Goal: Transaction & Acquisition: Purchase product/service

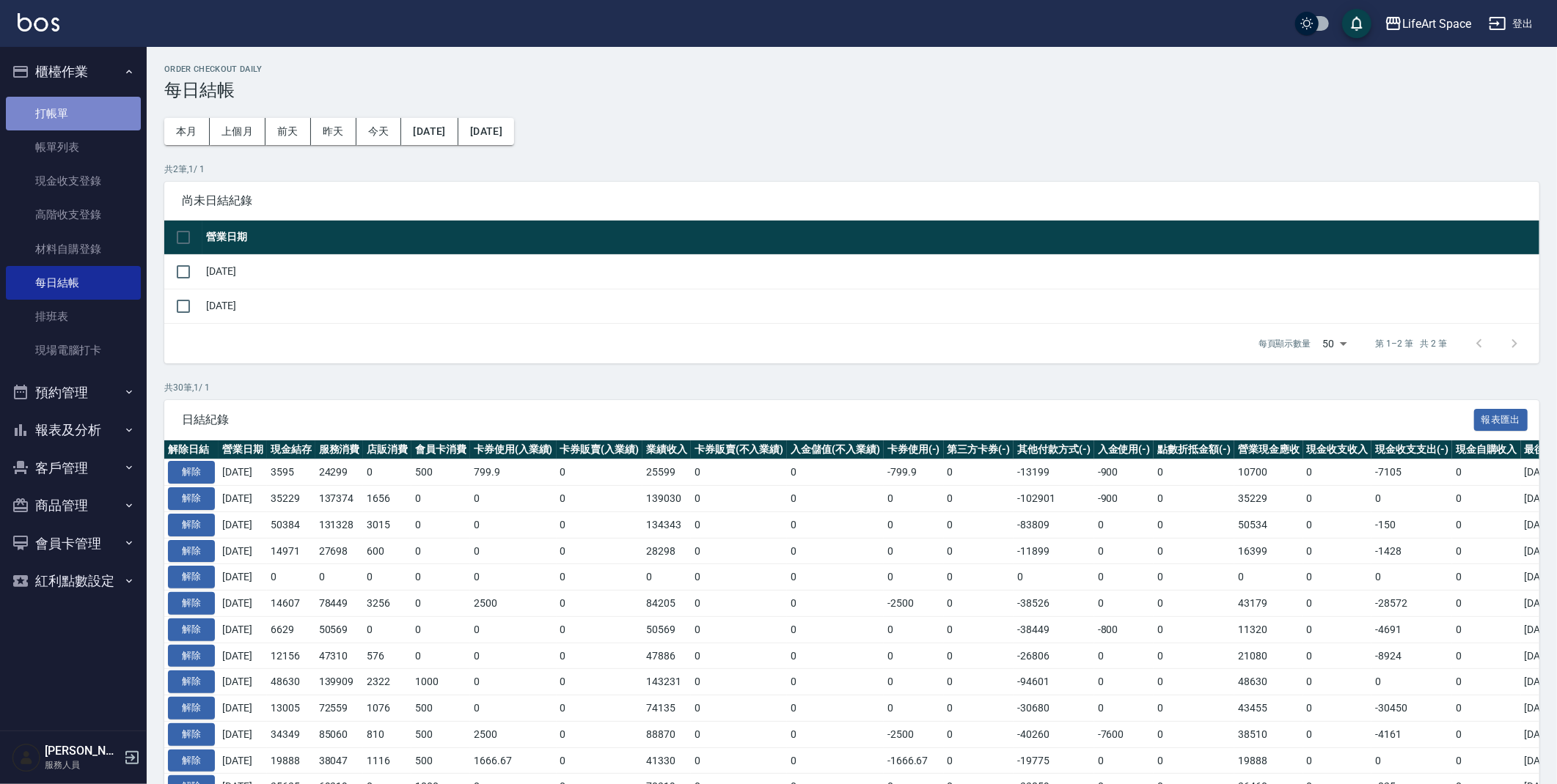
click at [61, 107] on link "打帳單" at bounding box center [73, 113] width 135 height 34
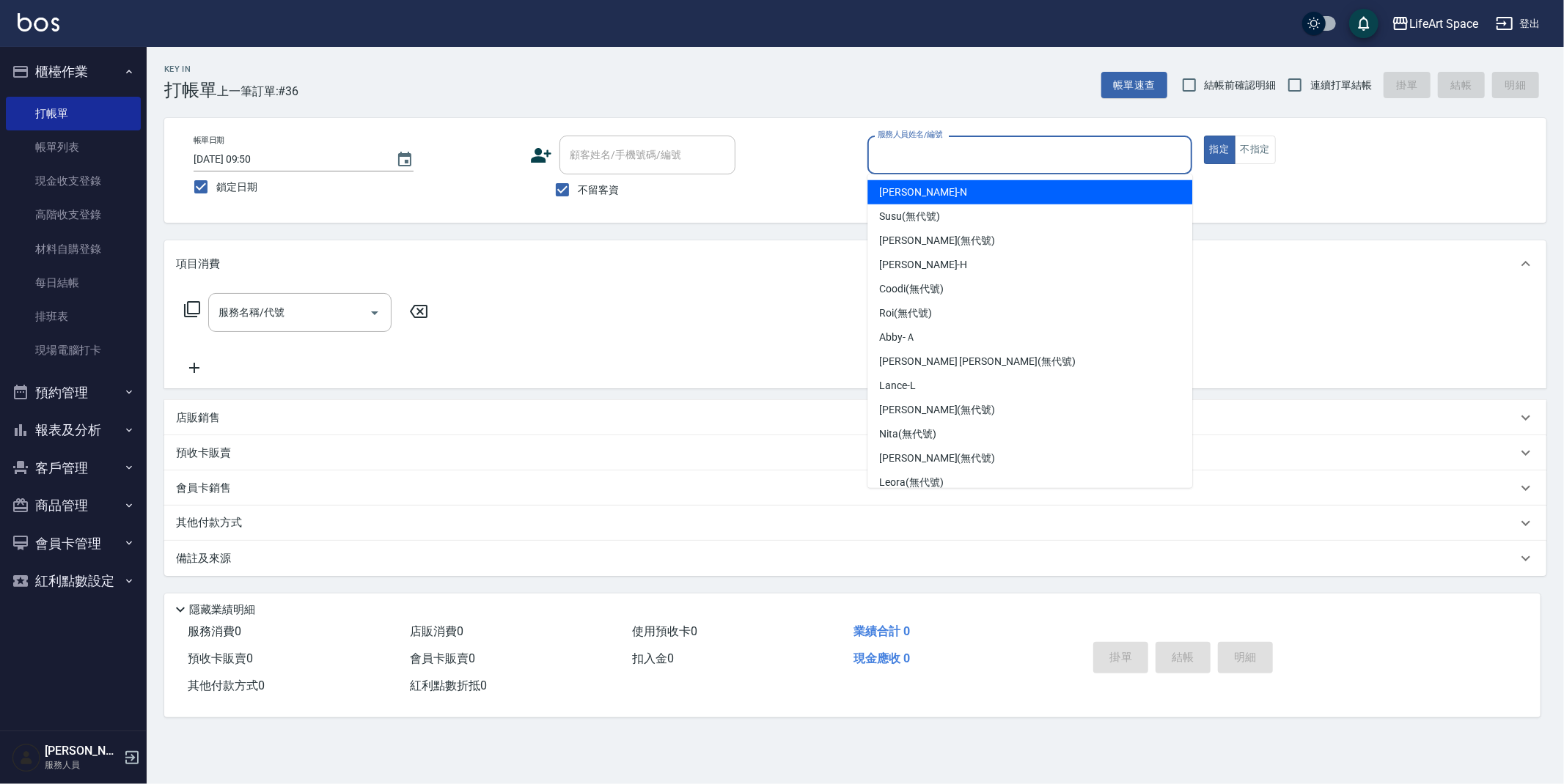
click at [1027, 151] on input "服務人員姓名/編號" at bounding box center [1030, 155] width 312 height 26
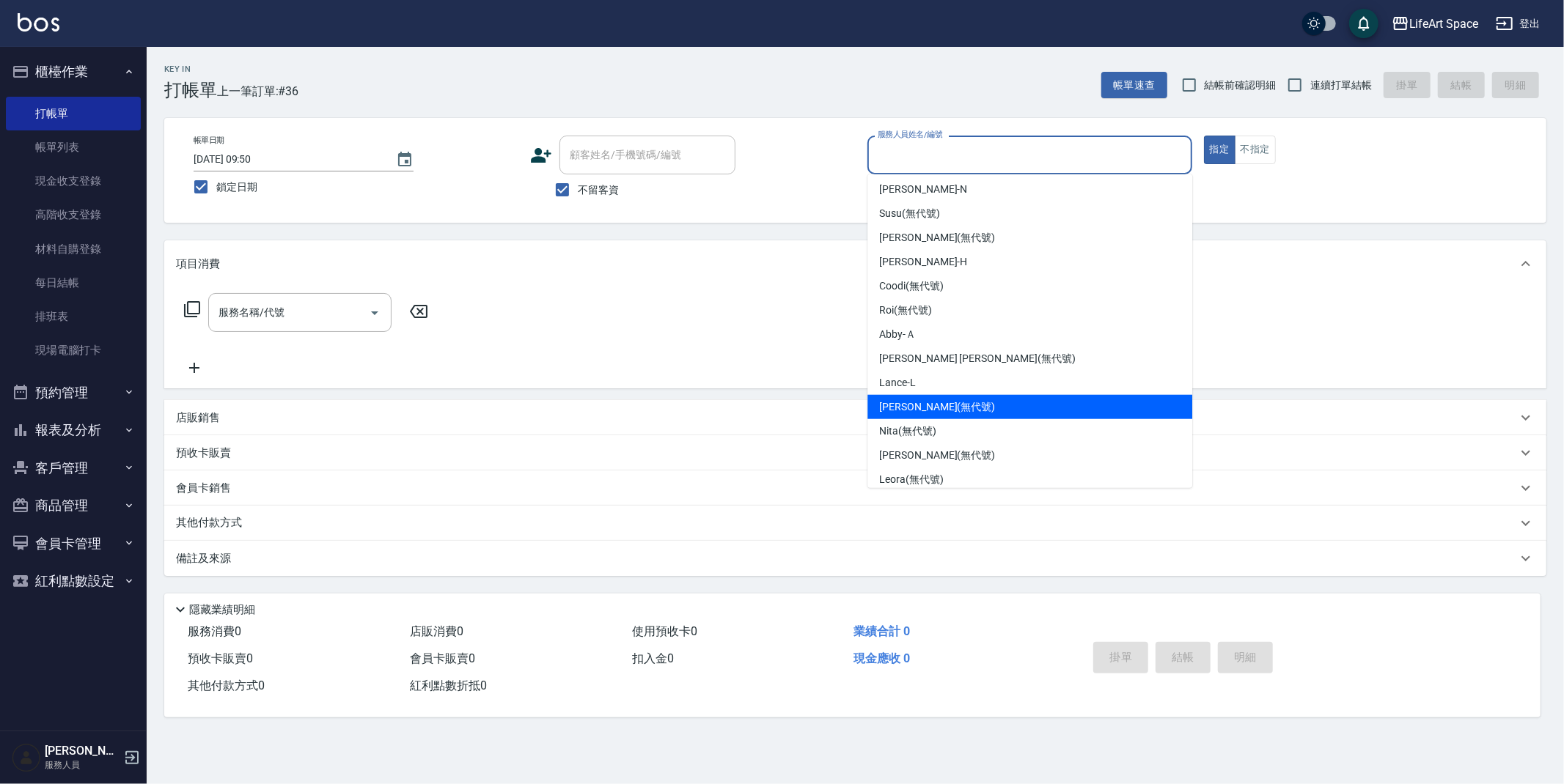
scroll to position [254, 0]
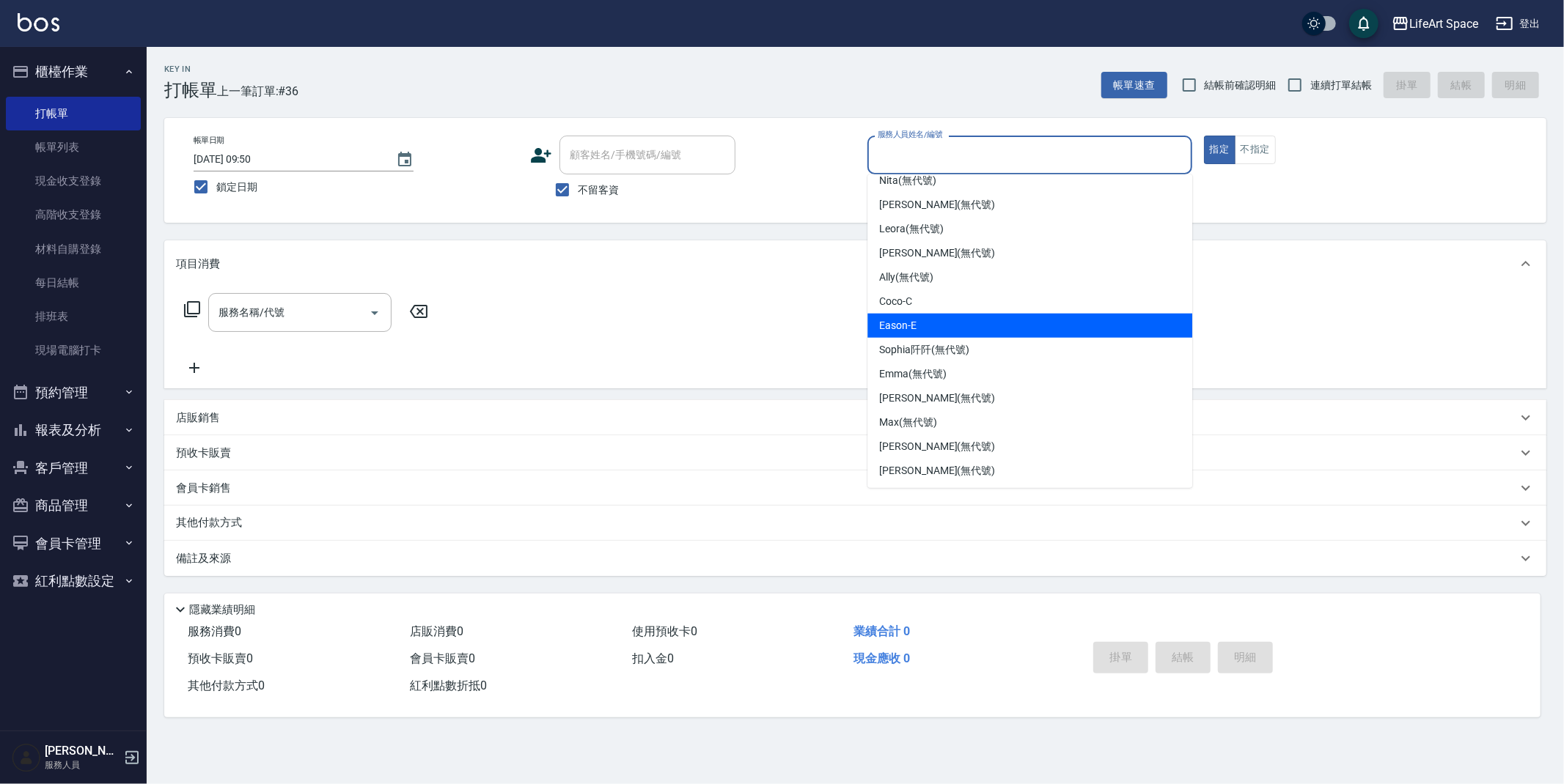
click at [907, 329] on span "Eason -E" at bounding box center [898, 326] width 38 height 15
type input "Eason-E"
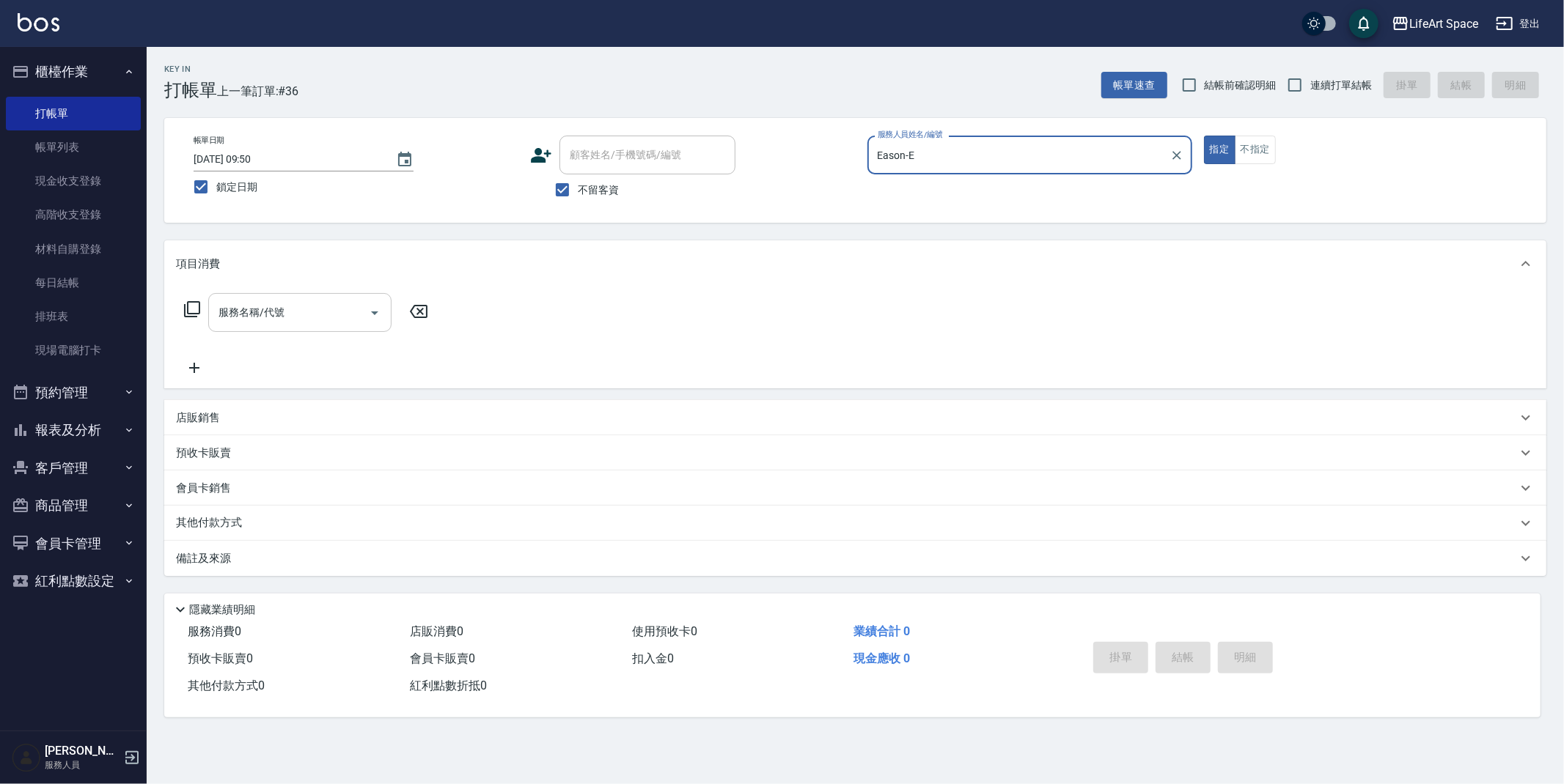
click at [331, 306] on input "服務名稱/代號" at bounding box center [289, 313] width 148 height 26
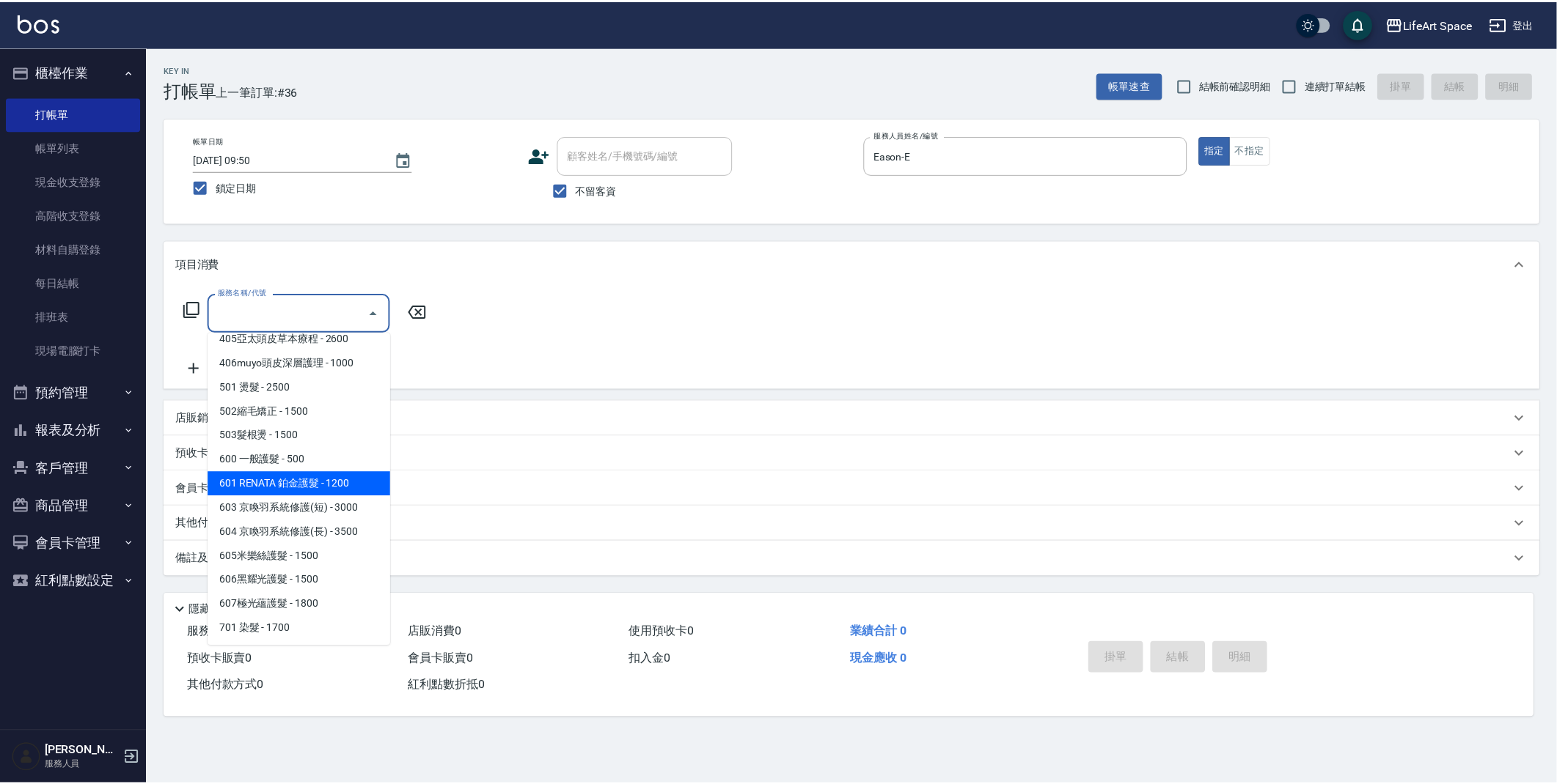
scroll to position [9, 0]
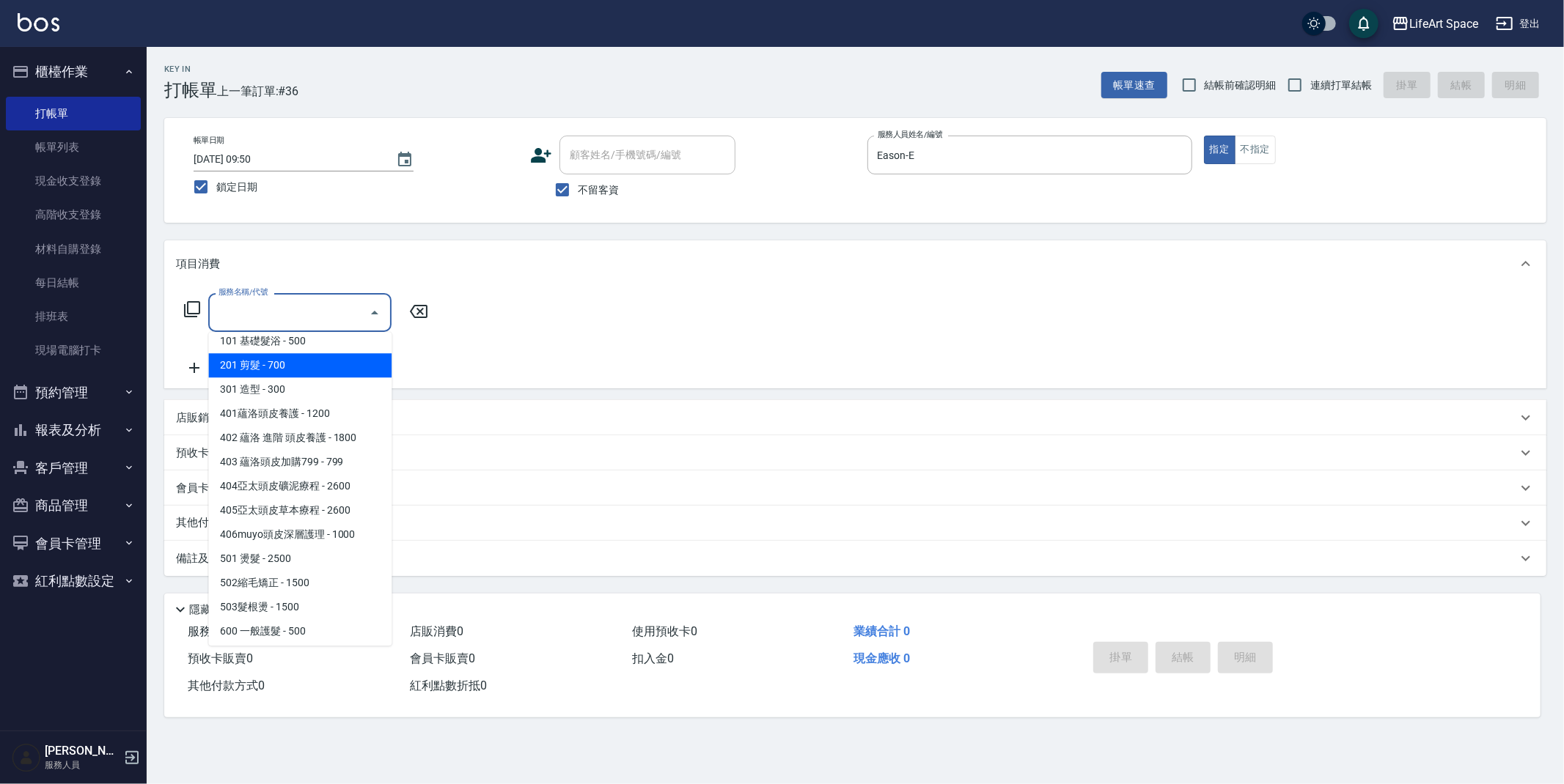
click at [288, 360] on span "201 剪髮 - 700" at bounding box center [299, 365] width 183 height 24
type input "201 剪髮(201)"
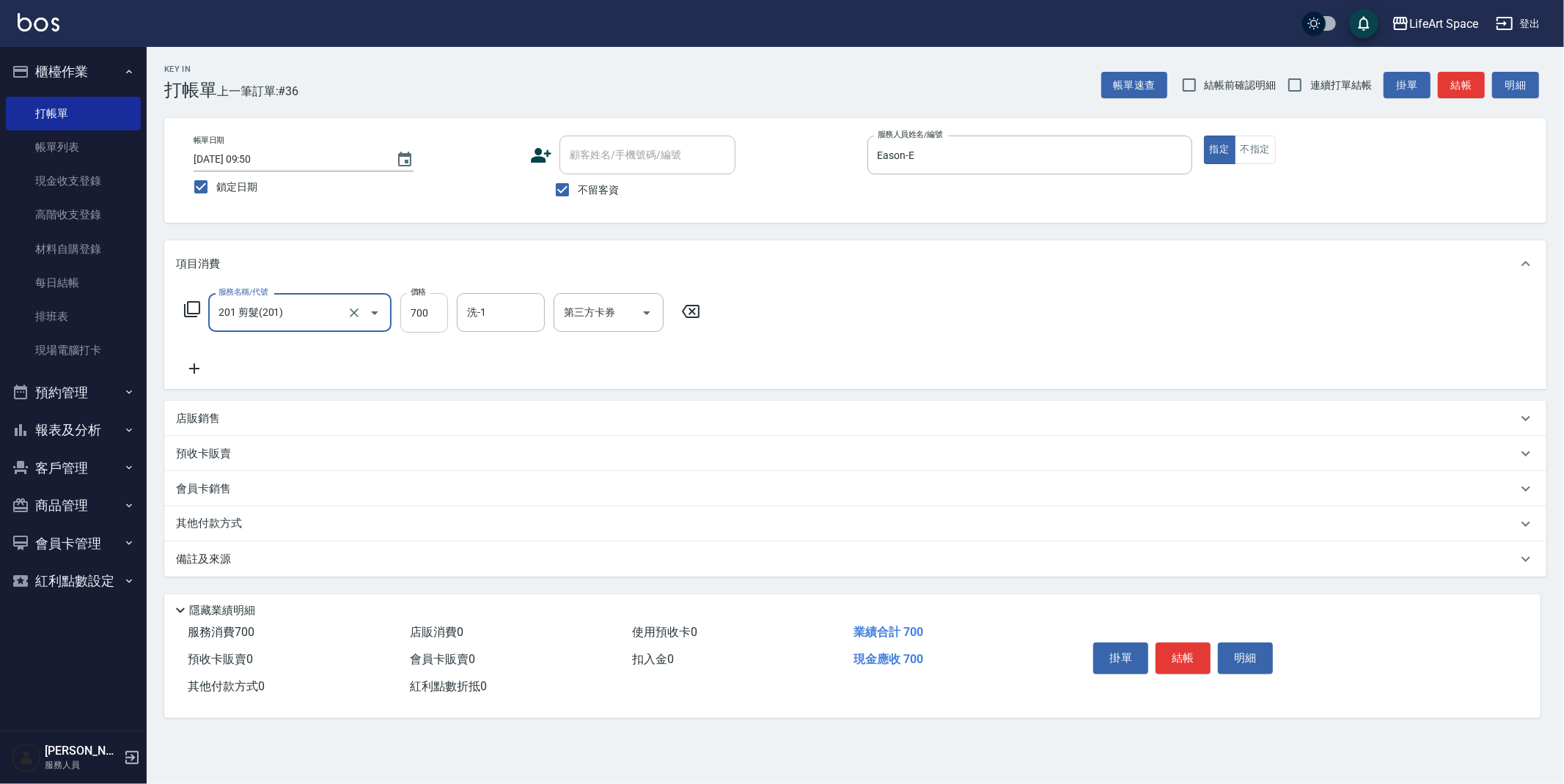
click at [434, 317] on input "700" at bounding box center [423, 313] width 47 height 40
type input "1800"
click at [364, 569] on div "備註及來源" at bounding box center [855, 559] width 1382 height 35
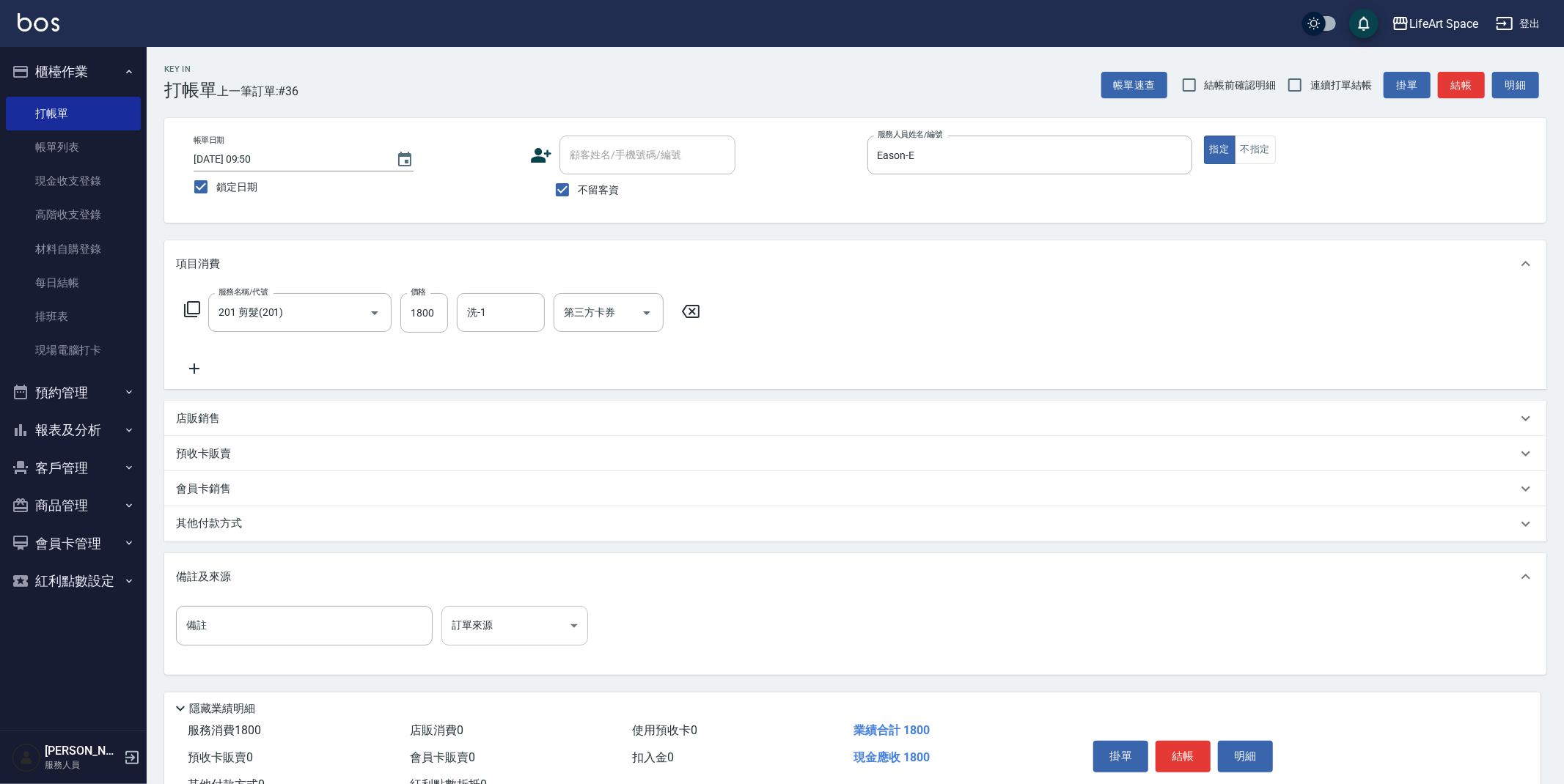
click at [527, 626] on body "LifeArt Space 登出 櫃檯作業 打帳單 帳單列表 現金收支登錄 高階收支登錄 材料自購登錄 每日結帳 排班表 現場電腦打卡 預約管理 預約管理 單…" at bounding box center [782, 417] width 1564 height 834
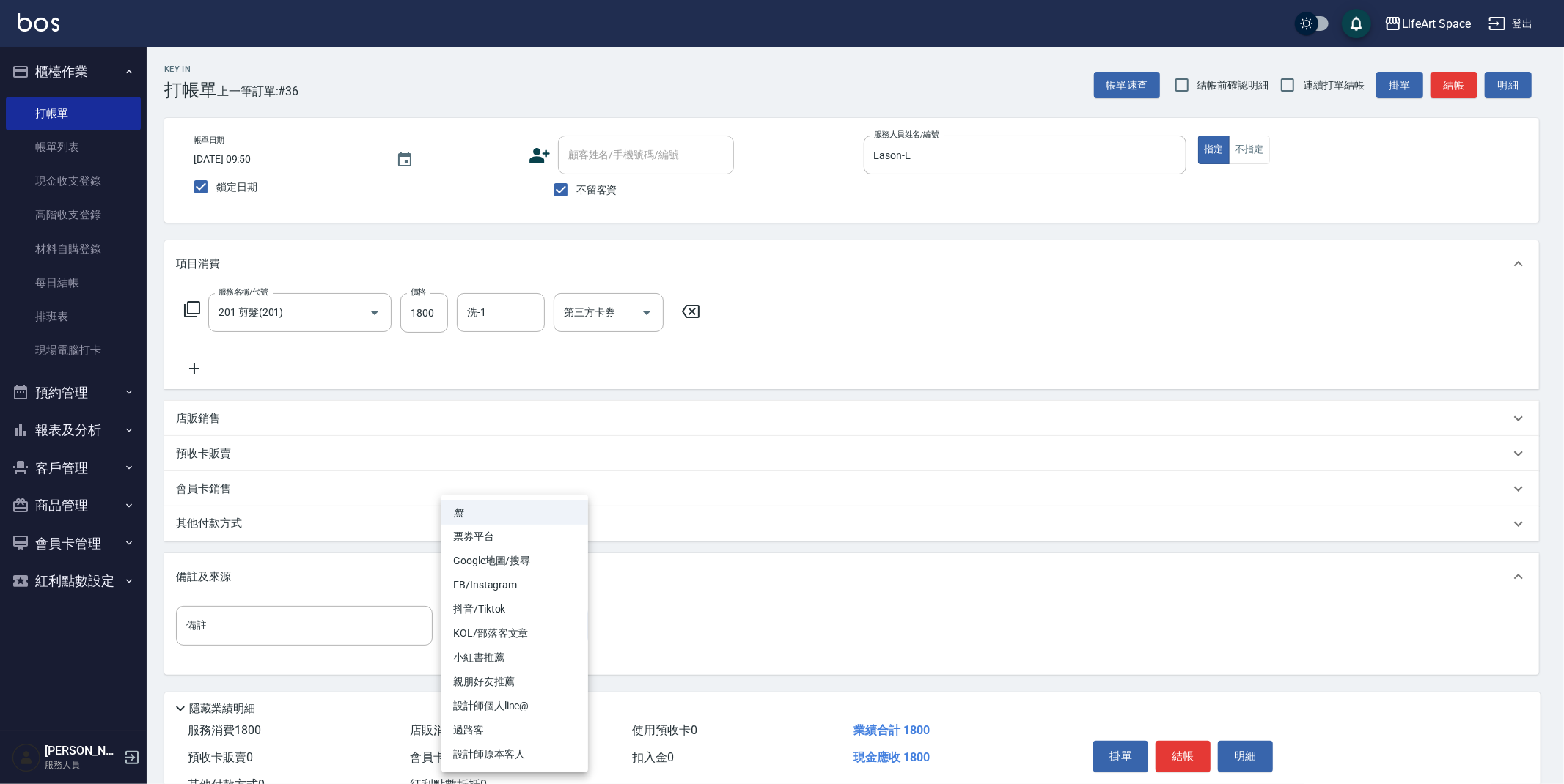
click at [509, 751] on li "設計師原本客人" at bounding box center [514, 754] width 146 height 24
type input "設計師原本客人"
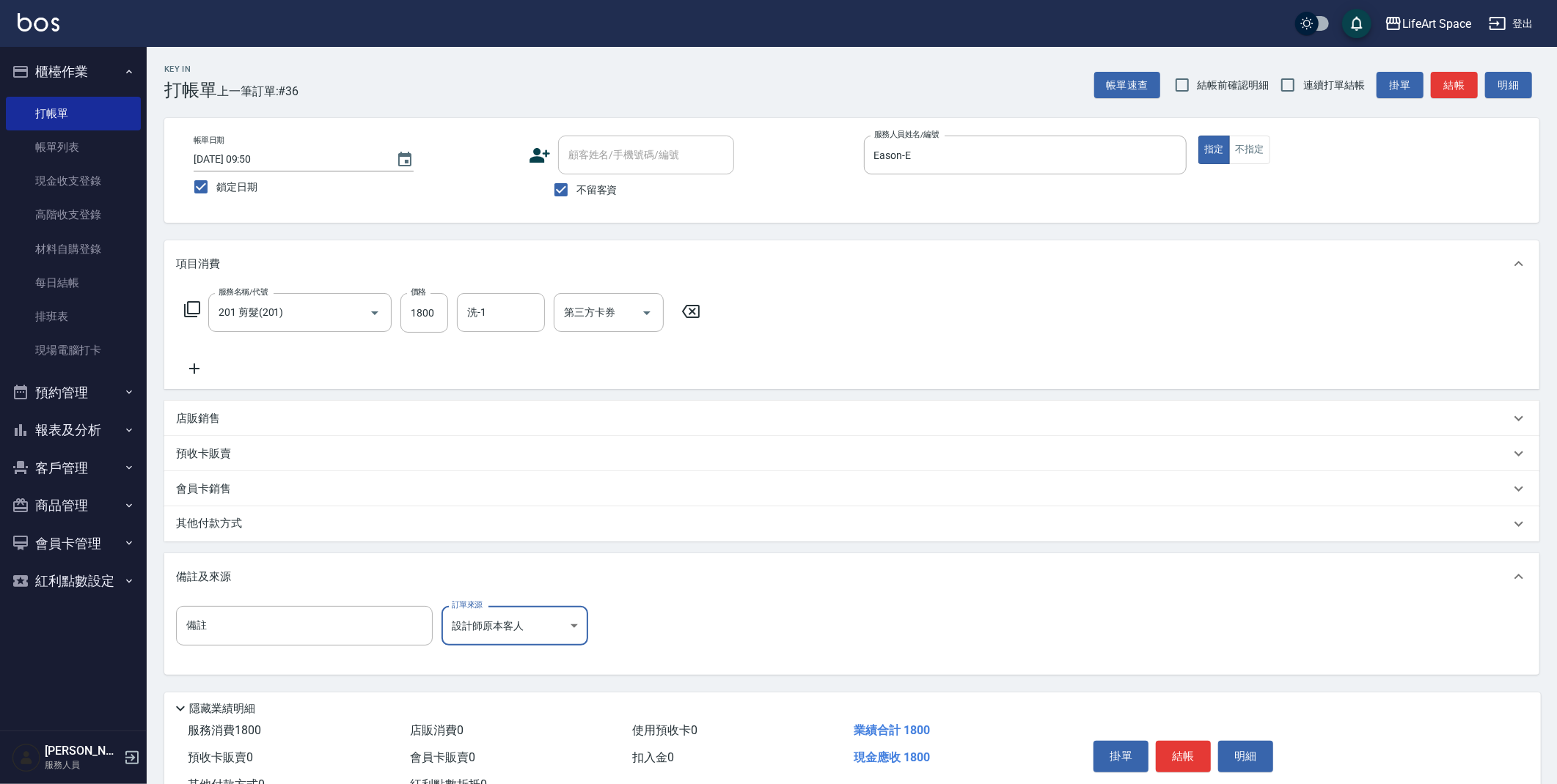
click at [1190, 756] on button "結帳" at bounding box center [1182, 757] width 55 height 31
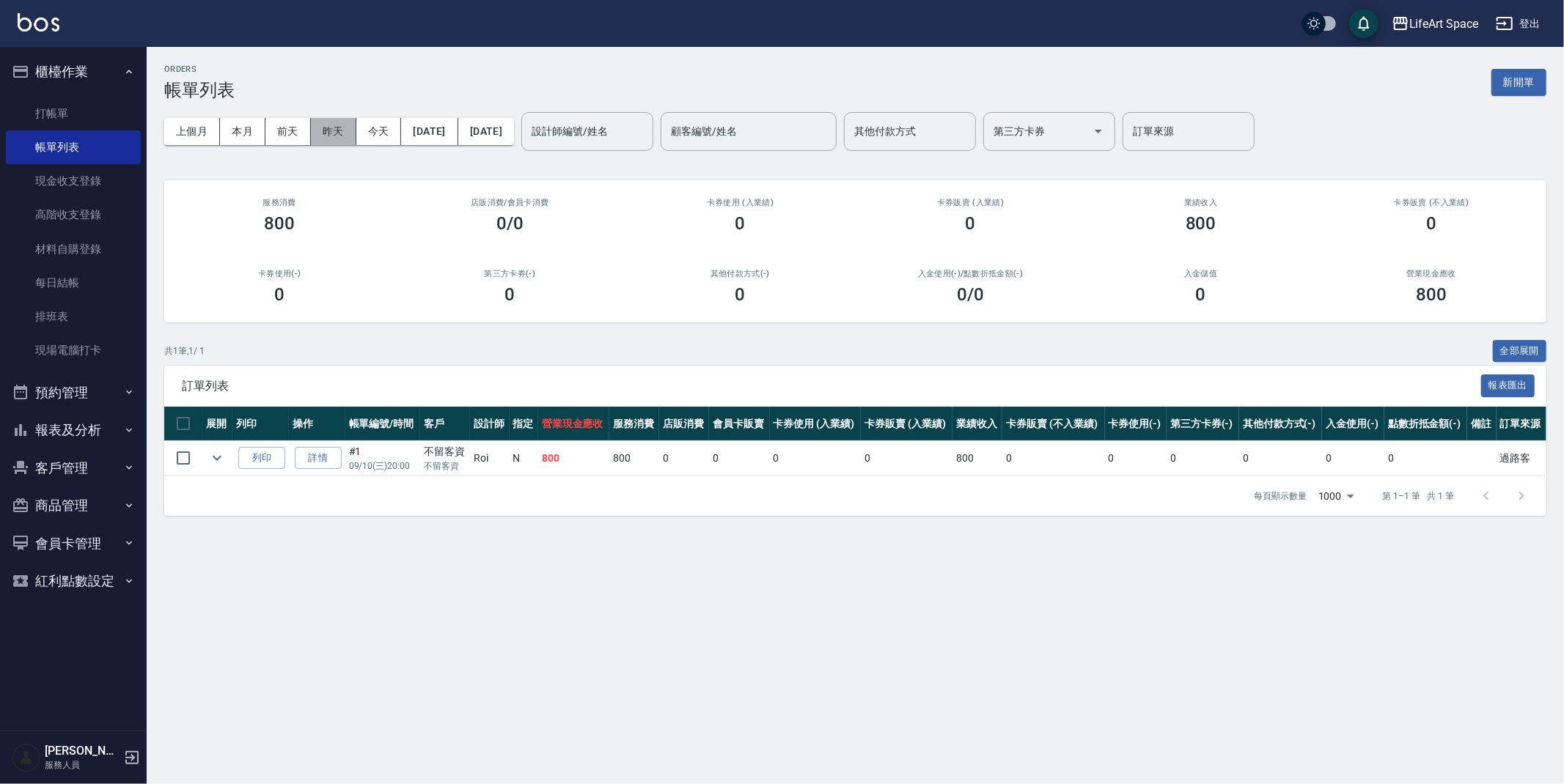
click at [343, 132] on button "昨天" at bounding box center [333, 132] width 46 height 27
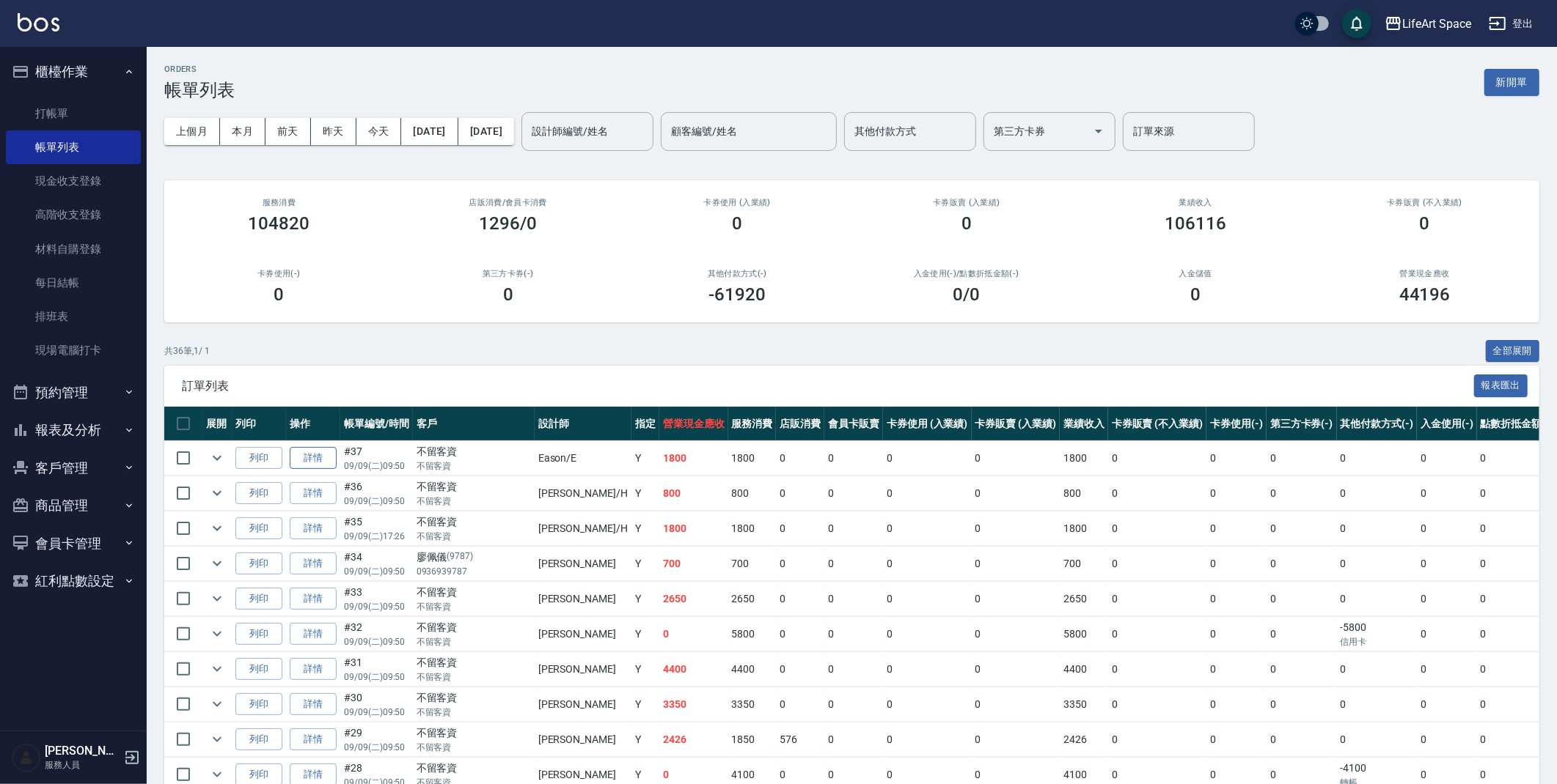
click at [319, 462] on link "詳情" at bounding box center [313, 458] width 46 height 22
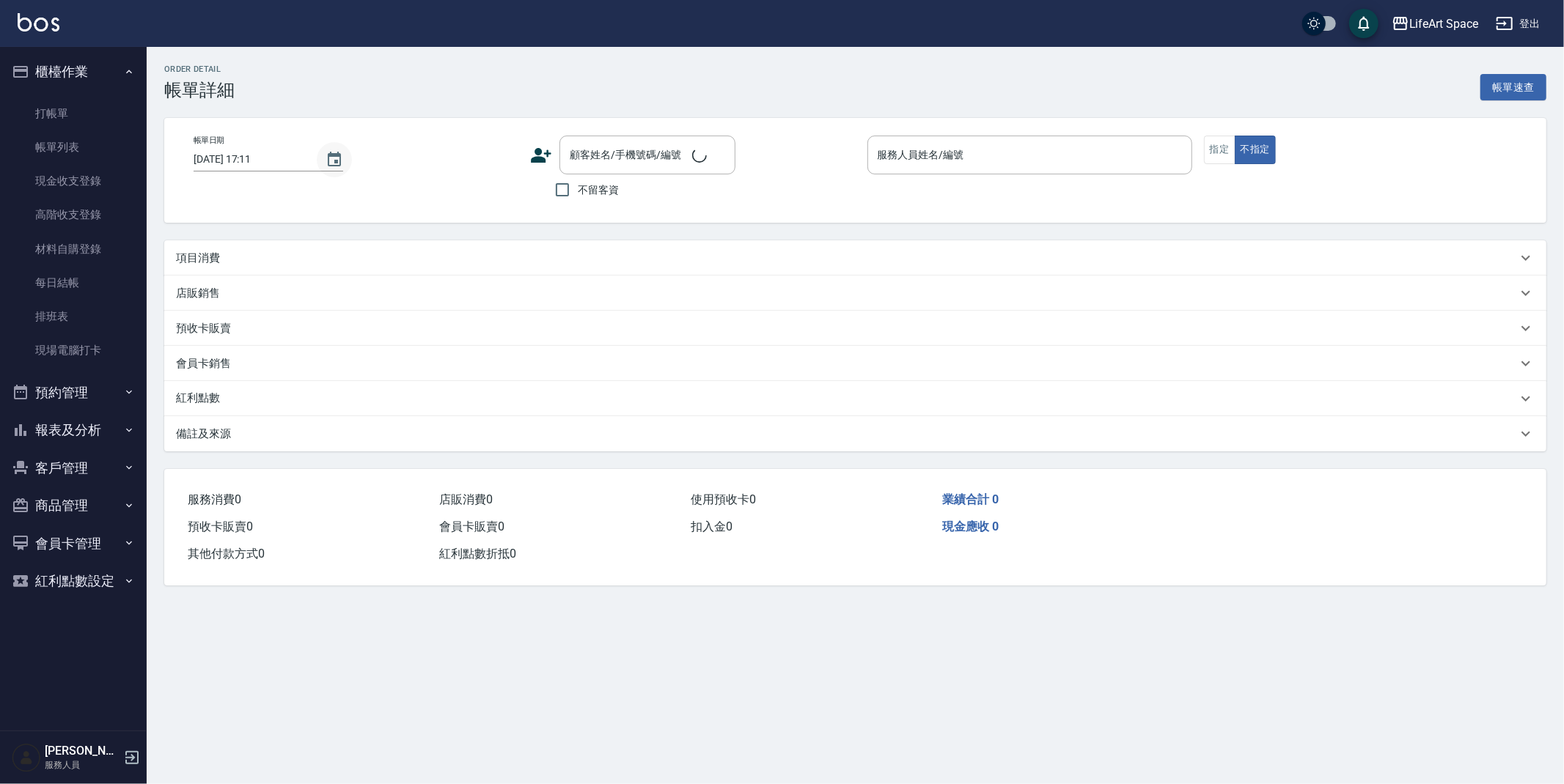
click at [344, 162] on button "Choose date, selected date is 2025-09-10" at bounding box center [334, 160] width 35 height 35
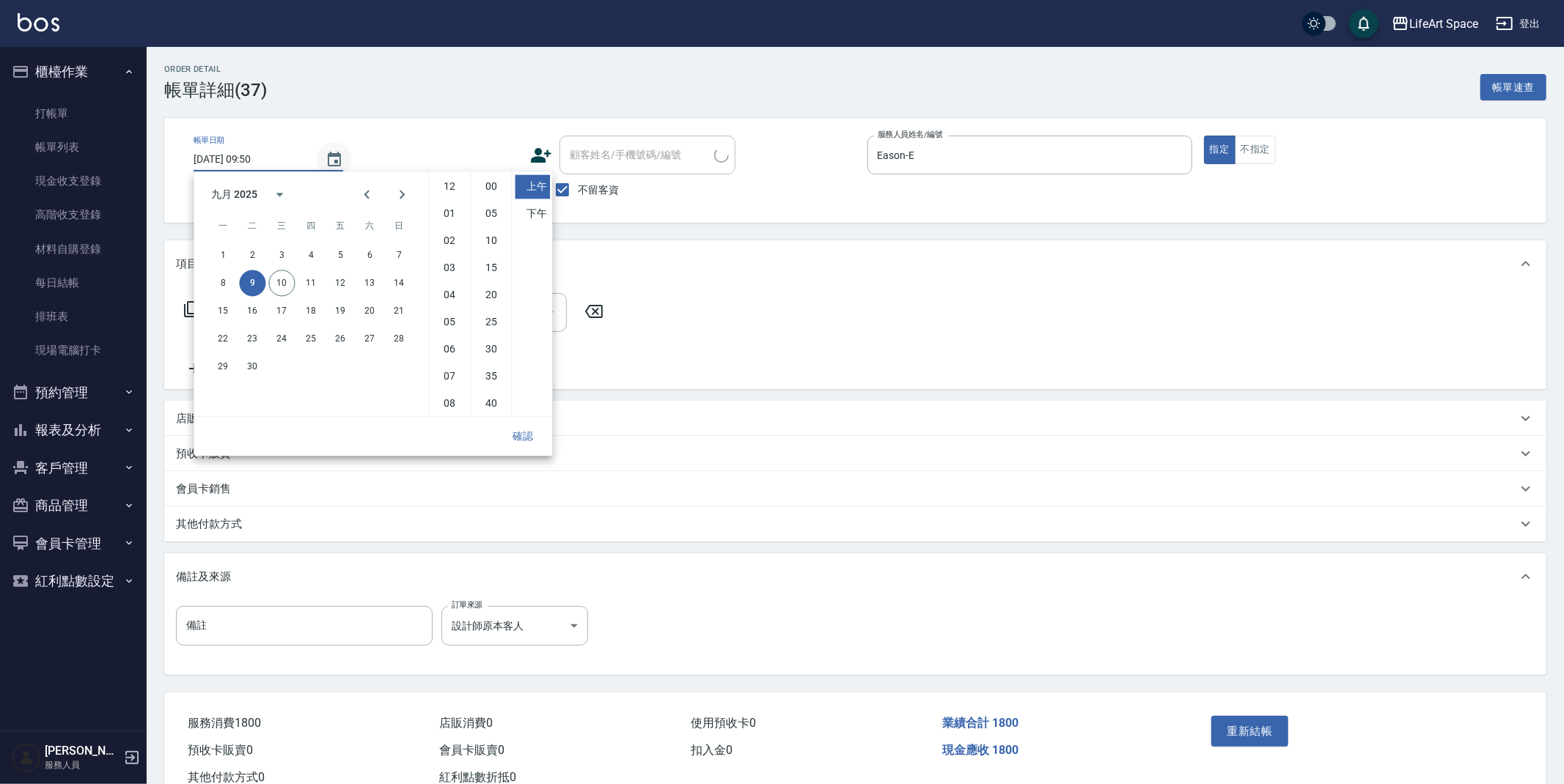
type input "[DATE] 09:50"
checkbox input "true"
type input "Eason-E"
type input "設計師原本客人"
type input "201 剪髮(201)"
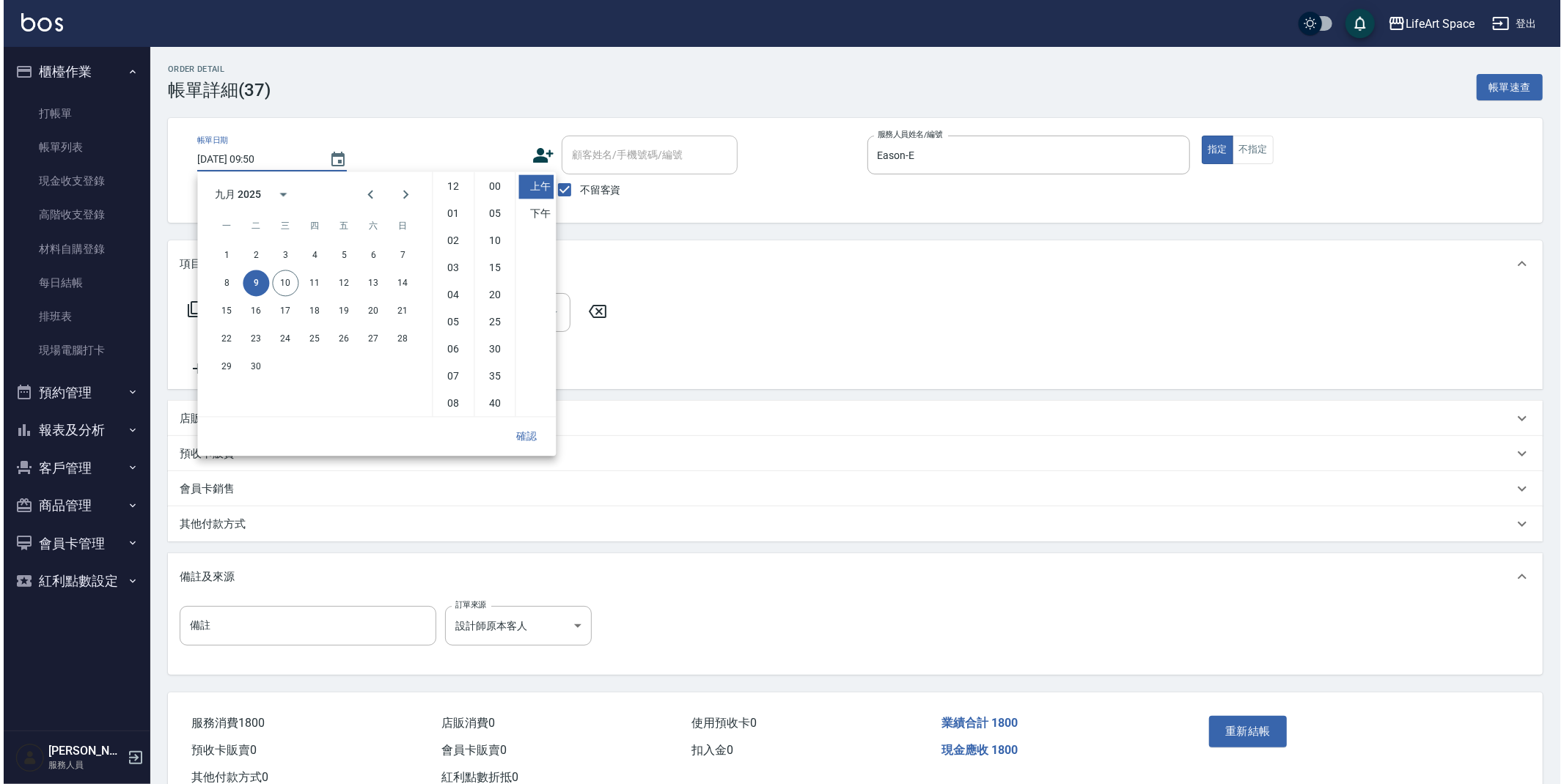
scroll to position [81, 0]
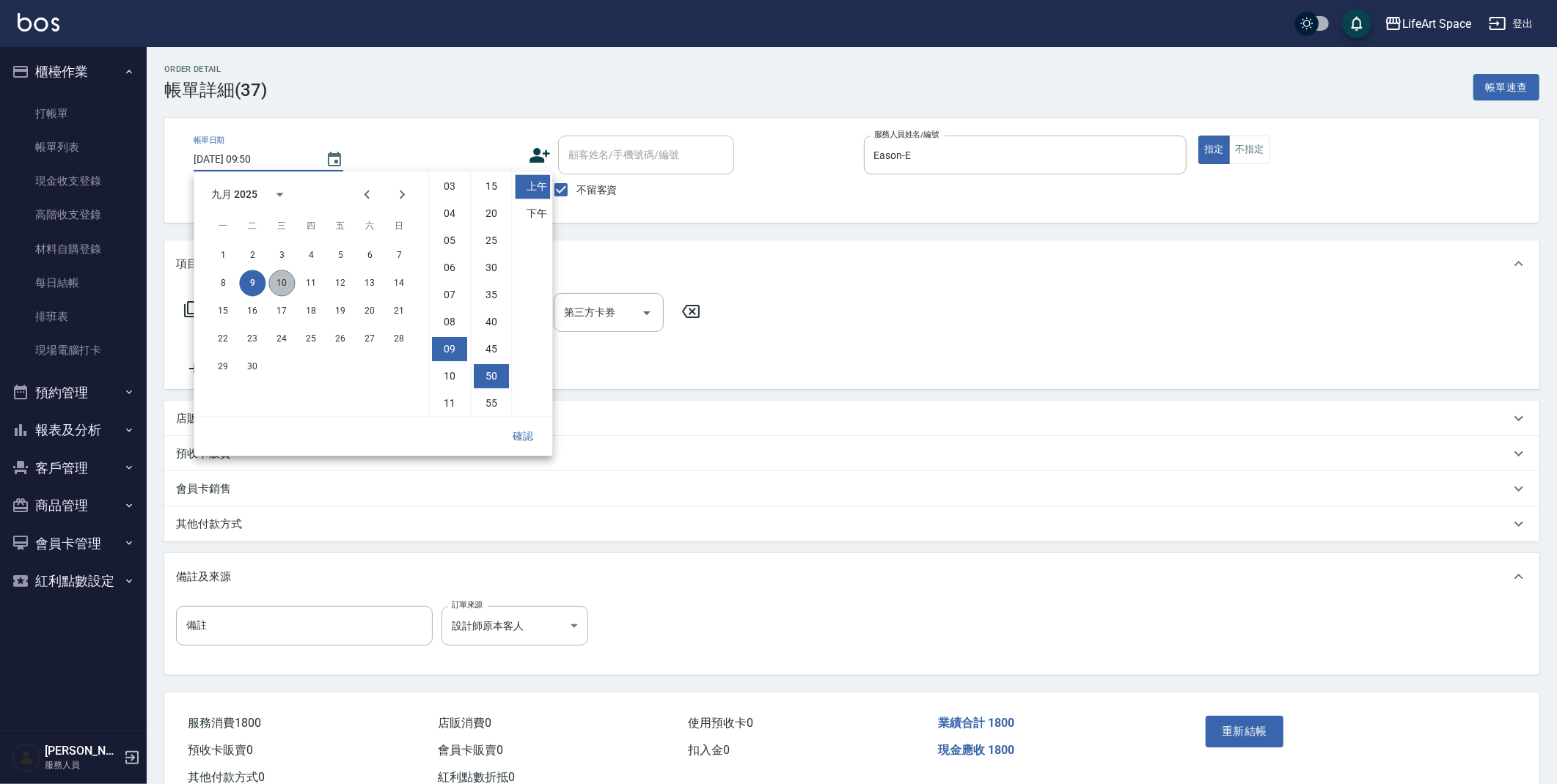
click at [289, 280] on button "10" at bounding box center [281, 283] width 26 height 26
type input "[DATE] 09:50"
click at [524, 440] on button "確認" at bounding box center [523, 437] width 46 height 27
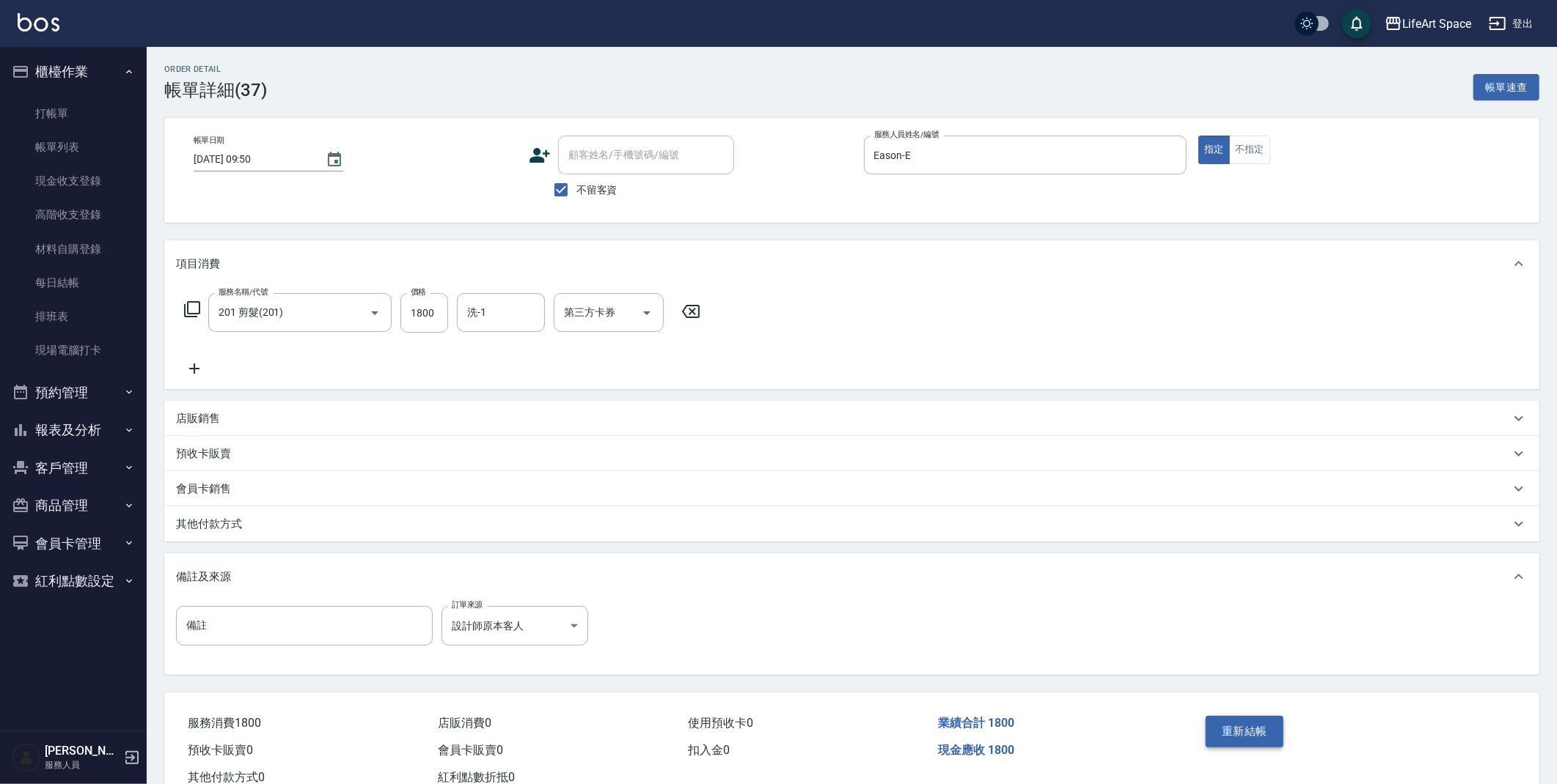
click at [1262, 734] on button "重新結帳" at bounding box center [1244, 732] width 77 height 31
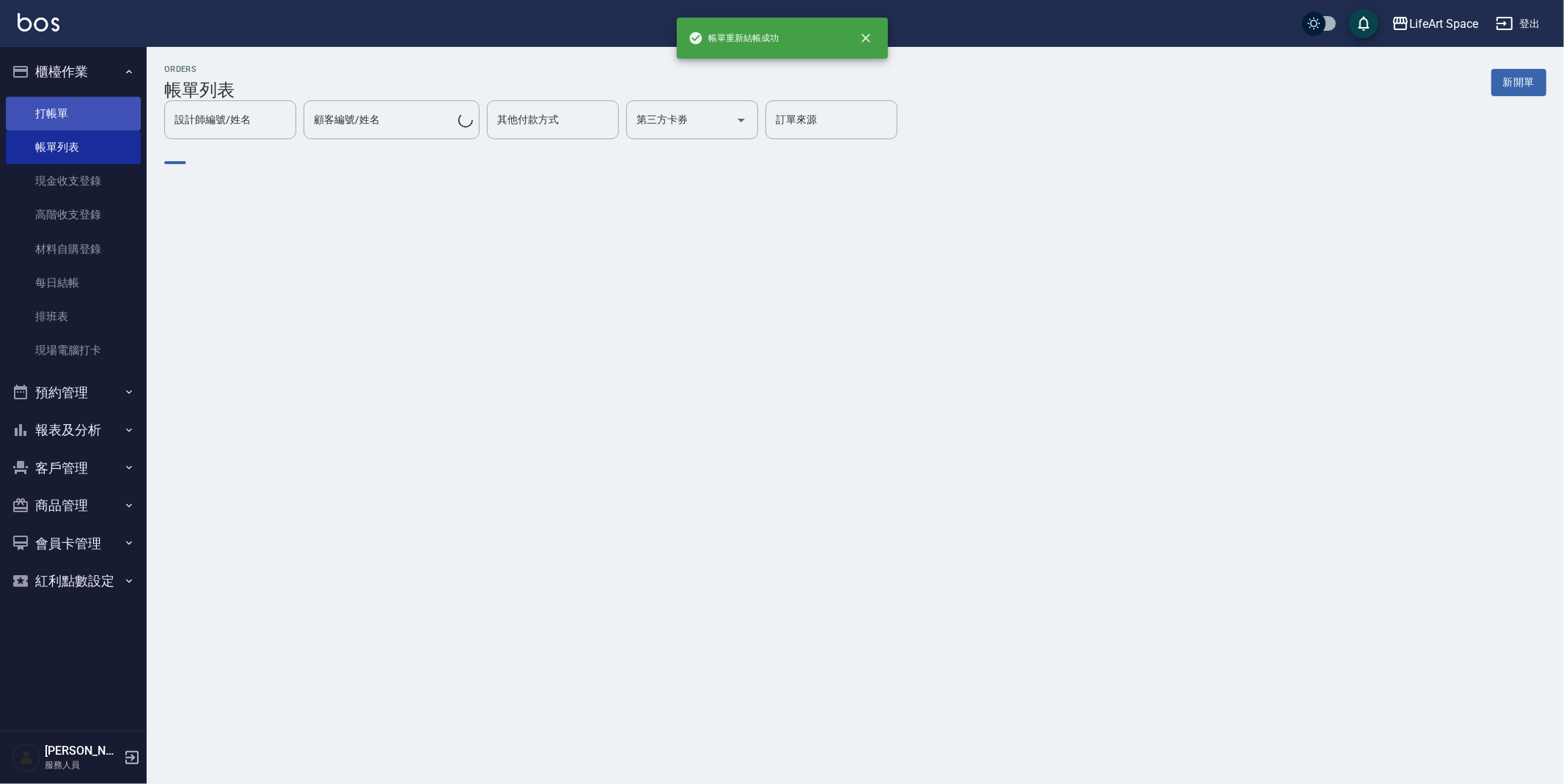
click at [95, 107] on link "打帳單" at bounding box center [73, 113] width 135 height 34
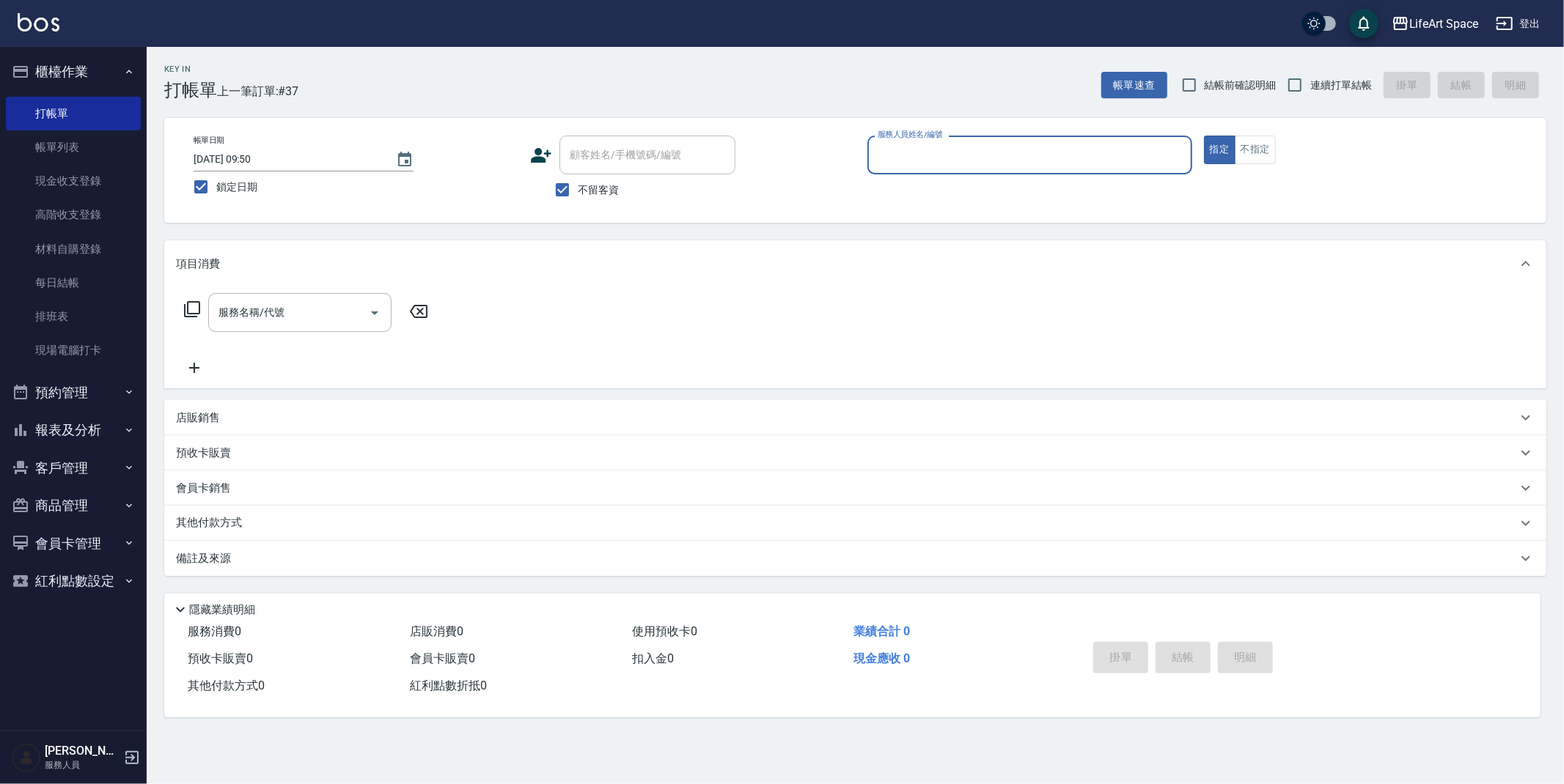
drag, startPoint x: 229, startPoint y: 192, endPoint x: 380, endPoint y: 192, distance: 151.0
click at [229, 192] on span "鎖定日期" at bounding box center [236, 188] width 41 height 15
click at [216, 192] on input "鎖定日期" at bounding box center [201, 187] width 31 height 31
checkbox input "false"
type input "[DATE] 17:11"
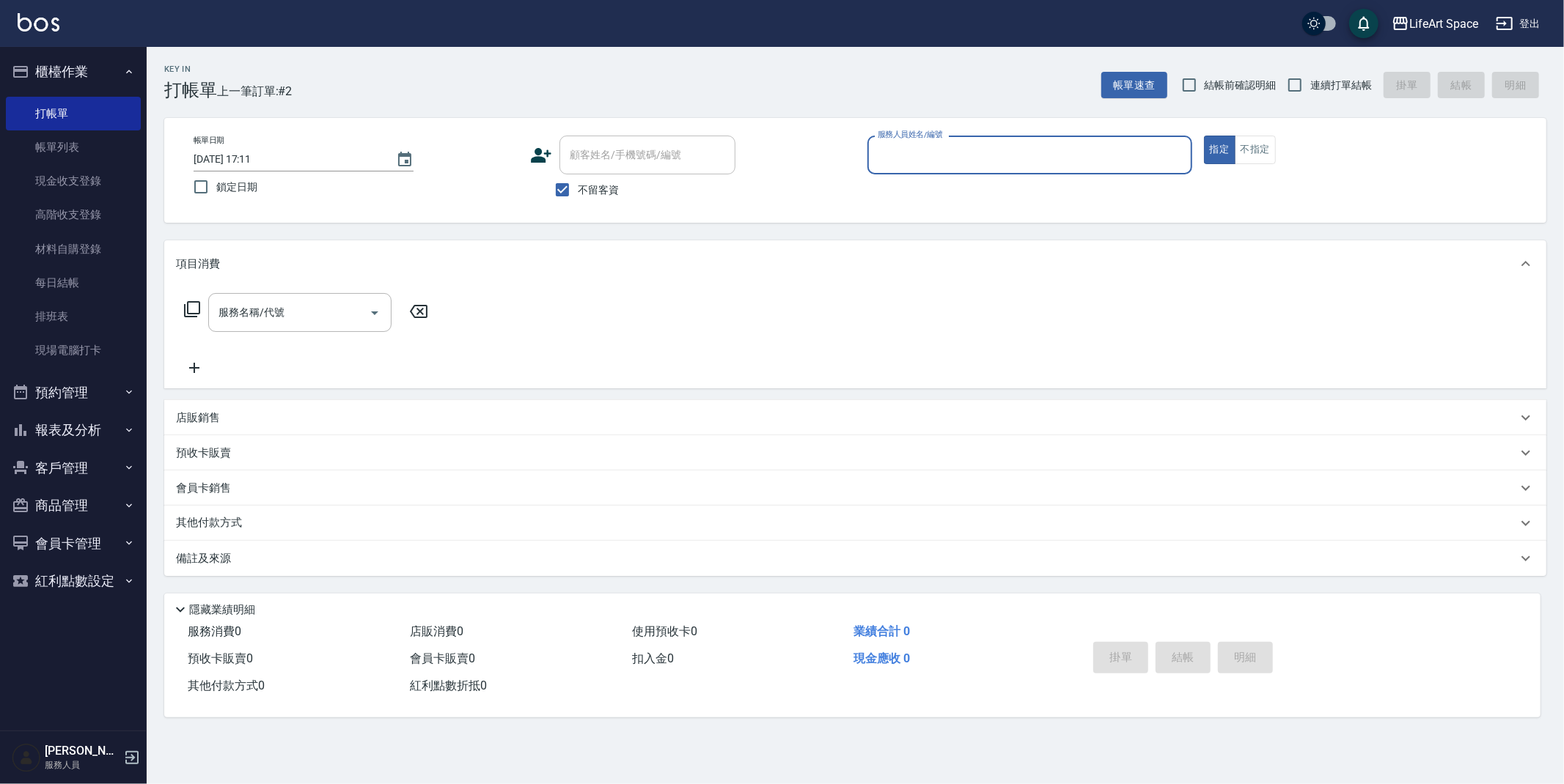
click at [968, 168] on div "服務人員姓名/編號" at bounding box center [1029, 155] width 324 height 39
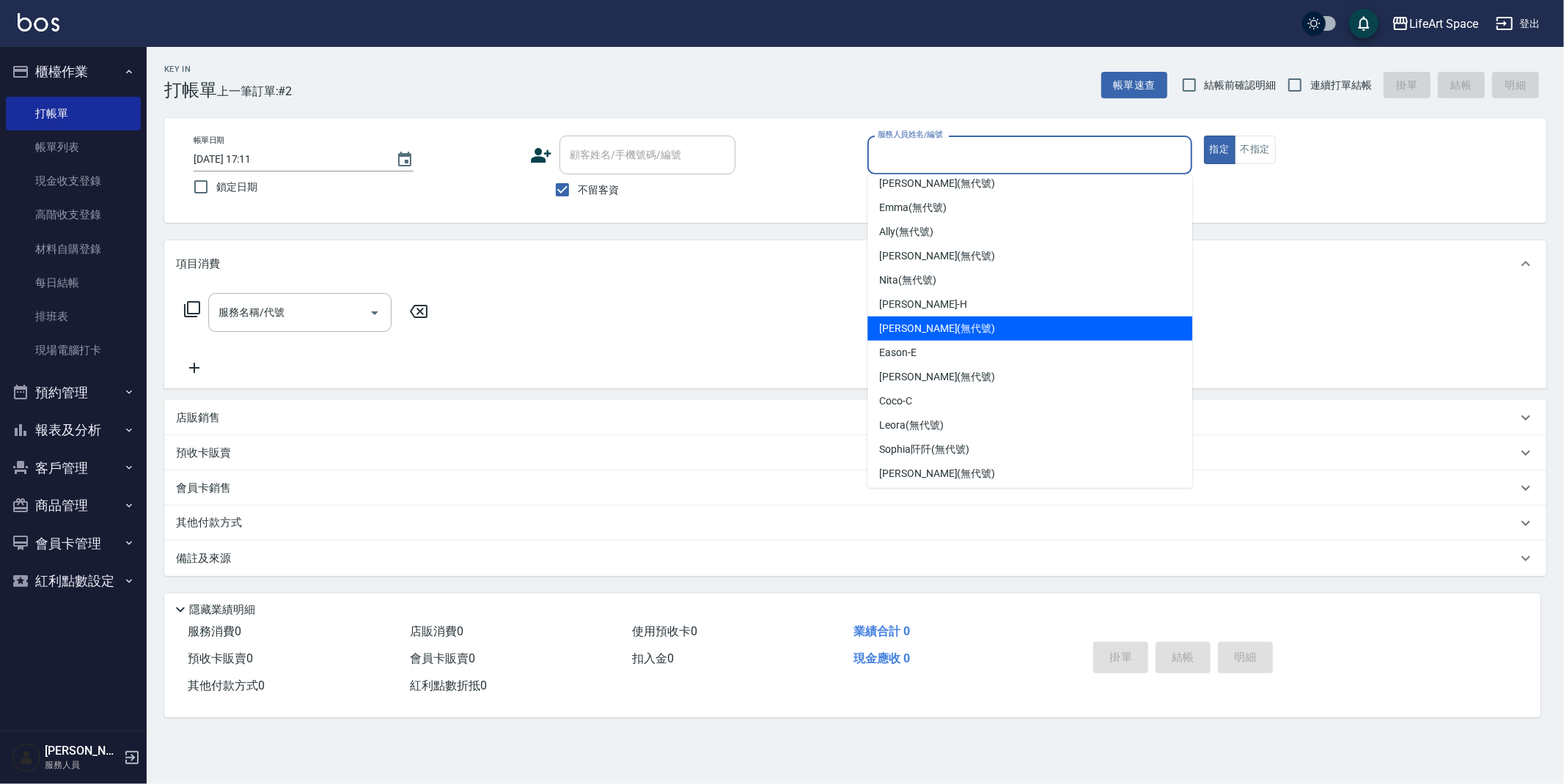
scroll to position [254, 0]
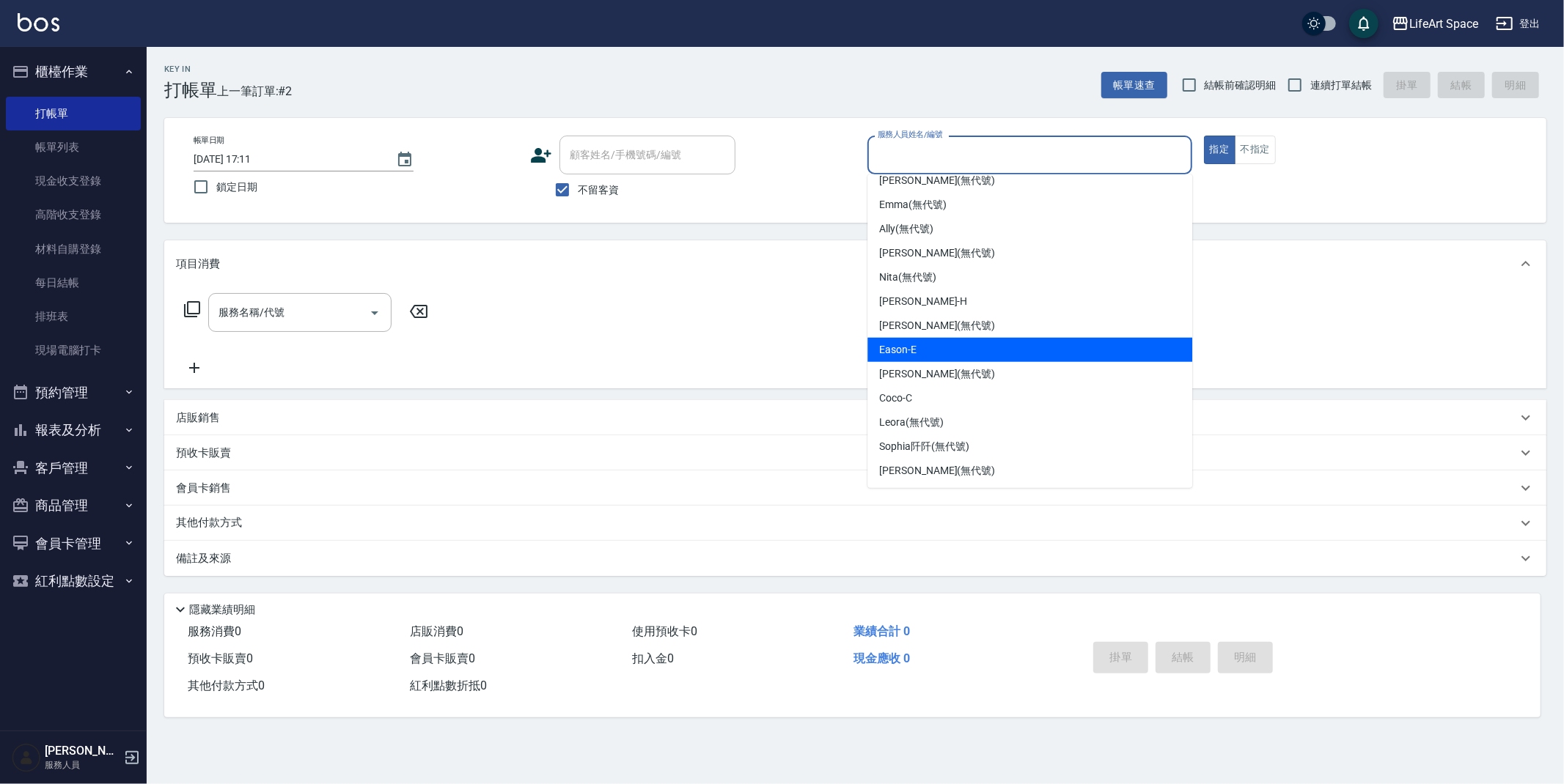
click at [921, 353] on div "Eason -E" at bounding box center [1029, 349] width 324 height 24
type input "Eason-E"
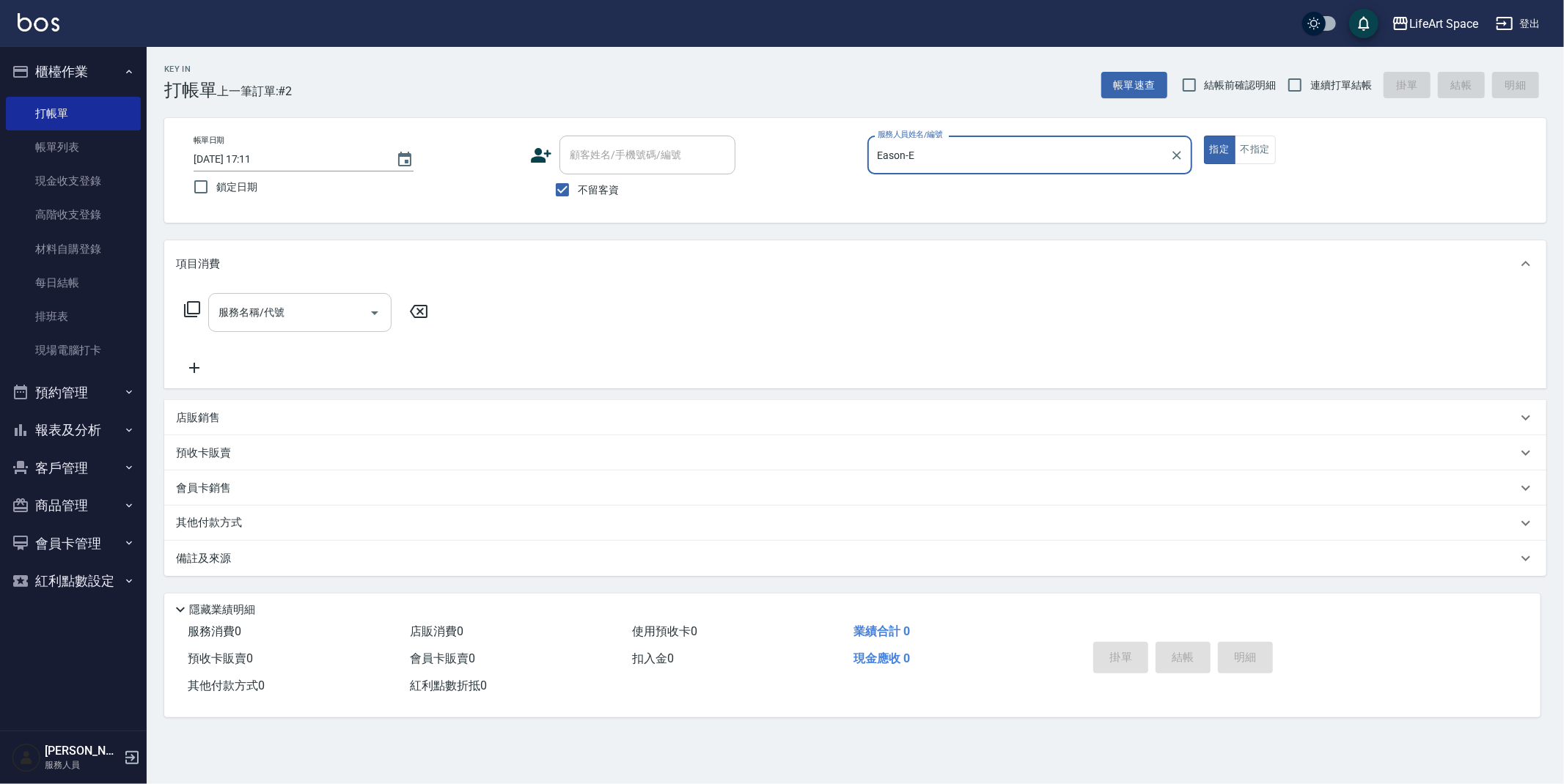
click at [283, 318] on input "服務名稱/代號" at bounding box center [289, 313] width 148 height 26
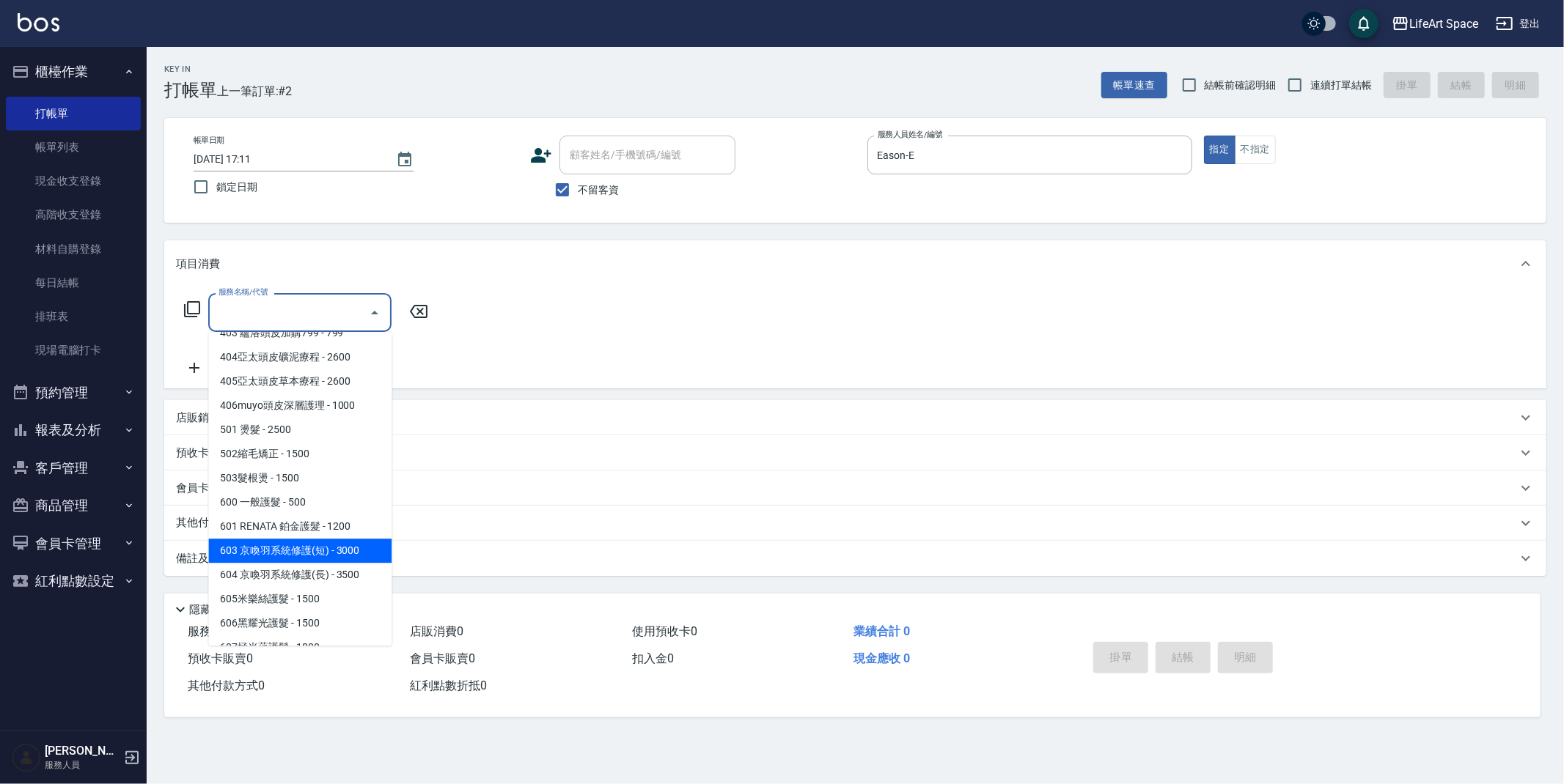
scroll to position [229, 0]
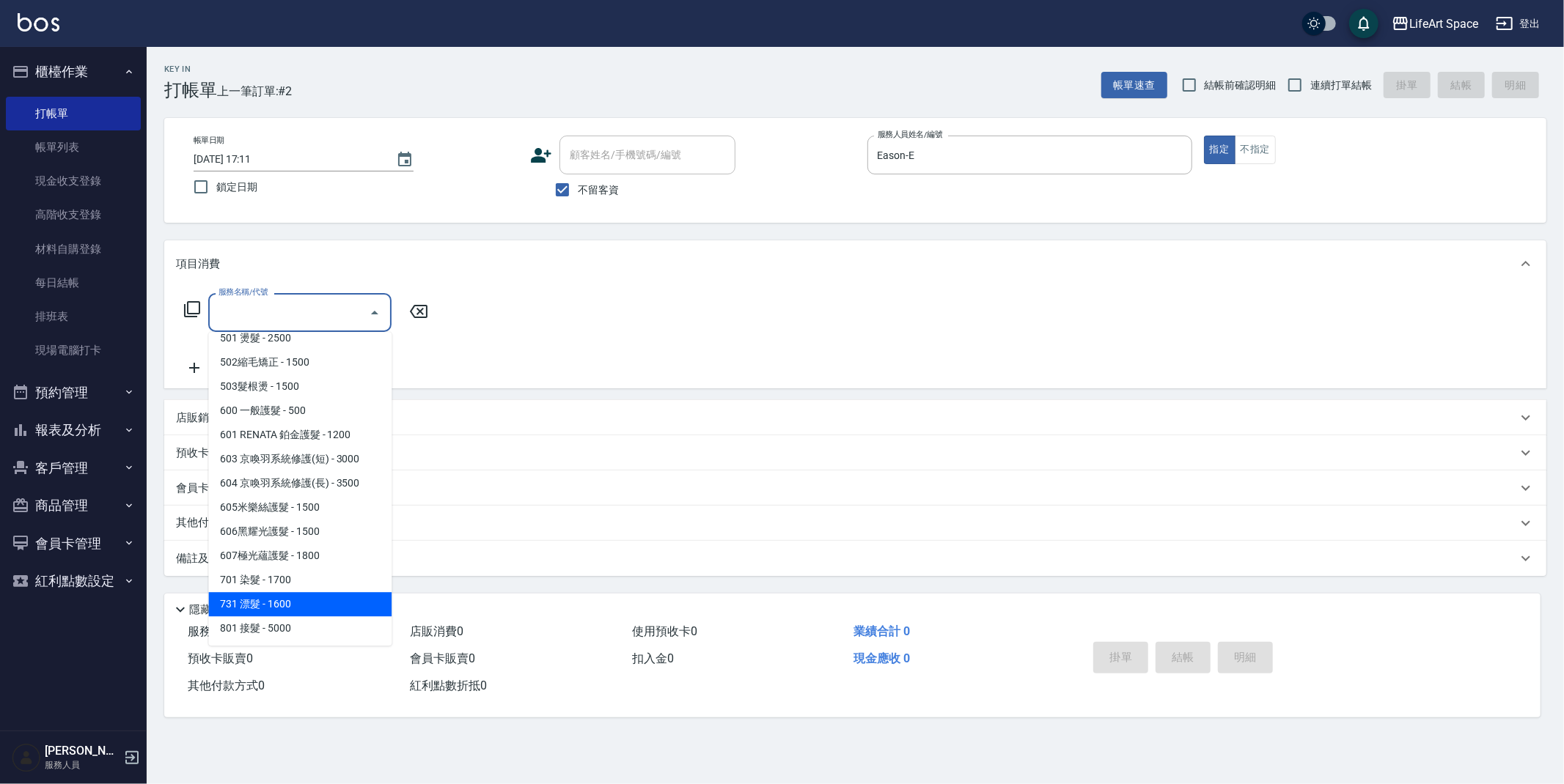
click at [297, 569] on span "701 染髮 - 1700" at bounding box center [299, 580] width 183 height 24
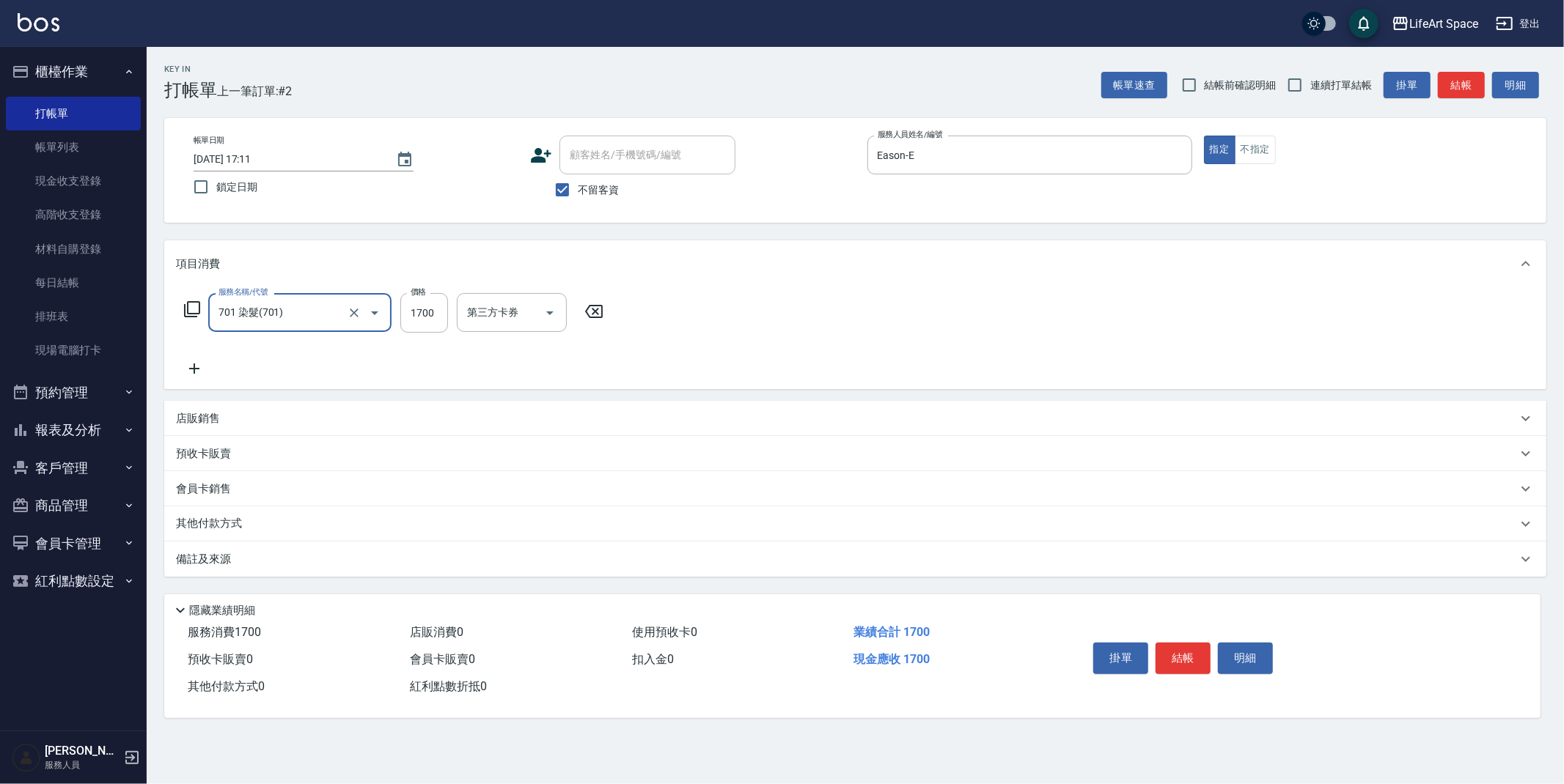
type input "701 染髮(701)"
click at [444, 309] on input "1700" at bounding box center [423, 313] width 47 height 40
type input "3150"
click at [495, 317] on input "洗-1" at bounding box center [501, 313] width 75 height 26
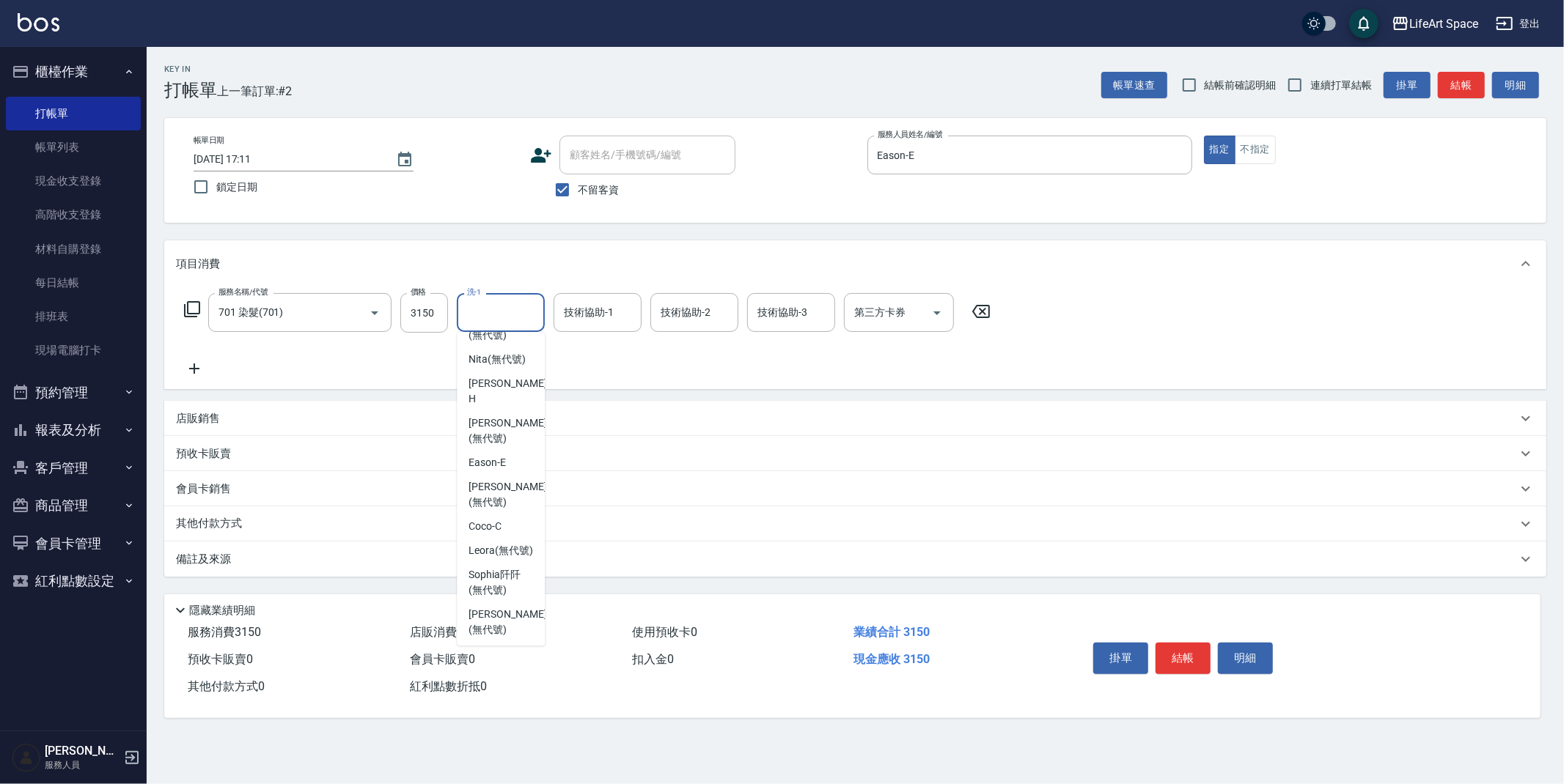
scroll to position [453, 0]
drag, startPoint x: 488, startPoint y: 406, endPoint x: 528, endPoint y: 370, distance: 53.8
click at [488, 406] on div "[PERSON_NAME]" at bounding box center [501, 390] width 88 height 40
type input "[PERSON_NAME]"
click at [577, 324] on input "技術協助-1" at bounding box center [598, 313] width 75 height 26
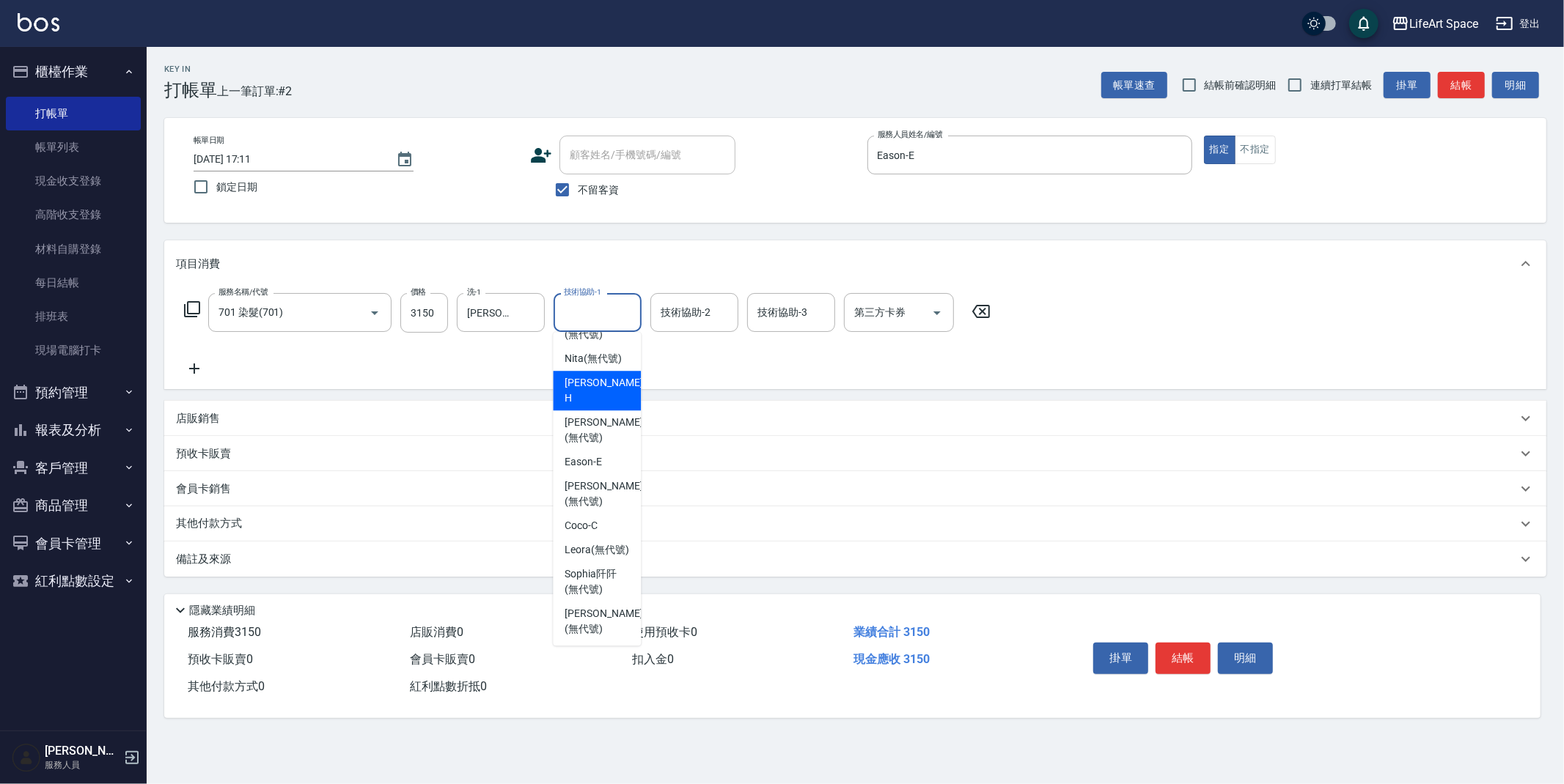
click at [600, 395] on span "[PERSON_NAME]" at bounding box center [604, 391] width 80 height 31
type input "[PERSON_NAME]"
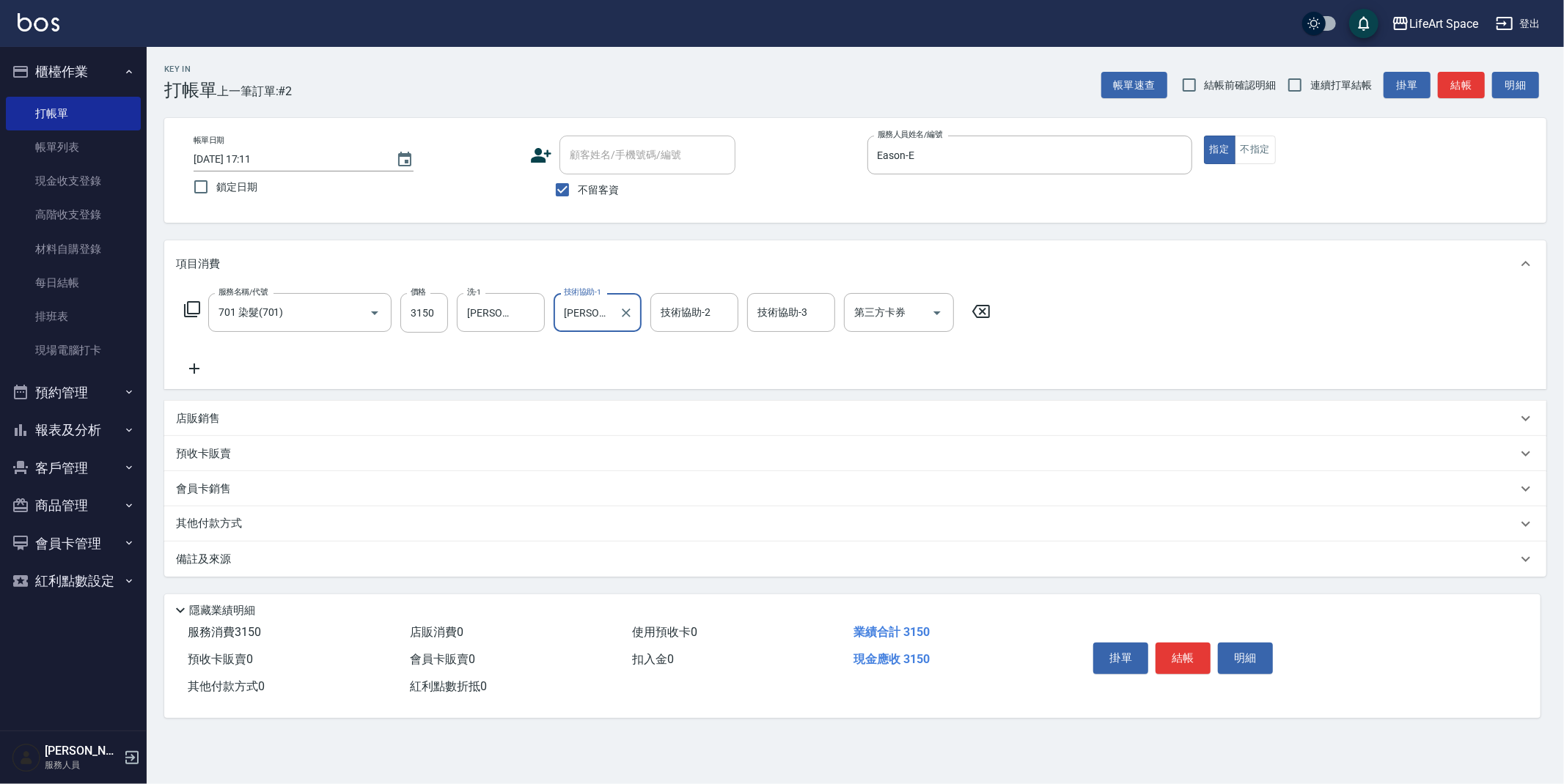
click at [692, 317] on div "技術協助-2 技術協助-2" at bounding box center [694, 313] width 88 height 39
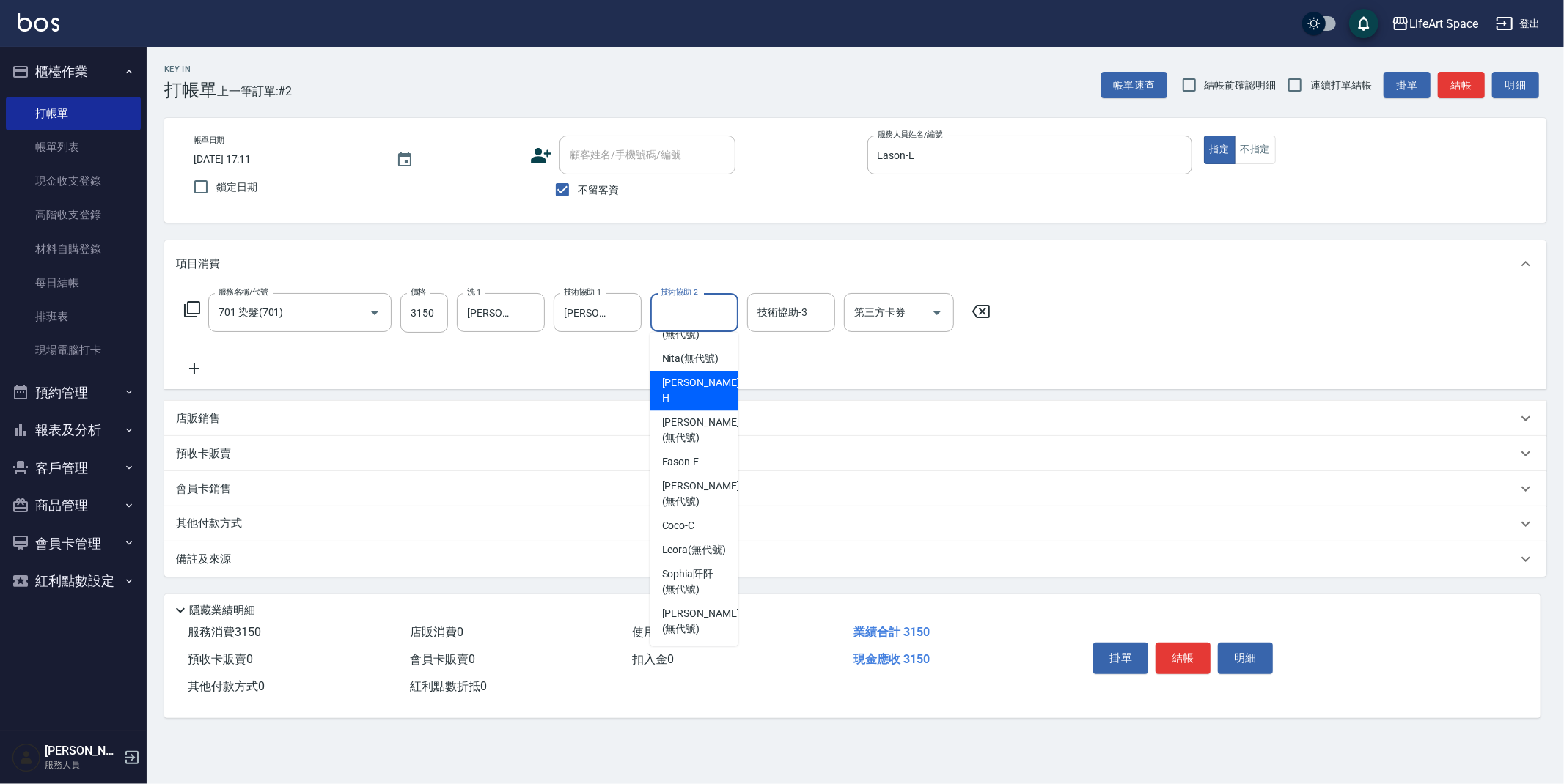
click at [681, 398] on span "[PERSON_NAME]" at bounding box center [702, 391] width 80 height 31
type input "[PERSON_NAME]"
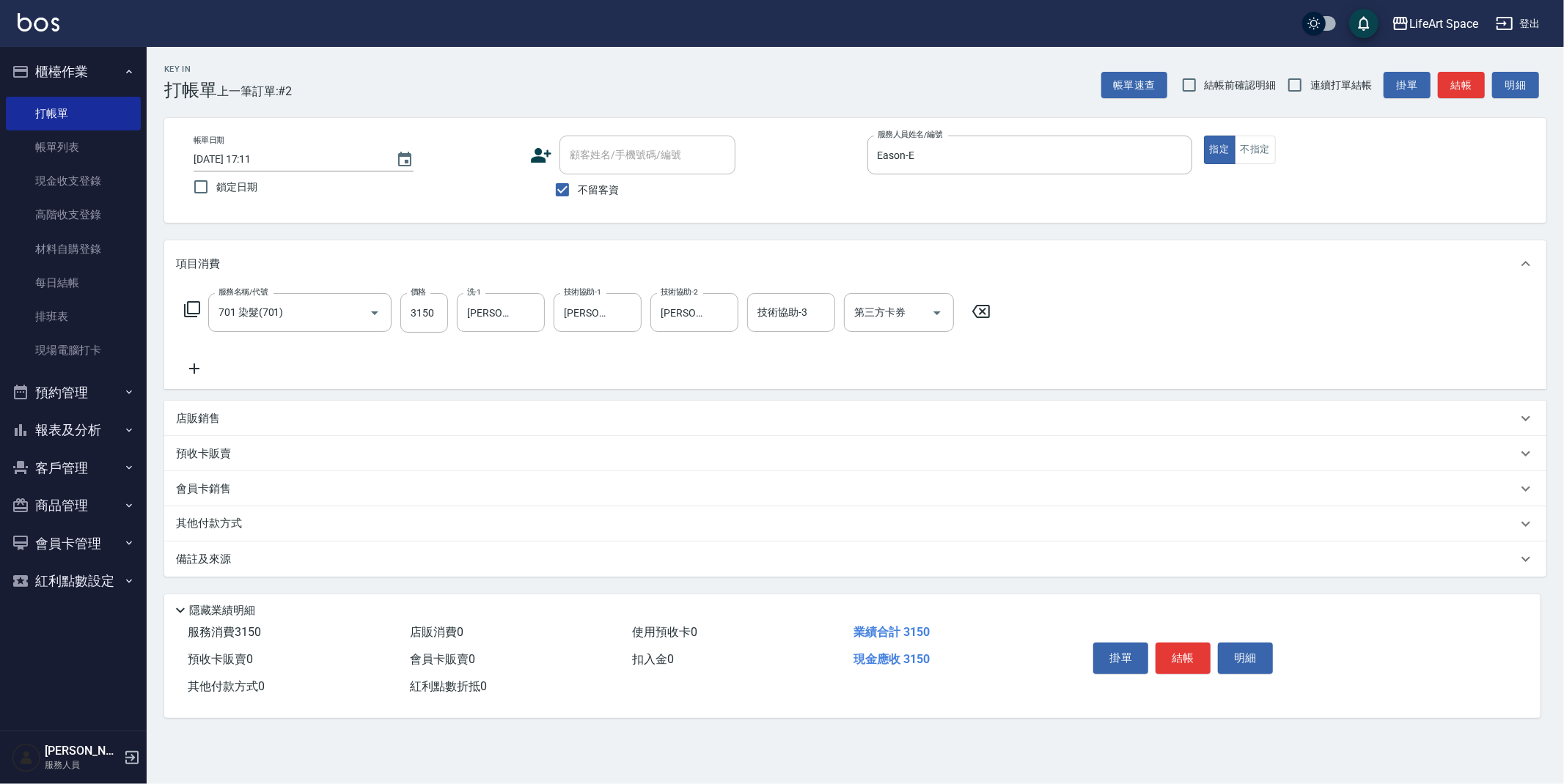
click at [339, 545] on div "備註及來源" at bounding box center [855, 559] width 1382 height 35
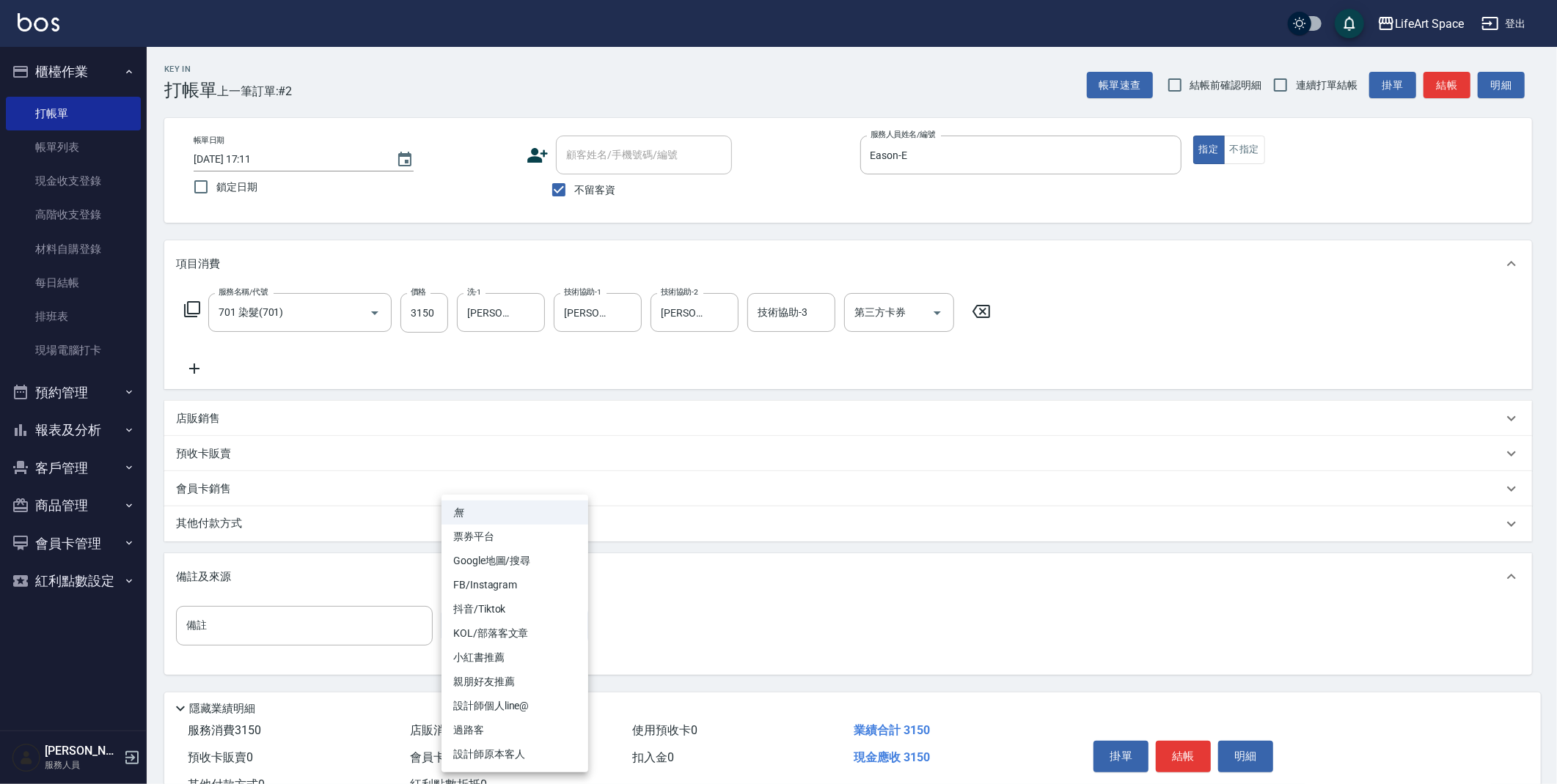
click at [467, 618] on body "LifeArt Space 登出 櫃檯作業 打帳單 帳單列表 現金收支登錄 高階收支登錄 材料自購登錄 每日結帳 排班表 現場電腦打卡 預約管理 預約管理 單…" at bounding box center [778, 417] width 1557 height 834
click at [541, 749] on li "設計師原本客人" at bounding box center [514, 754] width 146 height 24
type input "設計師原本客人"
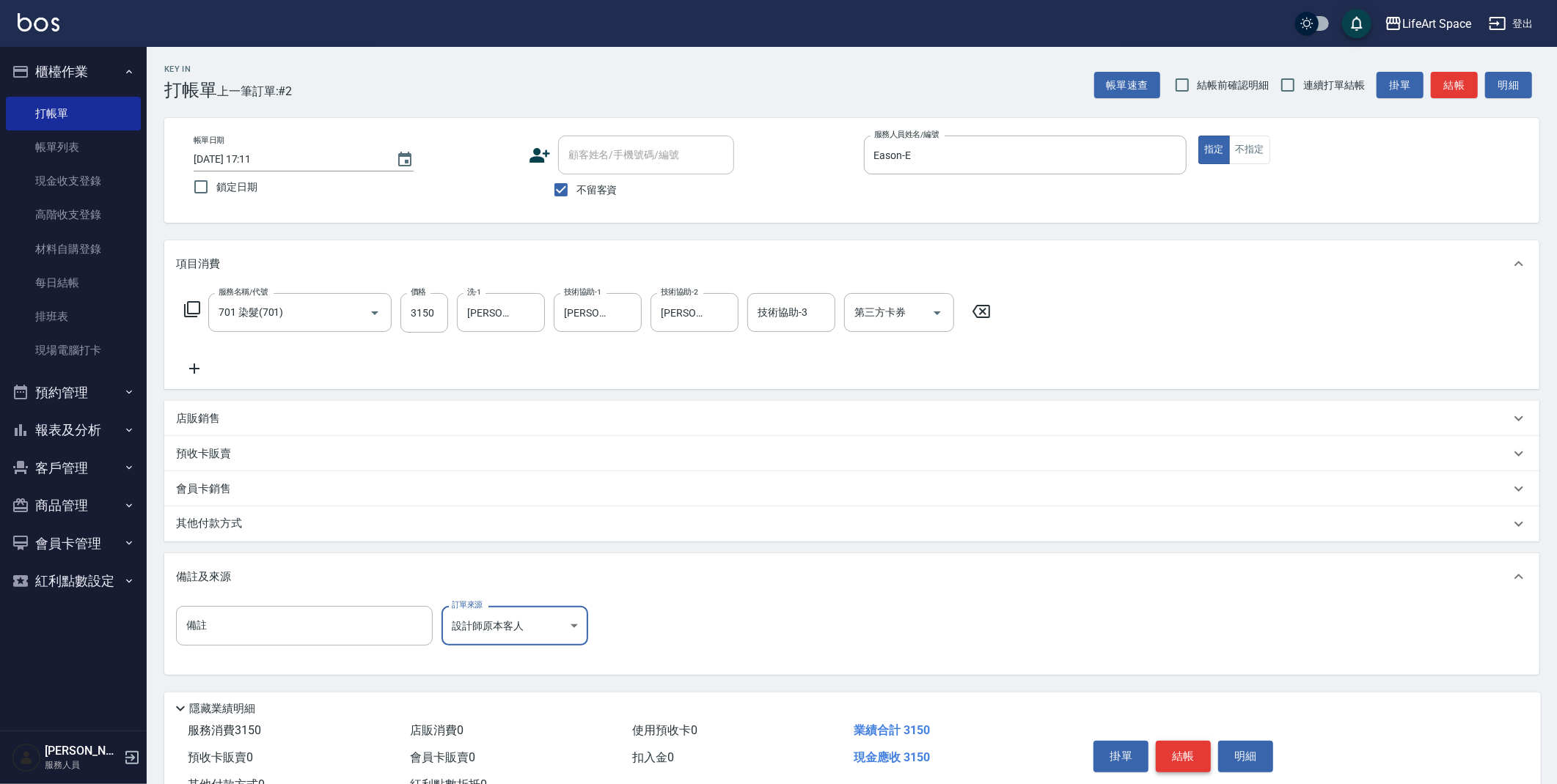
click at [1186, 750] on button "結帳" at bounding box center [1182, 757] width 55 height 31
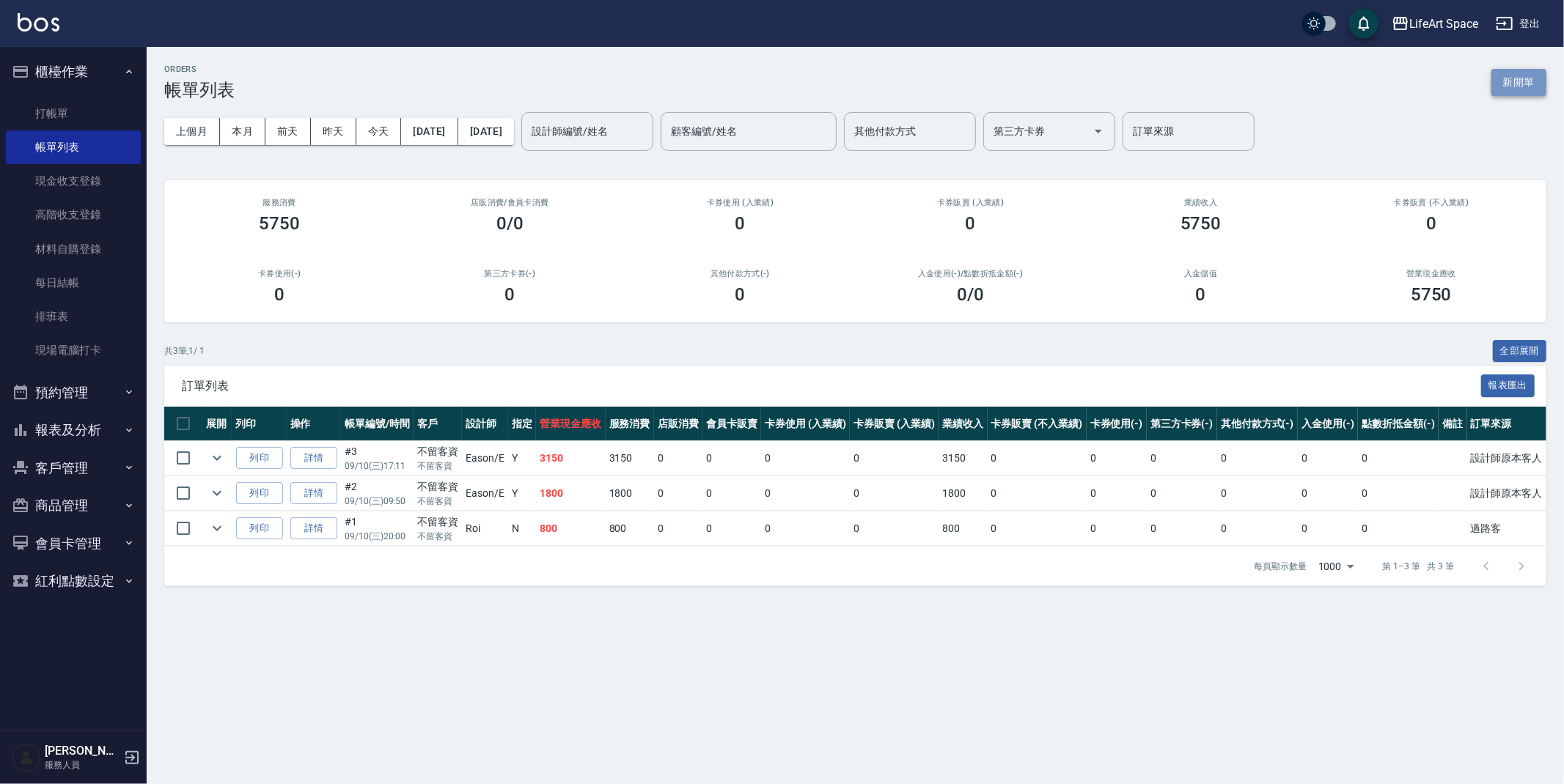
click at [1521, 77] on button "新開單" at bounding box center [1518, 82] width 55 height 27
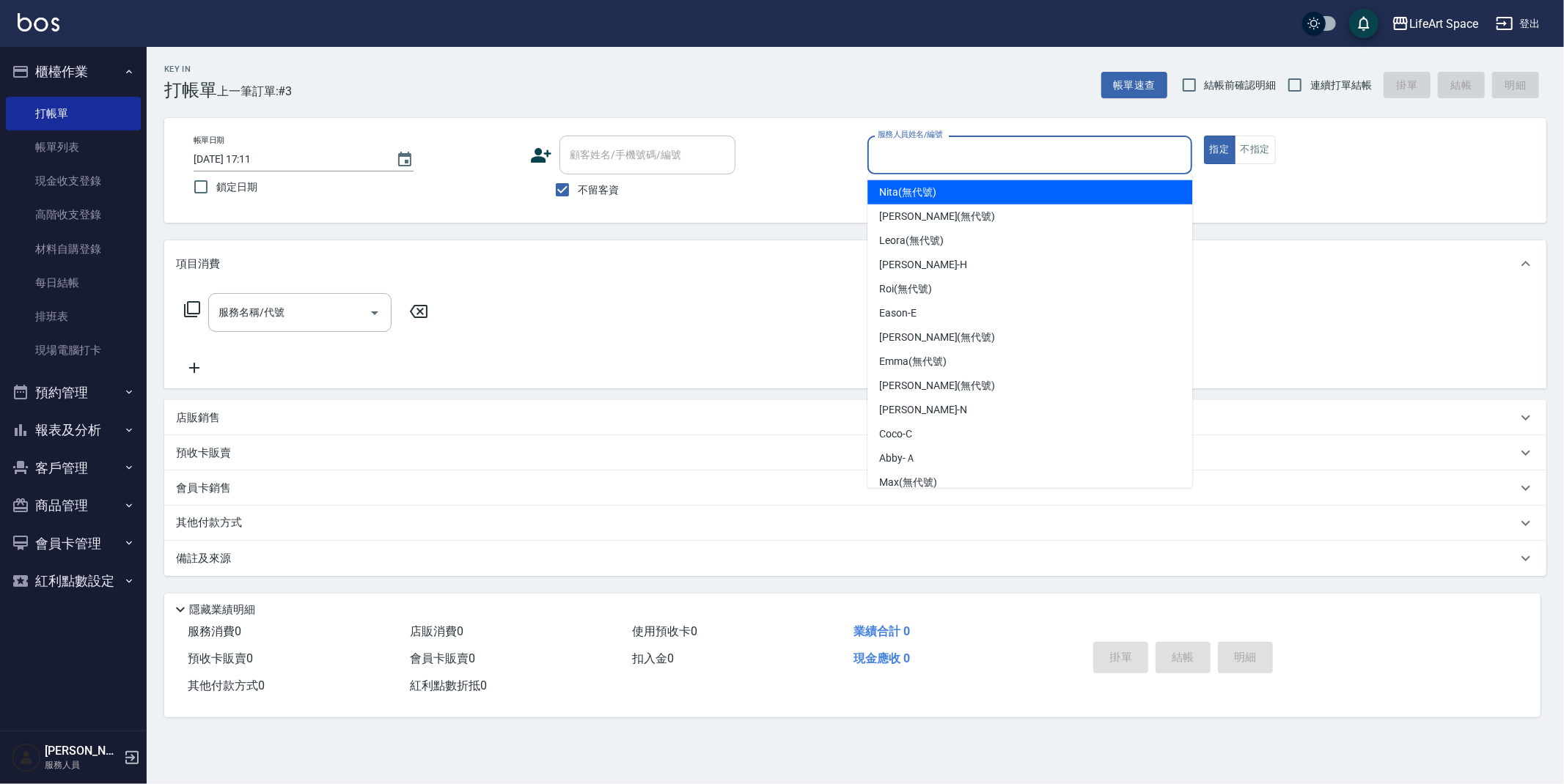
drag, startPoint x: 966, startPoint y: 159, endPoint x: 965, endPoint y: 175, distance: 16.0
click at [966, 159] on input "服務人員姓名/編號" at bounding box center [1030, 155] width 312 height 26
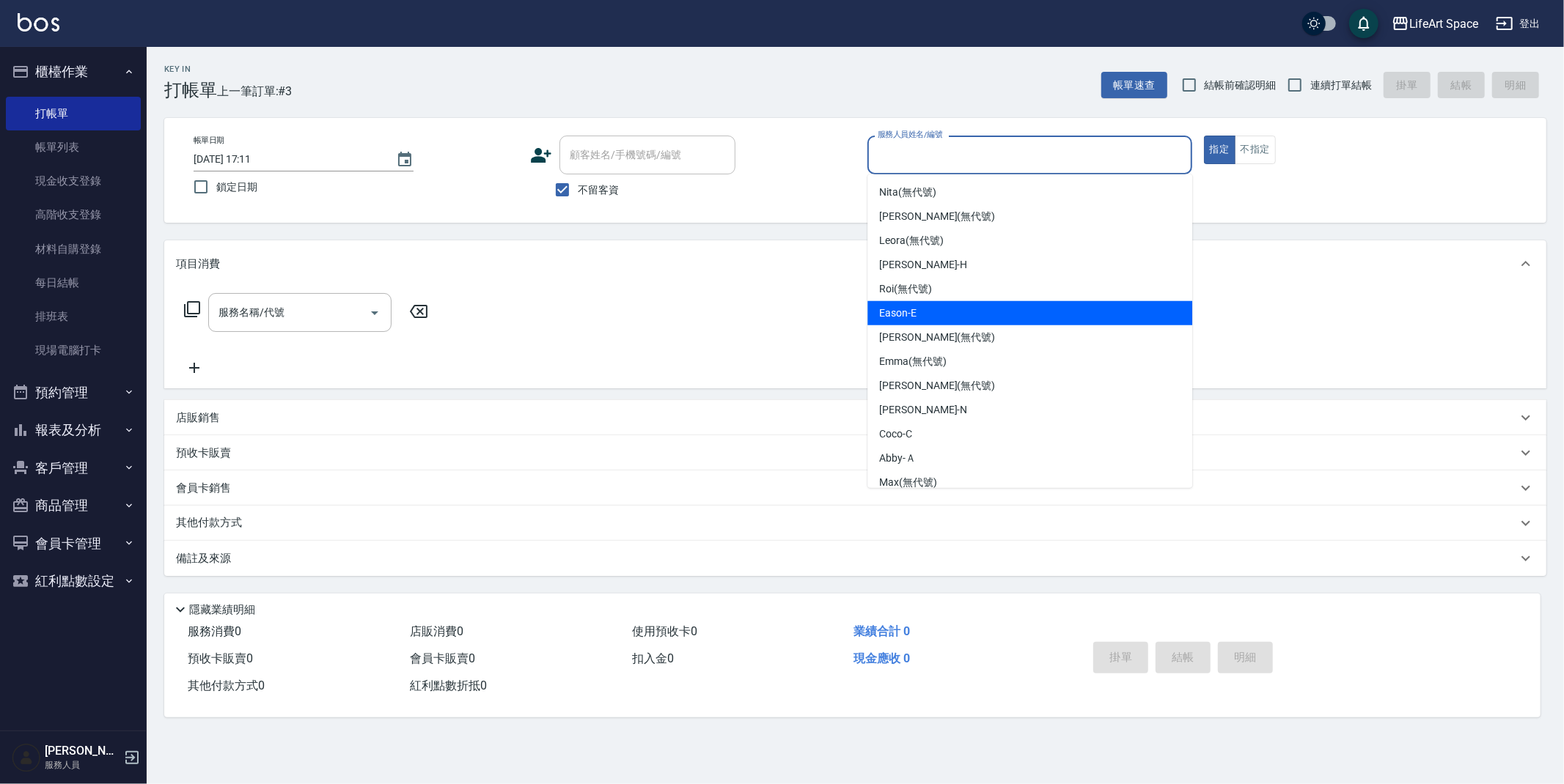
drag, startPoint x: 935, startPoint y: 307, endPoint x: 698, endPoint y: 344, distance: 239.9
click at [935, 307] on div "Eason -E" at bounding box center [1029, 313] width 324 height 24
type input "Eason-E"
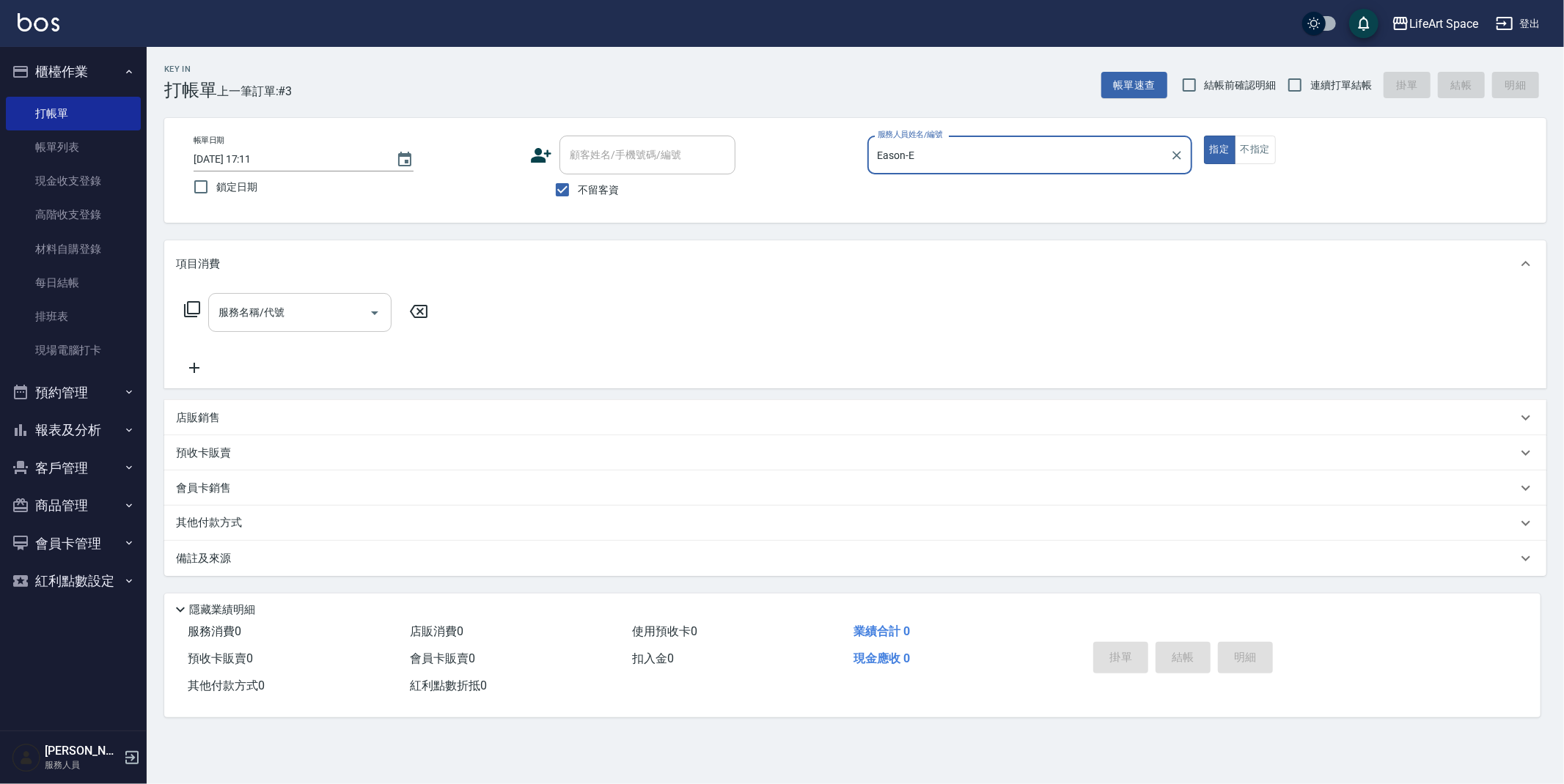
click at [276, 316] on input "服務名稱/代號" at bounding box center [289, 313] width 148 height 26
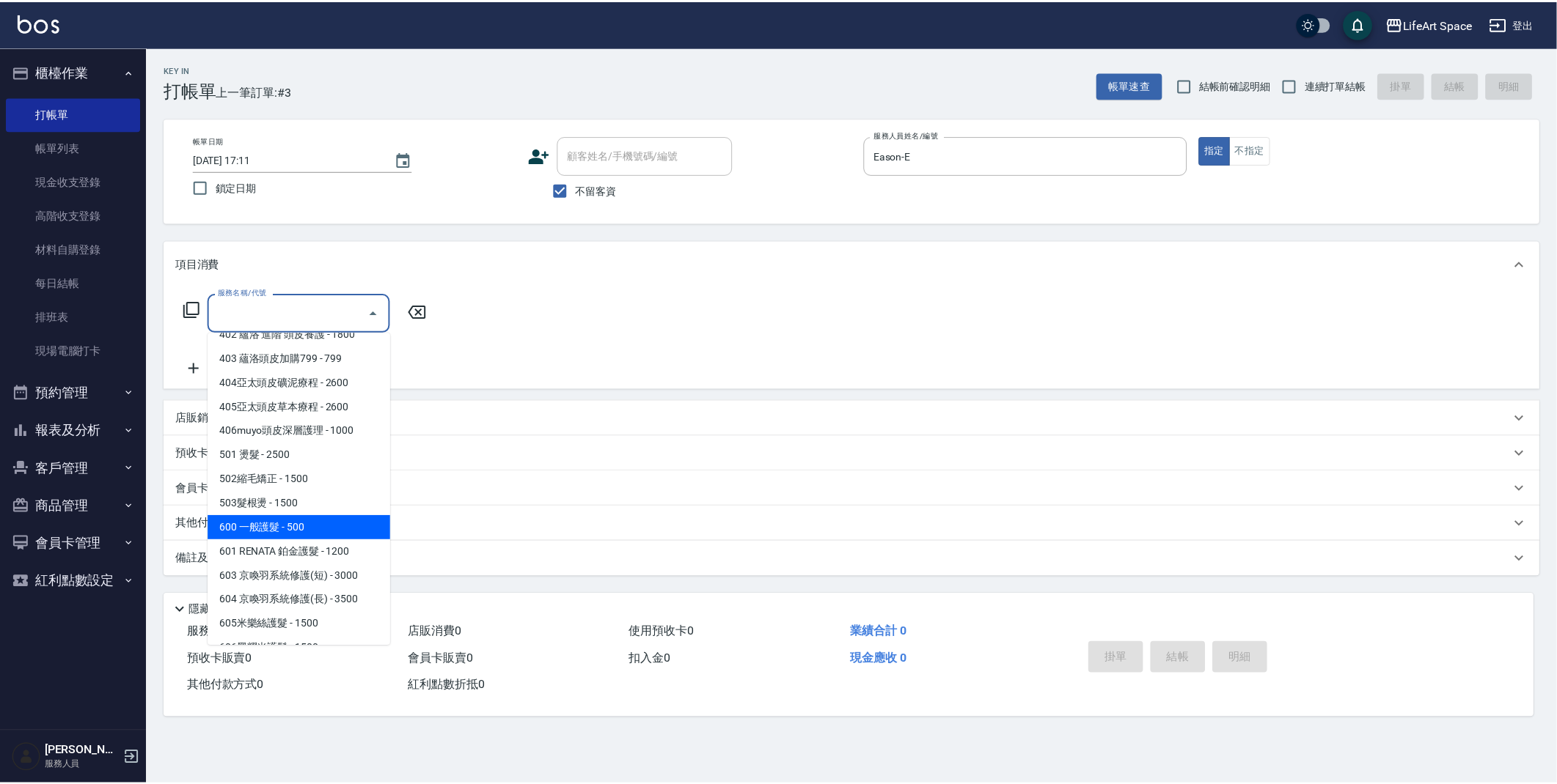
scroll to position [229, 0]
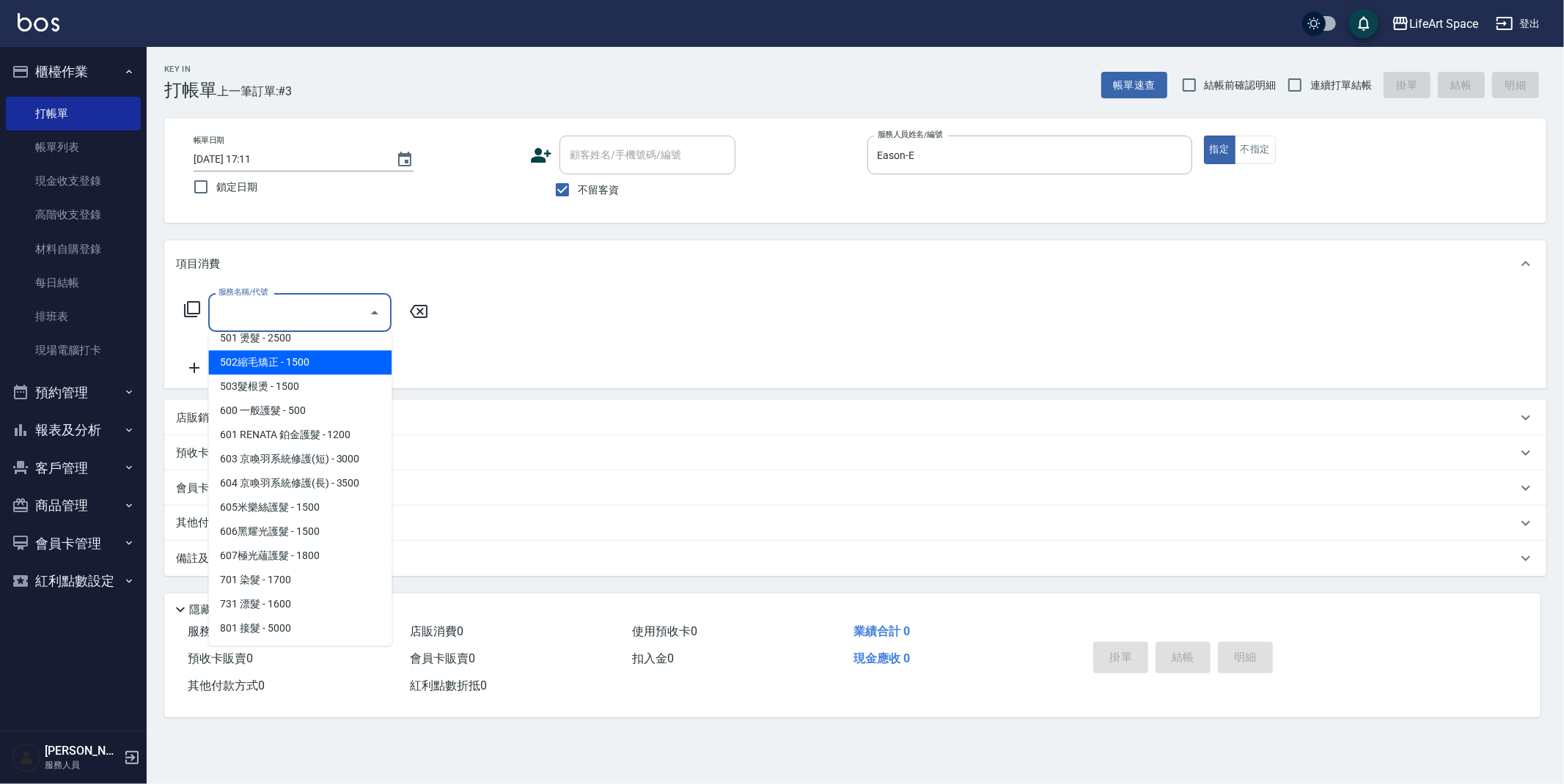
click at [295, 368] on span "502縮毛矯正 - 1500" at bounding box center [299, 362] width 183 height 24
type input "502縮毛矯正 (502)"
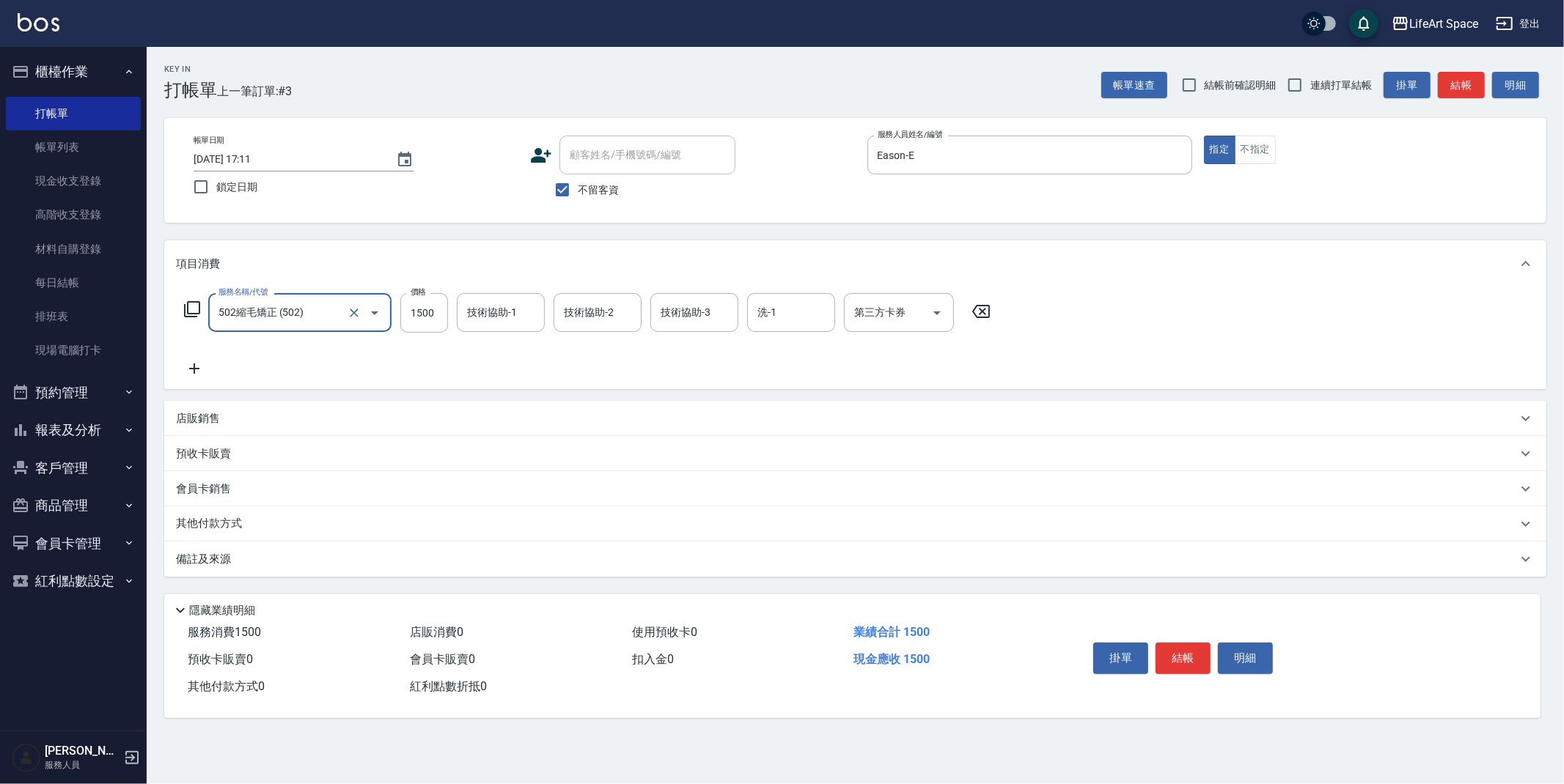
click at [195, 368] on icon at bounding box center [194, 369] width 11 height 11
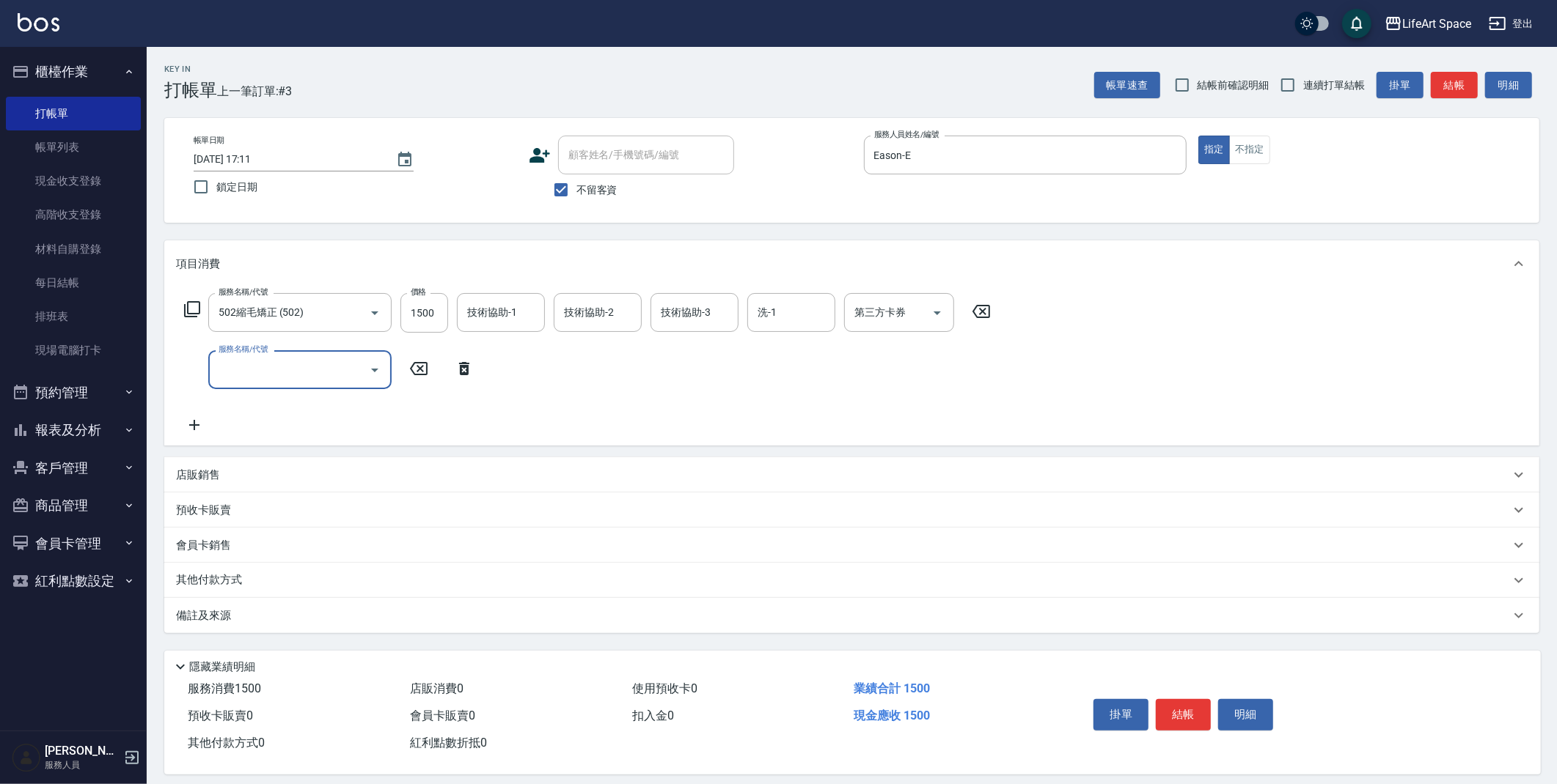
click at [271, 366] on div "服務名稱/代號 服務名稱/代號" at bounding box center [299, 370] width 183 height 39
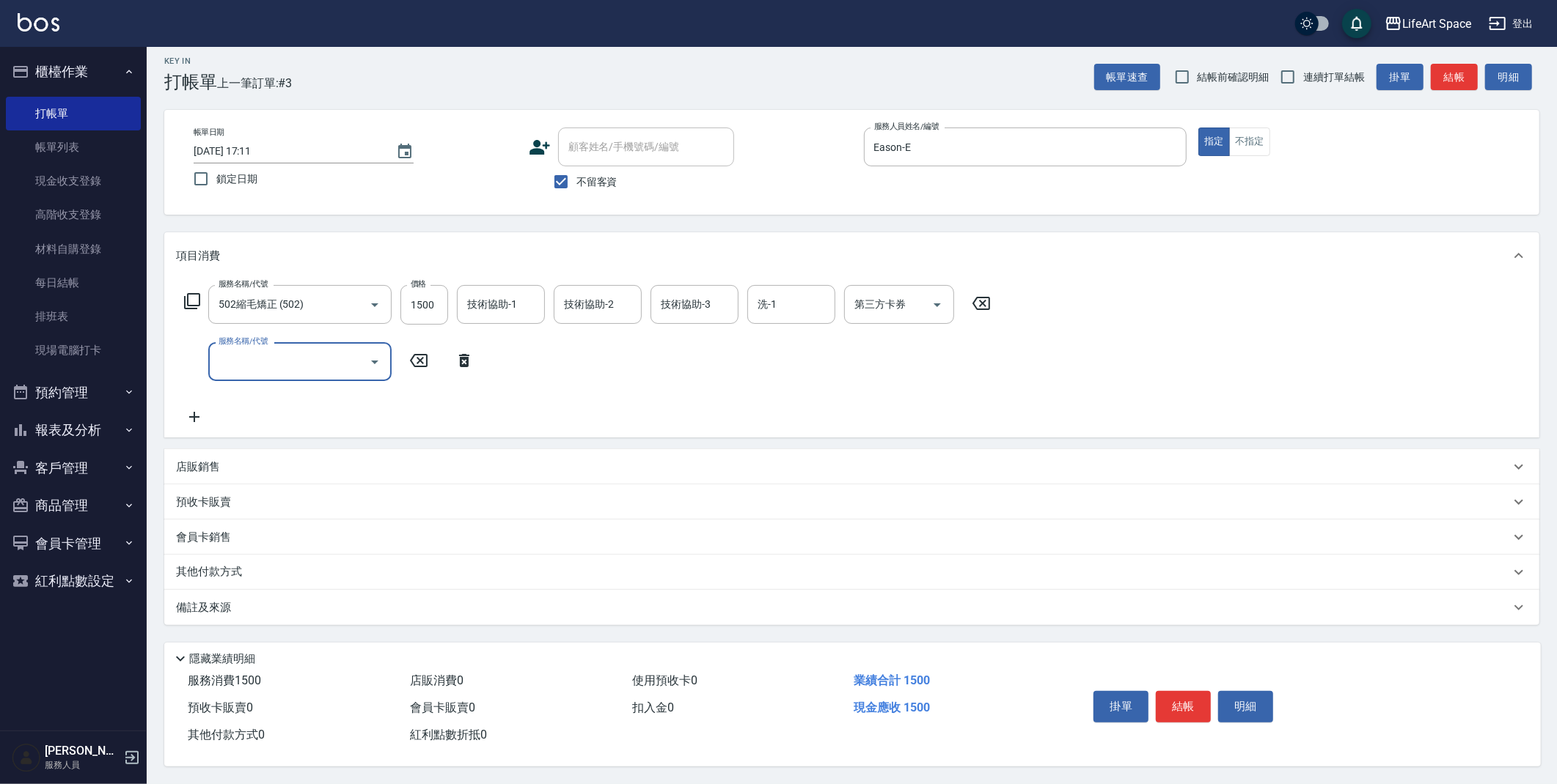
scroll to position [13, 0]
click at [281, 360] on input "服務名稱/代號" at bounding box center [289, 361] width 148 height 26
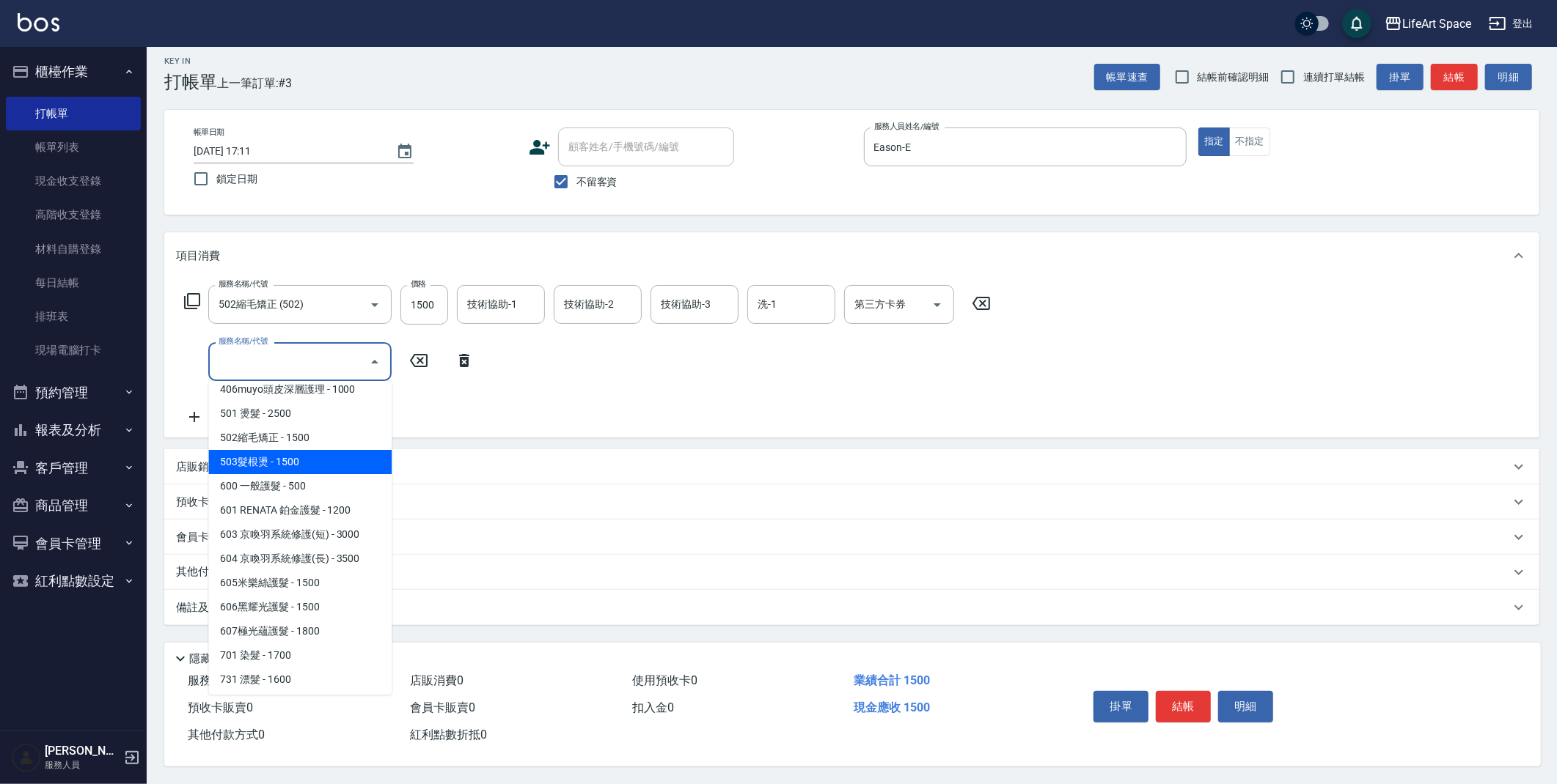
scroll to position [229, 0]
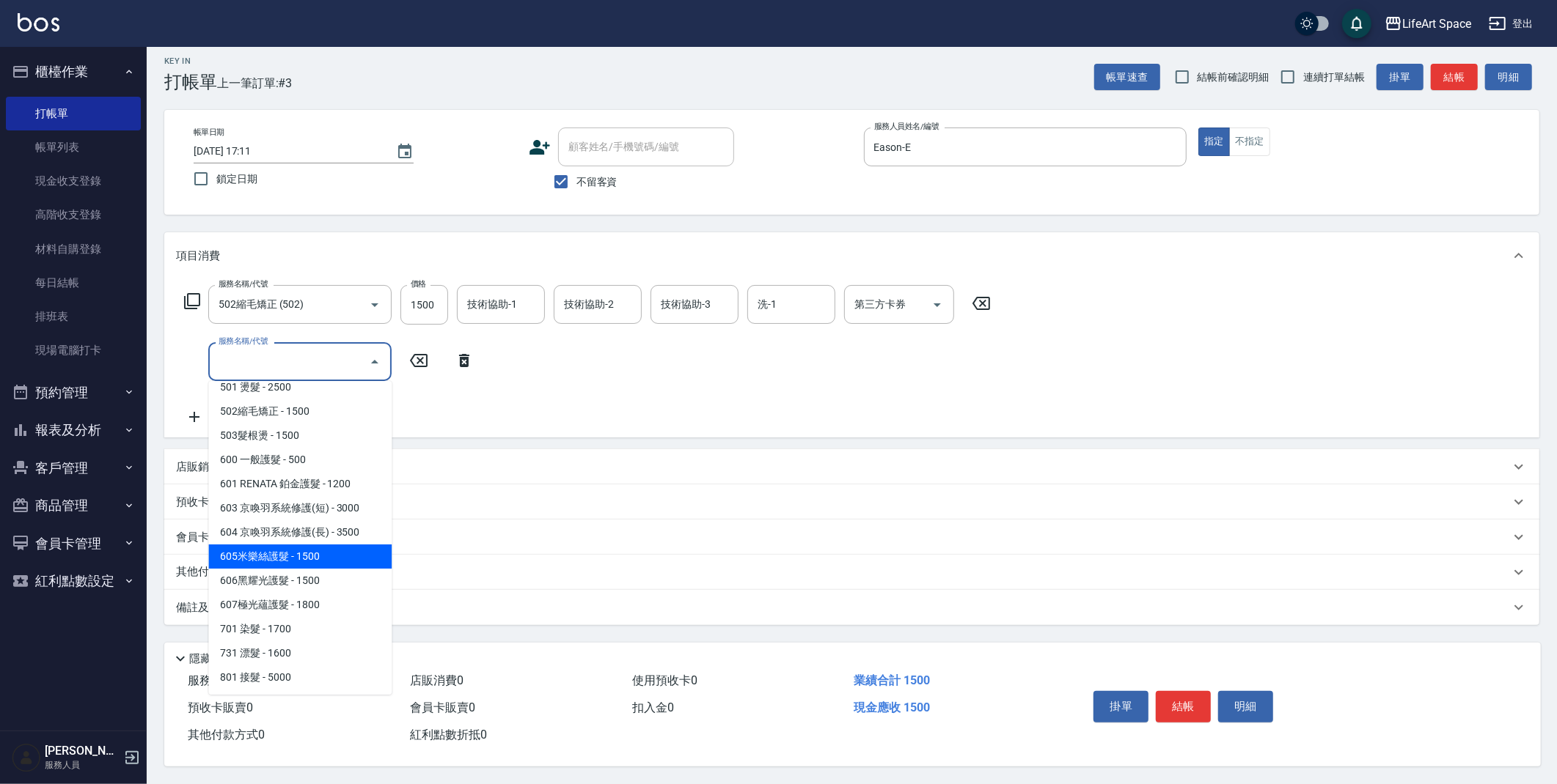
click at [303, 558] on span "605米樂絲護髮 - 1500" at bounding box center [299, 557] width 183 height 24
type input "605米樂絲護髮(605)"
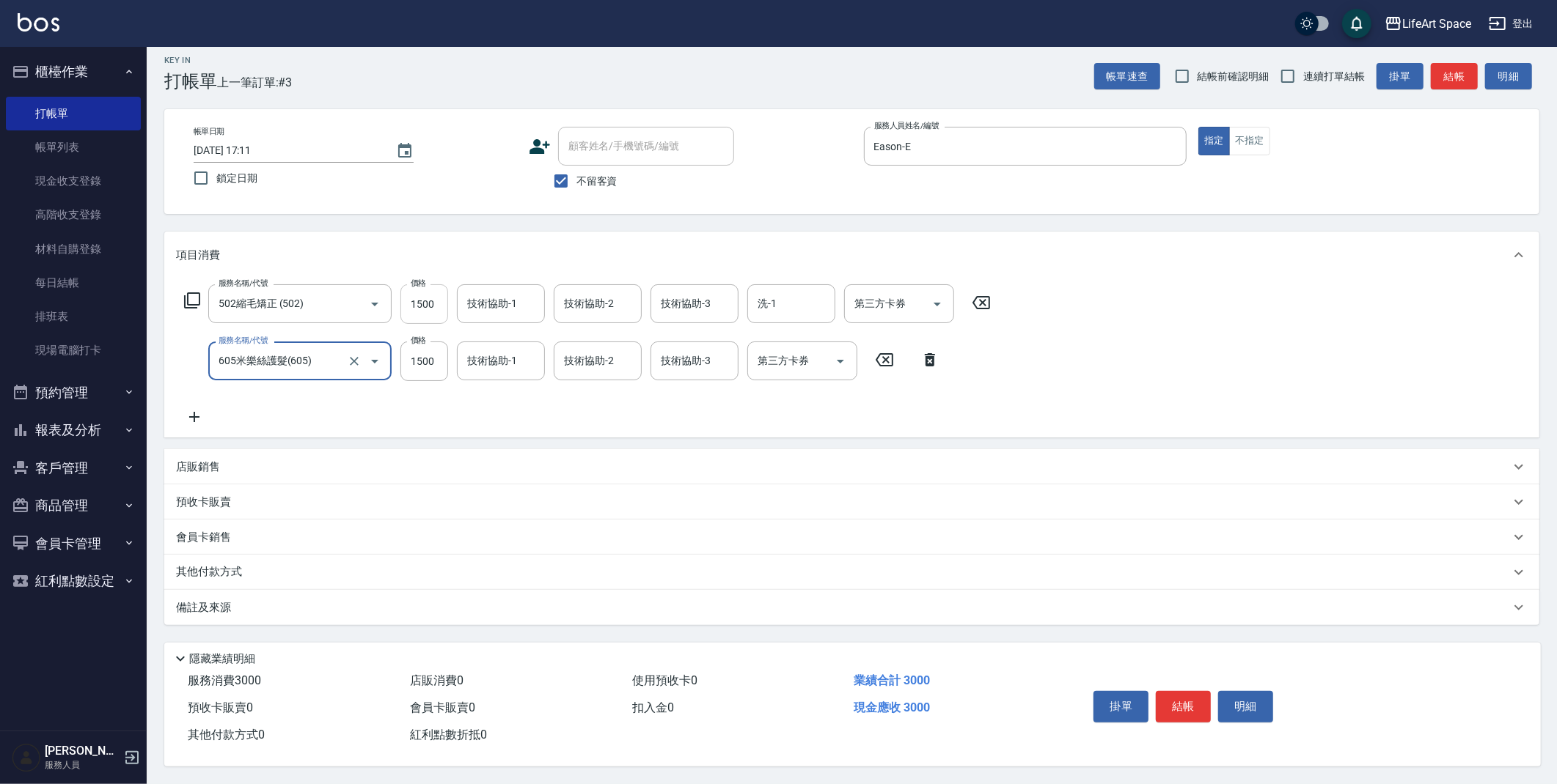
click at [434, 307] on input "1500" at bounding box center [423, 304] width 47 height 40
click at [440, 304] on input "1500" at bounding box center [423, 304] width 47 height 40
type input "5700"
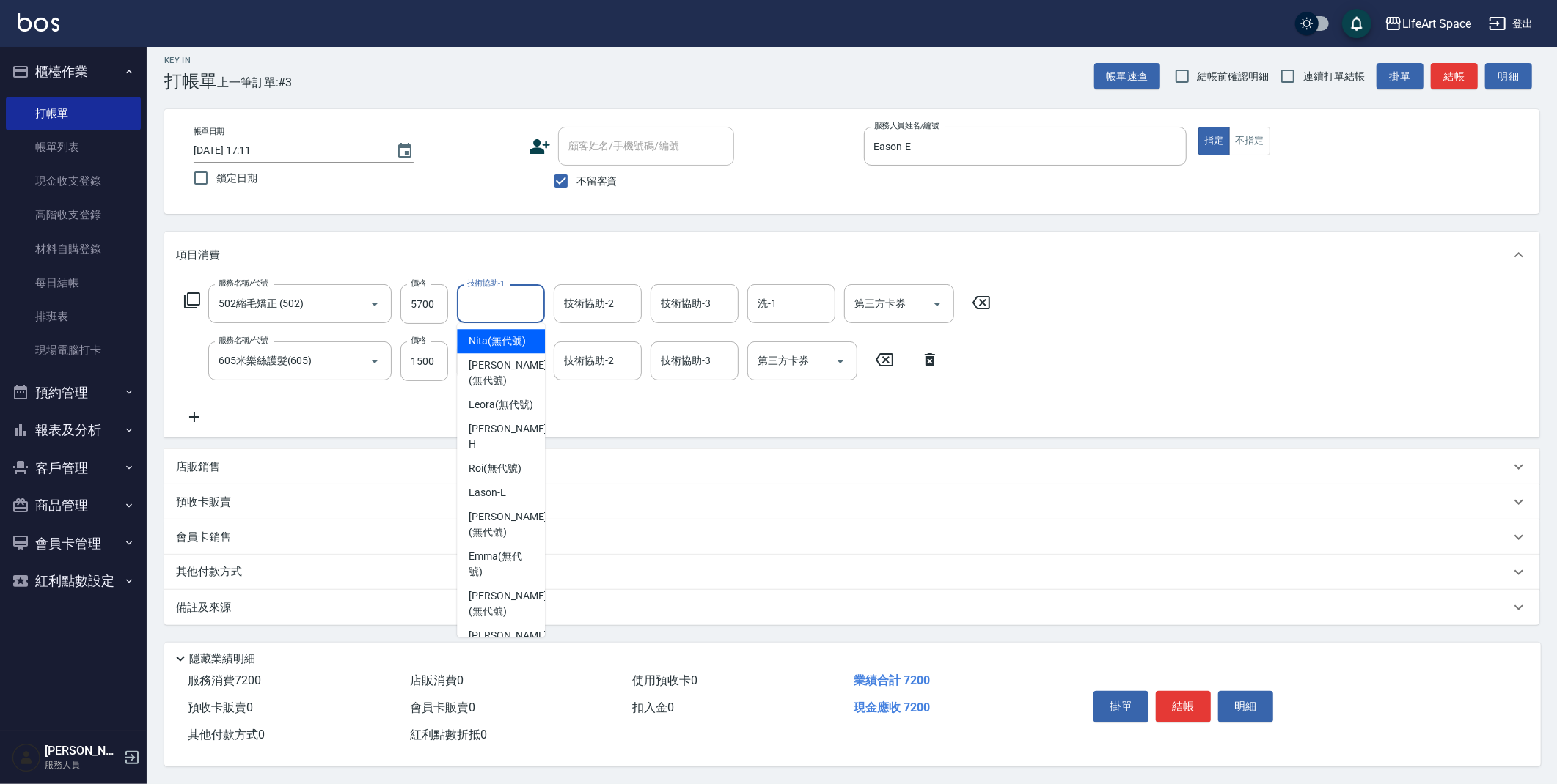
click at [482, 309] on input "技術協助-1" at bounding box center [501, 304] width 75 height 26
click at [509, 452] on span "[PERSON_NAME]" at bounding box center [508, 437] width 80 height 31
type input "[PERSON_NAME]"
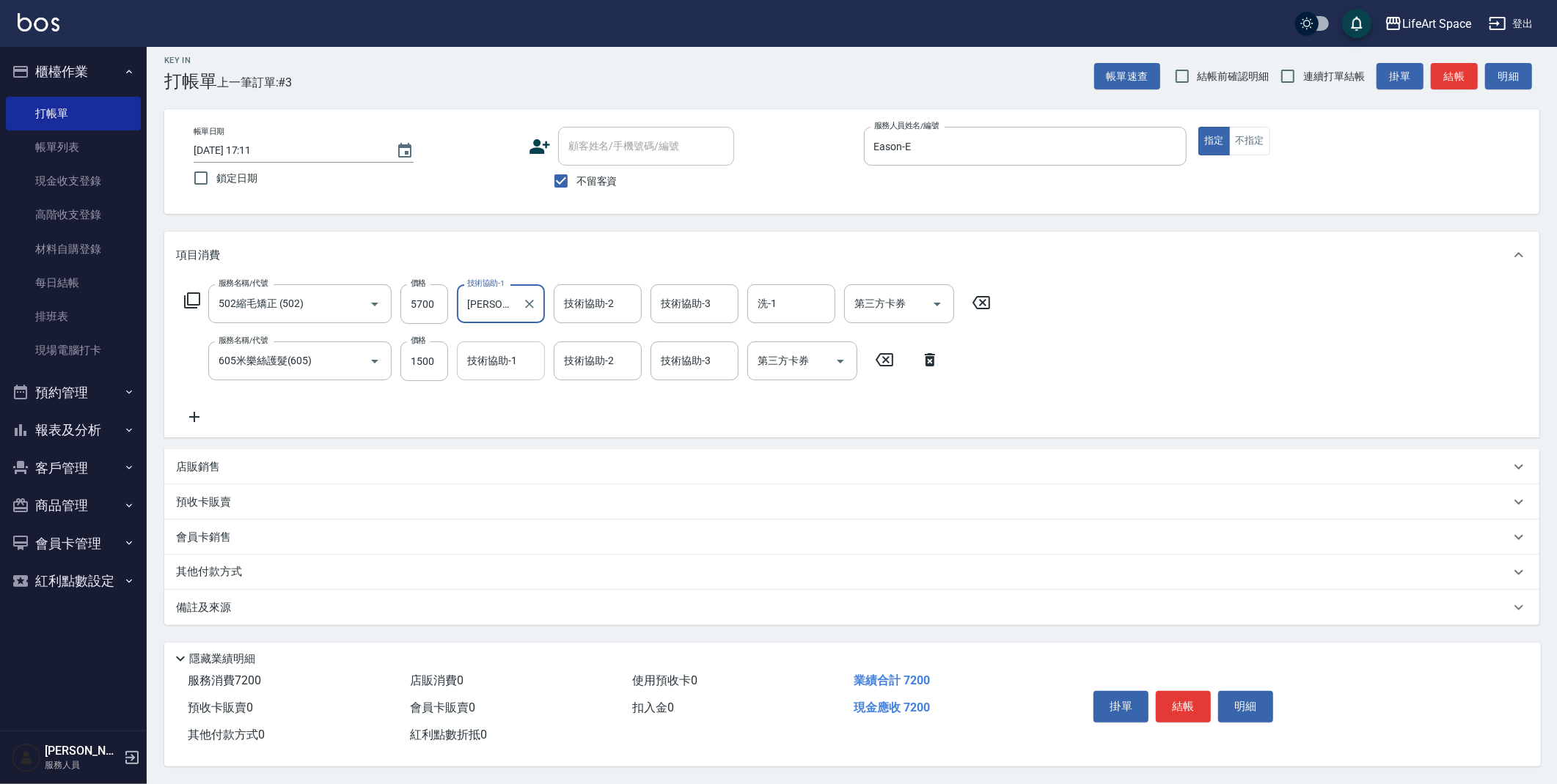
click at [503, 355] on input "技術協助-1" at bounding box center [501, 361] width 75 height 26
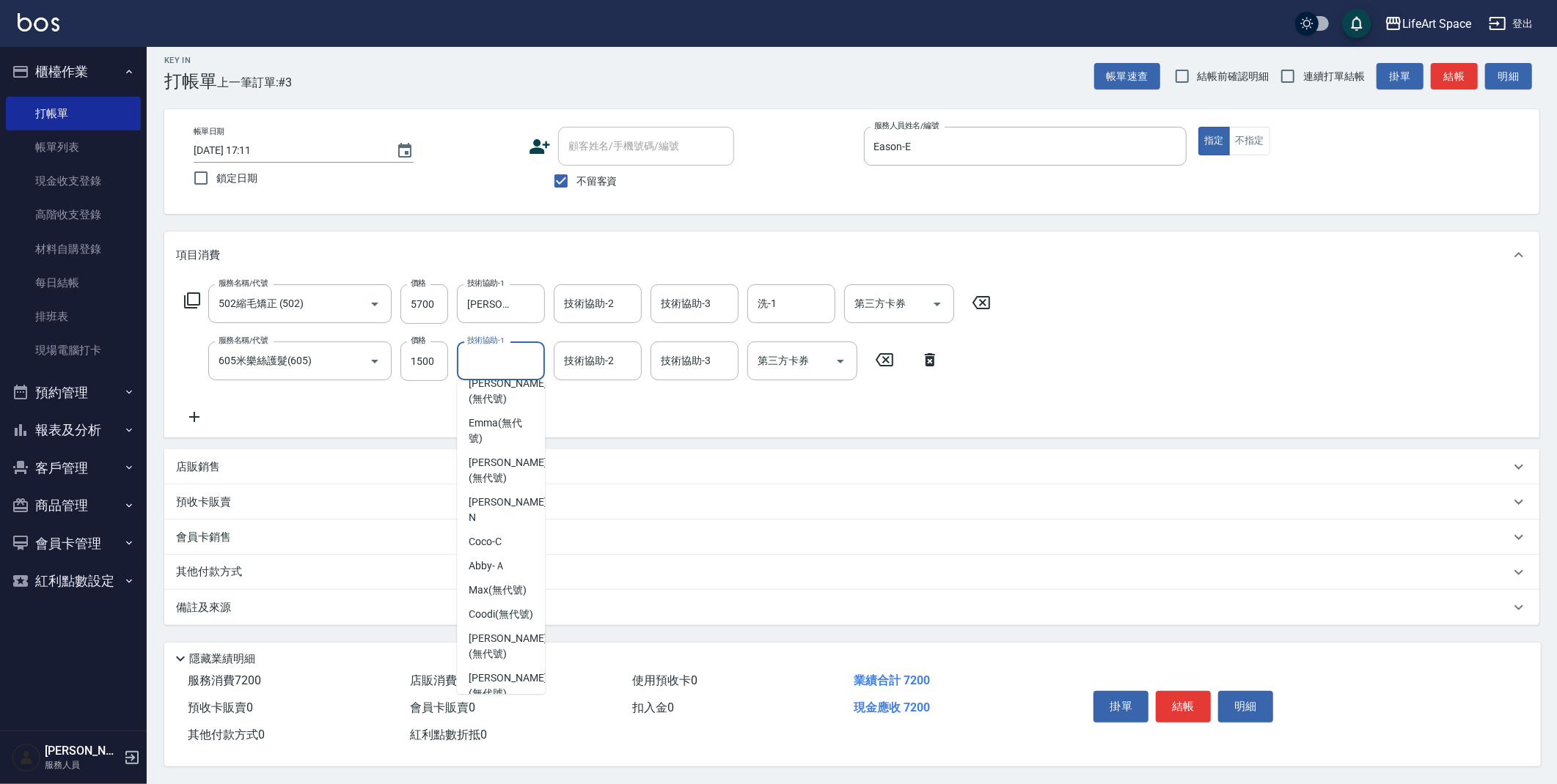
scroll to position [196, 0]
click at [515, 548] on div "Abby -Ａ" at bounding box center [501, 559] width 88 height 24
type input "Abby-Ａ"
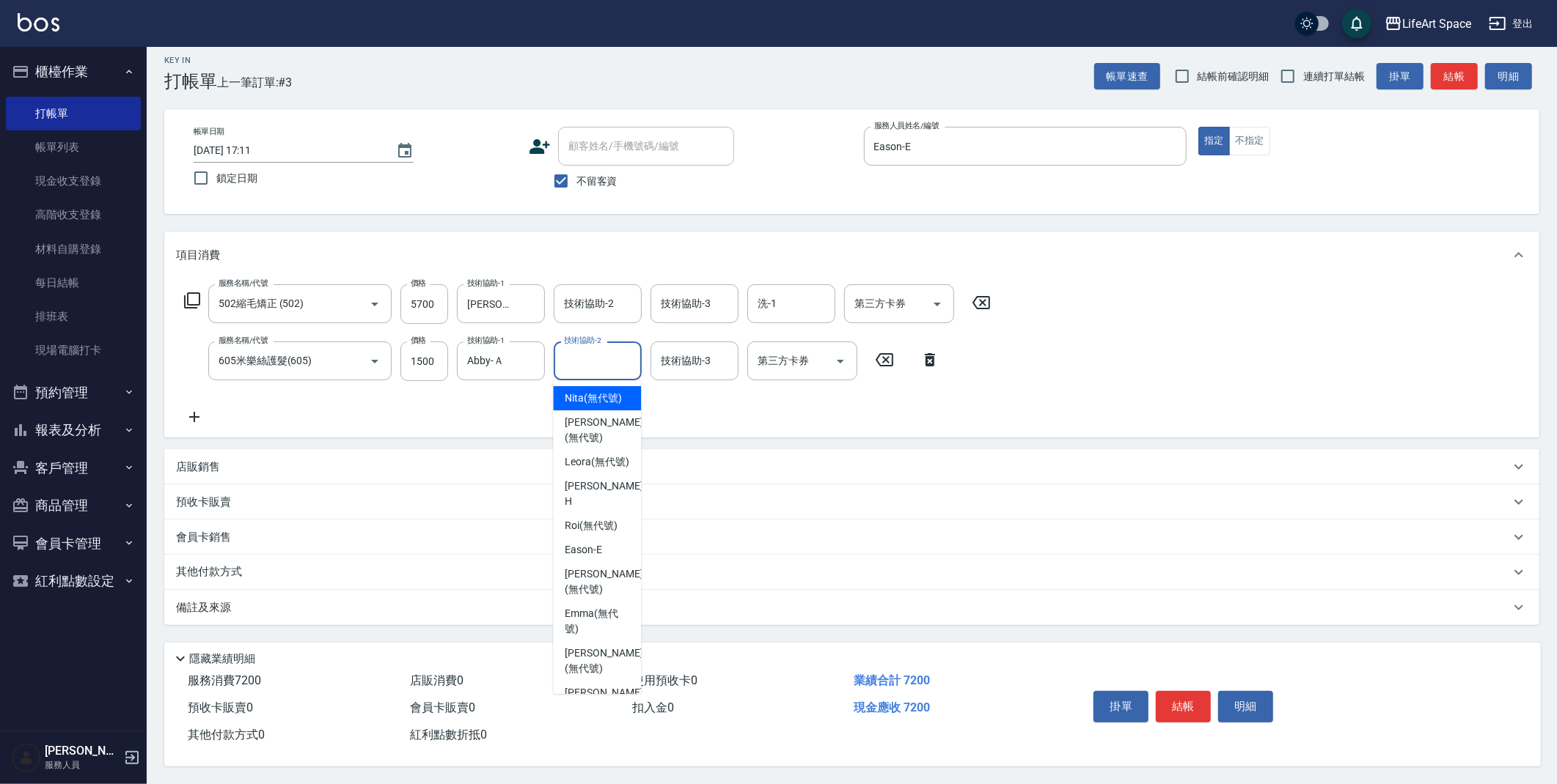
click at [582, 364] on input "技術協助-2" at bounding box center [597, 361] width 75 height 26
click at [619, 573] on div "Abby -Ａ" at bounding box center [596, 585] width 88 height 24
type input "Abby-Ａ"
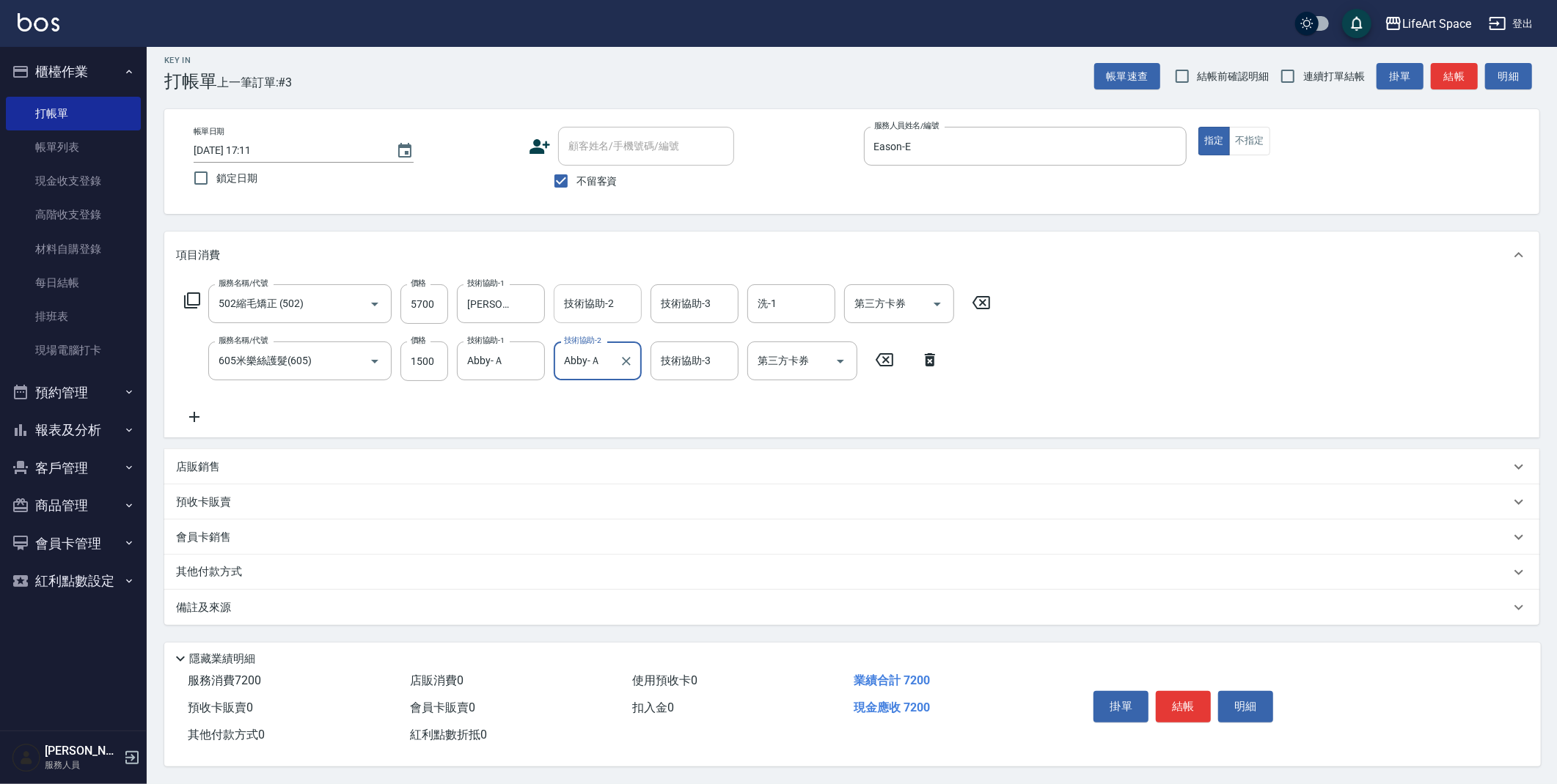
click at [581, 305] on input "技術協助-2" at bounding box center [597, 304] width 75 height 26
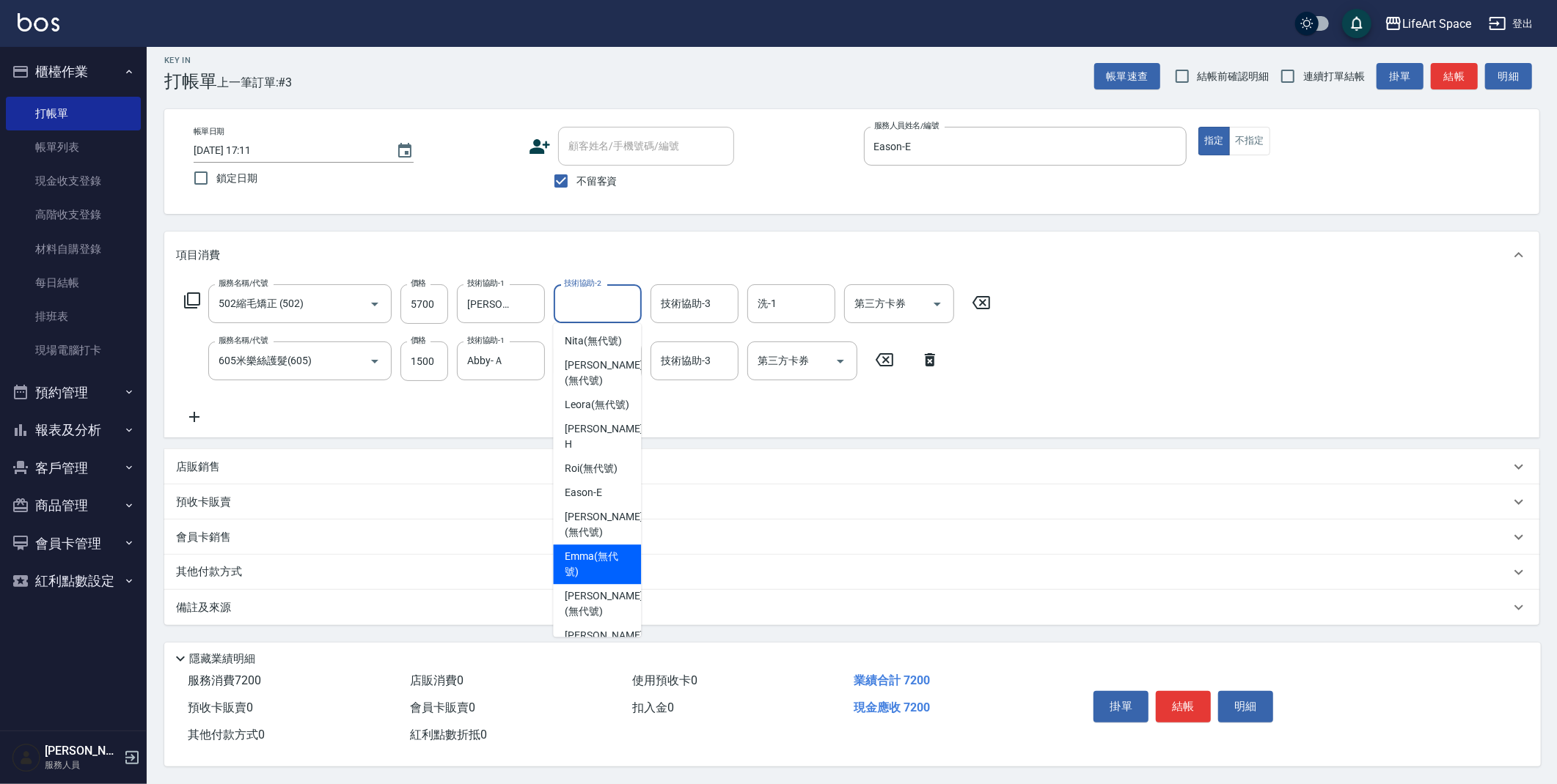
scroll to position [453, 0]
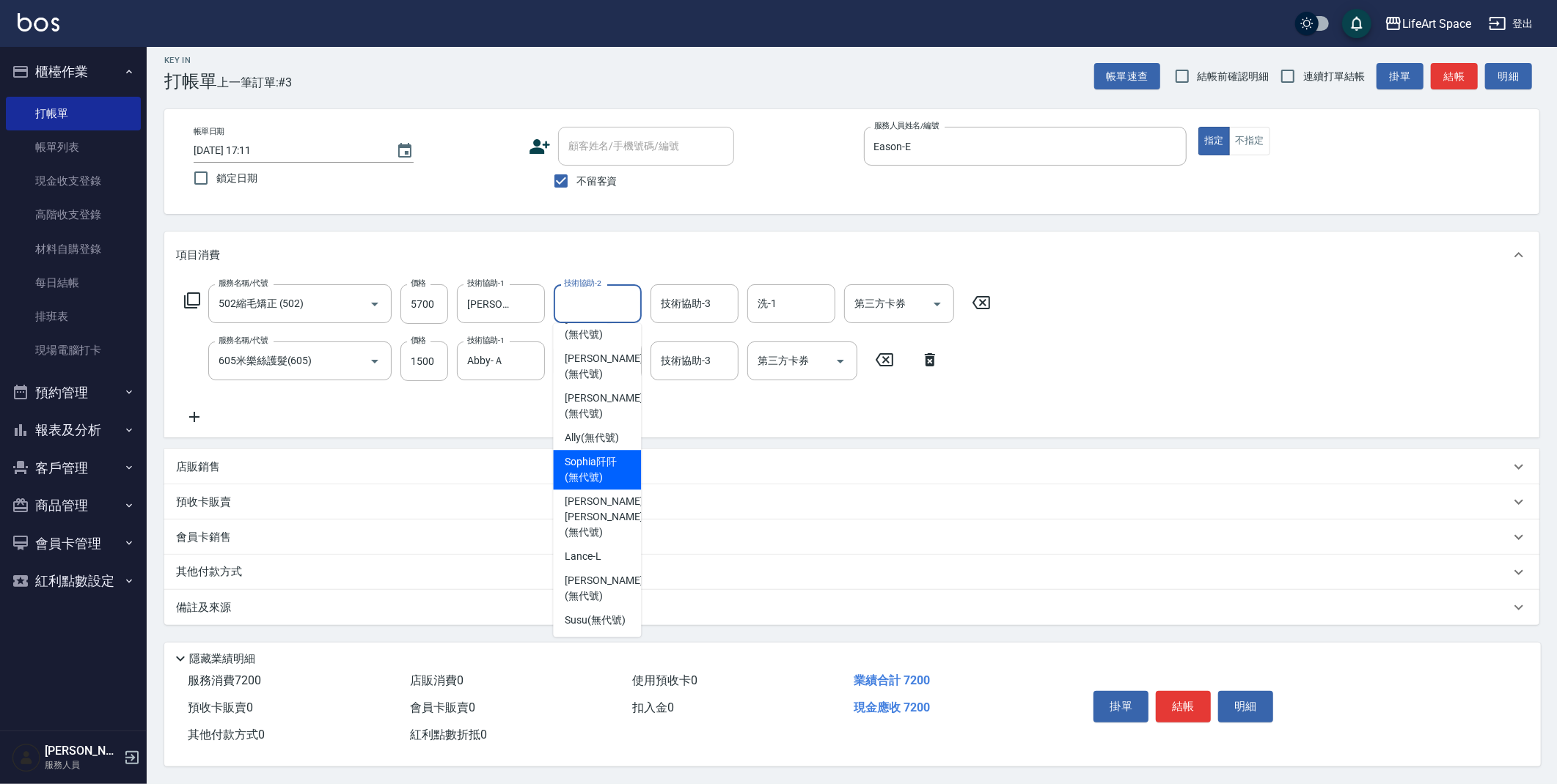
click at [585, 469] on span "[PERSON_NAME]阡 (無代號)" at bounding box center [596, 470] width 65 height 31
type input "[PERSON_NAME]阡(無代號)"
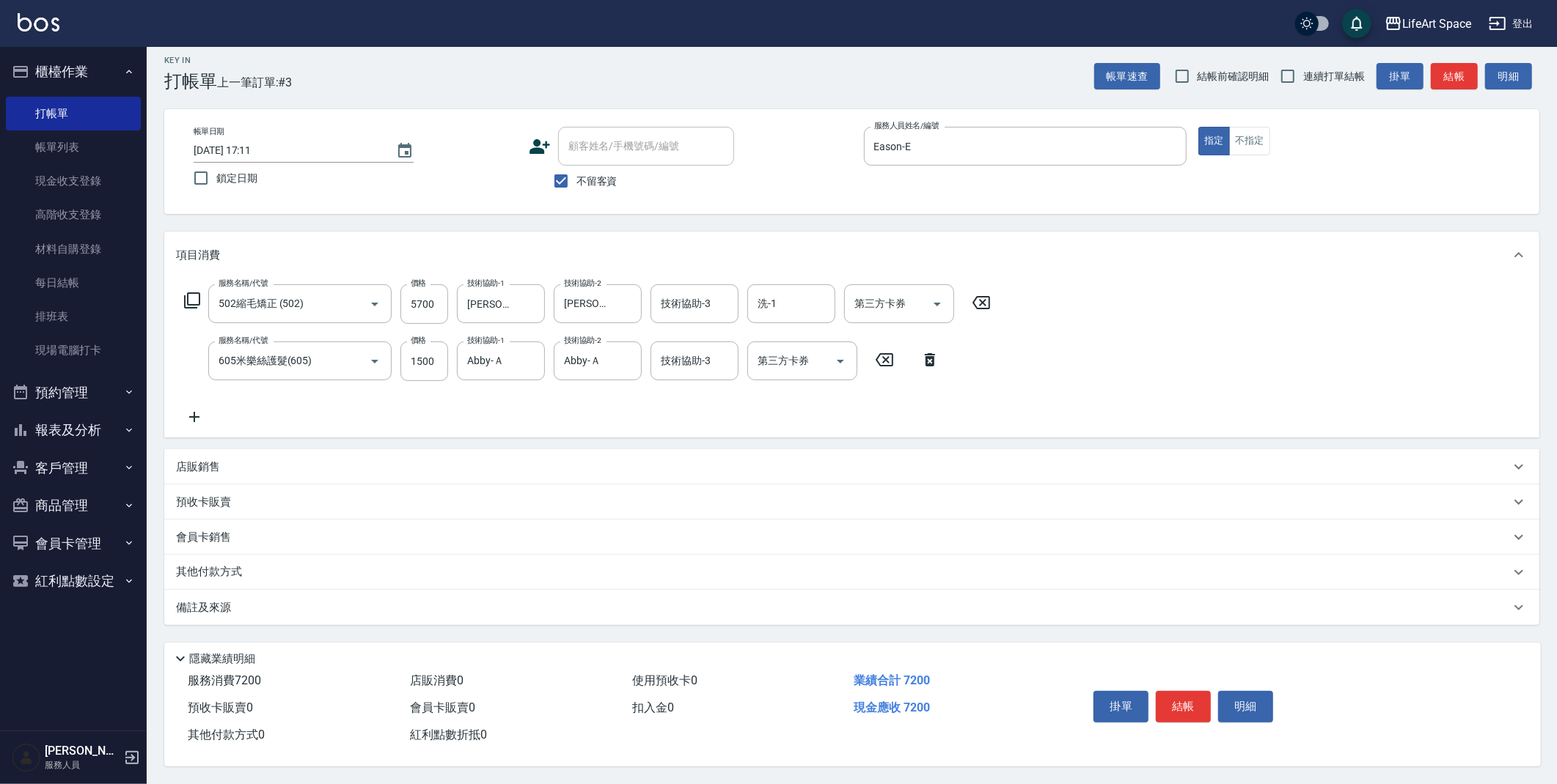
click at [373, 617] on div "備註及來源" at bounding box center [852, 608] width 1375 height 35
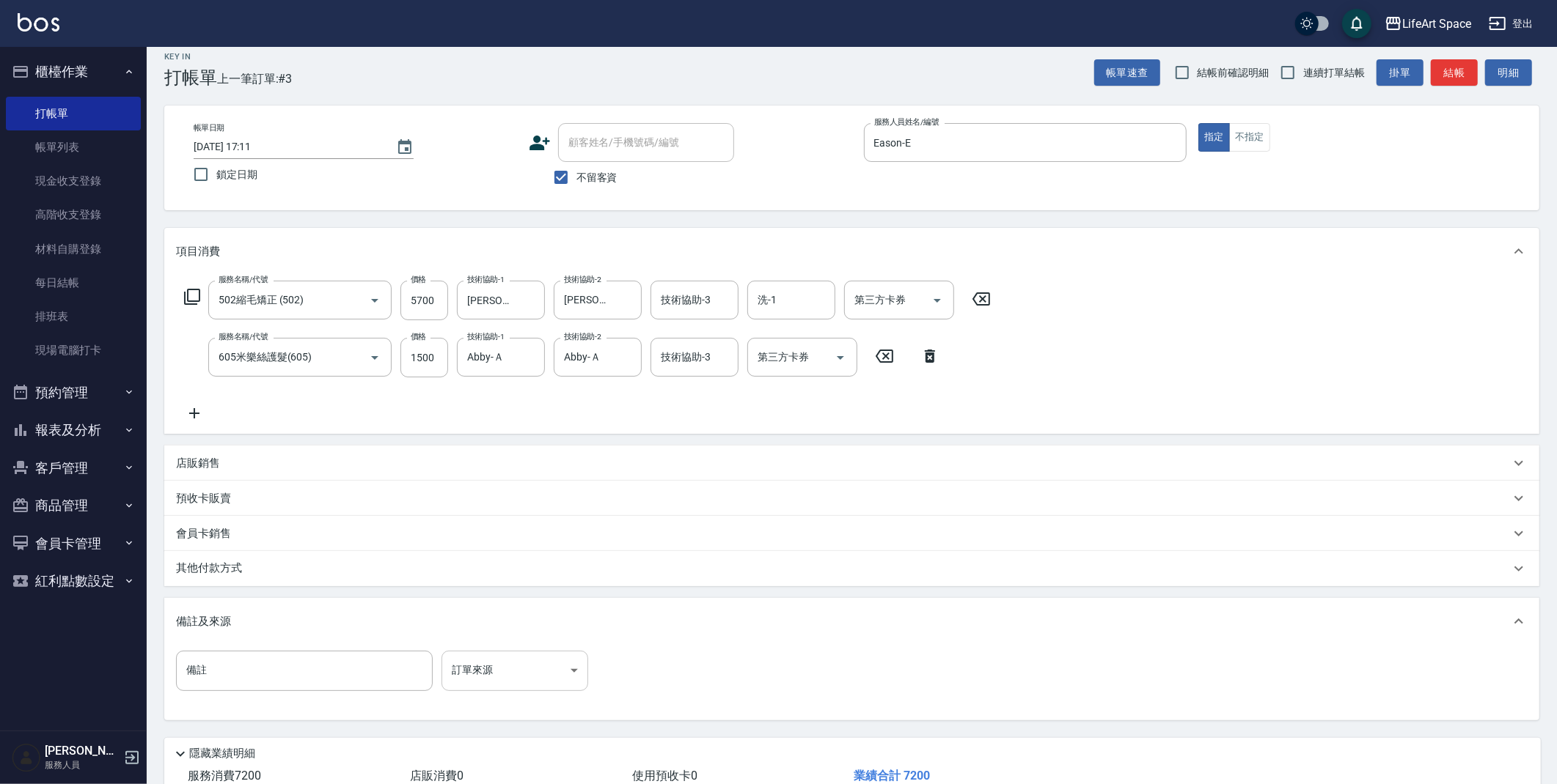
click at [526, 680] on body "LifeArt Space 登出 櫃檯作業 打帳單 帳單列表 現金收支登錄 高階收支登錄 材料自購登錄 每日結帳 排班表 現場電腦打卡 預約管理 預約管理 單…" at bounding box center [778, 434] width 1557 height 892
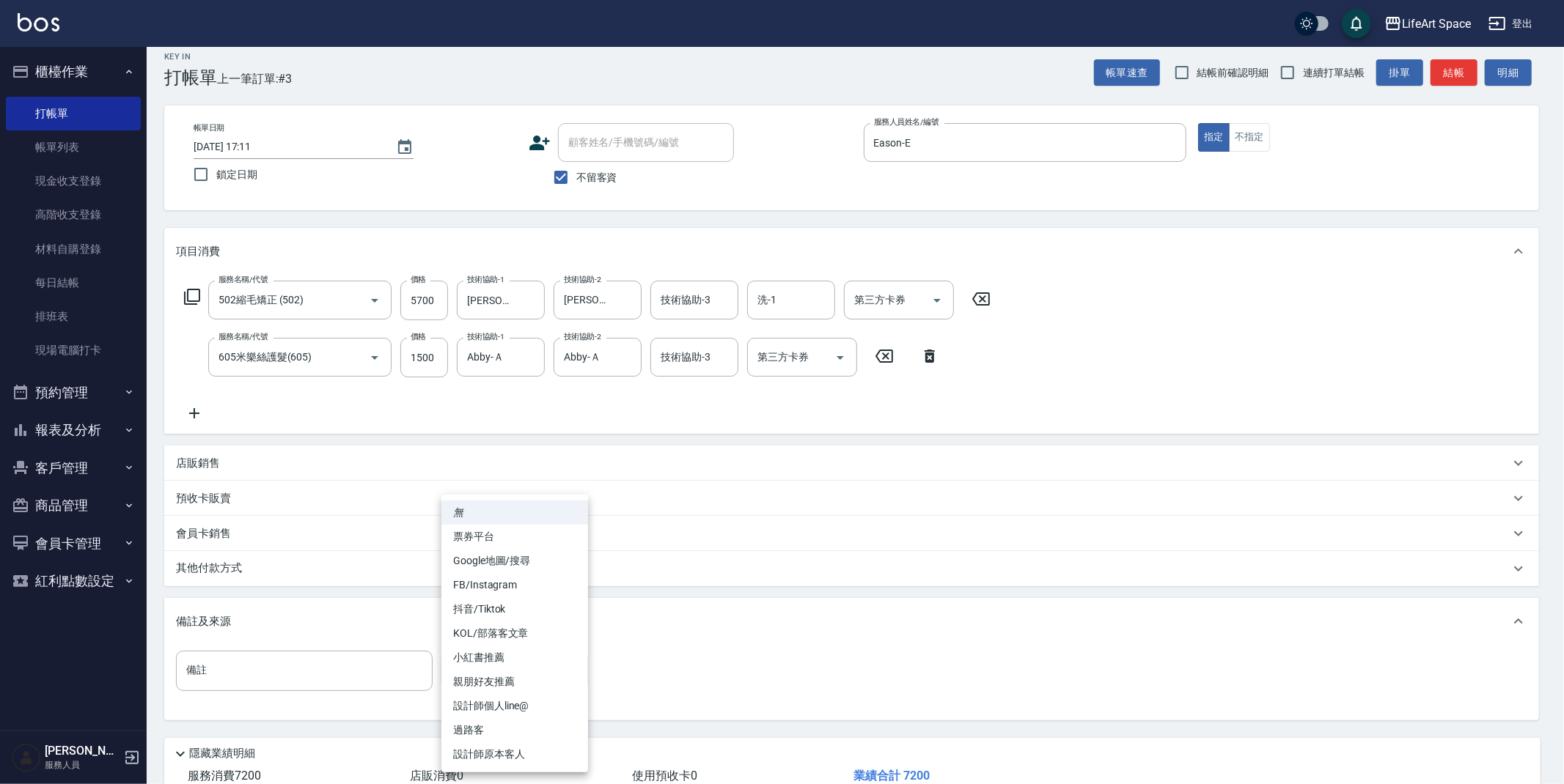
click at [490, 580] on li "FB/Instagram" at bounding box center [514, 585] width 146 height 24
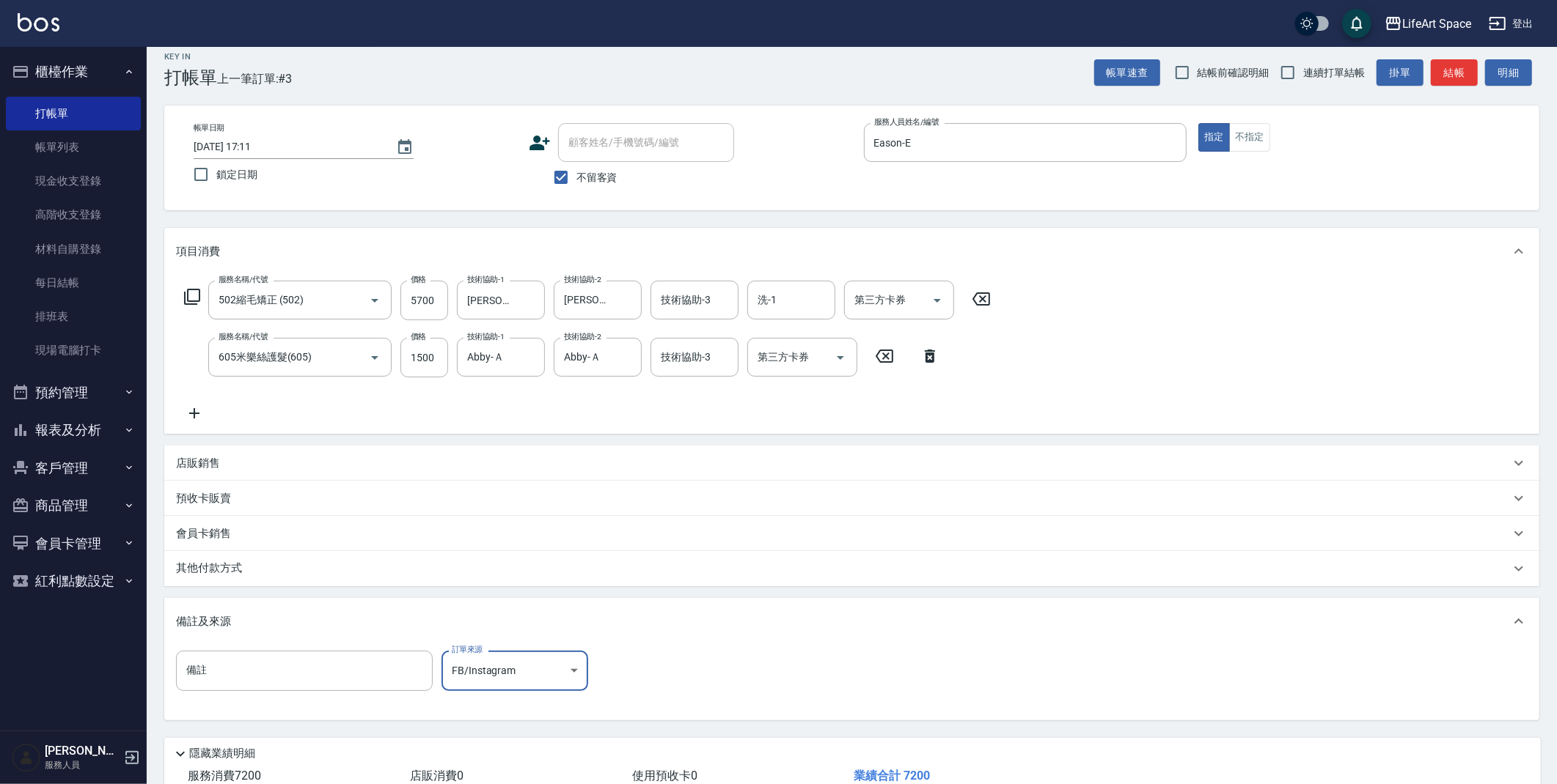
click at [488, 681] on body "LifeArt Space 登出 櫃檯作業 打帳單 帳單列表 現金收支登錄 高階收支登錄 材料自購登錄 每日結帳 排班表 現場電腦打卡 預約管理 預約管理 單…" at bounding box center [778, 434] width 1557 height 892
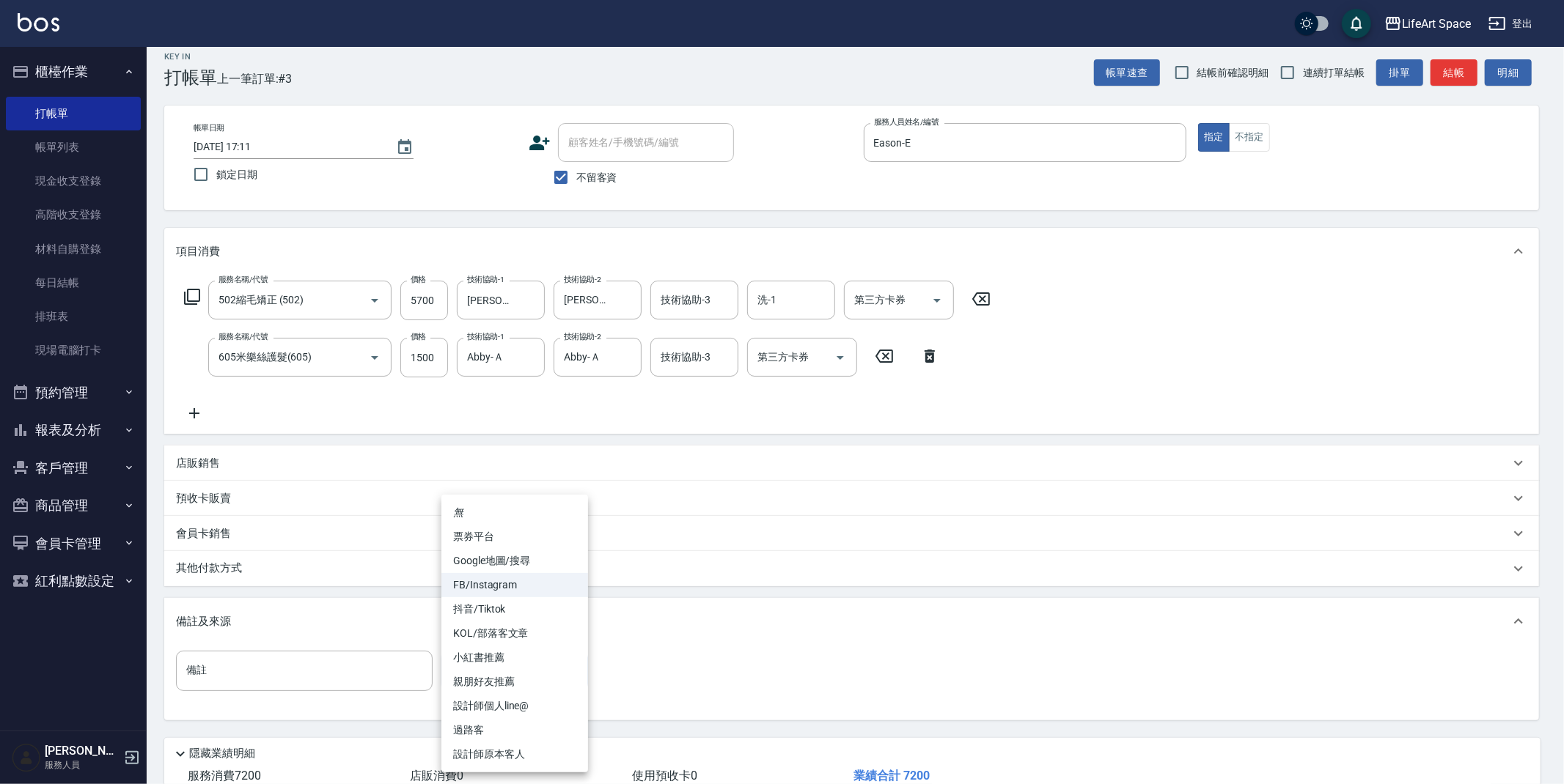
click at [548, 753] on li "設計師原本客人" at bounding box center [514, 754] width 146 height 24
type input "設計師原本客人"
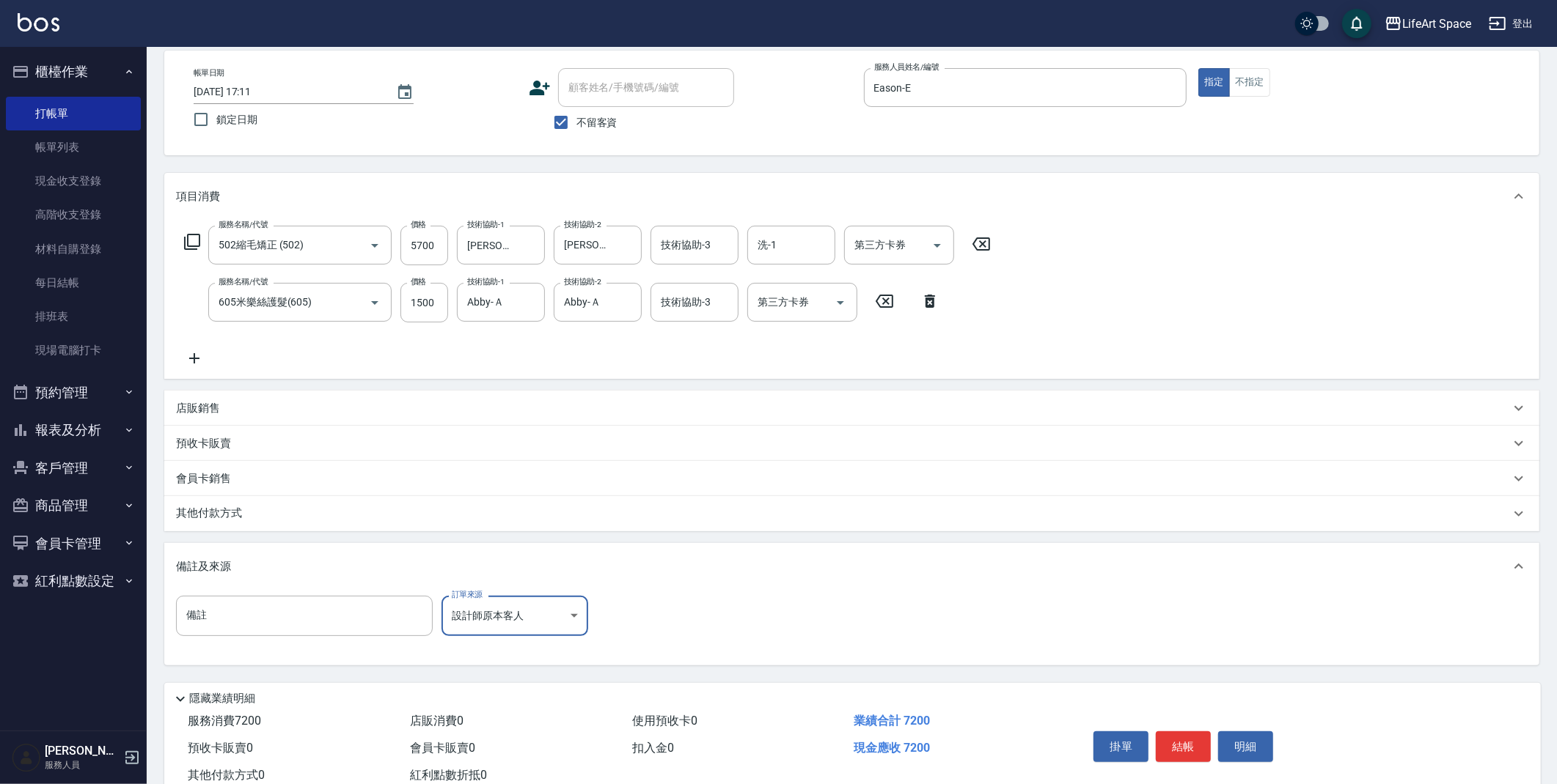
scroll to position [112, 0]
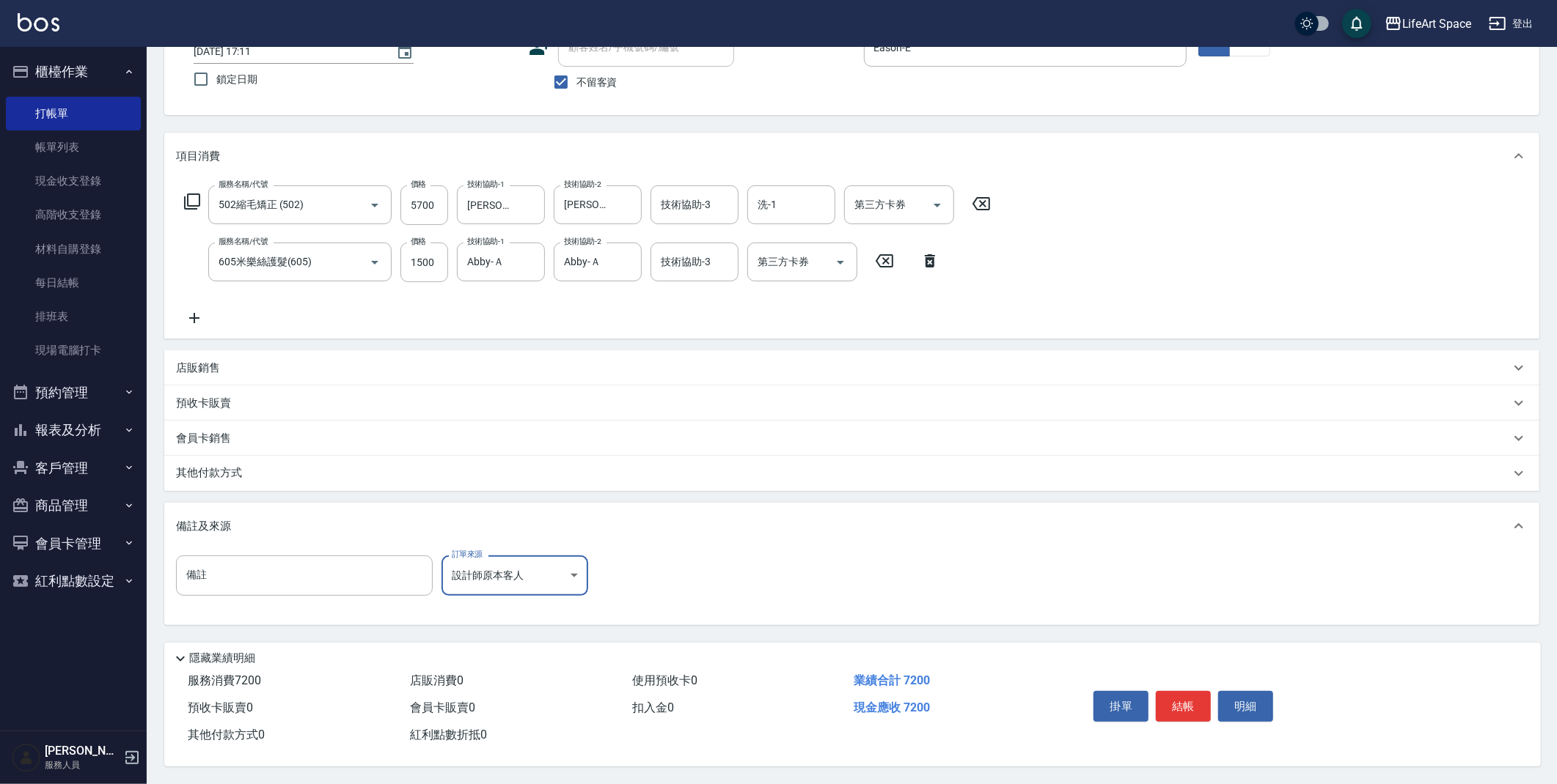
click at [261, 469] on div "其他付款方式" at bounding box center [842, 473] width 1333 height 16
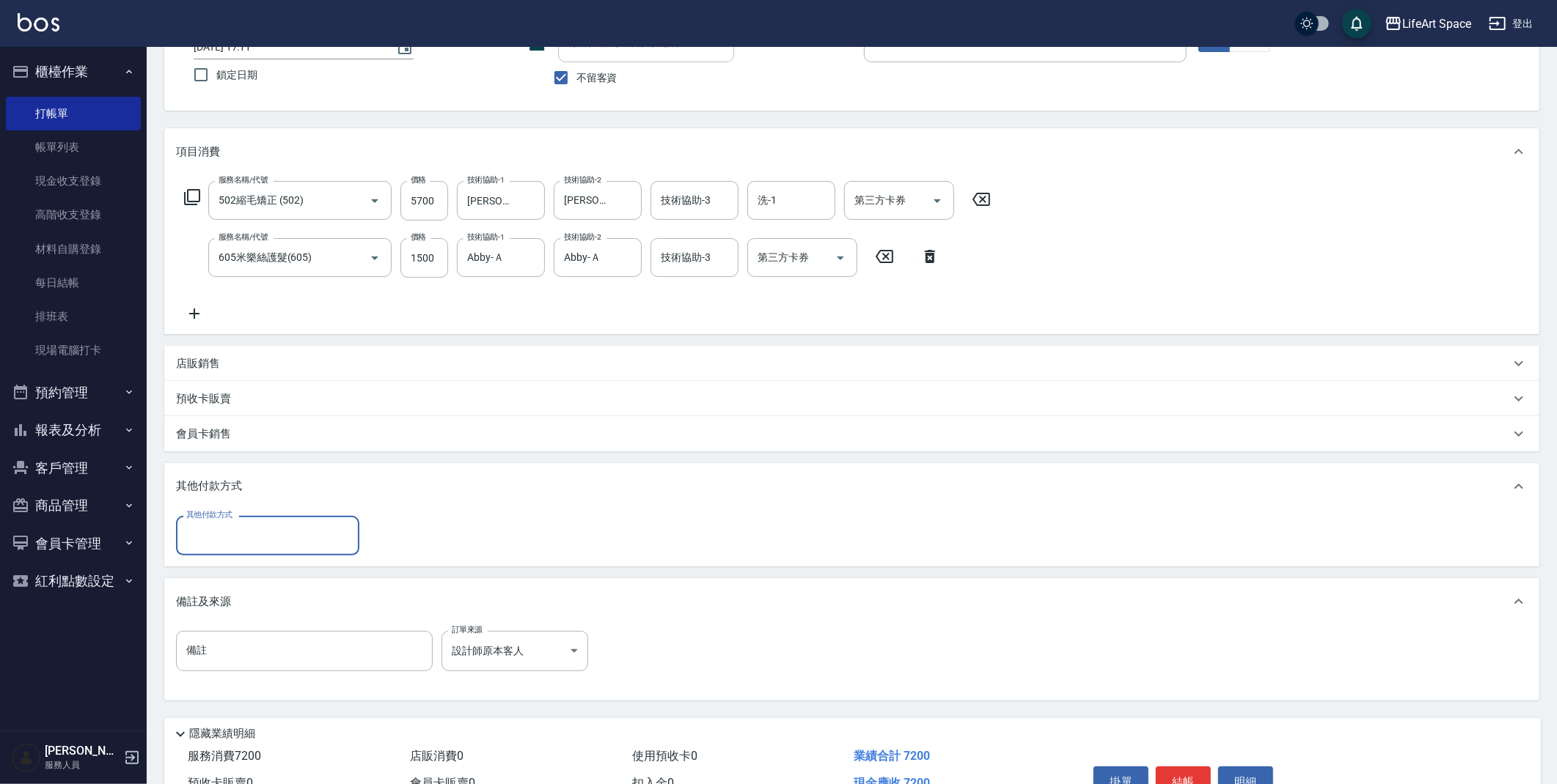
scroll to position [0, 0]
click at [248, 532] on input "其他付款方式" at bounding box center [268, 535] width 170 height 26
drag, startPoint x: 229, startPoint y: 619, endPoint x: 190, endPoint y: 599, distance: 43.8
click at [229, 618] on span "信用卡" at bounding box center [267, 620] width 183 height 24
type input "信用卡"
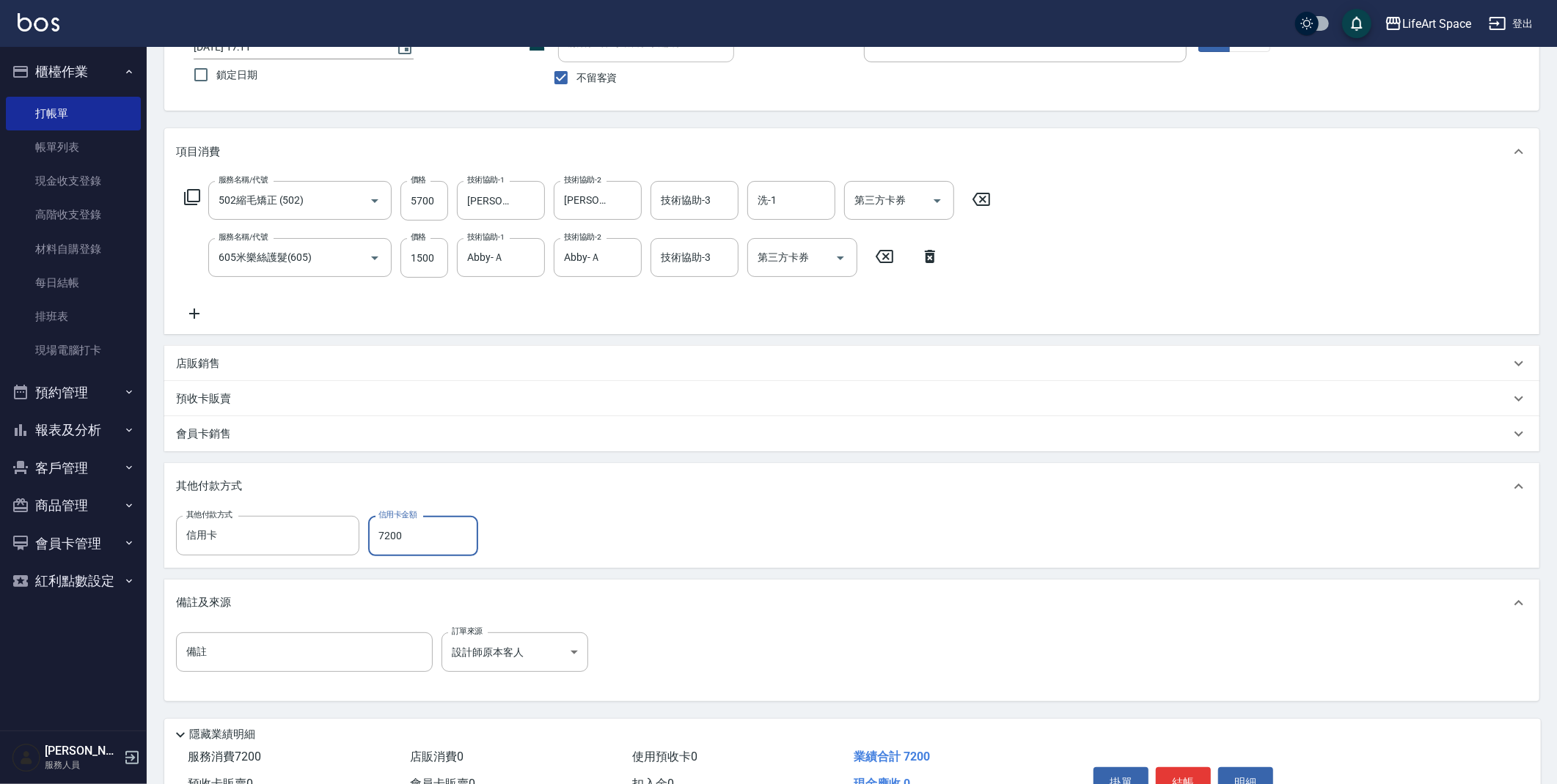
scroll to position [193, 0]
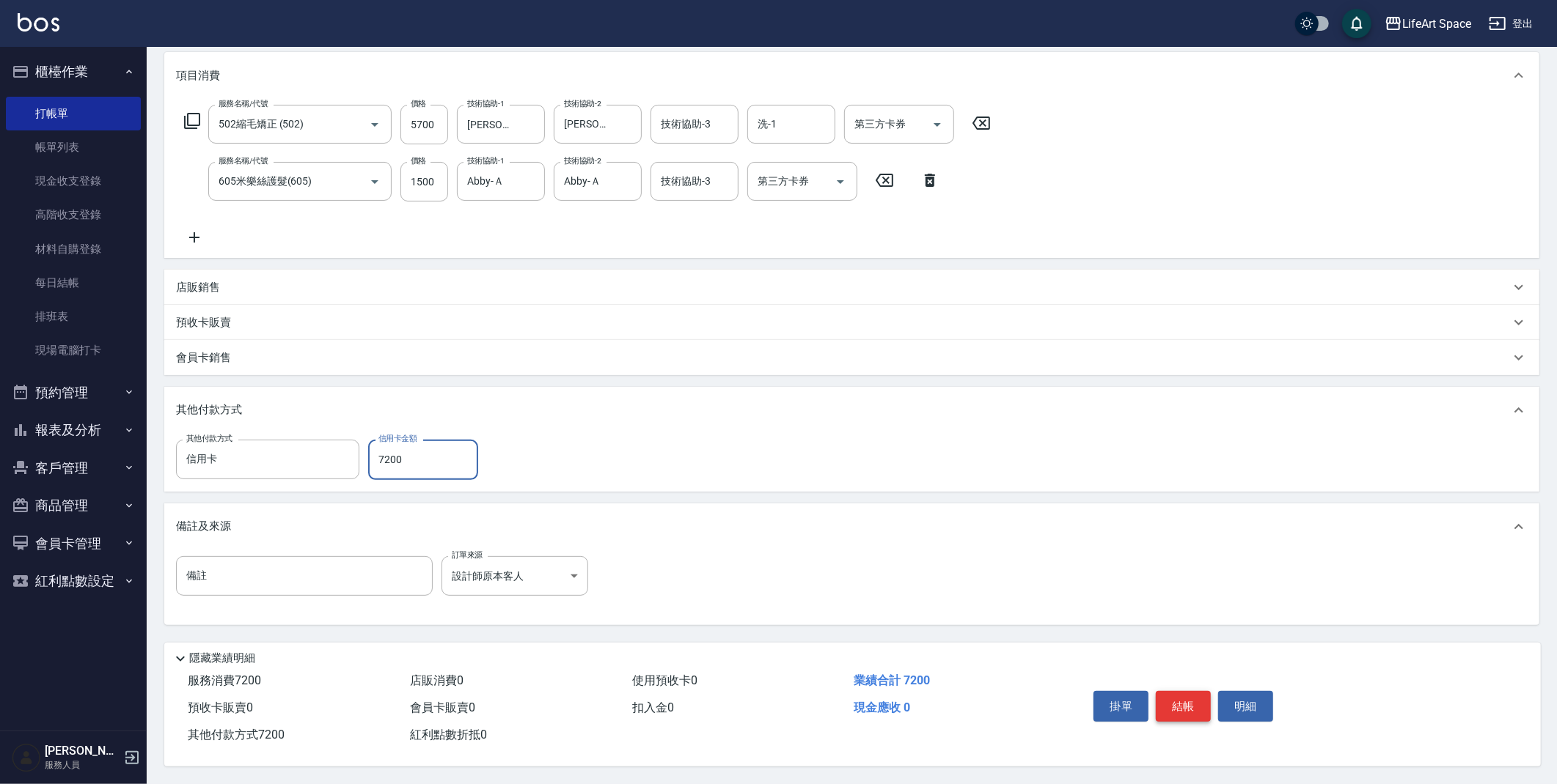
type input "7200"
click at [1191, 705] on button "結帳" at bounding box center [1182, 707] width 55 height 31
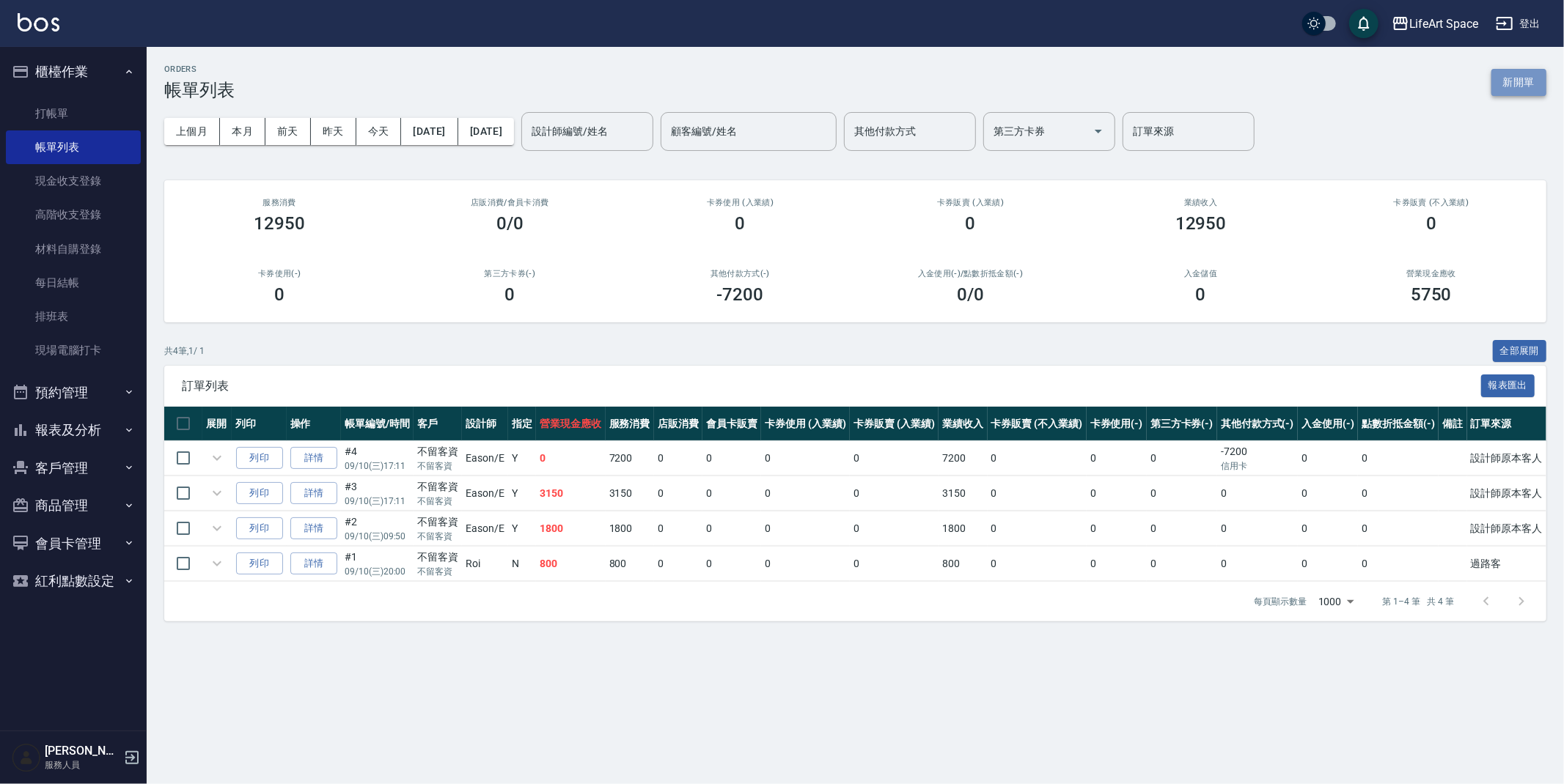
click at [1521, 87] on button "新開單" at bounding box center [1518, 82] width 55 height 27
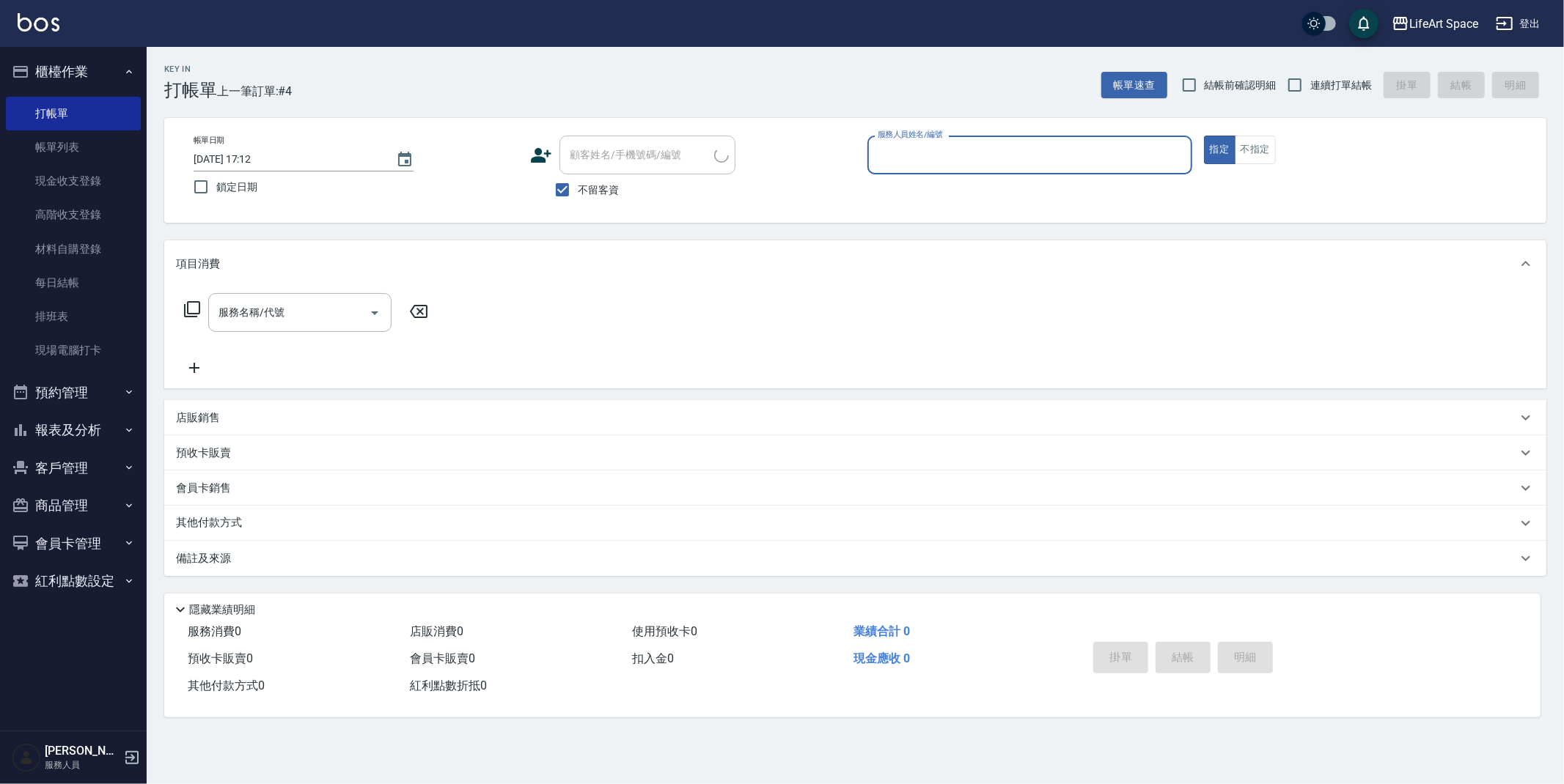
click at [1023, 167] on div "服務人員姓名/編號" at bounding box center [1029, 155] width 324 height 39
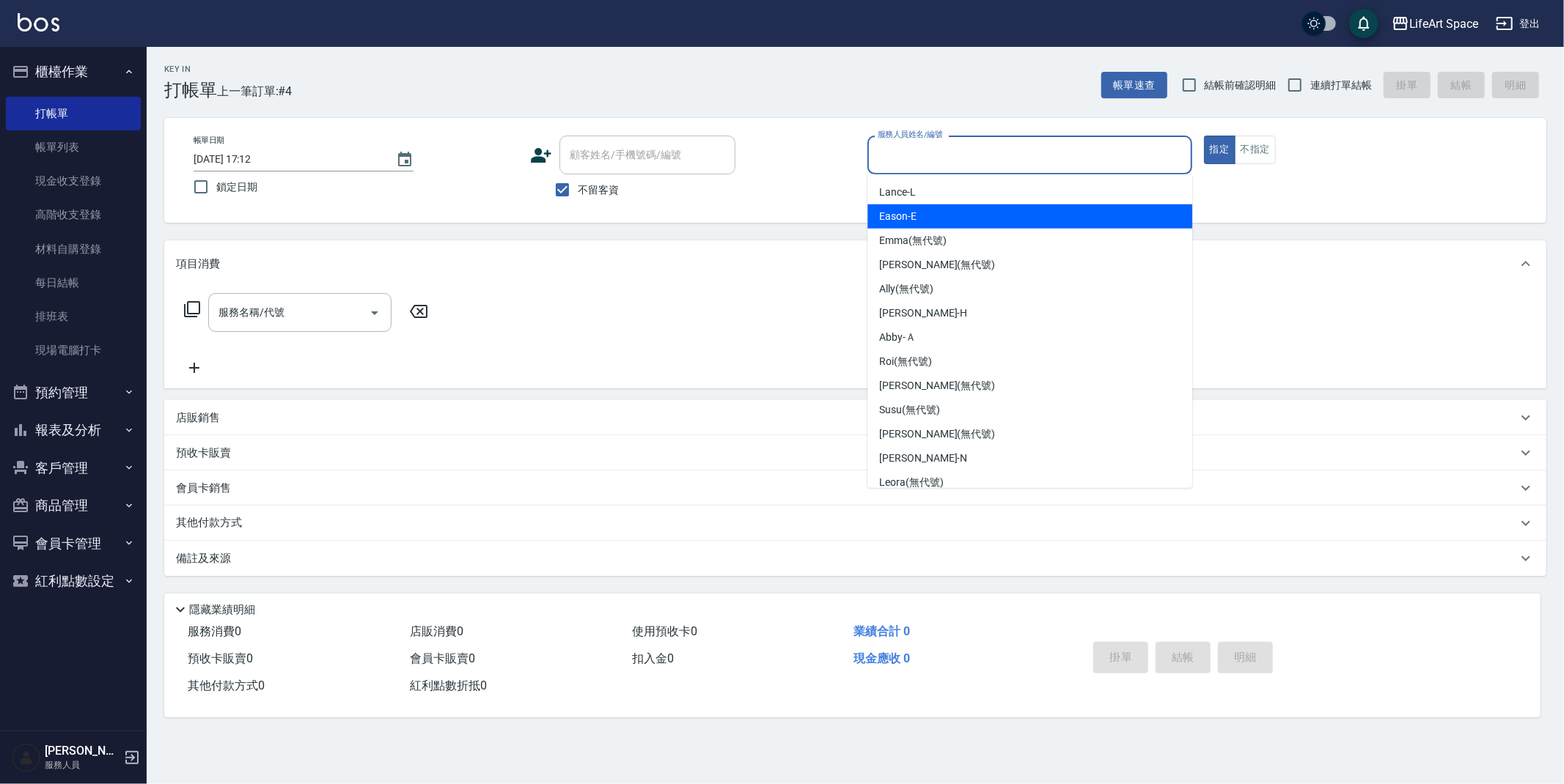
click at [959, 208] on div "Eason -E" at bounding box center [1029, 216] width 324 height 24
type input "Eason-E"
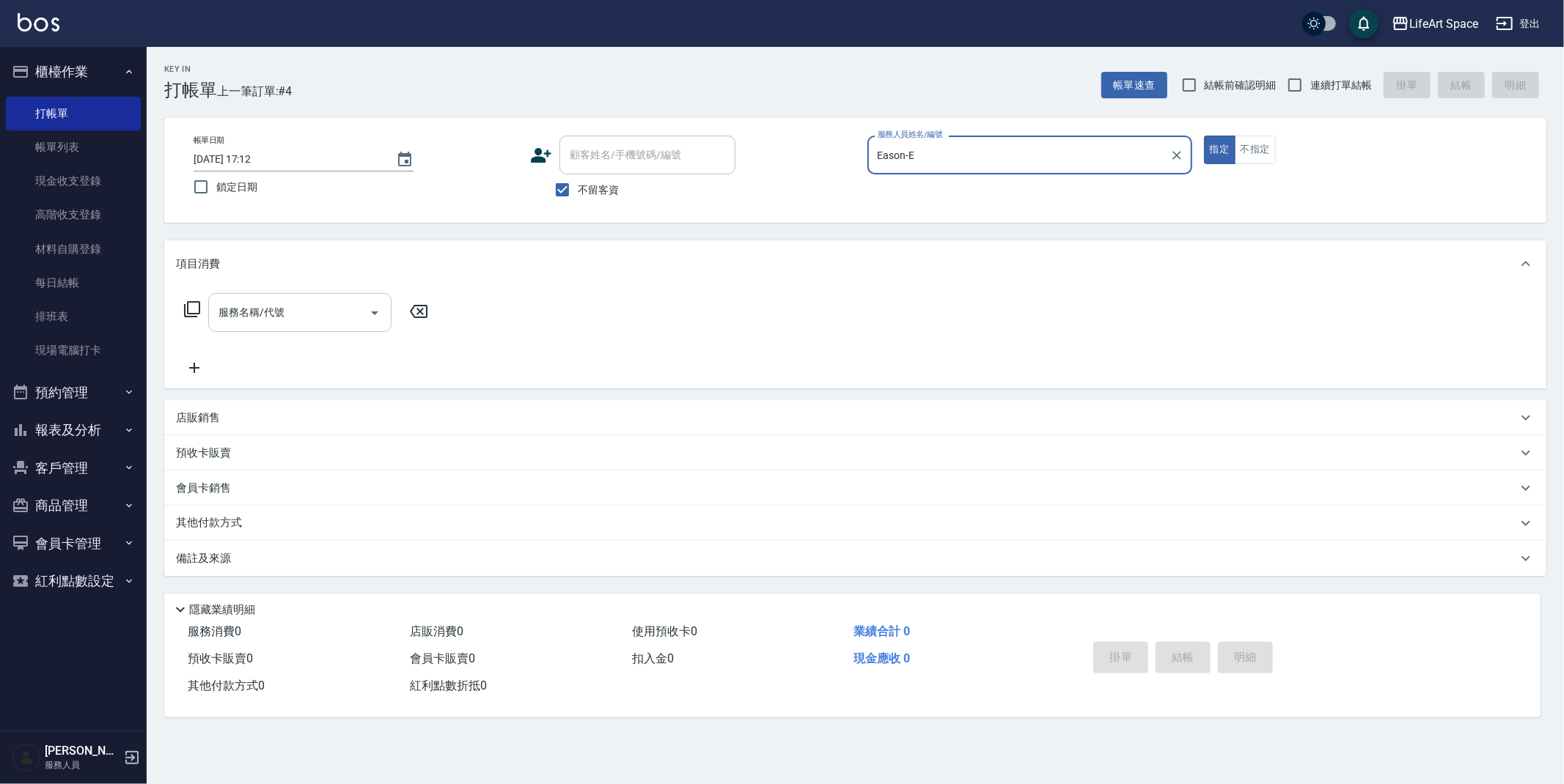
click at [322, 307] on input "服務名稱/代號" at bounding box center [289, 313] width 148 height 26
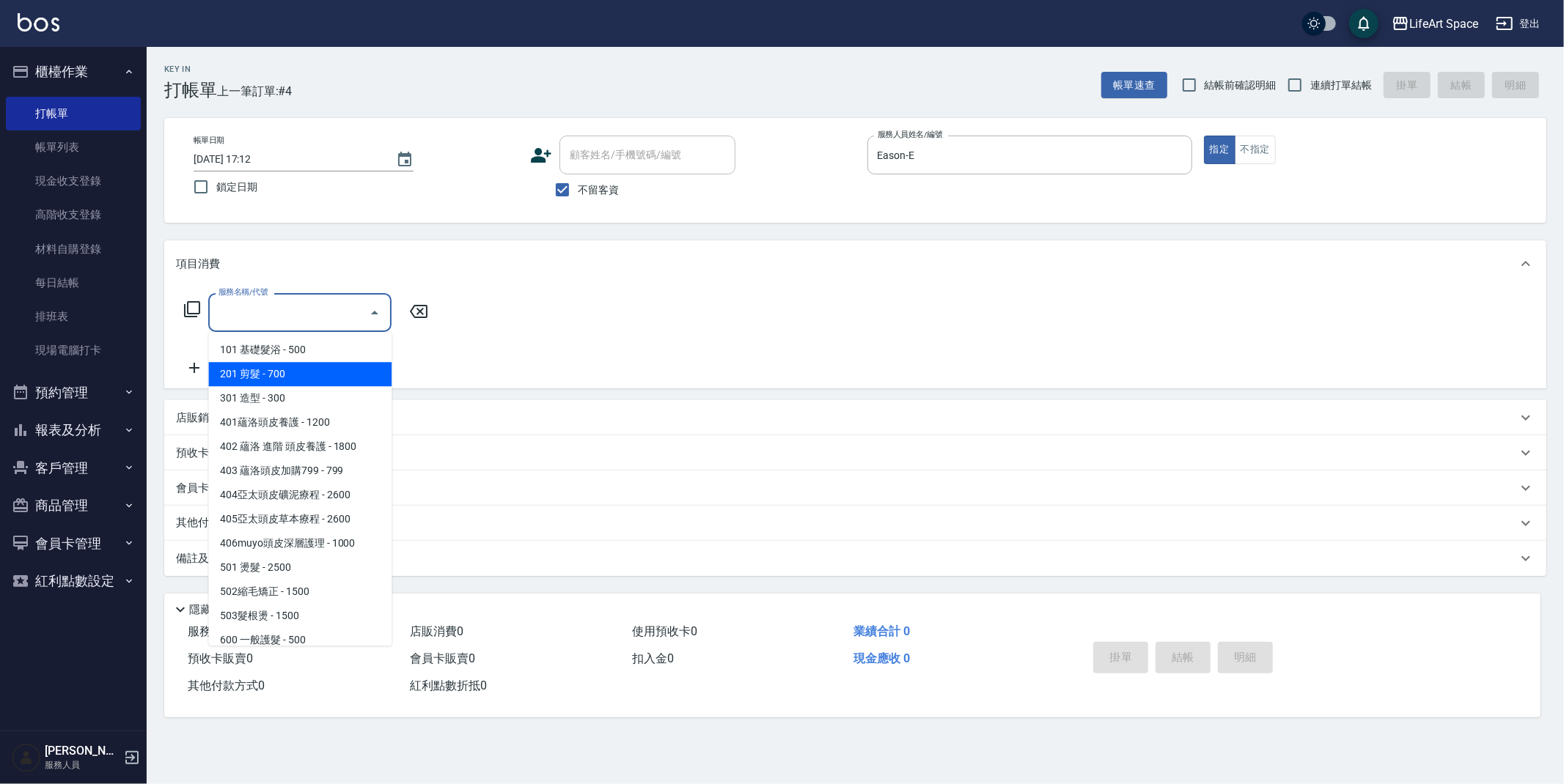
click at [305, 367] on span "201 剪髮 - 700" at bounding box center [299, 374] width 183 height 24
type input "201 剪髮(201)"
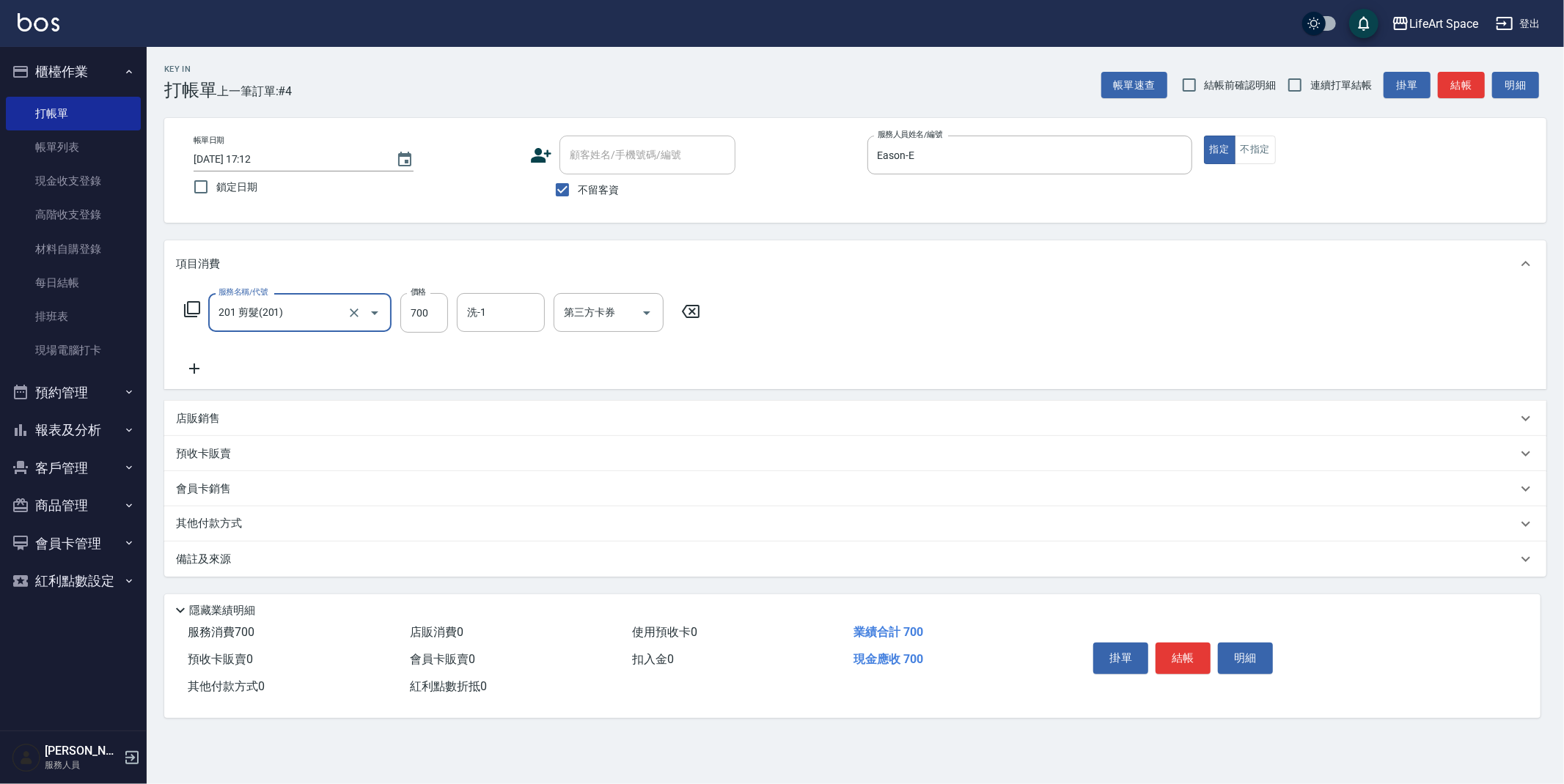
drag, startPoint x: 435, startPoint y: 314, endPoint x: 455, endPoint y: 310, distance: 20.4
click at [436, 313] on input "700" at bounding box center [423, 313] width 47 height 40
type input "800"
drag, startPoint x: 316, startPoint y: 573, endPoint x: 397, endPoint y: 585, distance: 81.9
click at [316, 575] on div "備註及來源" at bounding box center [855, 559] width 1382 height 35
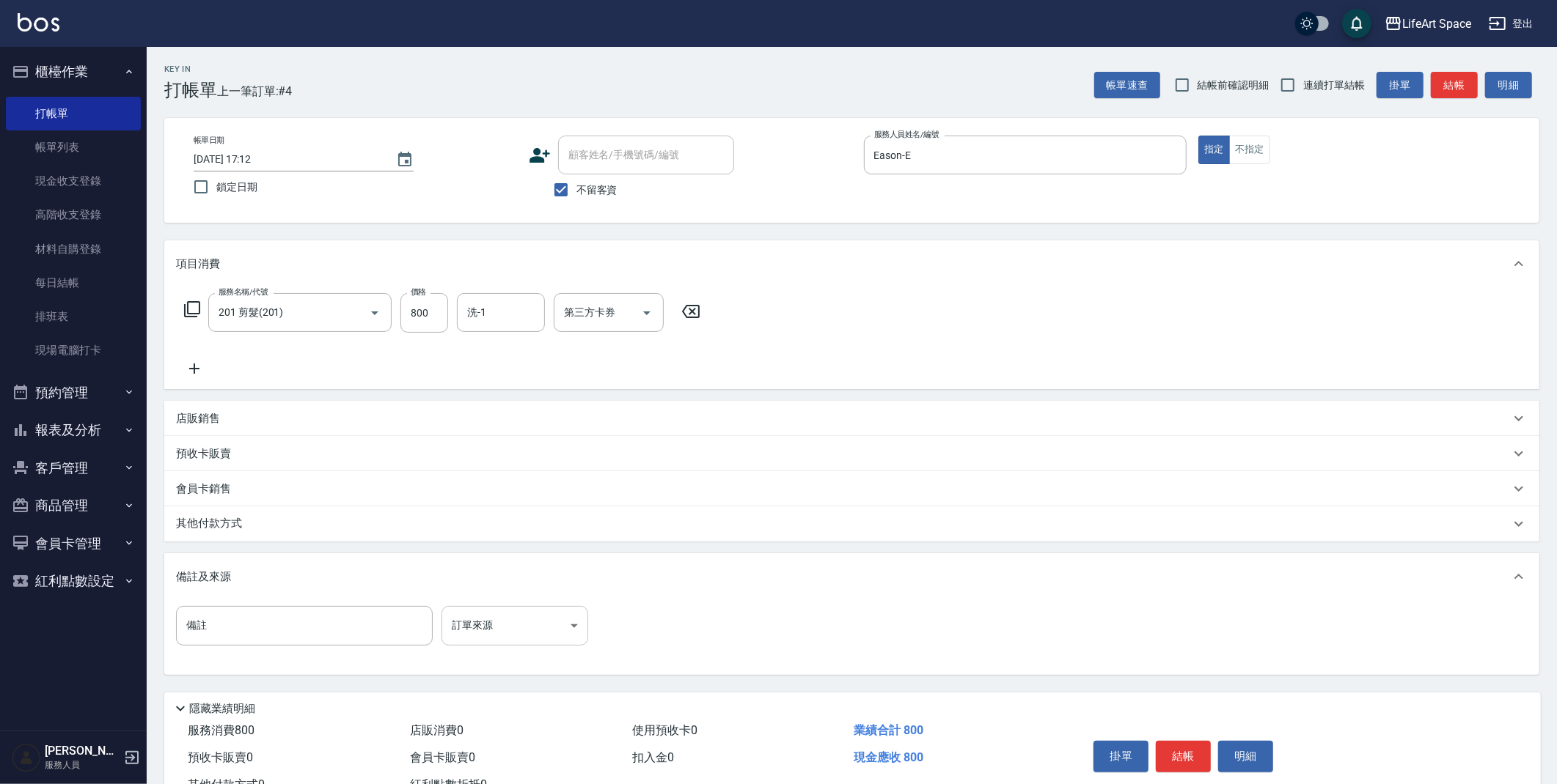
click at [478, 628] on body "LifeArt Space 登出 櫃檯作業 打帳單 帳單列表 現金收支登錄 高階收支登錄 材料自購登錄 每日結帳 排班表 現場電腦打卡 預約管理 預約管理 單…" at bounding box center [778, 417] width 1557 height 834
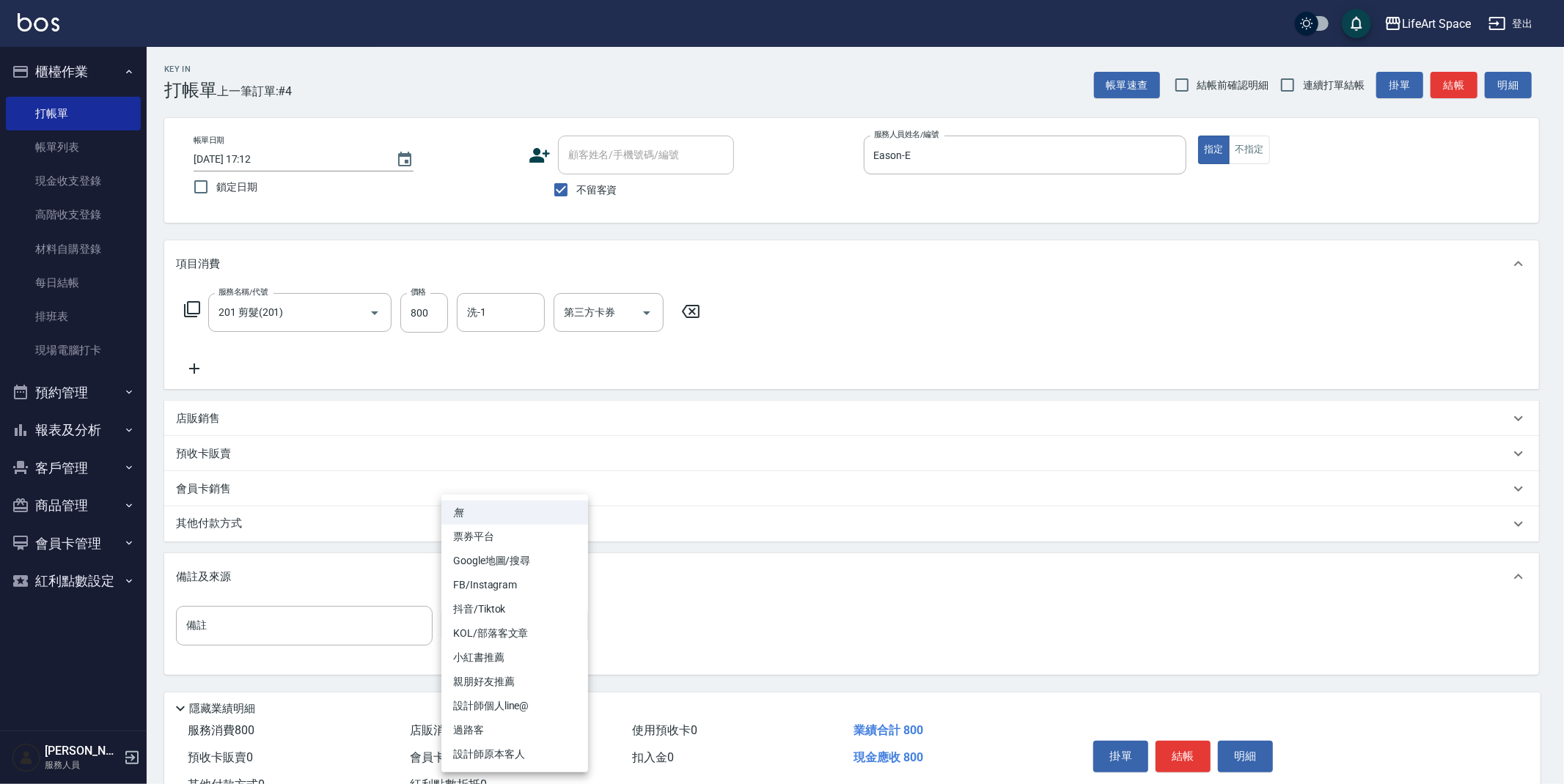
click at [518, 761] on li "設計師原本客人" at bounding box center [514, 754] width 146 height 24
type input "設計師原本客人"
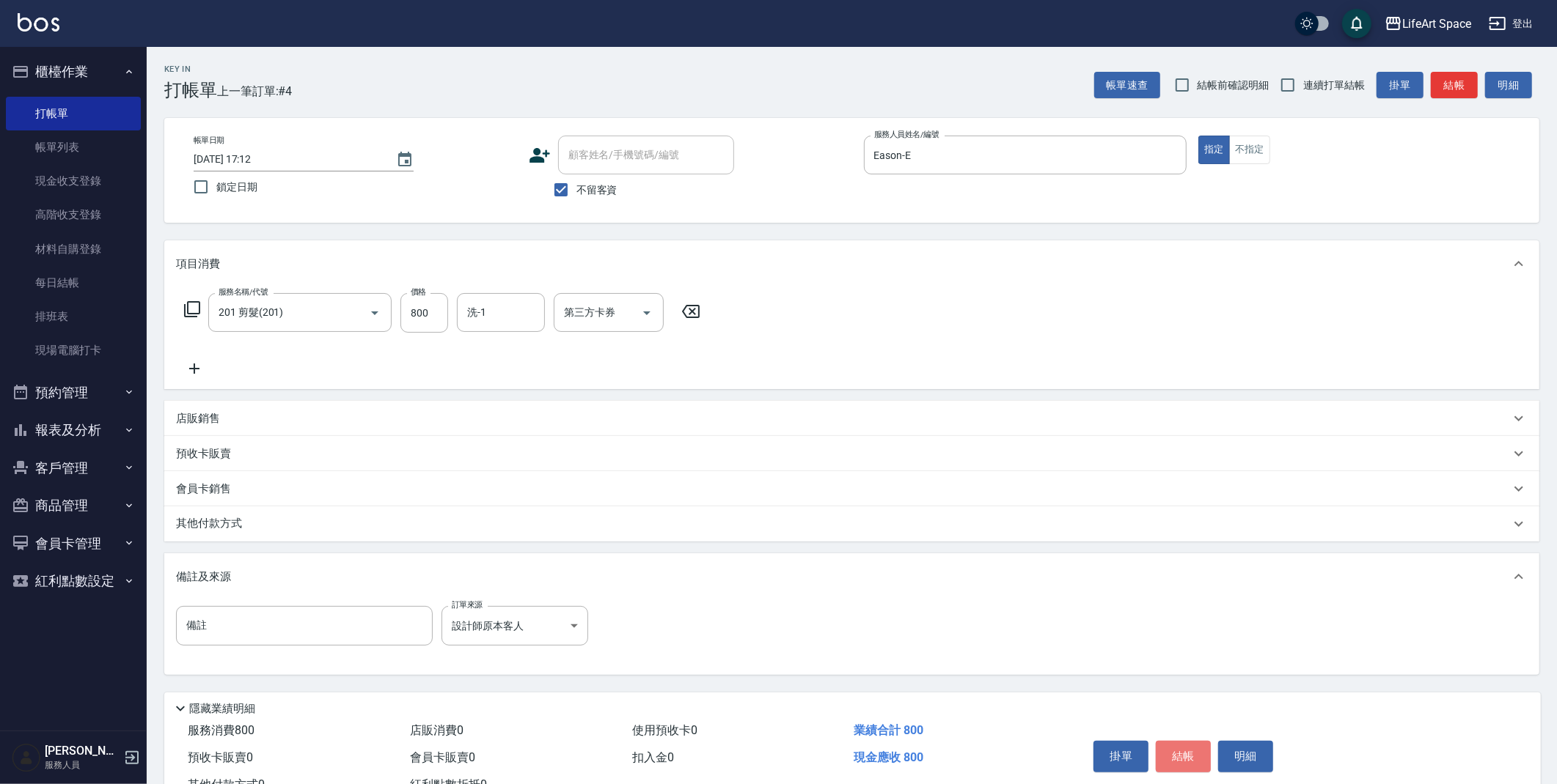
click at [1186, 756] on button "結帳" at bounding box center [1182, 757] width 55 height 31
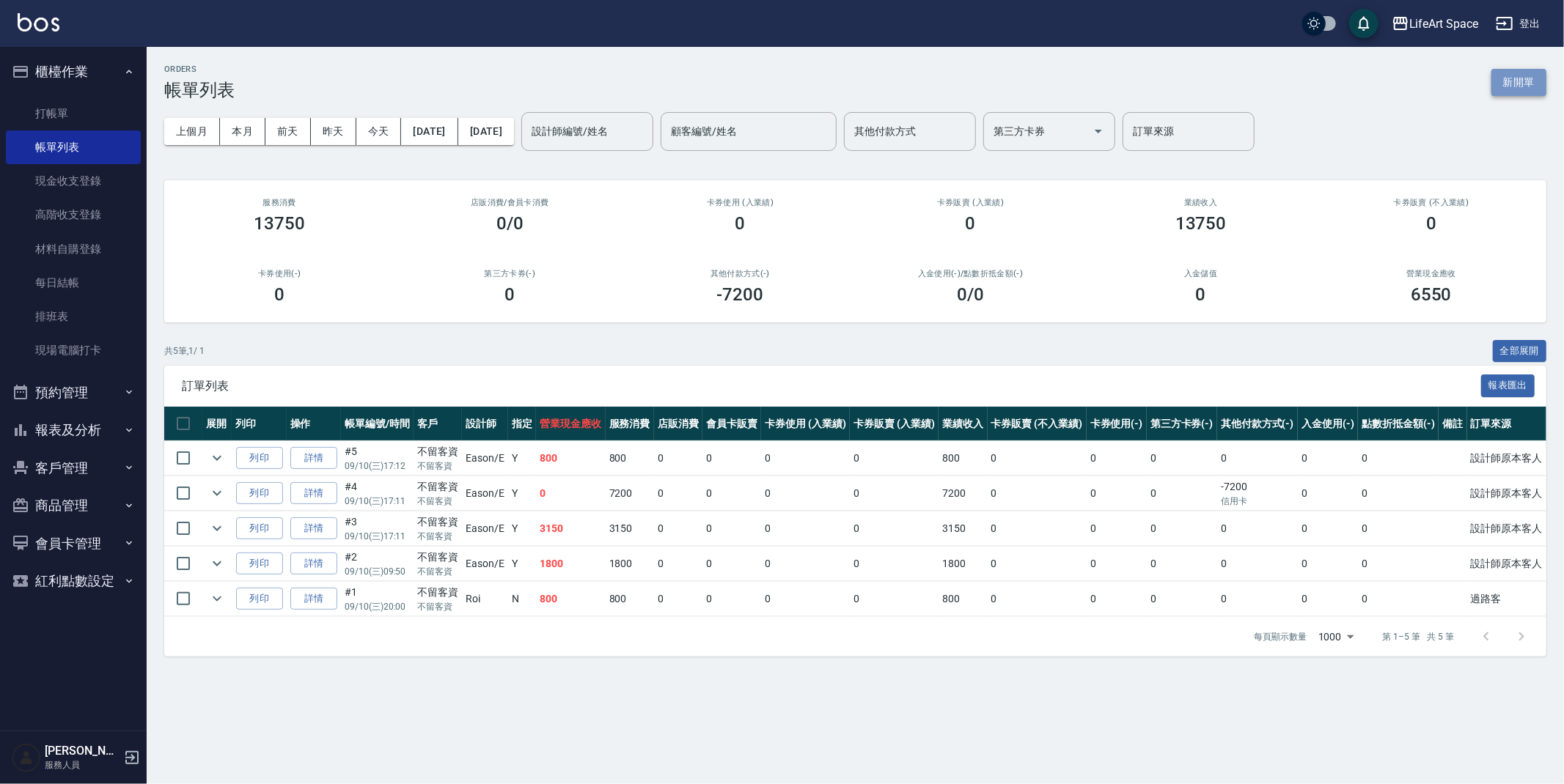
click at [1523, 80] on button "新開單" at bounding box center [1518, 82] width 55 height 27
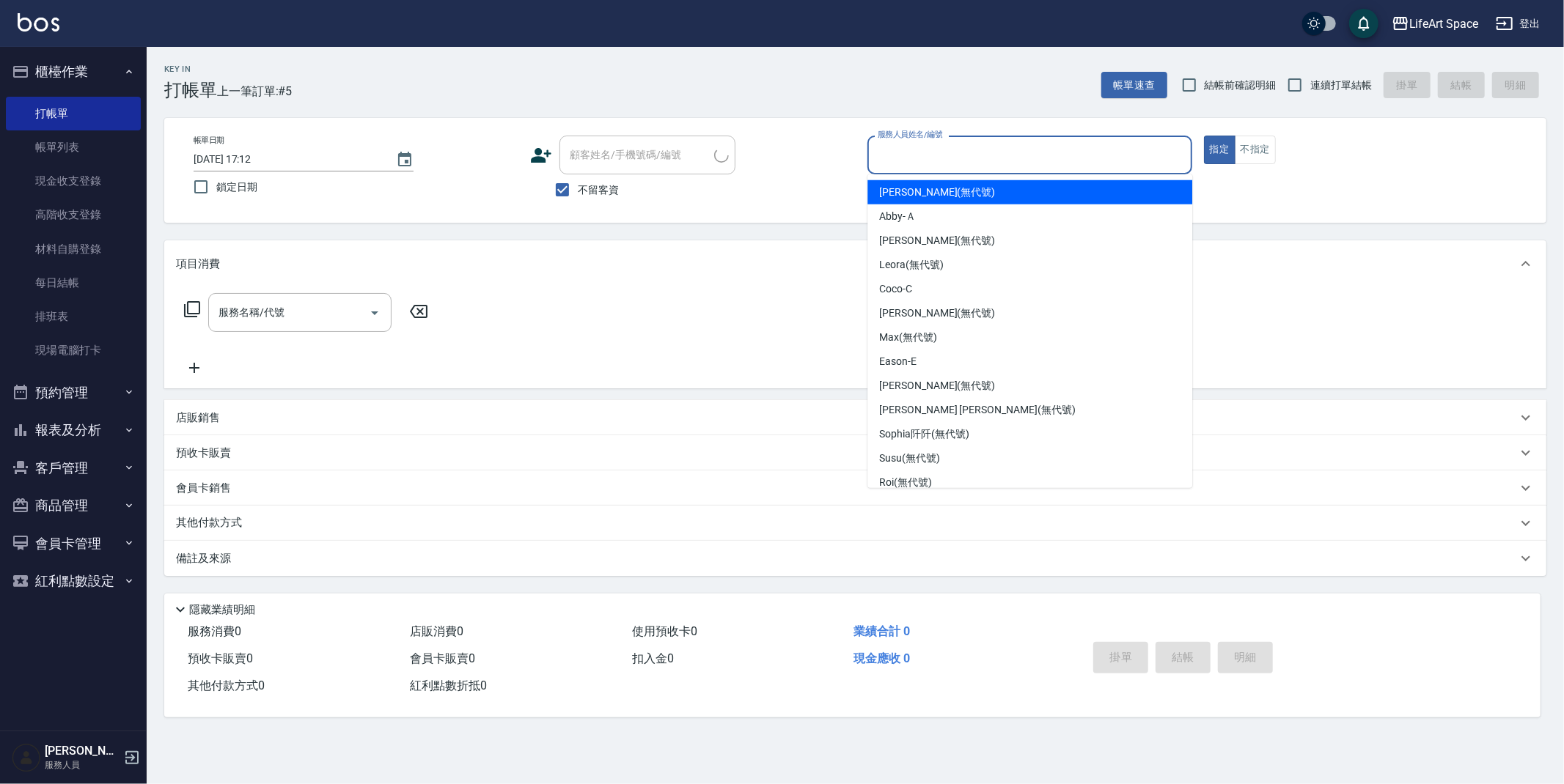
click at [993, 165] on input "服務人員姓名/編號" at bounding box center [1030, 155] width 312 height 26
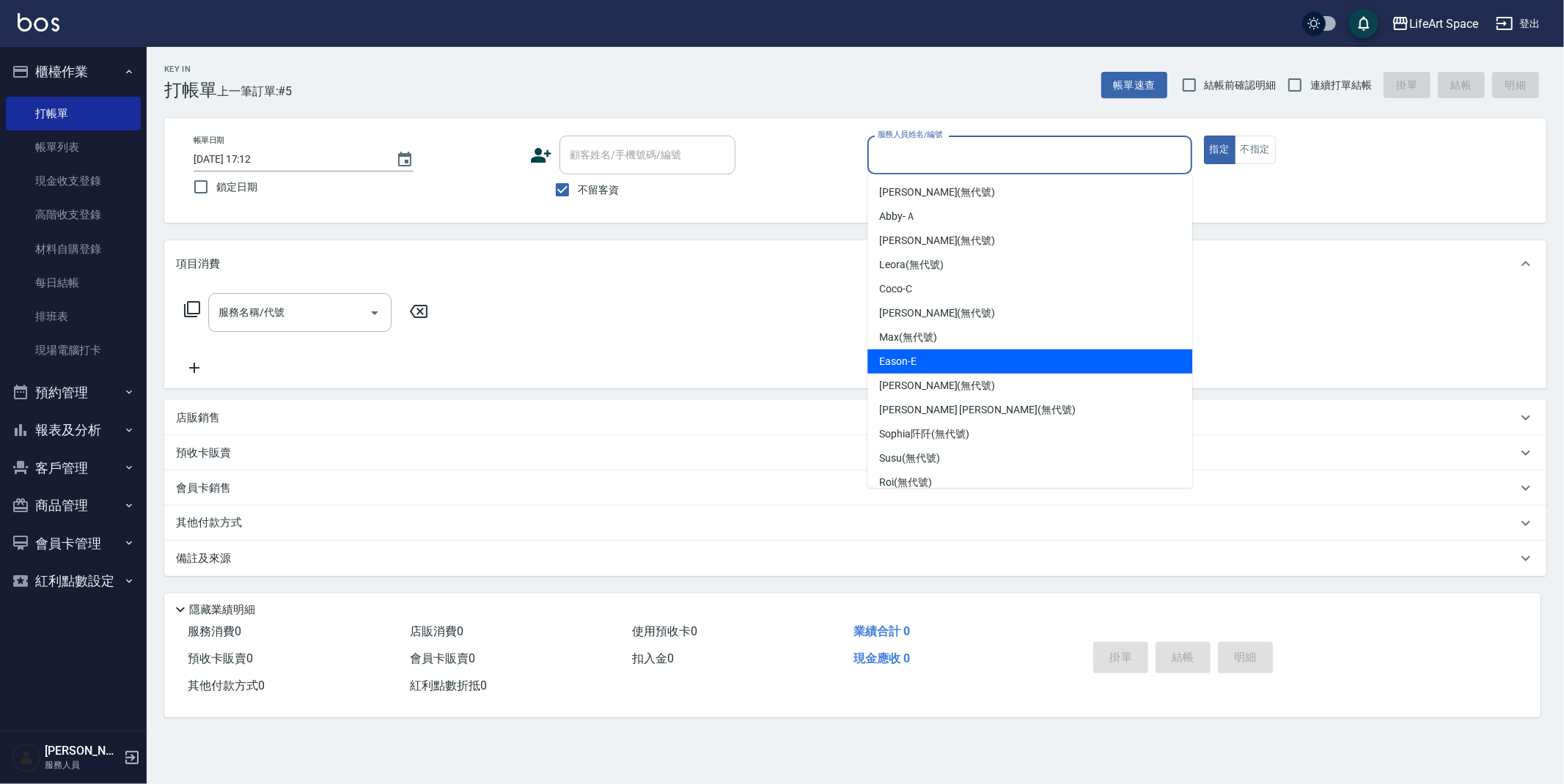
click at [943, 352] on div "Eason -E" at bounding box center [1029, 361] width 324 height 24
type input "Eason-E"
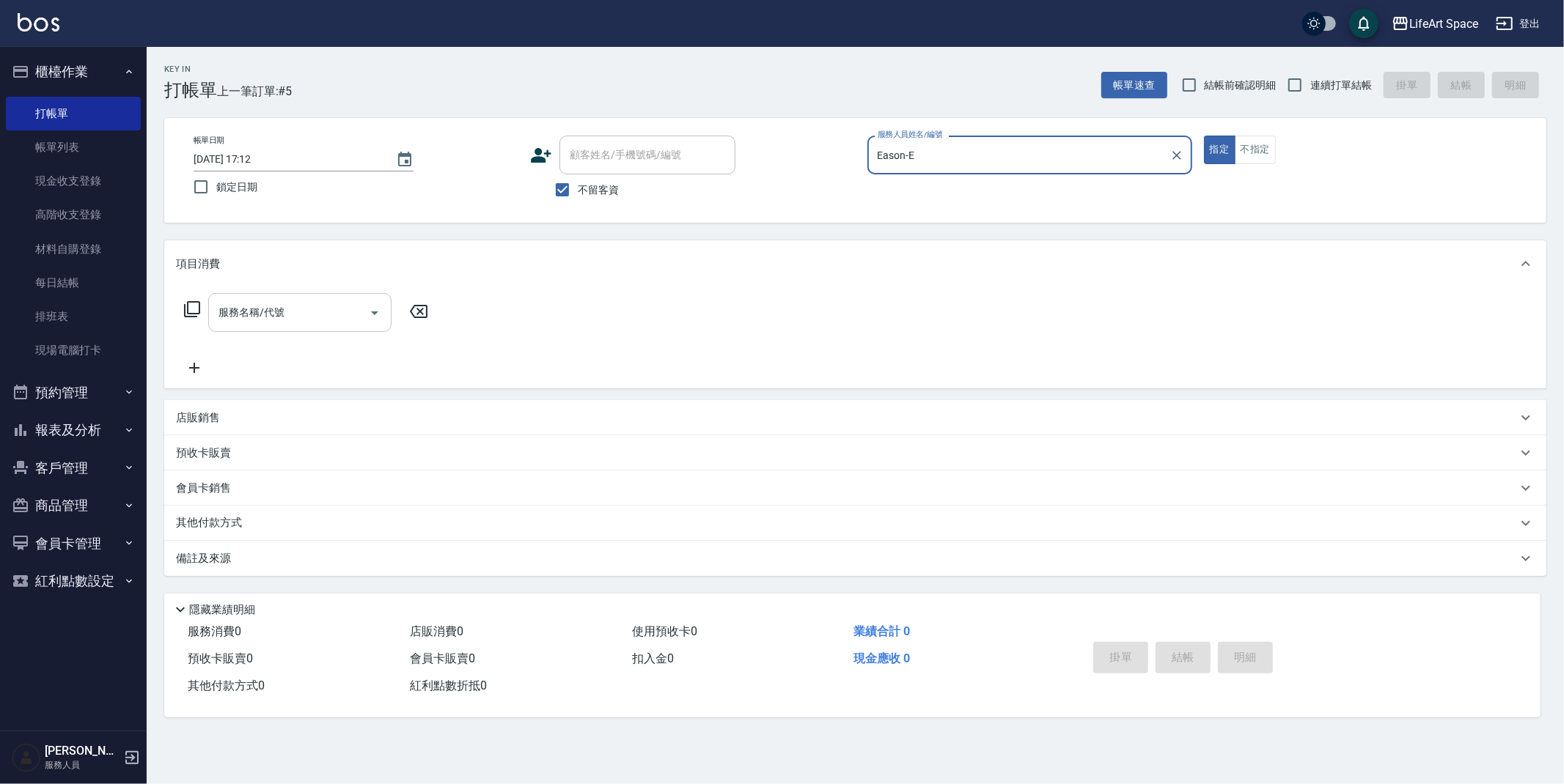
click at [313, 318] on input "服務名稱/代號" at bounding box center [289, 313] width 148 height 26
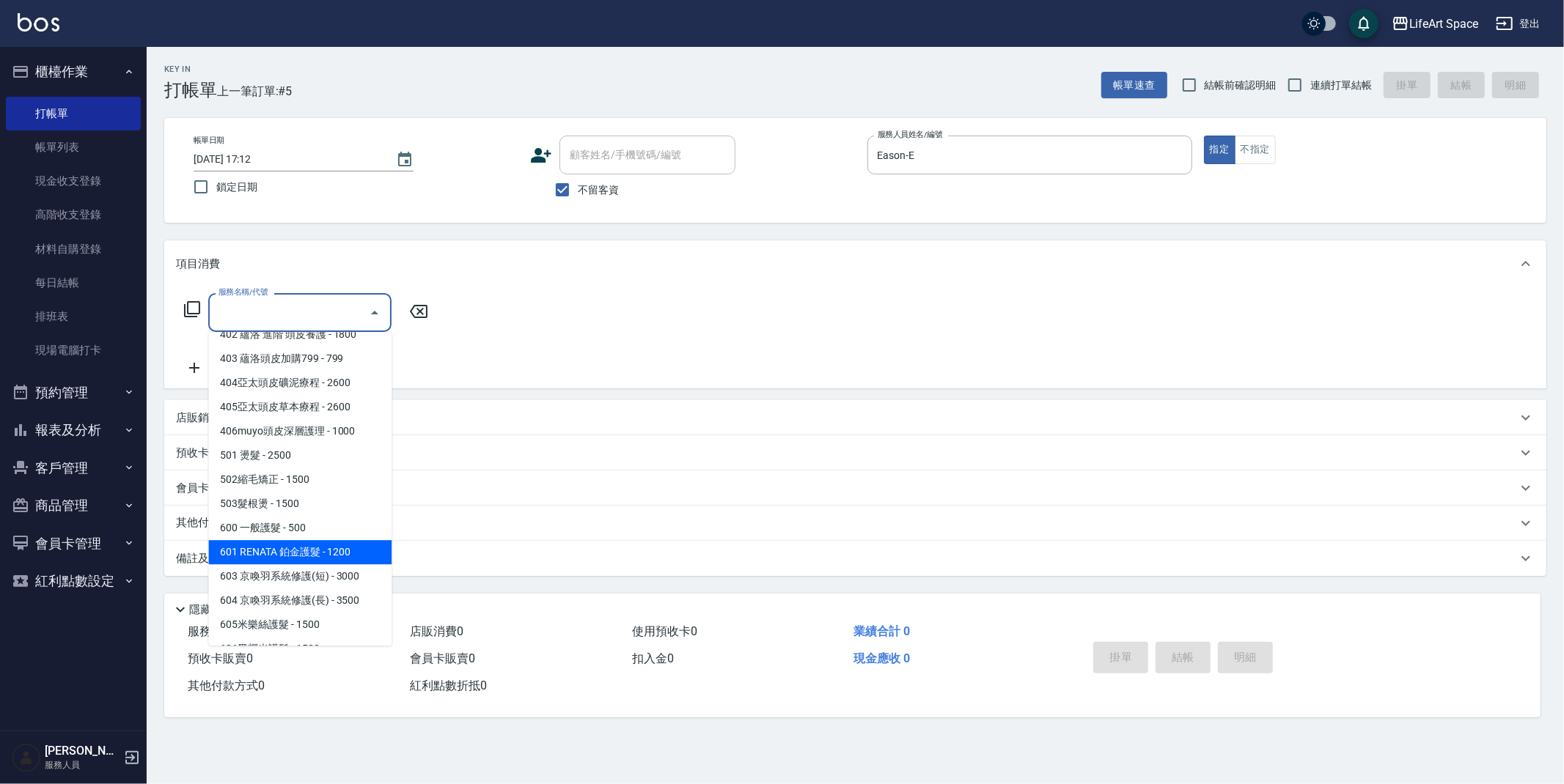
scroll to position [229, 0]
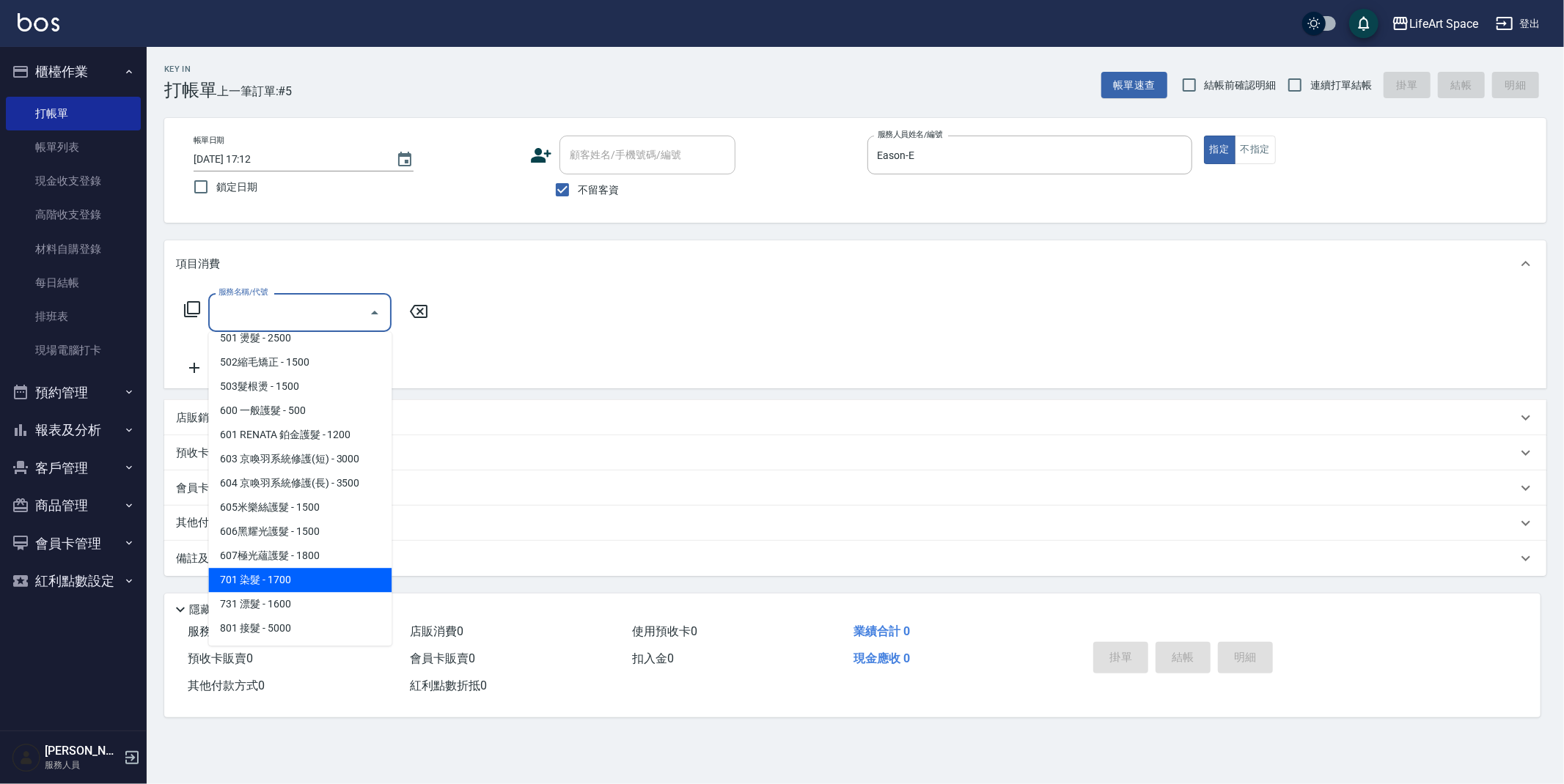
click at [259, 582] on span "701 染髮 - 1700" at bounding box center [299, 580] width 183 height 24
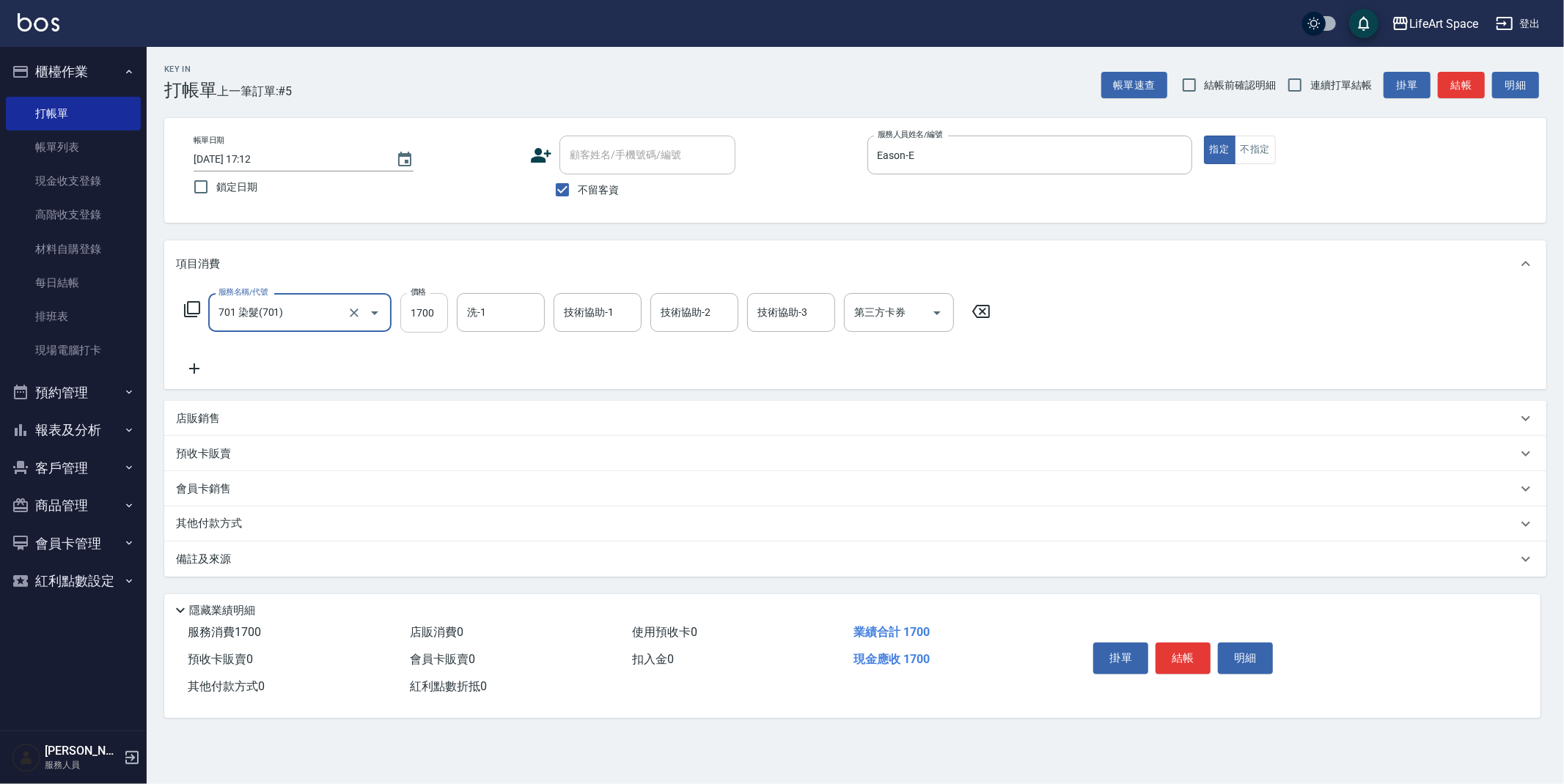
click at [434, 316] on input "1700" at bounding box center [423, 313] width 47 height 40
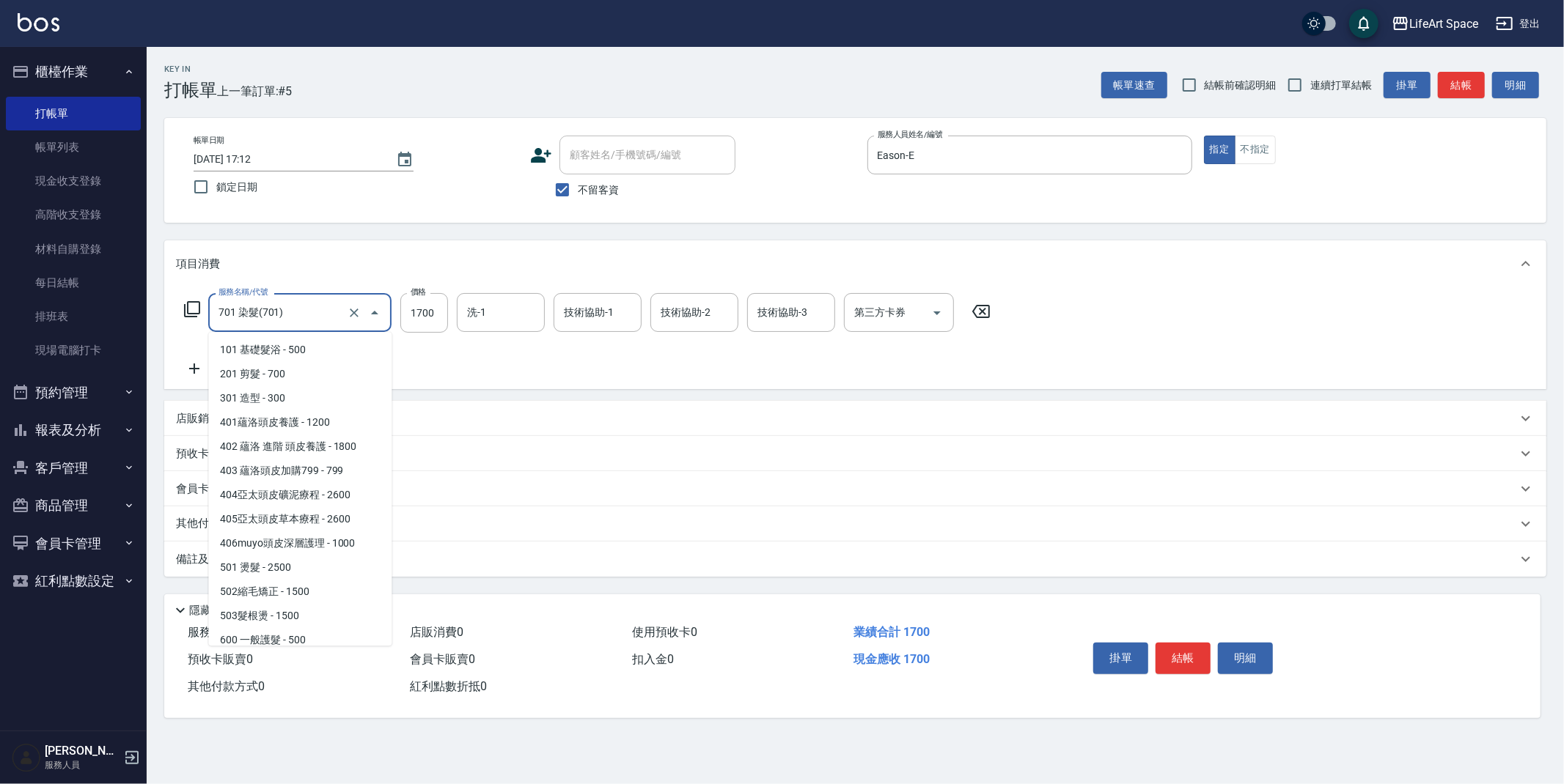
click at [337, 318] on input "701 染髮(701)" at bounding box center [279, 313] width 129 height 26
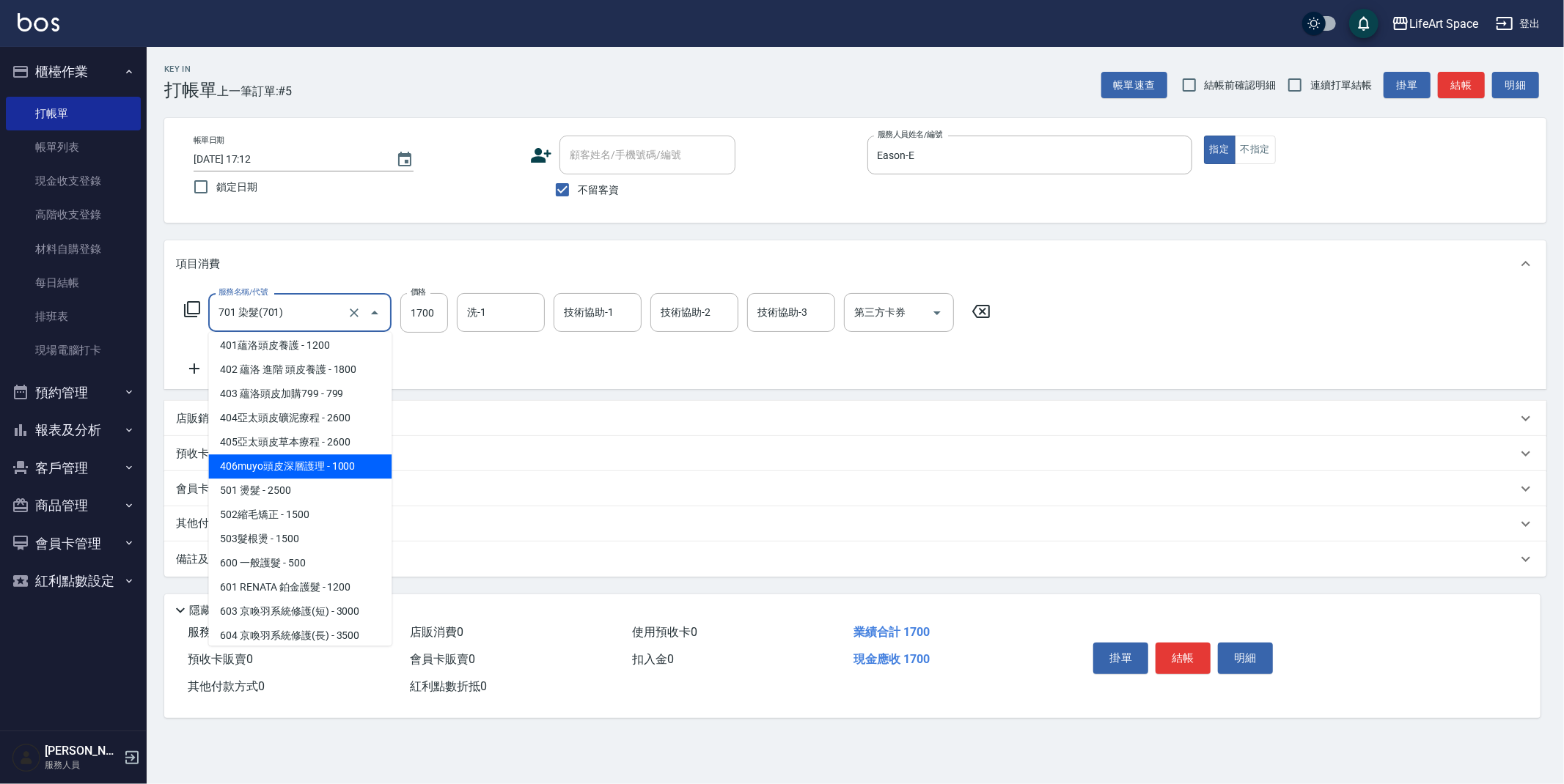
scroll to position [0, 0]
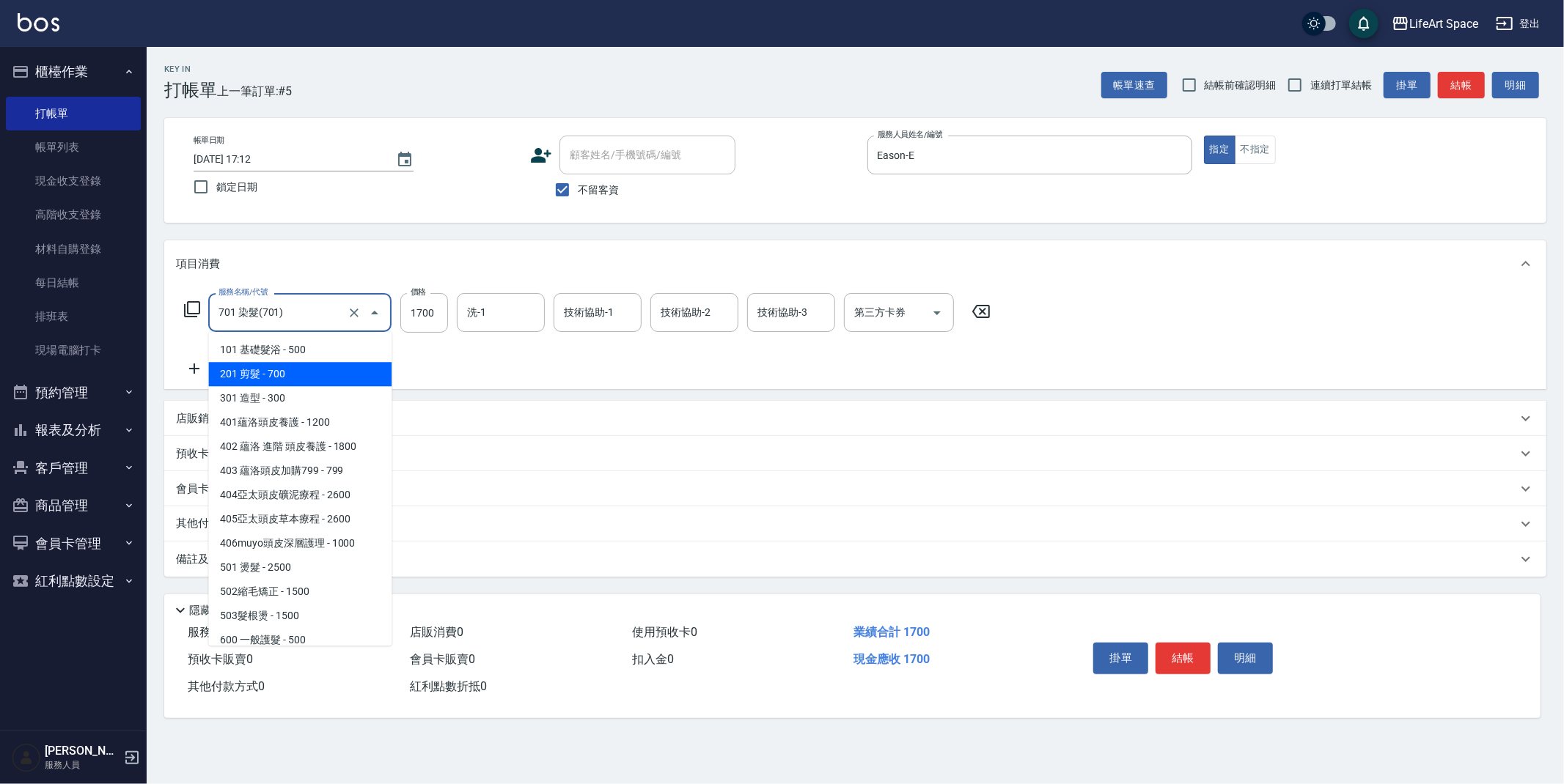
drag, startPoint x: 279, startPoint y: 383, endPoint x: 325, endPoint y: 351, distance: 56.0
click at [279, 383] on span "201 剪髮 - 700" at bounding box center [299, 374] width 183 height 24
type input "201 剪髮(201)"
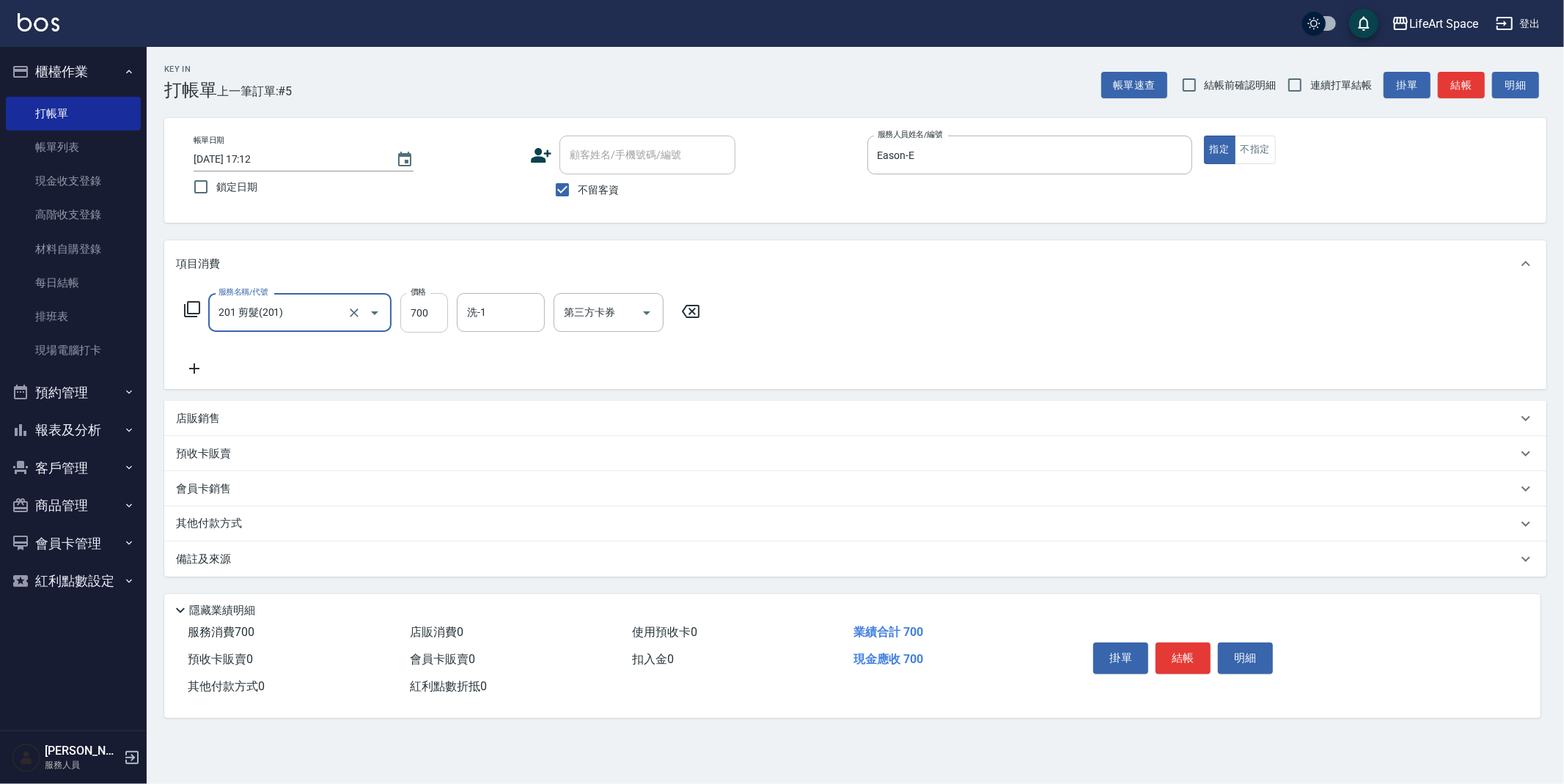
click at [437, 318] on input "700" at bounding box center [423, 313] width 47 height 40
type input "1600"
drag, startPoint x: 370, startPoint y: 558, endPoint x: 431, endPoint y: 600, distance: 74.1
click at [370, 557] on div "備註及來源" at bounding box center [846, 559] width 1341 height 15
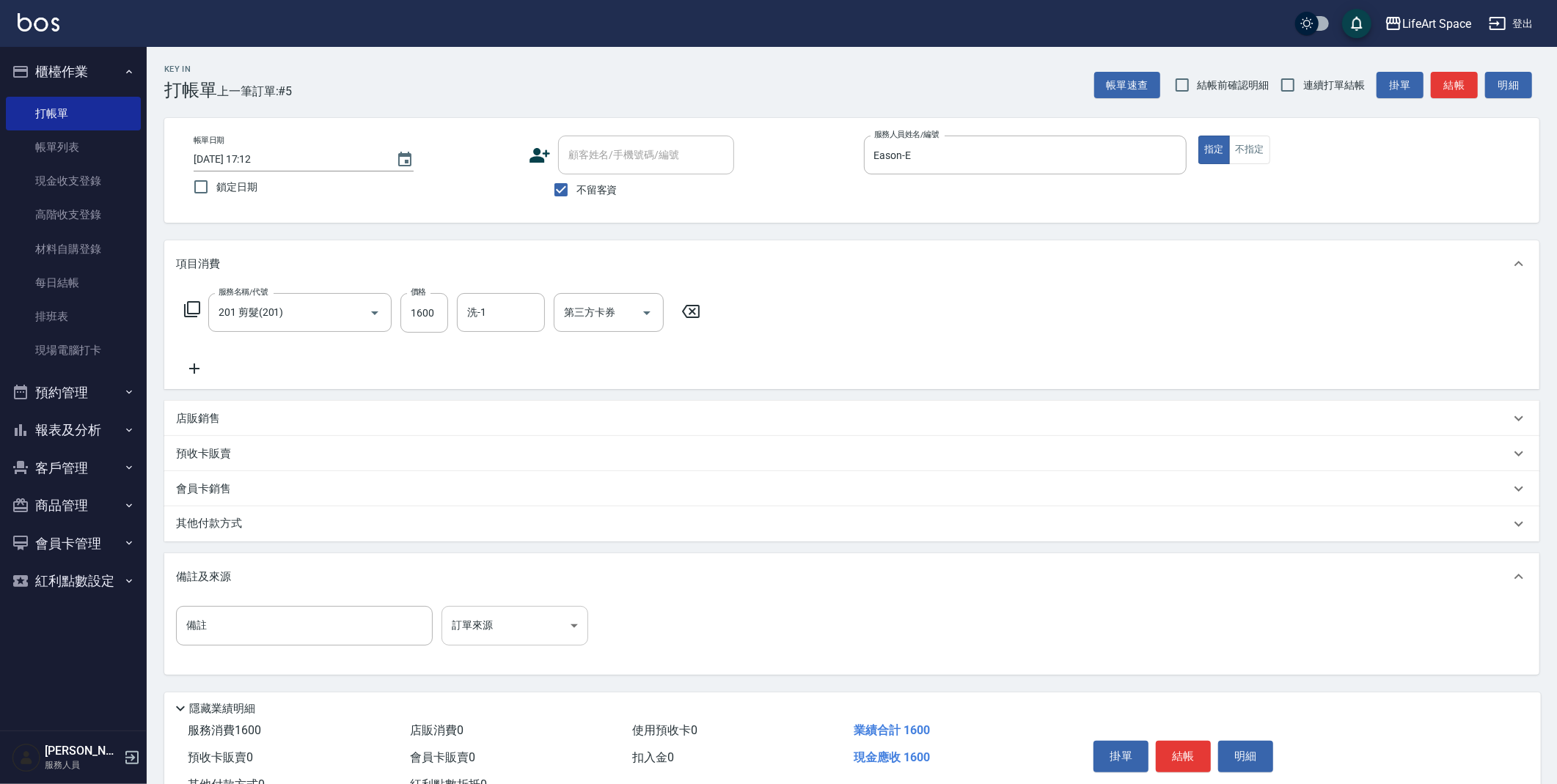
click at [473, 621] on body "LifeArt Space 登出 櫃檯作業 打帳單 帳單列表 現金收支登錄 高階收支登錄 材料自購登錄 每日結帳 排班表 現場電腦打卡 預約管理 預約管理 單…" at bounding box center [778, 417] width 1557 height 834
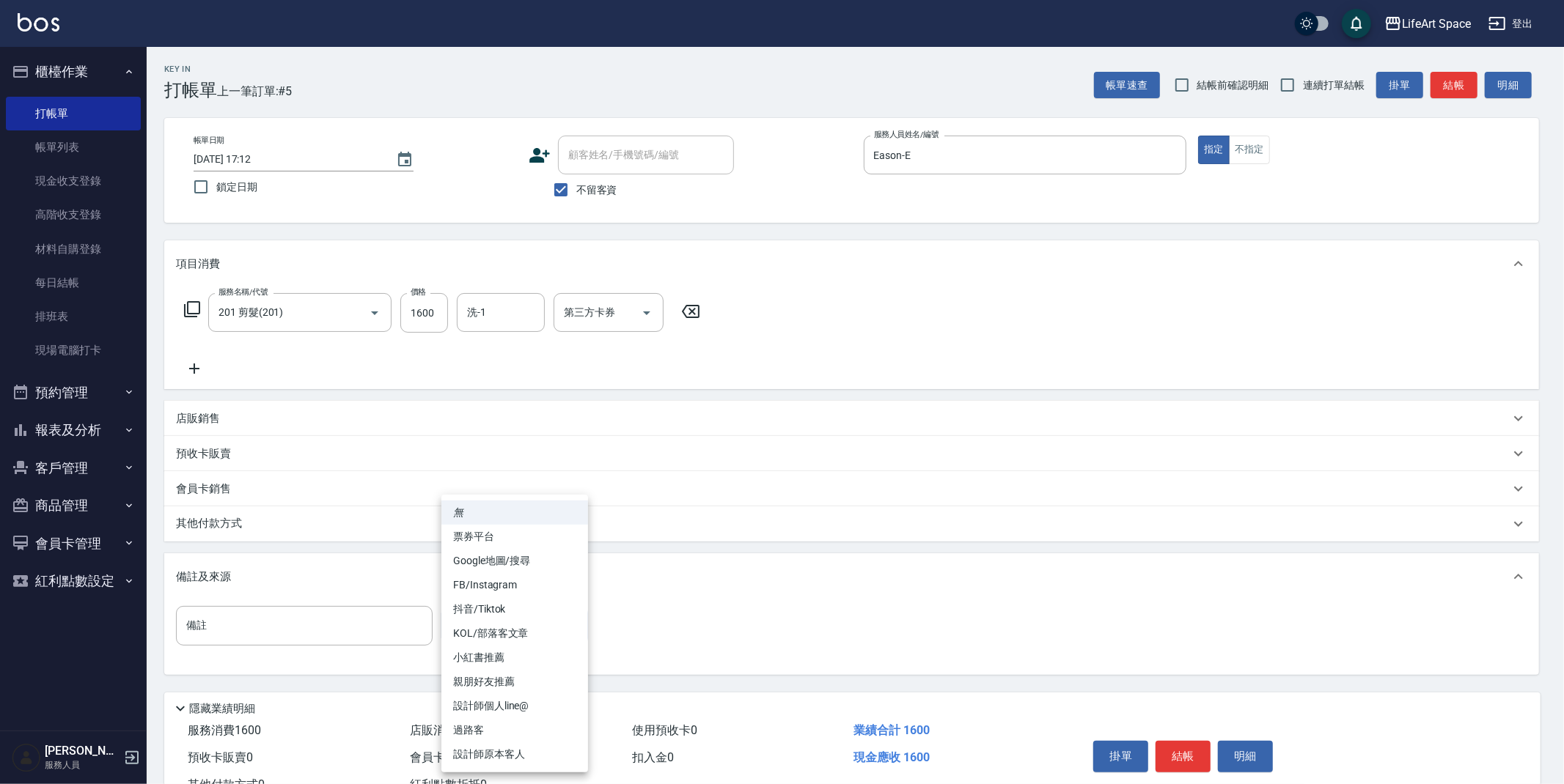
click at [508, 754] on li "設計師原本客人" at bounding box center [514, 754] width 146 height 24
type input "設計師原本客人"
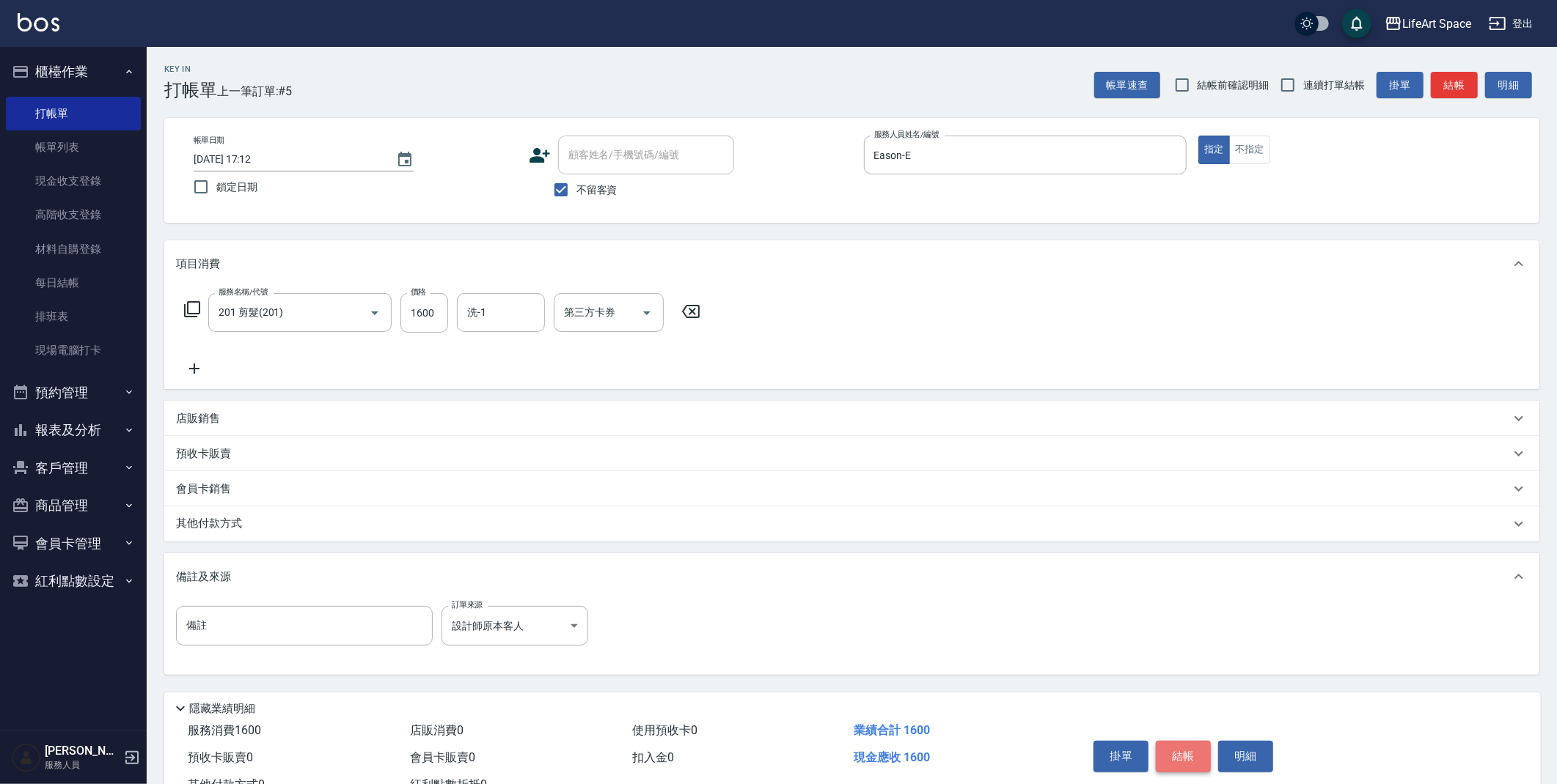
click at [1188, 759] on button "結帳" at bounding box center [1182, 757] width 55 height 31
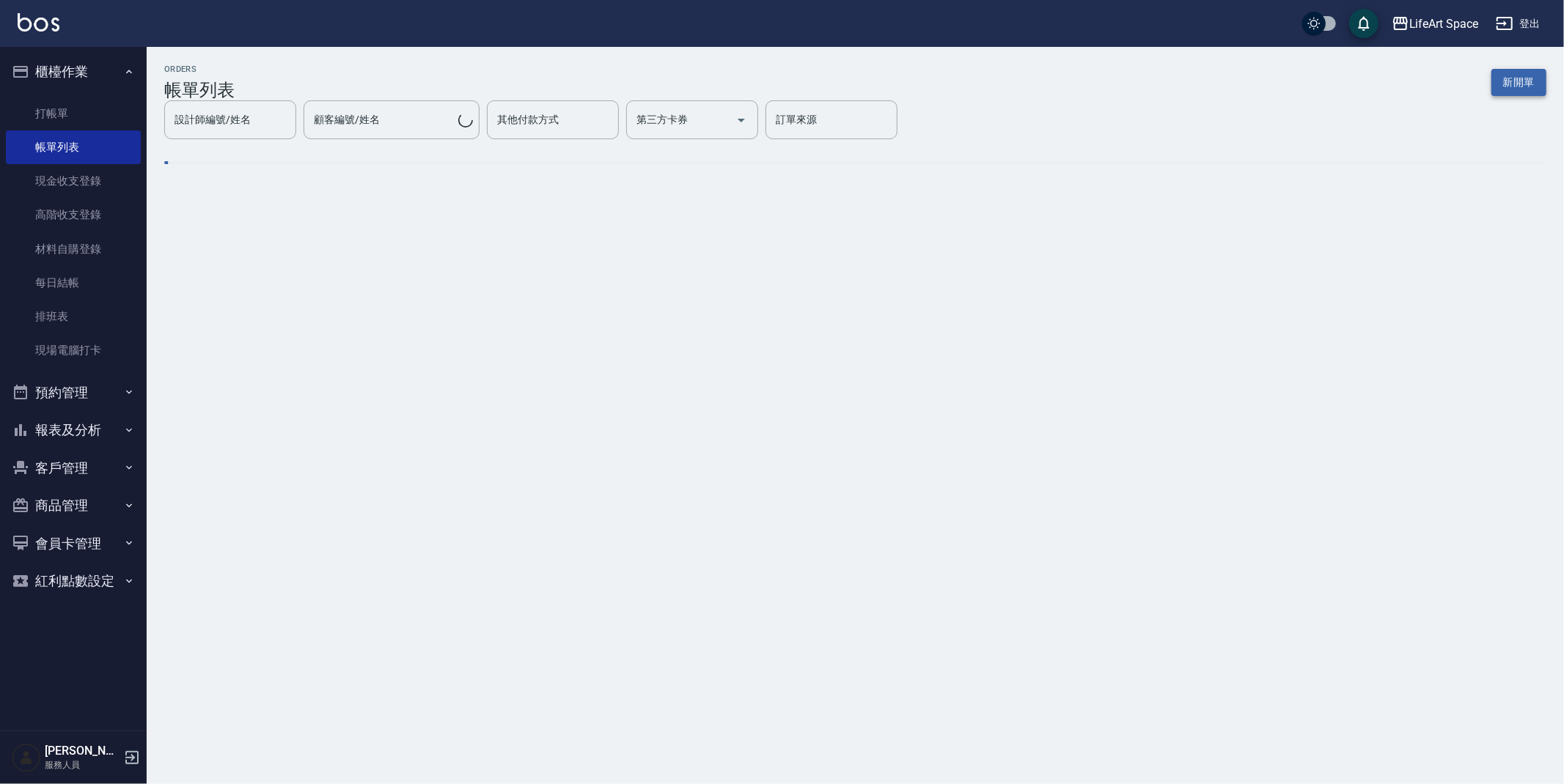
click at [1512, 90] on button "新開單" at bounding box center [1518, 82] width 55 height 27
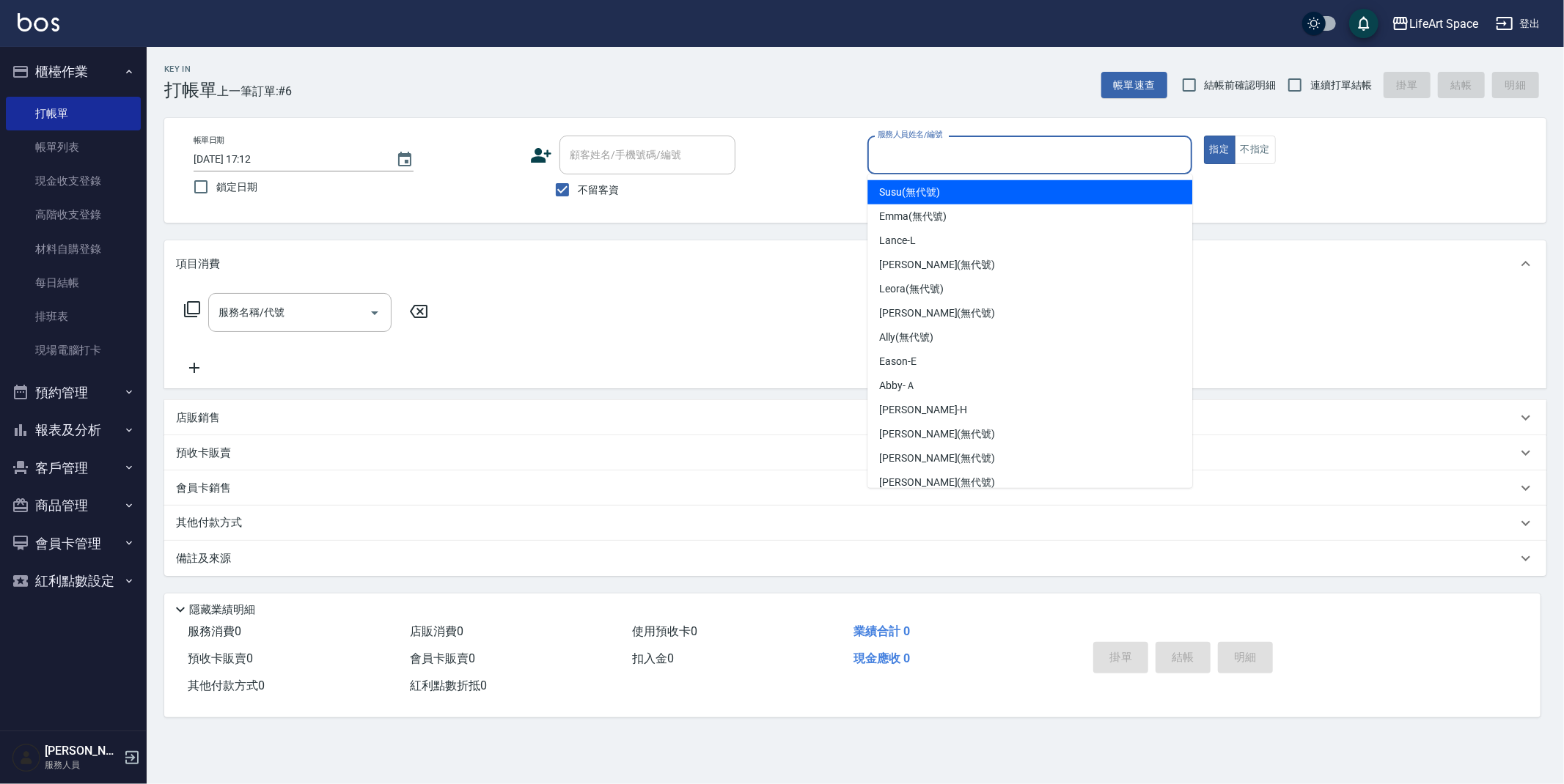
click at [986, 165] on input "服務人員姓名/編號" at bounding box center [1030, 155] width 312 height 26
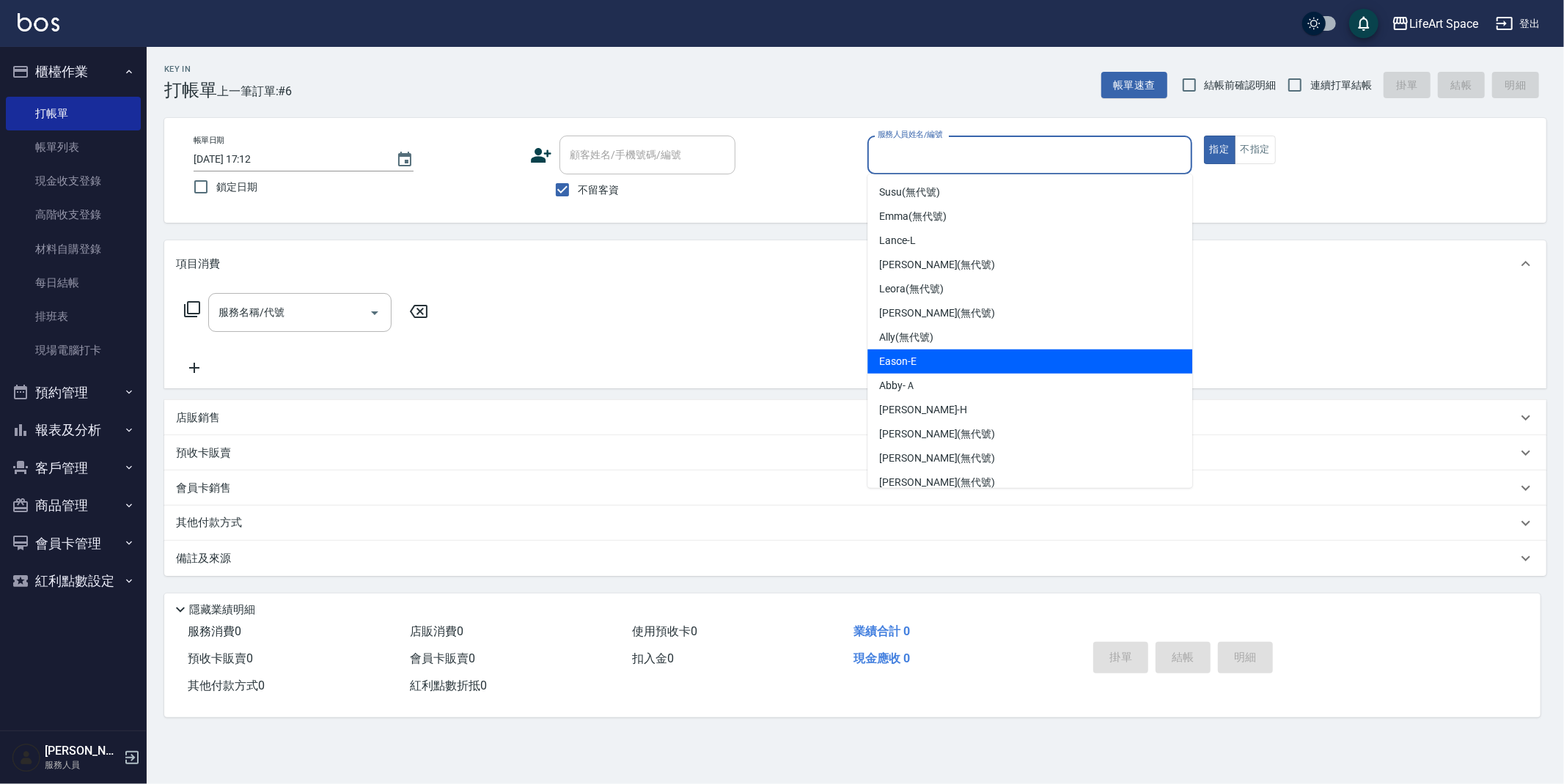
click at [950, 367] on div "Eason -E" at bounding box center [1029, 361] width 324 height 24
type input "Eason-E"
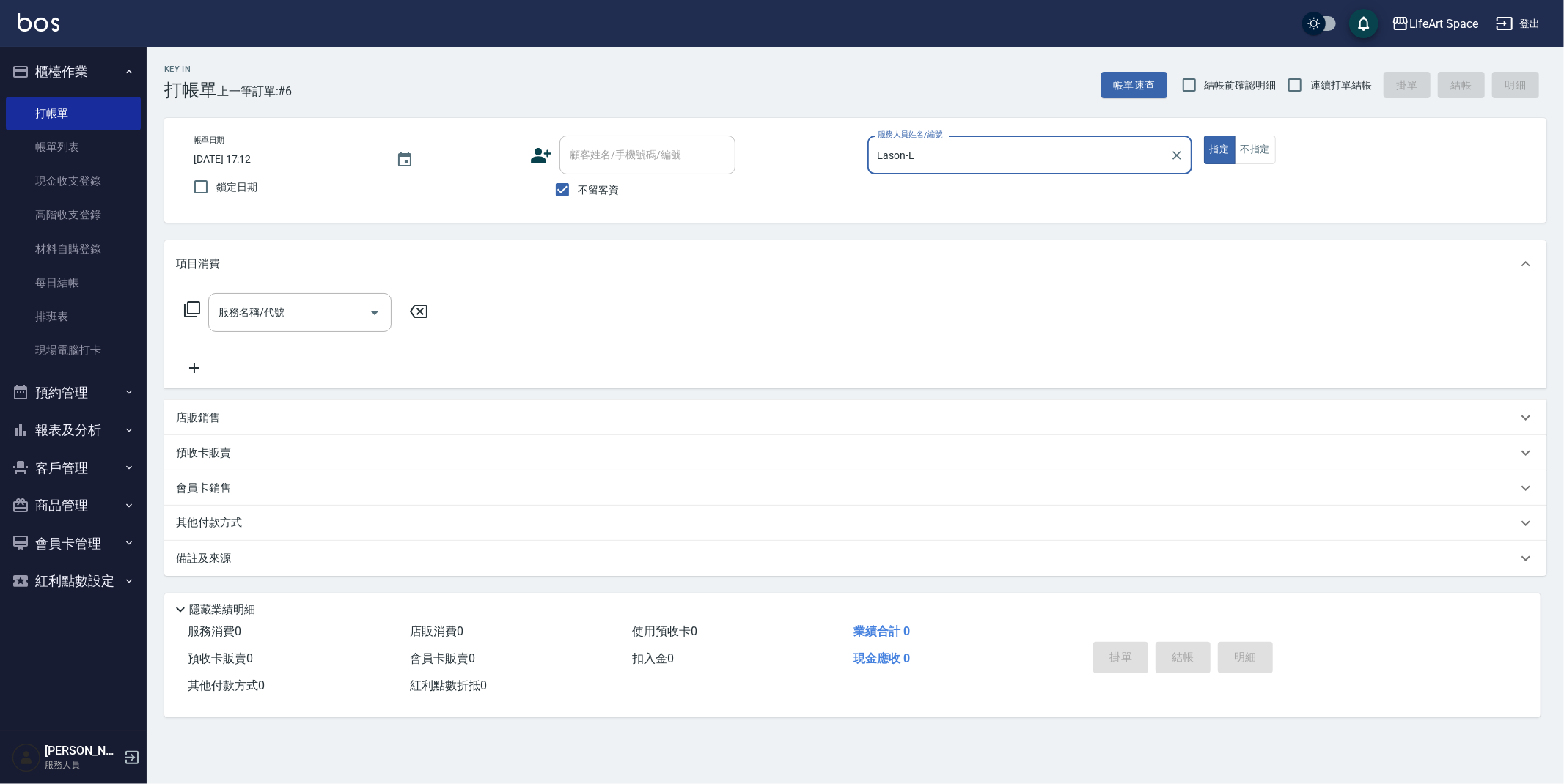
click at [261, 298] on div "服務名稱/代號" at bounding box center [299, 313] width 183 height 39
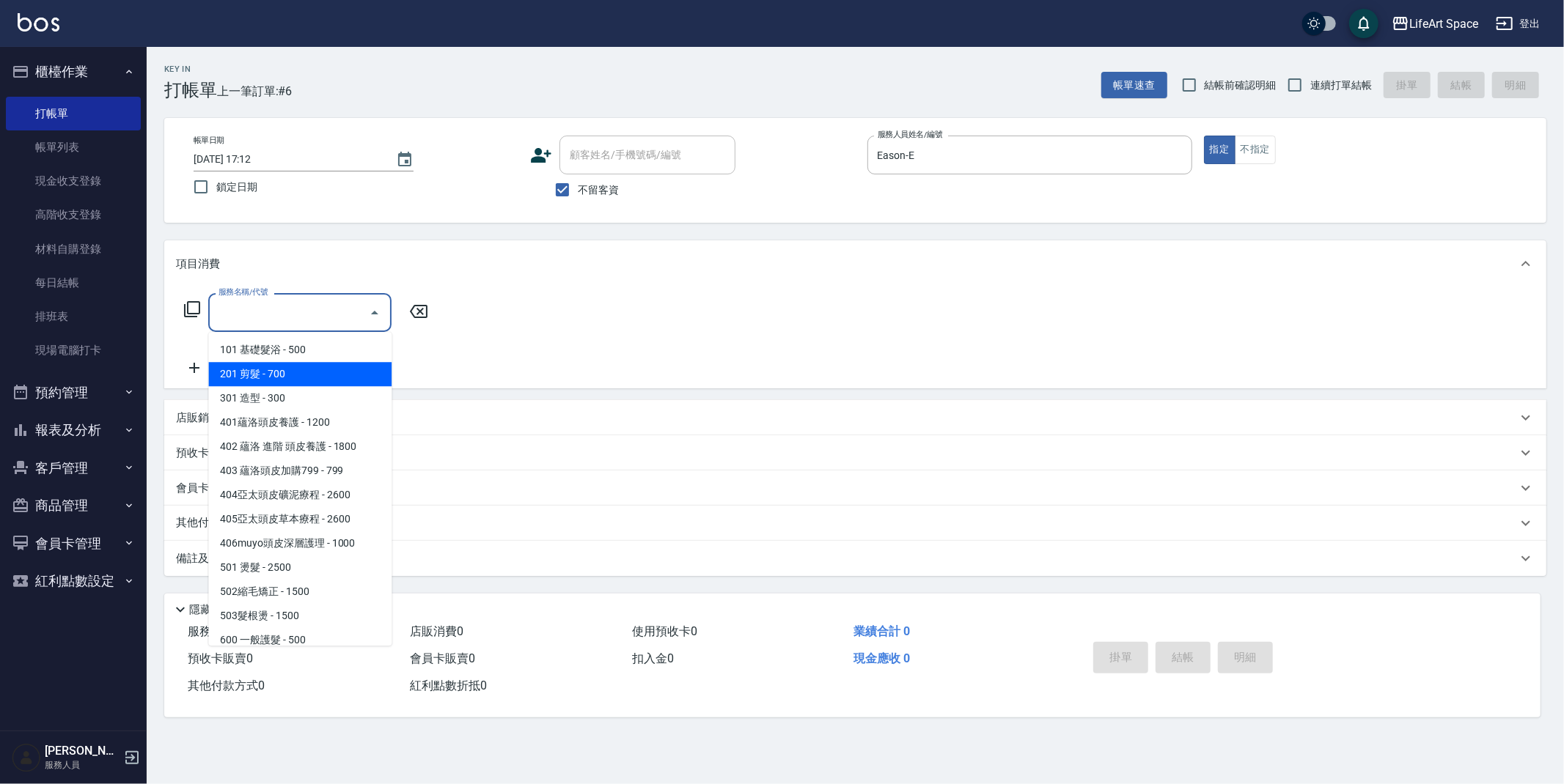
click at [275, 374] on span "201 剪髮 - 700" at bounding box center [299, 374] width 183 height 24
type input "201 剪髮(201)"
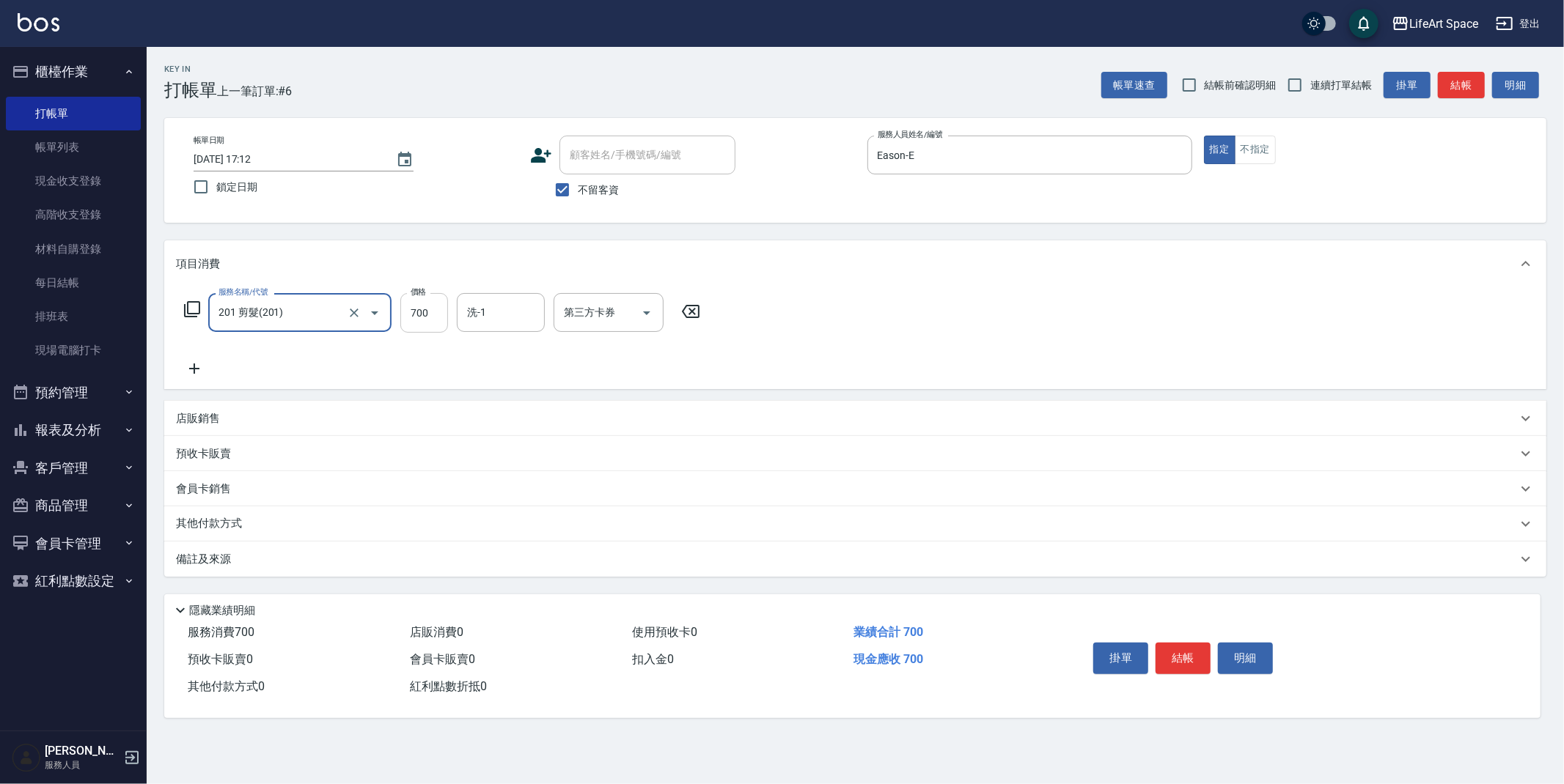
click at [440, 315] on input "700" at bounding box center [423, 313] width 47 height 40
type input "800"
click at [291, 566] on div "備註及來源" at bounding box center [855, 559] width 1382 height 35
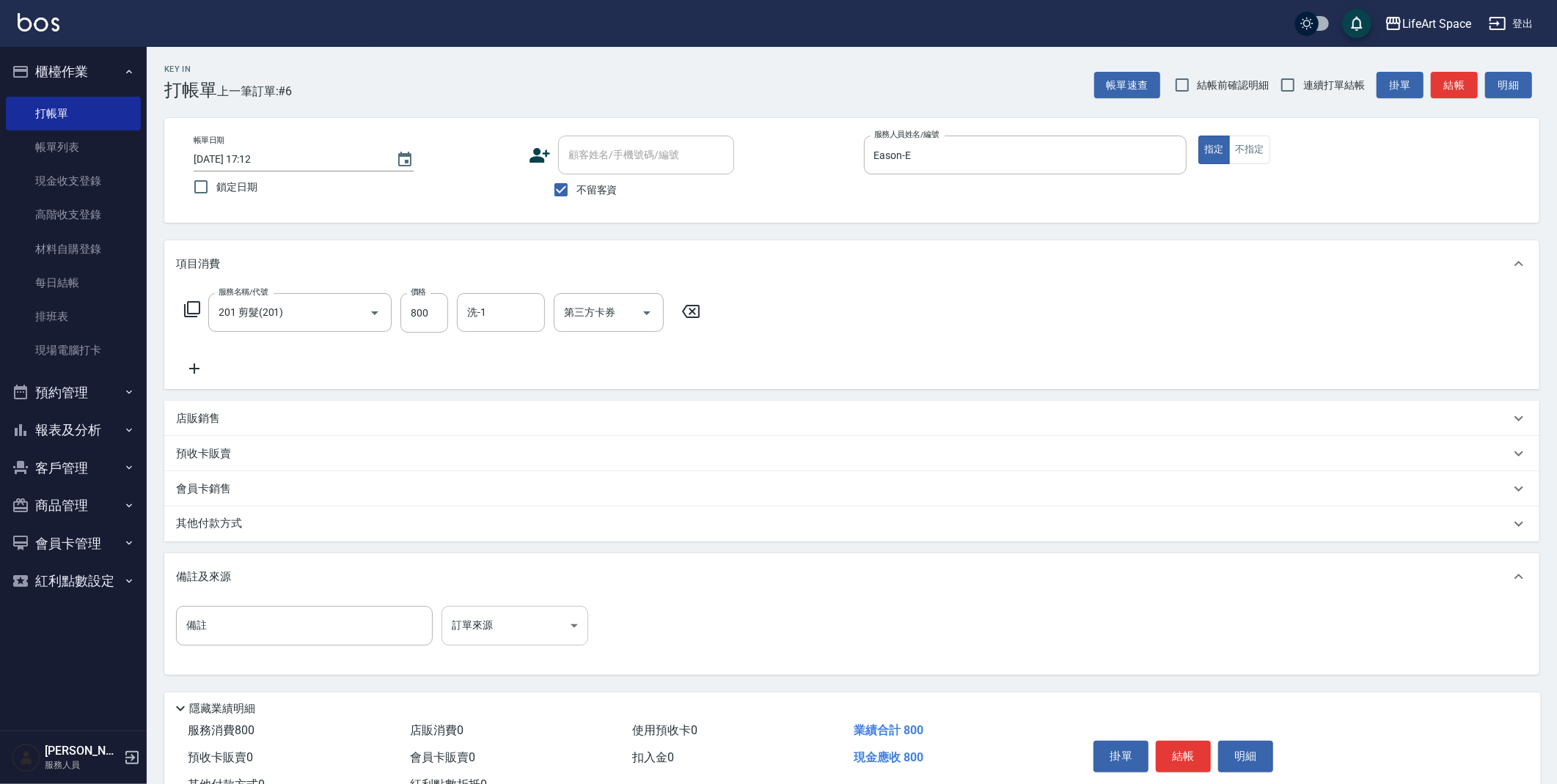
click at [471, 615] on body "LifeArt Space 登出 櫃檯作業 打帳單 帳單列表 現金收支登錄 高階收支登錄 材料自購登錄 每日結帳 排班表 現場電腦打卡 預約管理 預約管理 單…" at bounding box center [778, 417] width 1557 height 834
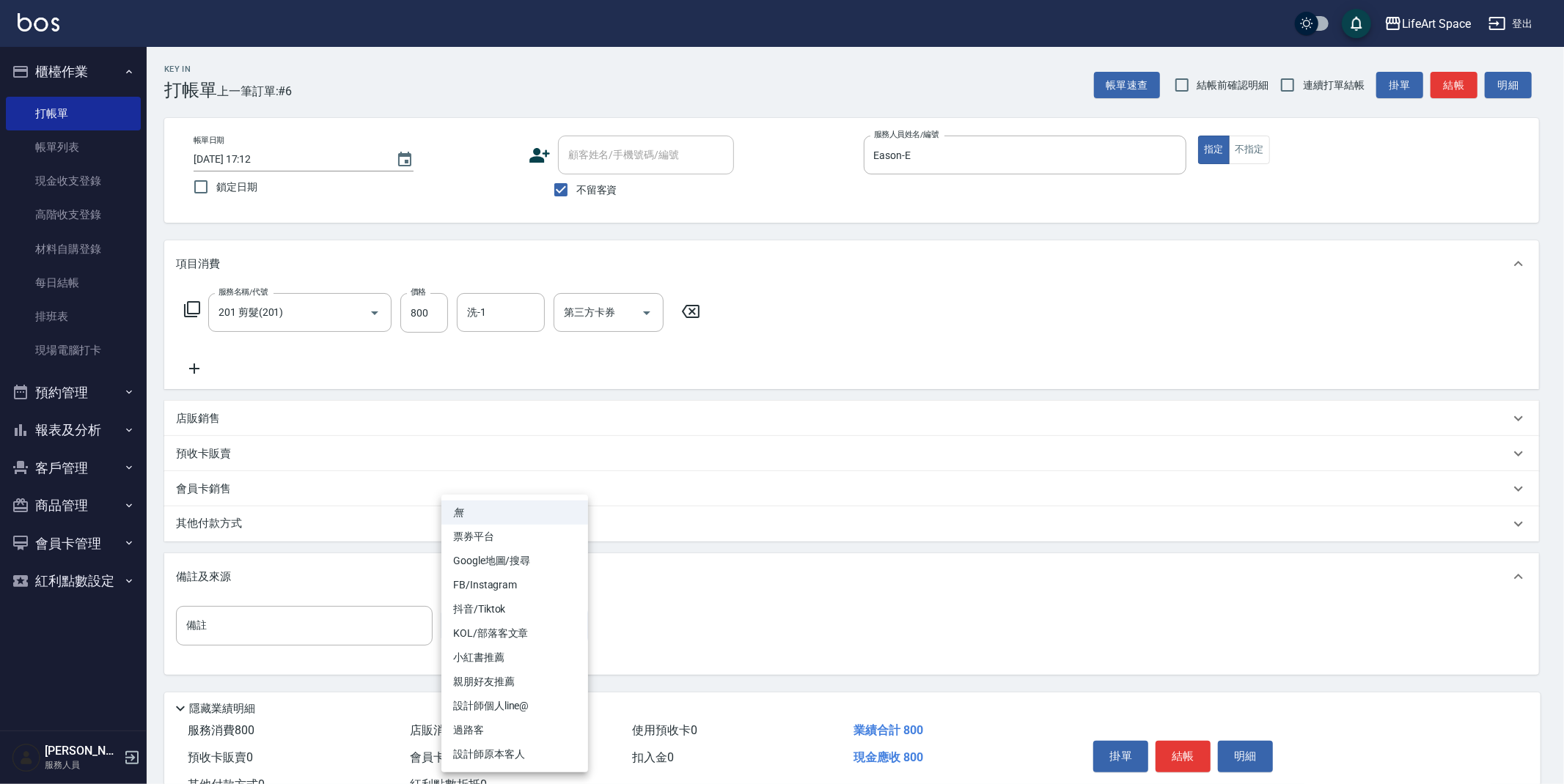
click at [494, 753] on li "設計師原本客人" at bounding box center [514, 754] width 146 height 24
type input "設計師原本客人"
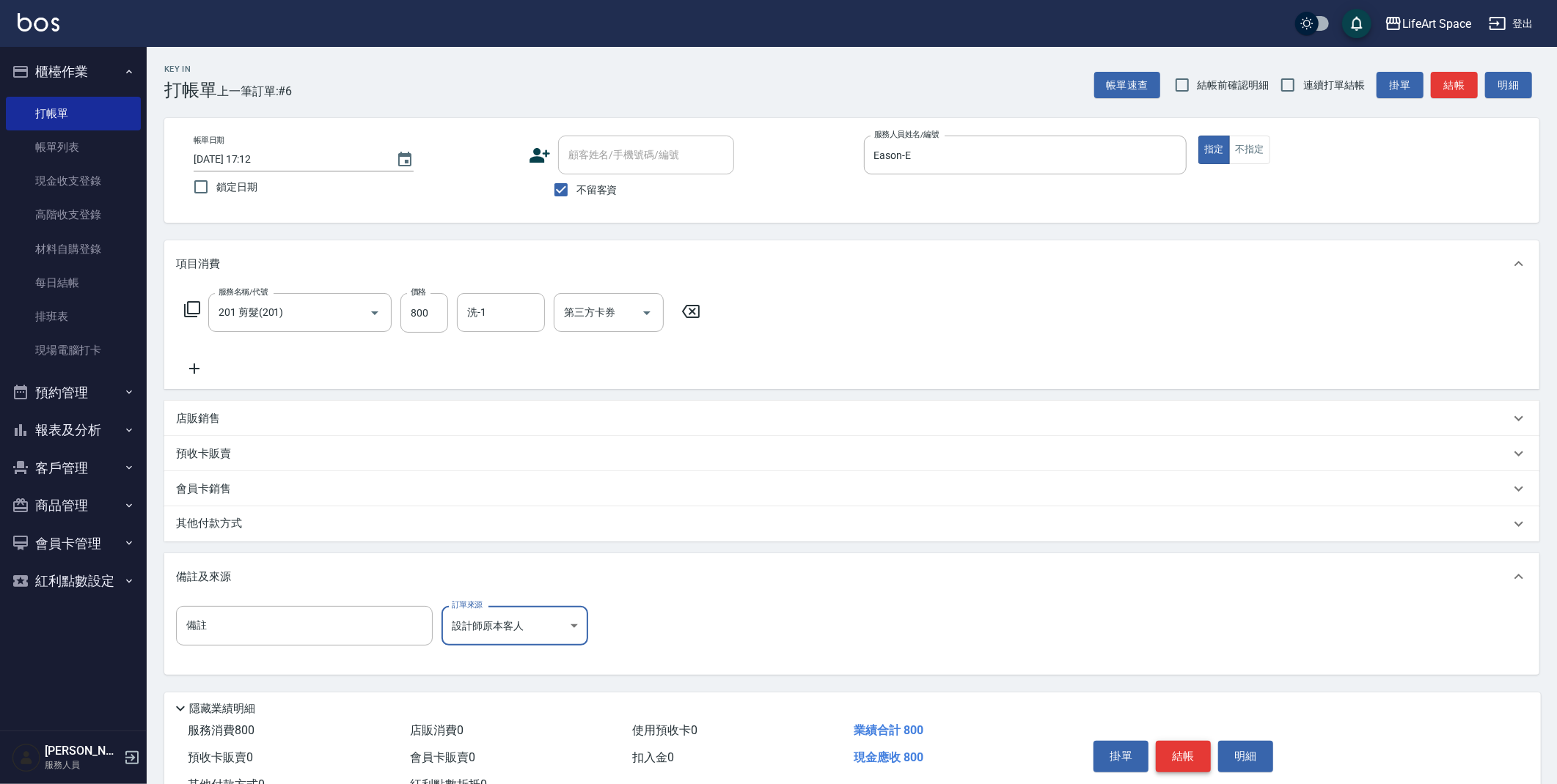
click at [1194, 750] on button "結帳" at bounding box center [1182, 757] width 55 height 31
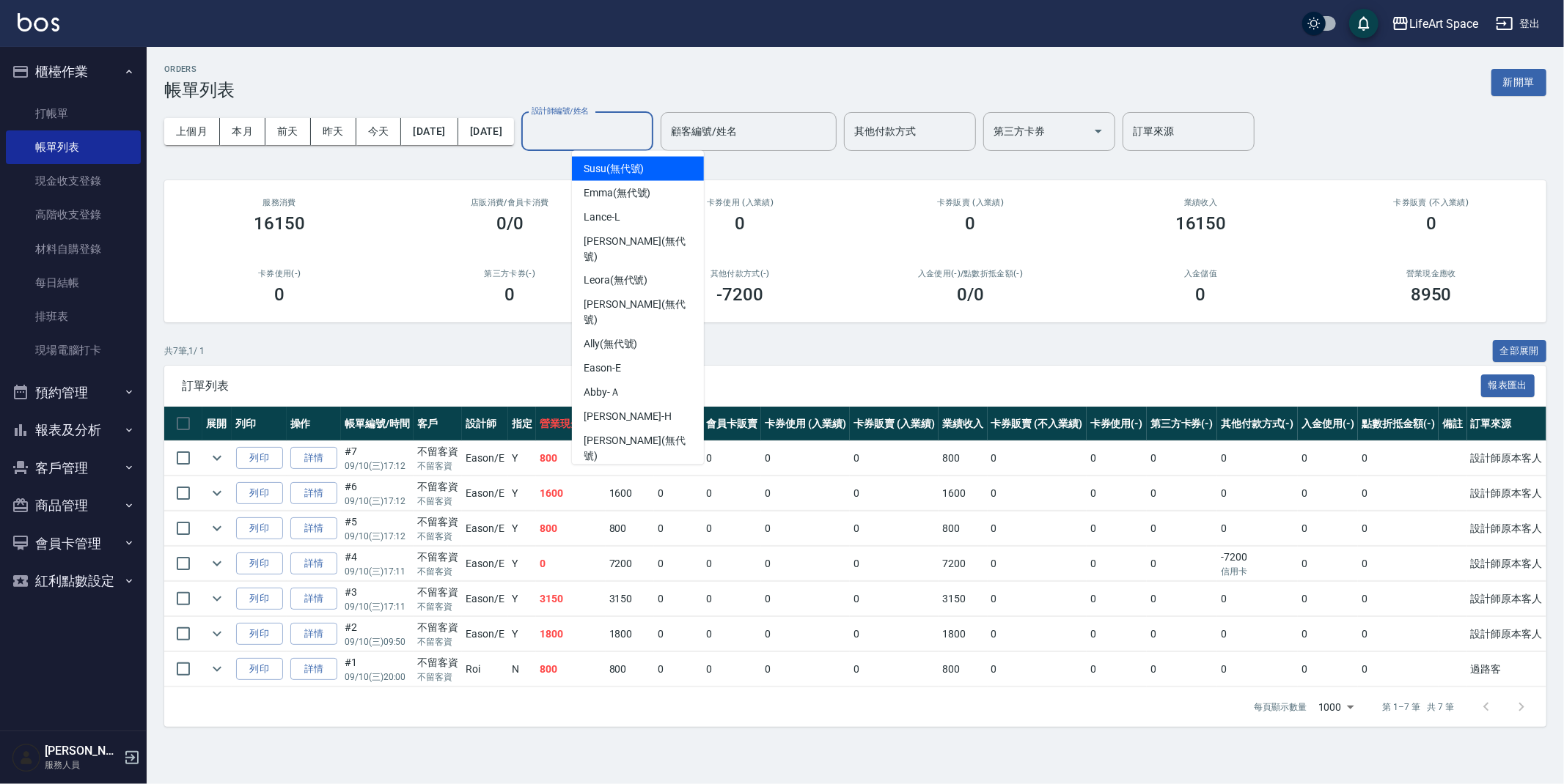
click at [645, 135] on input "設計師編號/姓名" at bounding box center [587, 132] width 119 height 26
click at [626, 357] on div "Eason -E" at bounding box center [638, 369] width 132 height 24
type input "Eason-E"
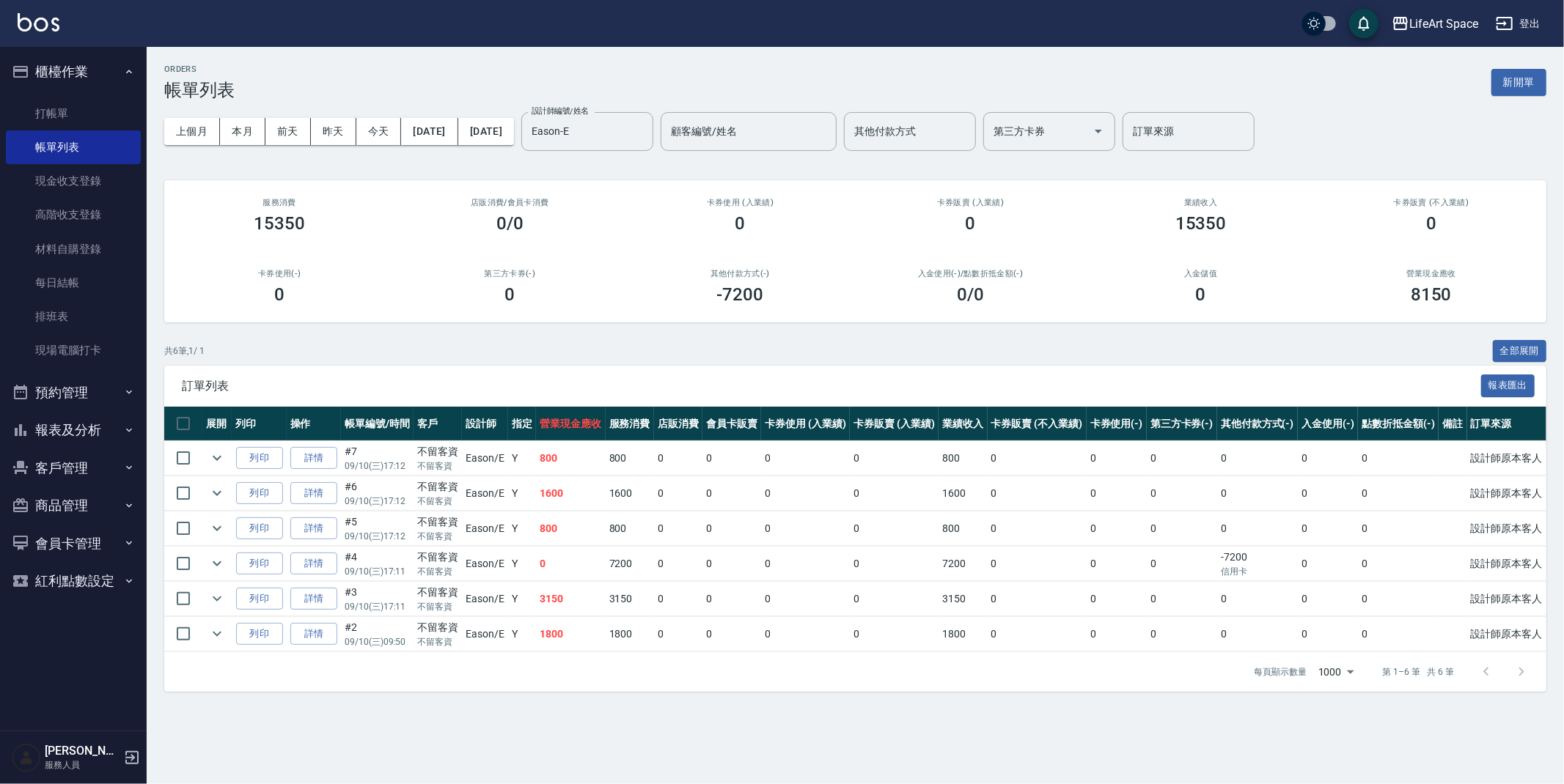
click at [523, 74] on div "ORDERS 帳單列表 新開單" at bounding box center [855, 82] width 1382 height 36
click at [1533, 86] on button "新開單" at bounding box center [1518, 82] width 55 height 27
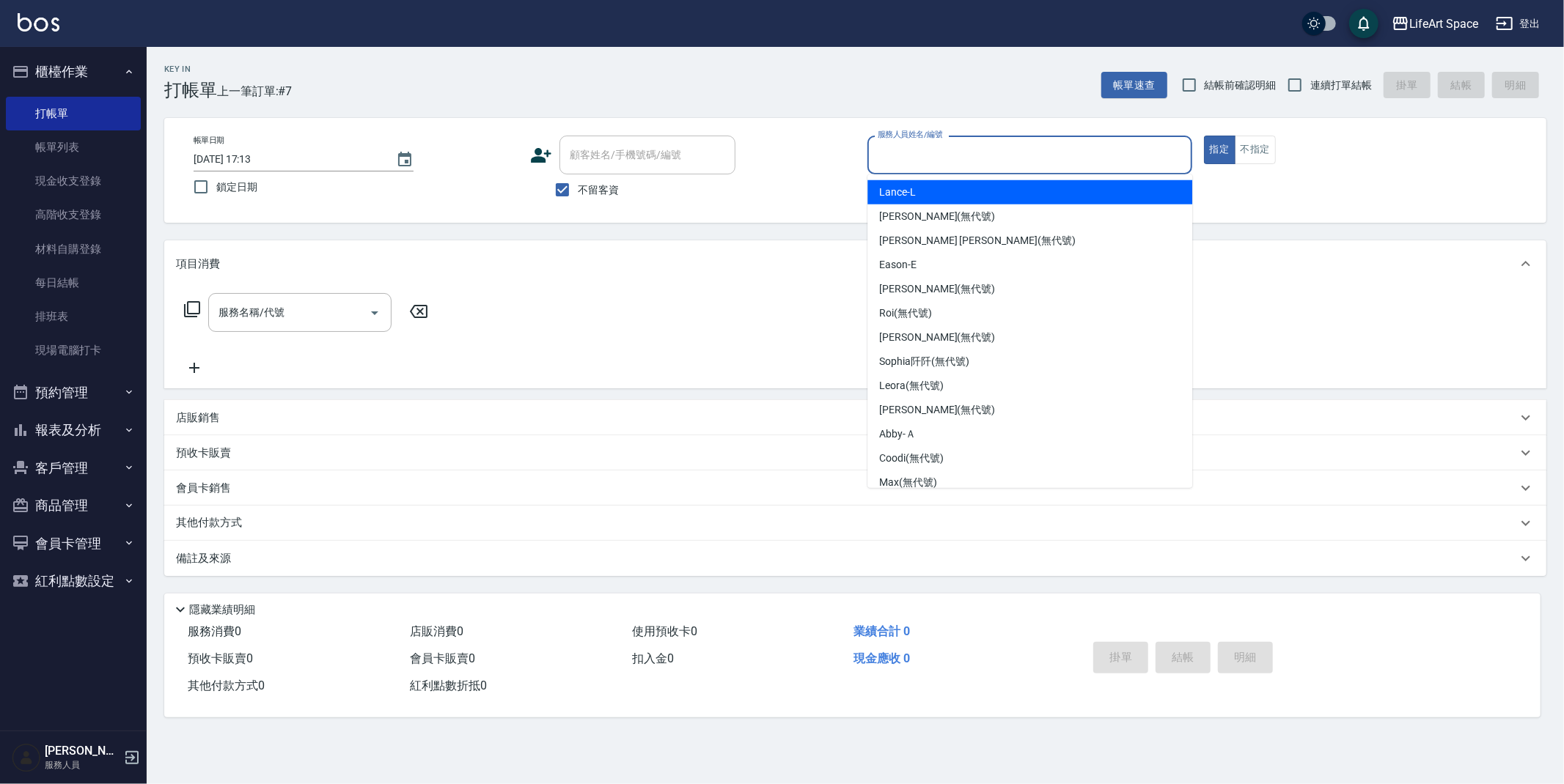
click at [956, 149] on input "服務人員姓名/編號" at bounding box center [1030, 155] width 312 height 26
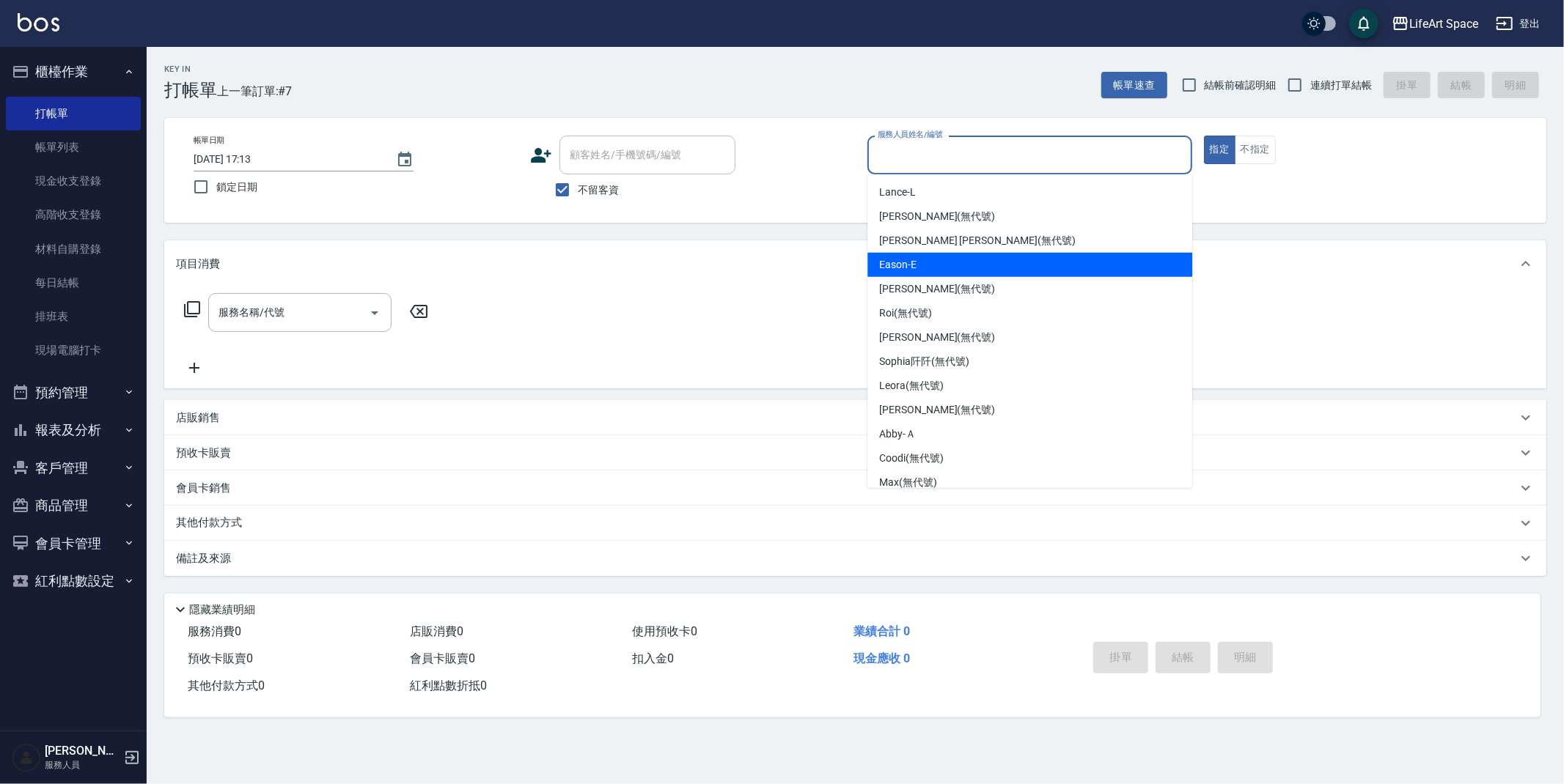
click at [948, 255] on div "Eason -E" at bounding box center [1029, 264] width 324 height 24
type input "Eason-E"
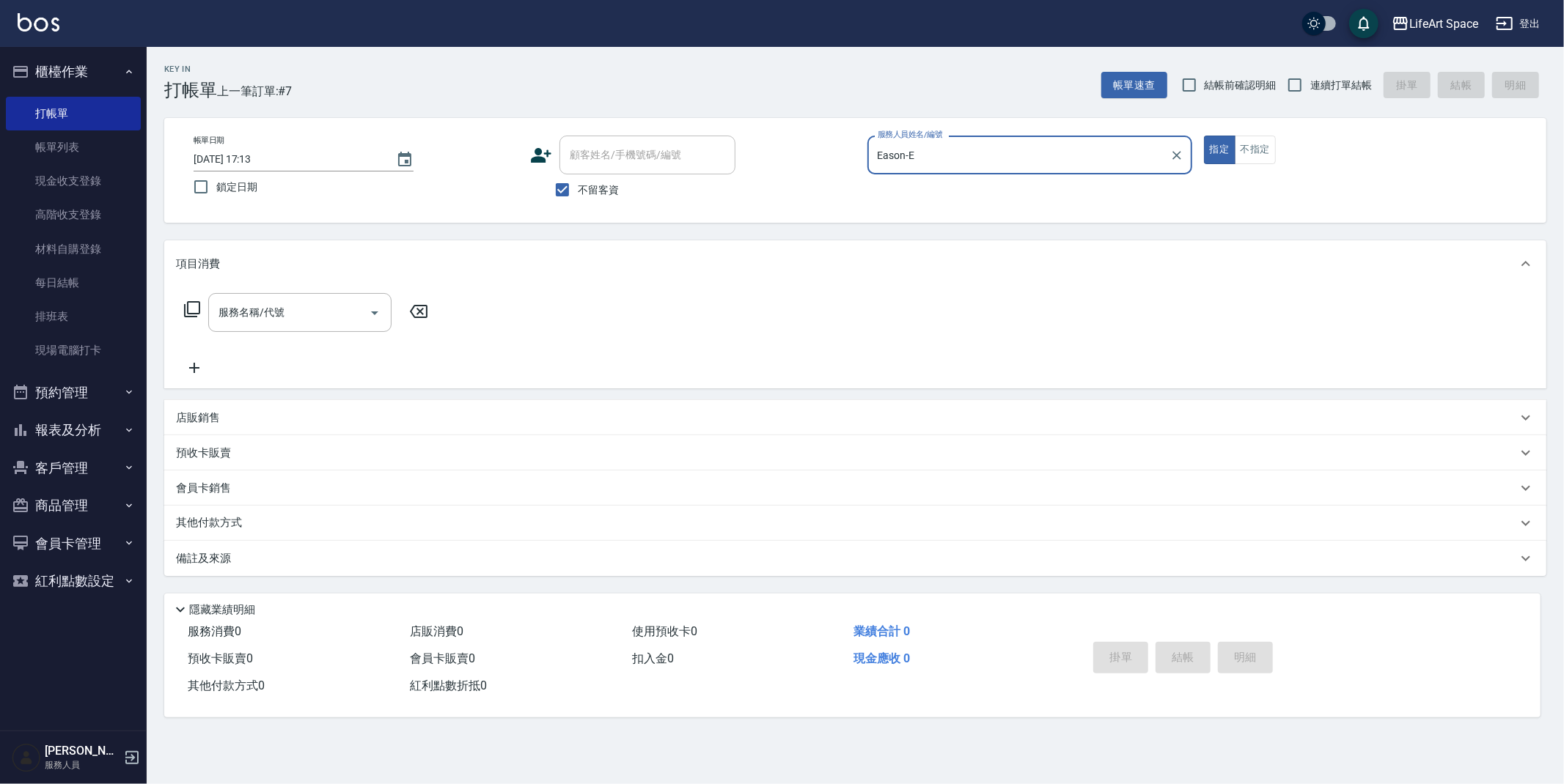
click at [284, 306] on div "服務名稱/代號 服務名稱/代號" at bounding box center [299, 313] width 183 height 39
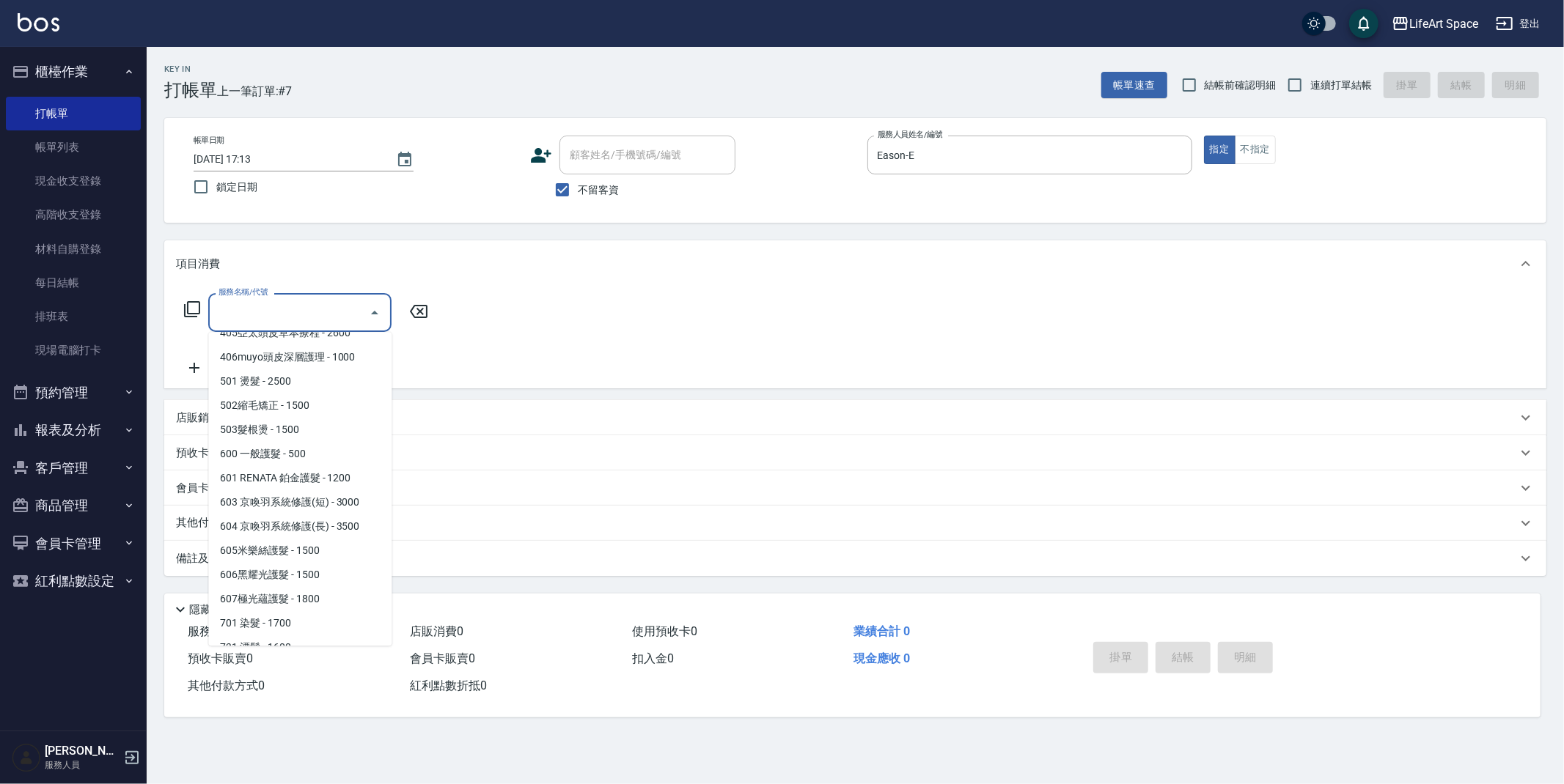
scroll to position [229, 0]
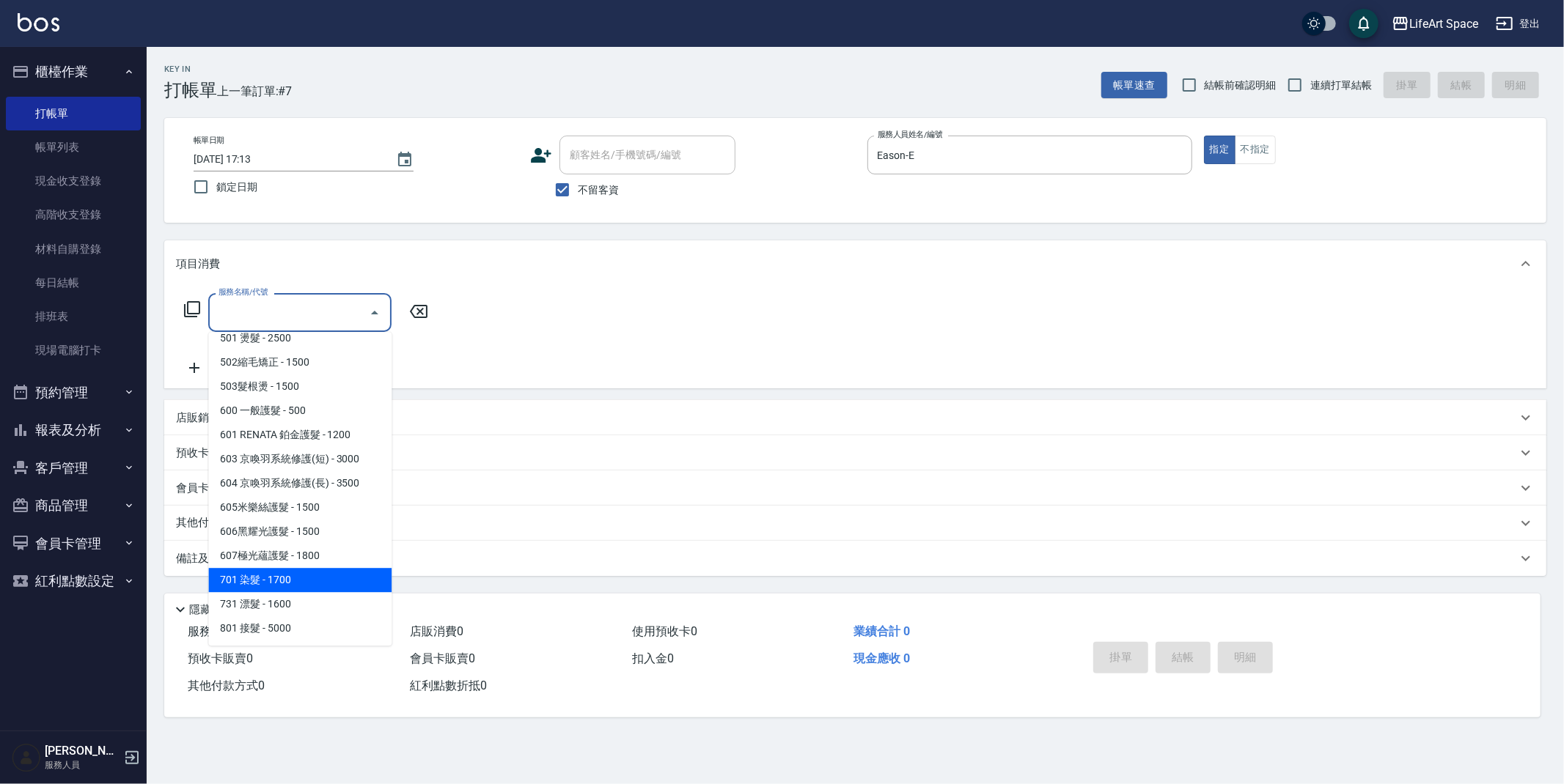
click at [302, 572] on span "701 染髮 - 1700" at bounding box center [299, 580] width 183 height 24
type input "701 染髮(701)"
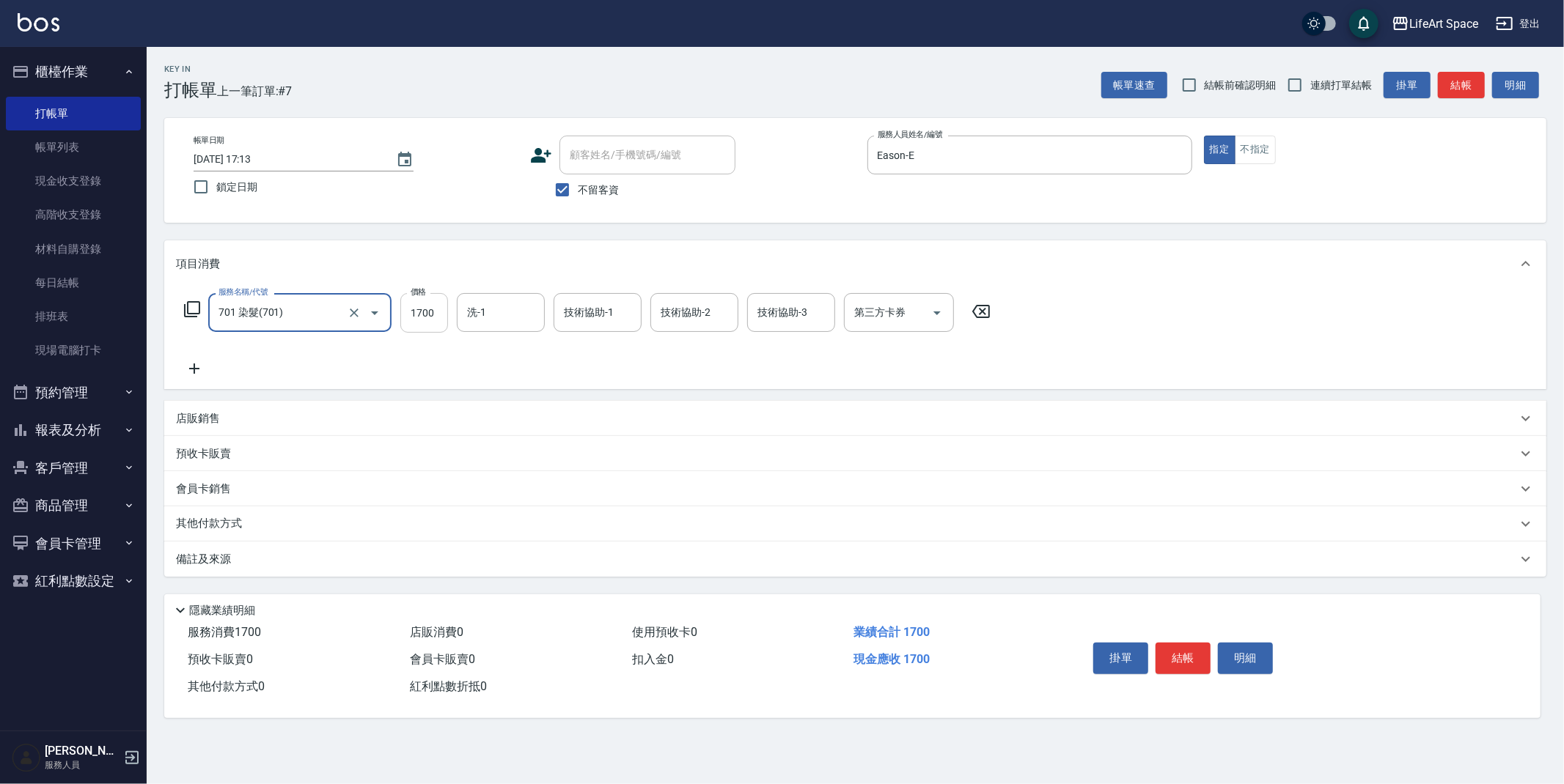
click at [443, 316] on input "1700" at bounding box center [423, 313] width 47 height 40
type input "5300"
click at [491, 317] on input "洗-1" at bounding box center [501, 313] width 75 height 26
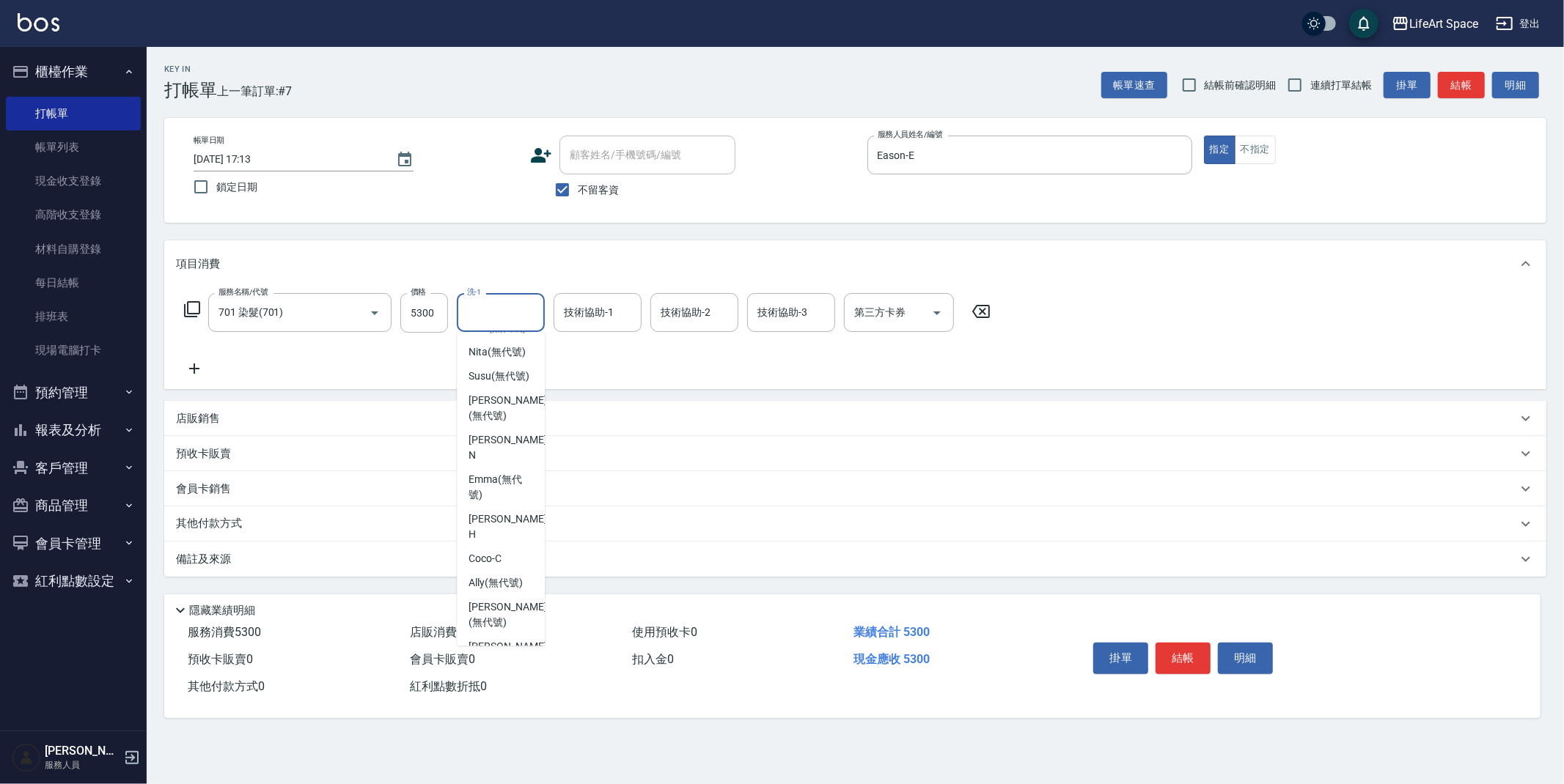
scroll to position [453, 0]
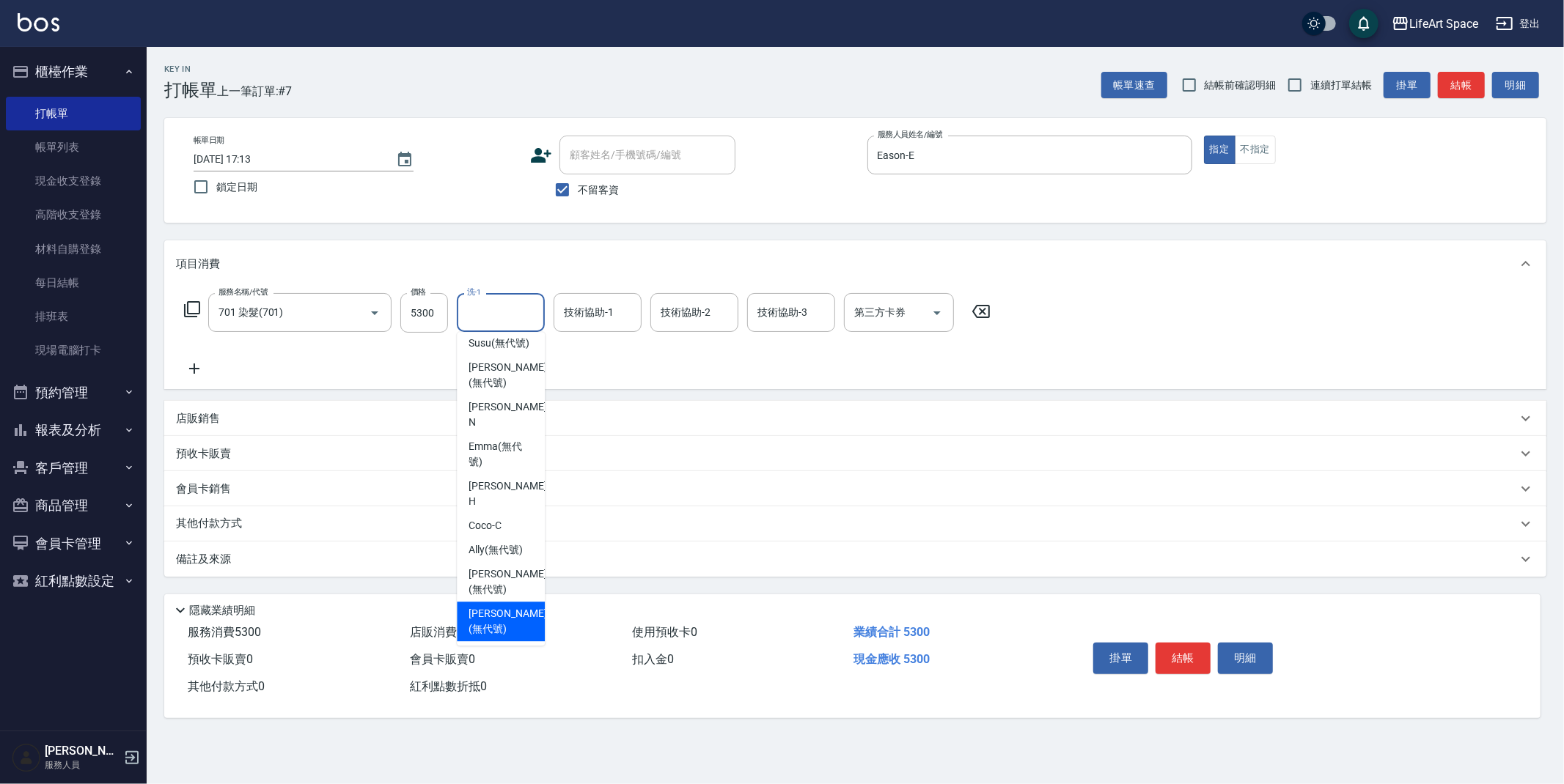
click at [506, 606] on span "[PERSON_NAME] (無代號)" at bounding box center [507, 621] width 77 height 31
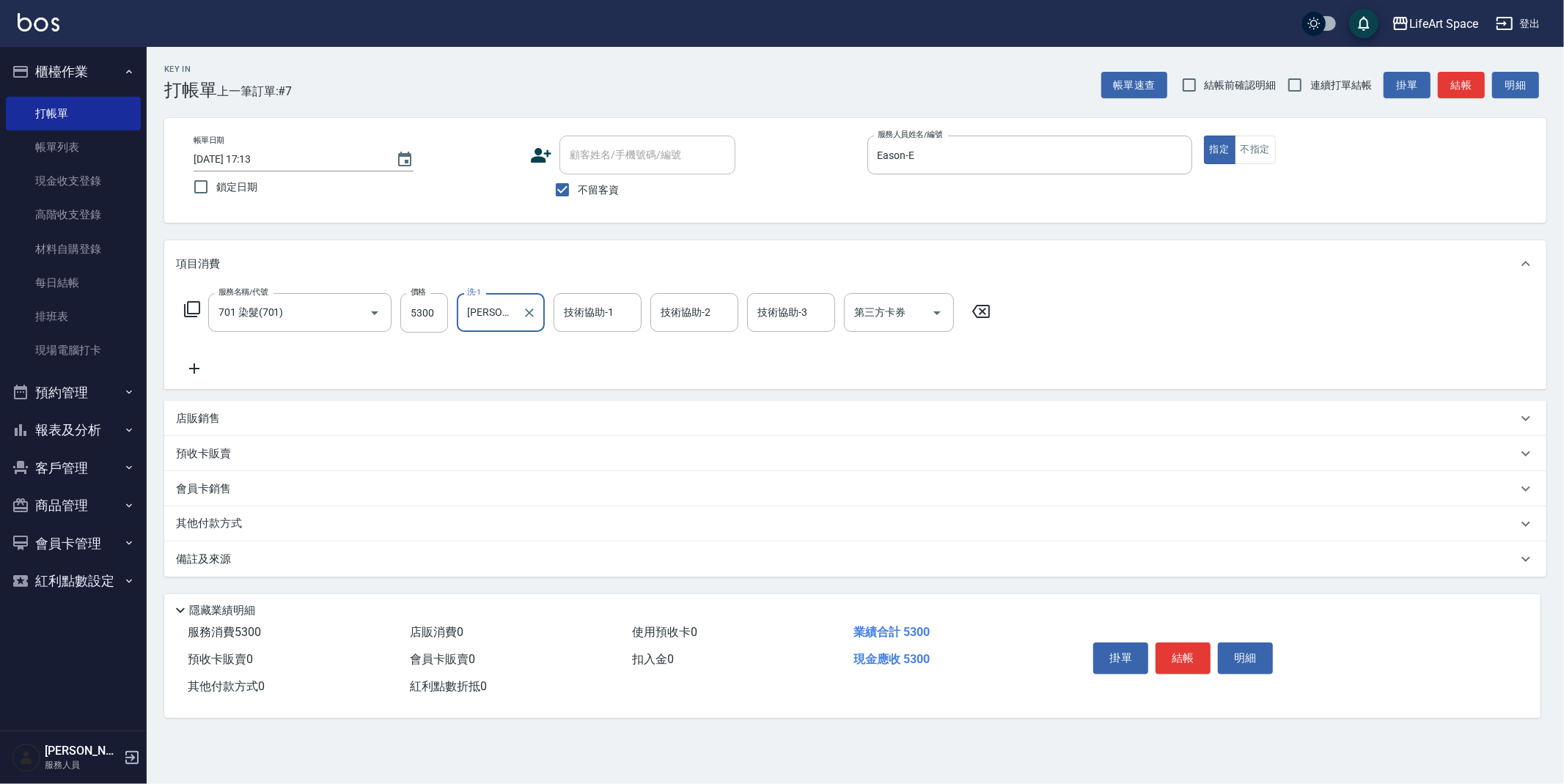
click at [502, 318] on input "[PERSON_NAME](無代號)" at bounding box center [490, 313] width 53 height 26
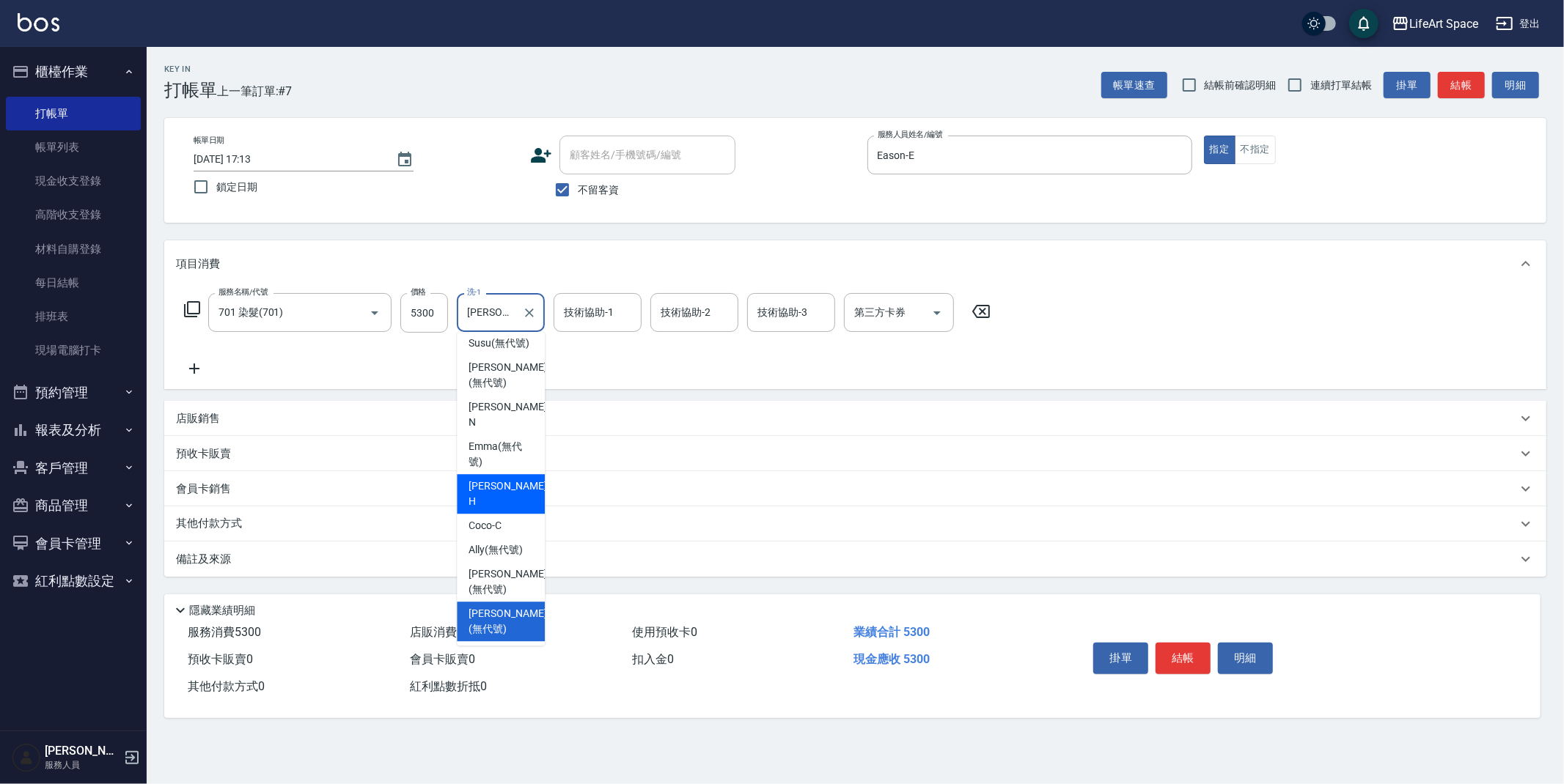
scroll to position [399, 0]
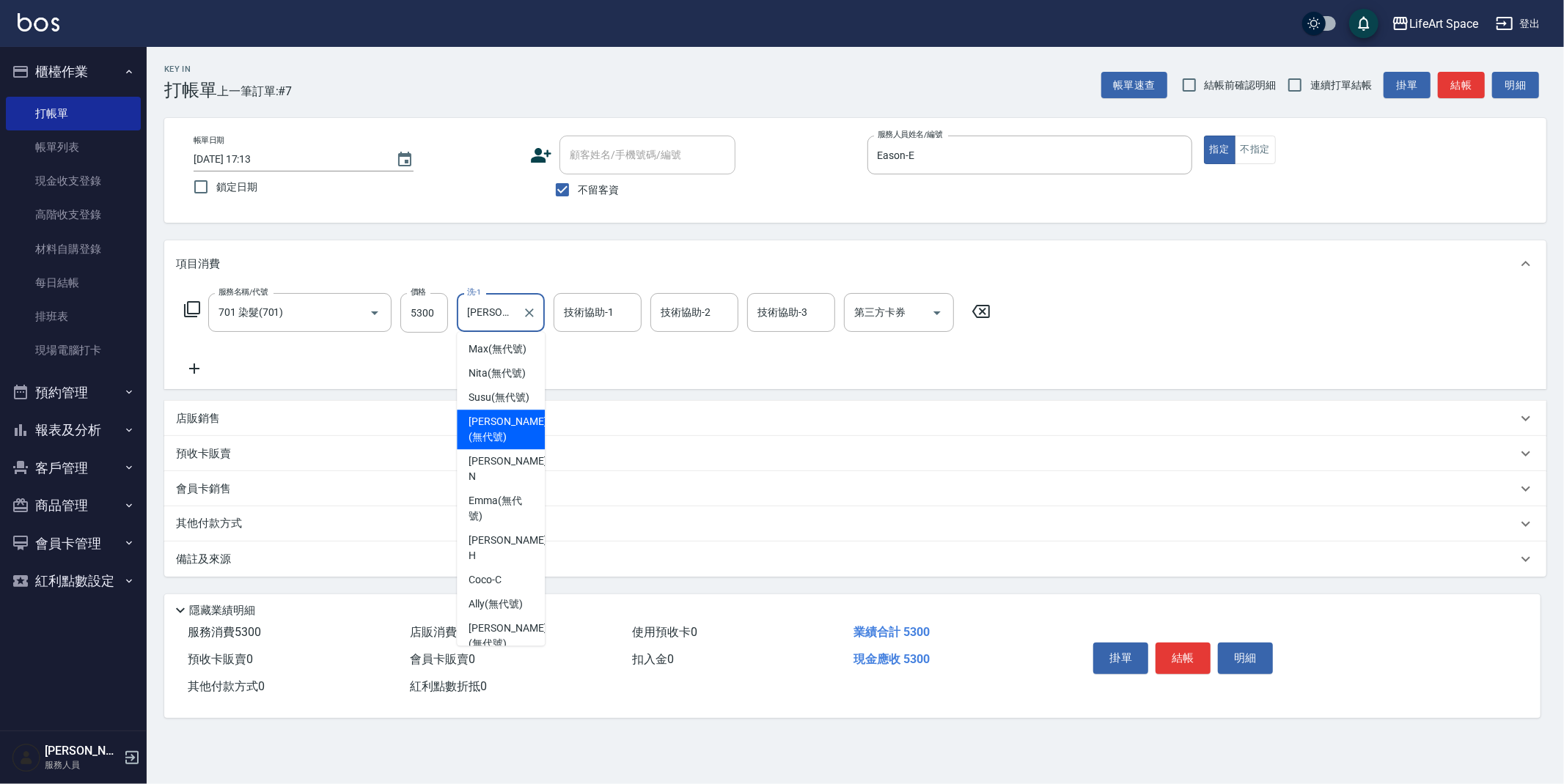
click at [492, 445] on span "[PERSON_NAME] (無代號)" at bounding box center [507, 430] width 77 height 31
type input "[PERSON_NAME](無代號)"
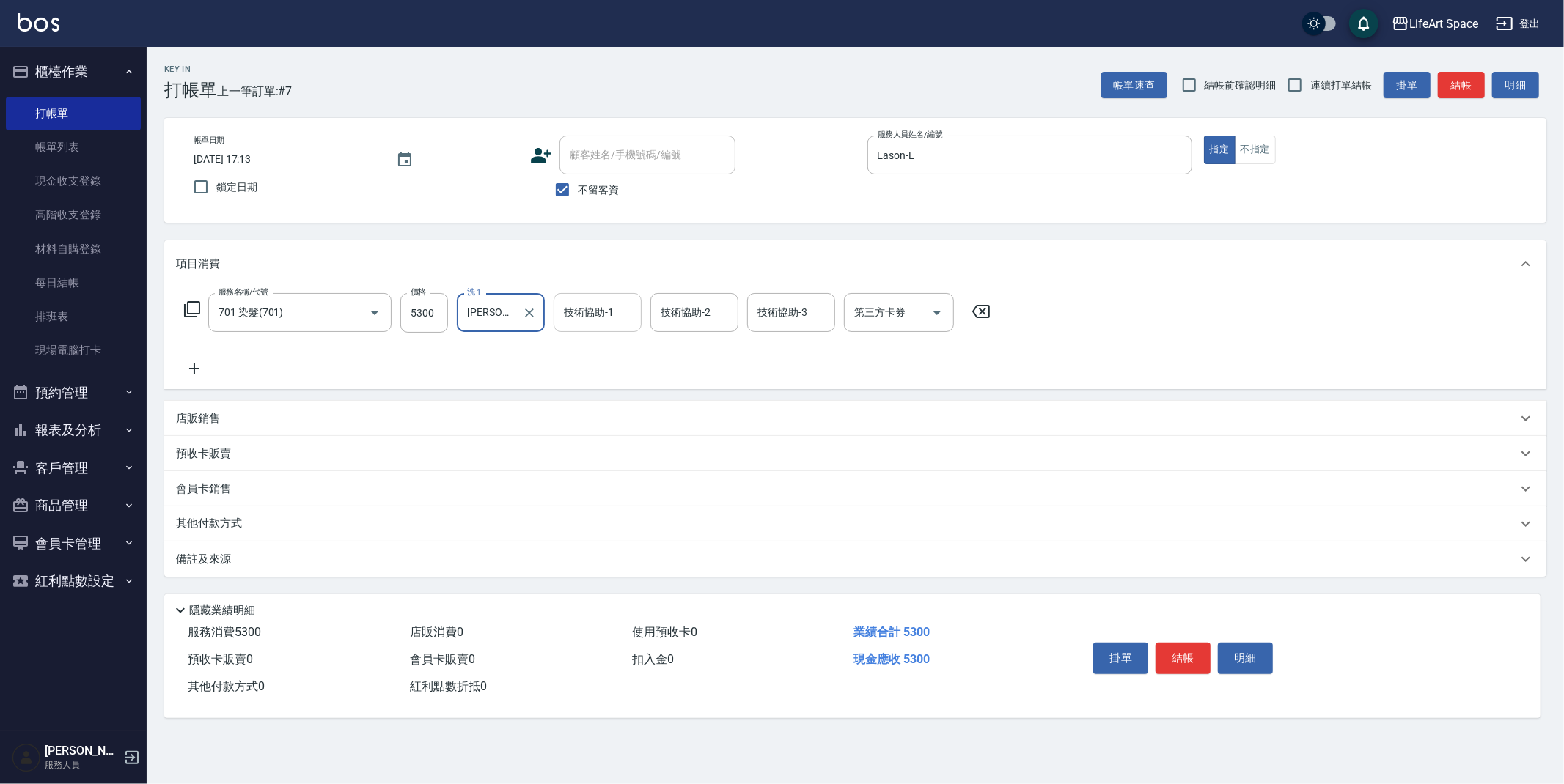
click at [584, 321] on input "技術協助-1" at bounding box center [598, 313] width 75 height 26
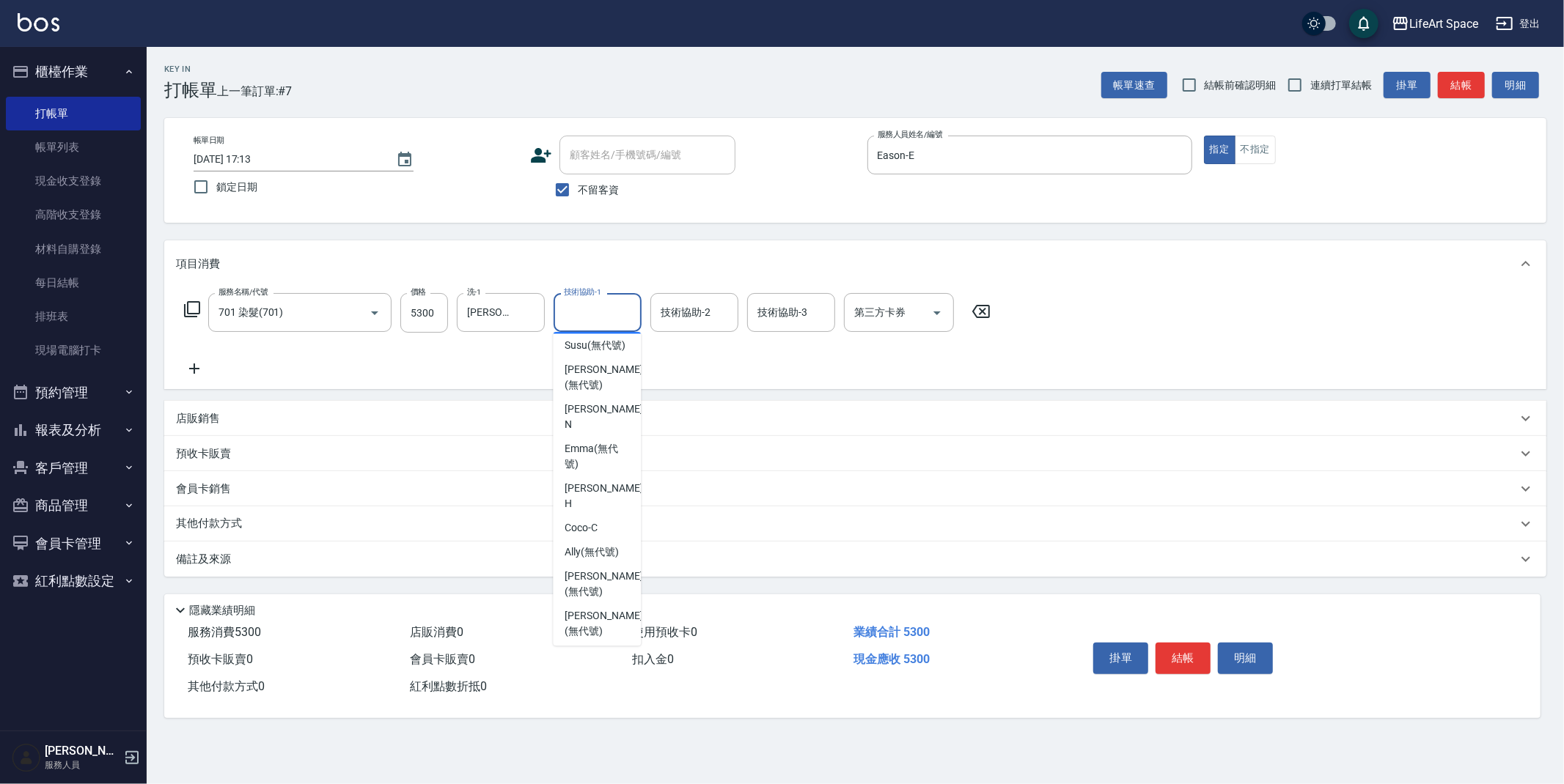
scroll to position [453, 0]
drag, startPoint x: 594, startPoint y: 405, endPoint x: 613, endPoint y: 380, distance: 31.4
click at [594, 391] on span "[PERSON_NAME] (無代號)" at bounding box center [603, 376] width 77 height 31
type input "[PERSON_NAME](無代號)"
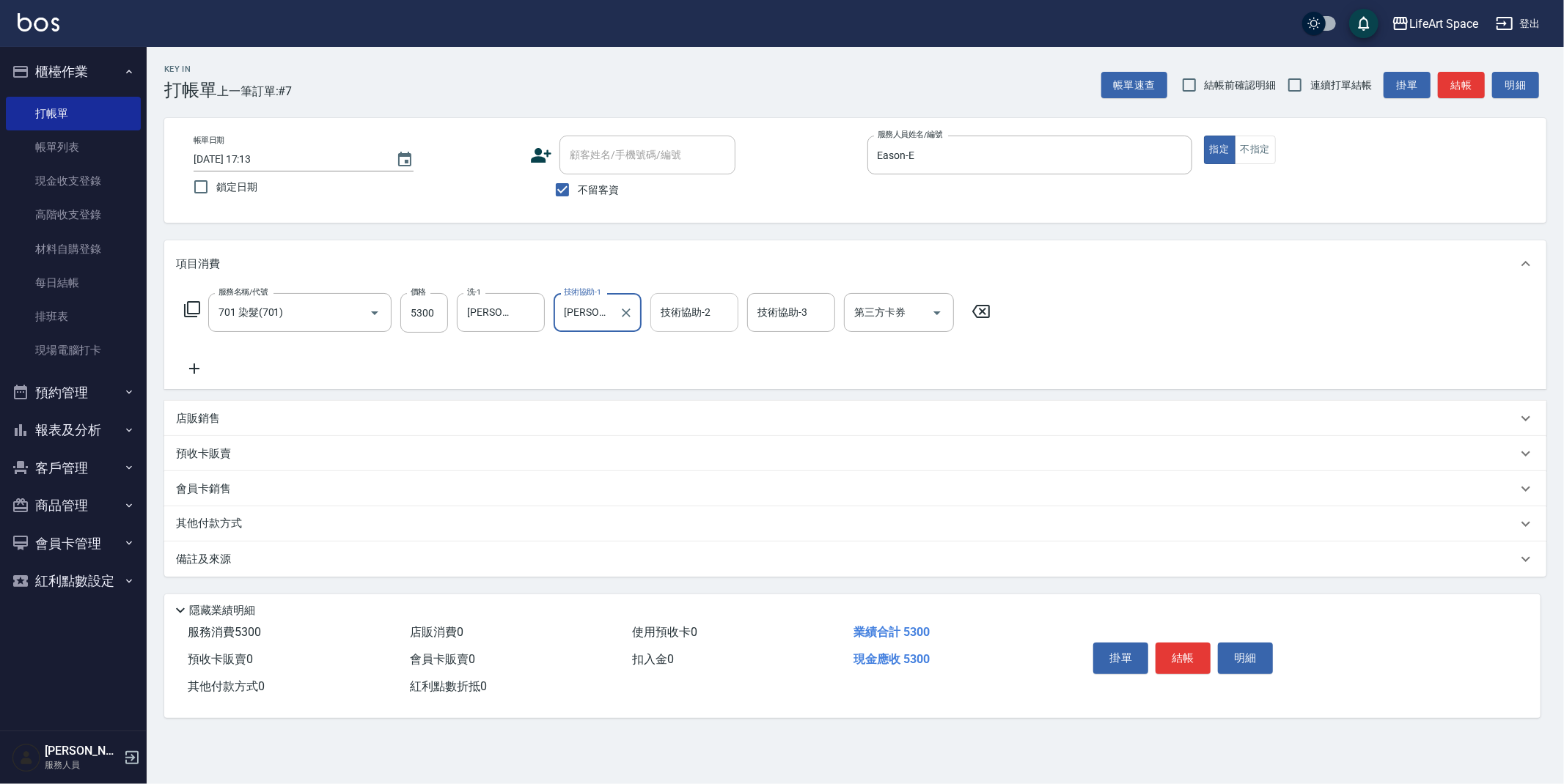
click at [675, 316] on div "技術協助-2 技術協助-2" at bounding box center [694, 313] width 88 height 39
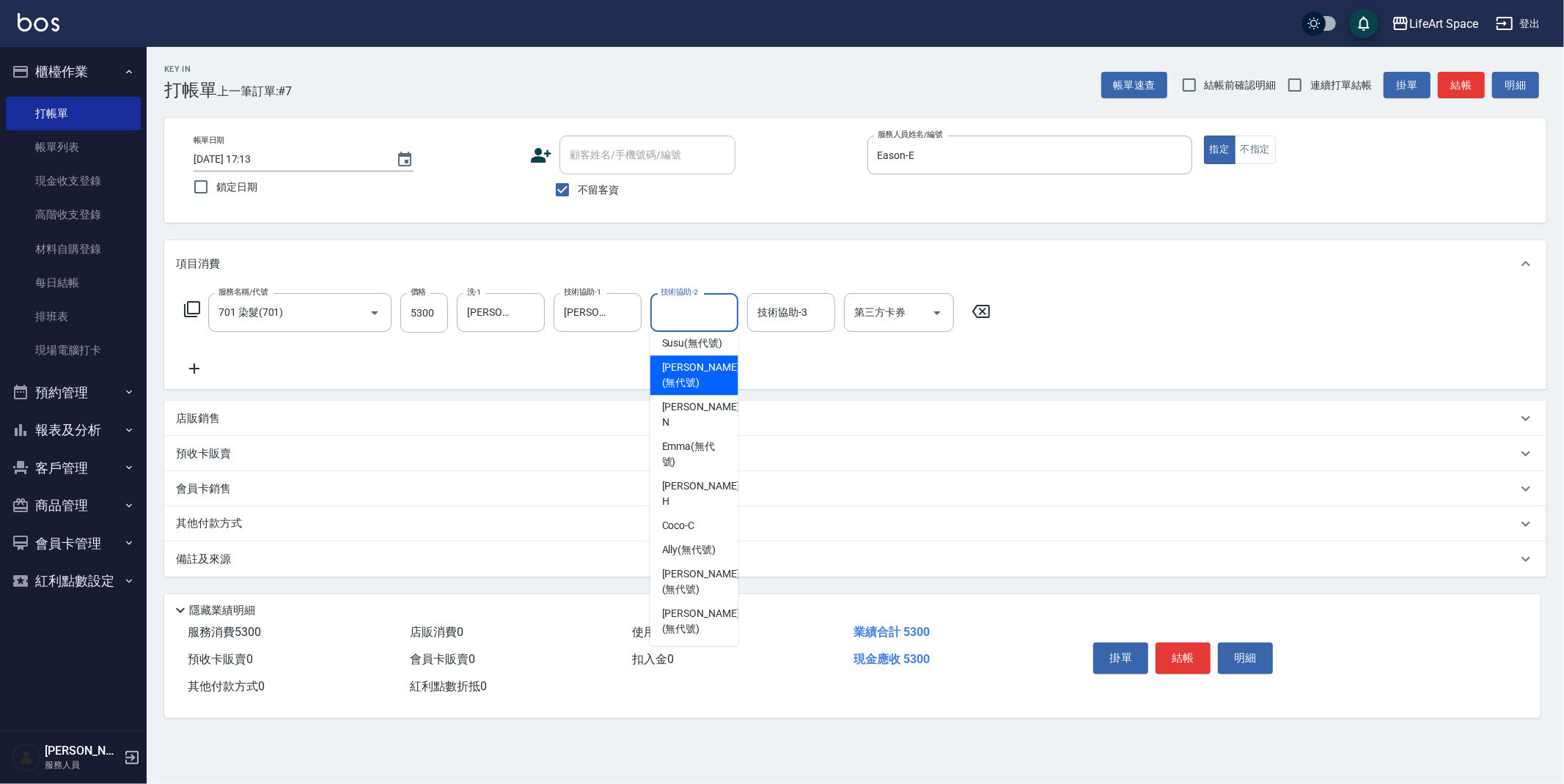
click at [683, 391] on span "[PERSON_NAME] (無代號)" at bounding box center [701, 376] width 77 height 31
type input "[PERSON_NAME](無代號)"
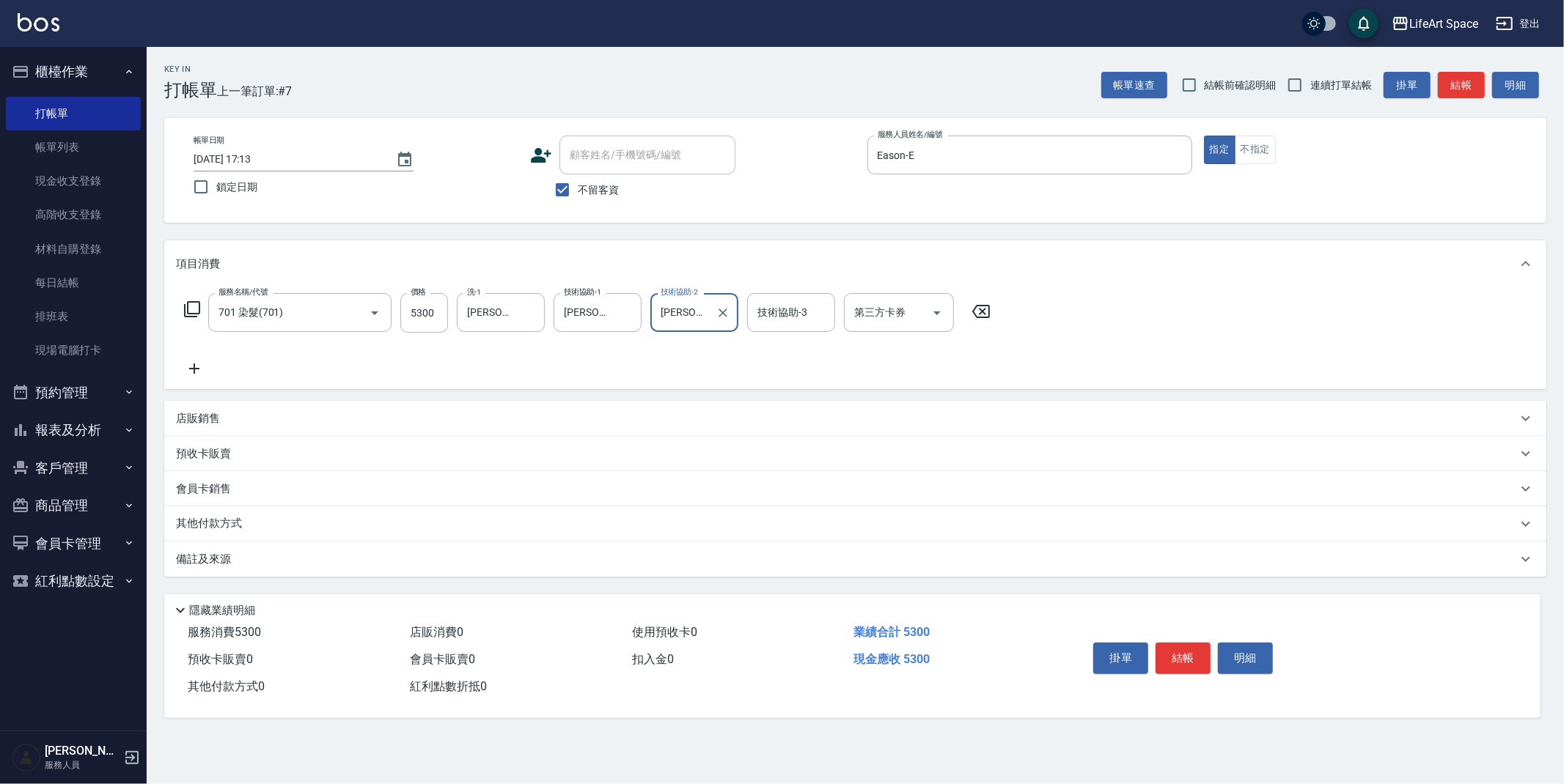
click at [418, 558] on div "備註及來源" at bounding box center [846, 559] width 1341 height 15
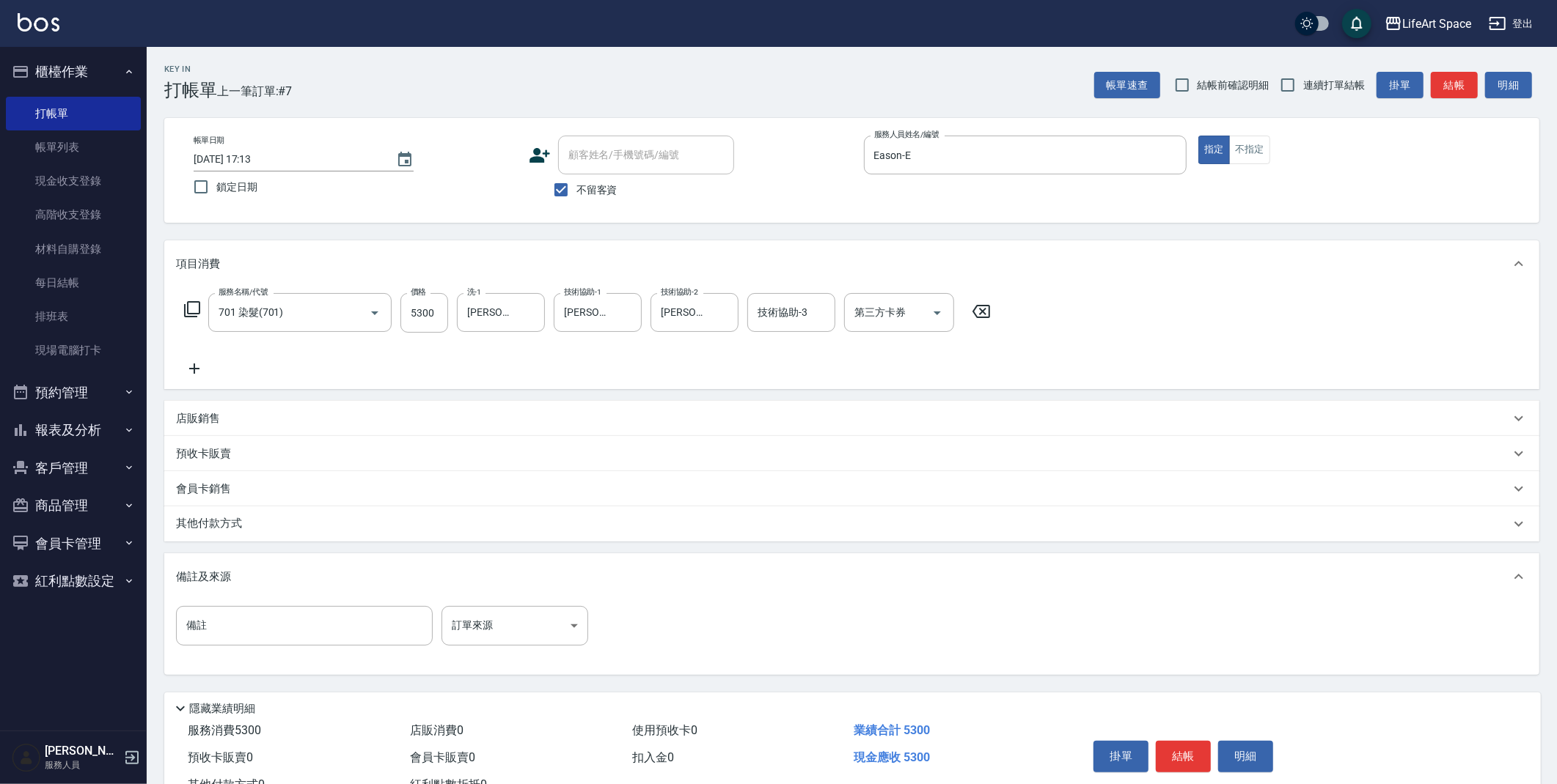
click at [500, 603] on div "備註 備註 訂單來源 ​ 訂單來源" at bounding box center [852, 637] width 1375 height 75
click at [509, 623] on body "LifeArt Space 登出 櫃檯作業 打帳單 帳單列表 現金收支登錄 高階收支登錄 材料自購登錄 每日結帳 排班表 現場電腦打卡 預約管理 預約管理 單…" at bounding box center [778, 417] width 1557 height 834
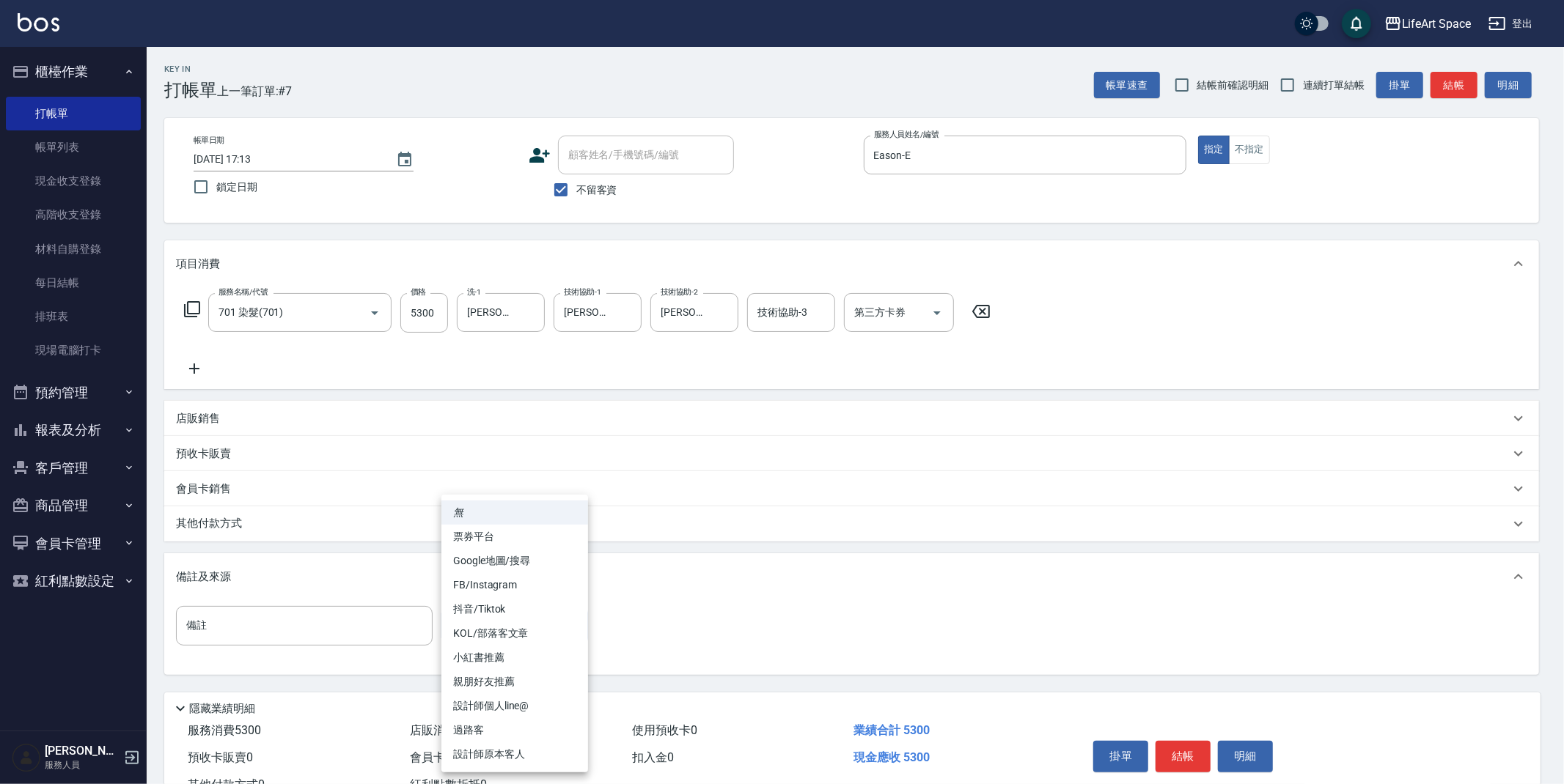
click at [509, 595] on li "FB/Instagram" at bounding box center [514, 585] width 146 height 24
type input "FB/Instagram"
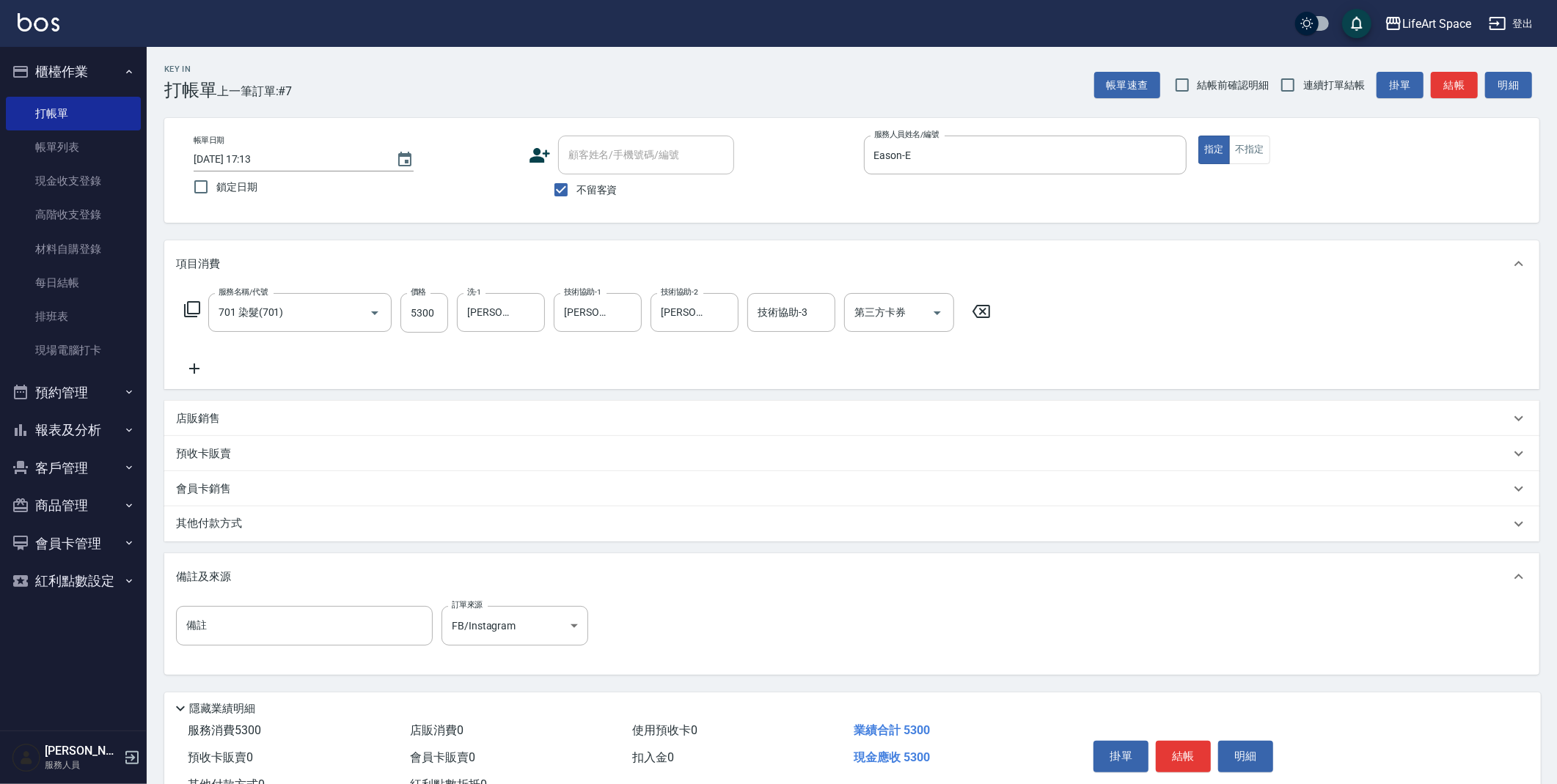
click at [259, 526] on div "其他付款方式" at bounding box center [842, 524] width 1333 height 16
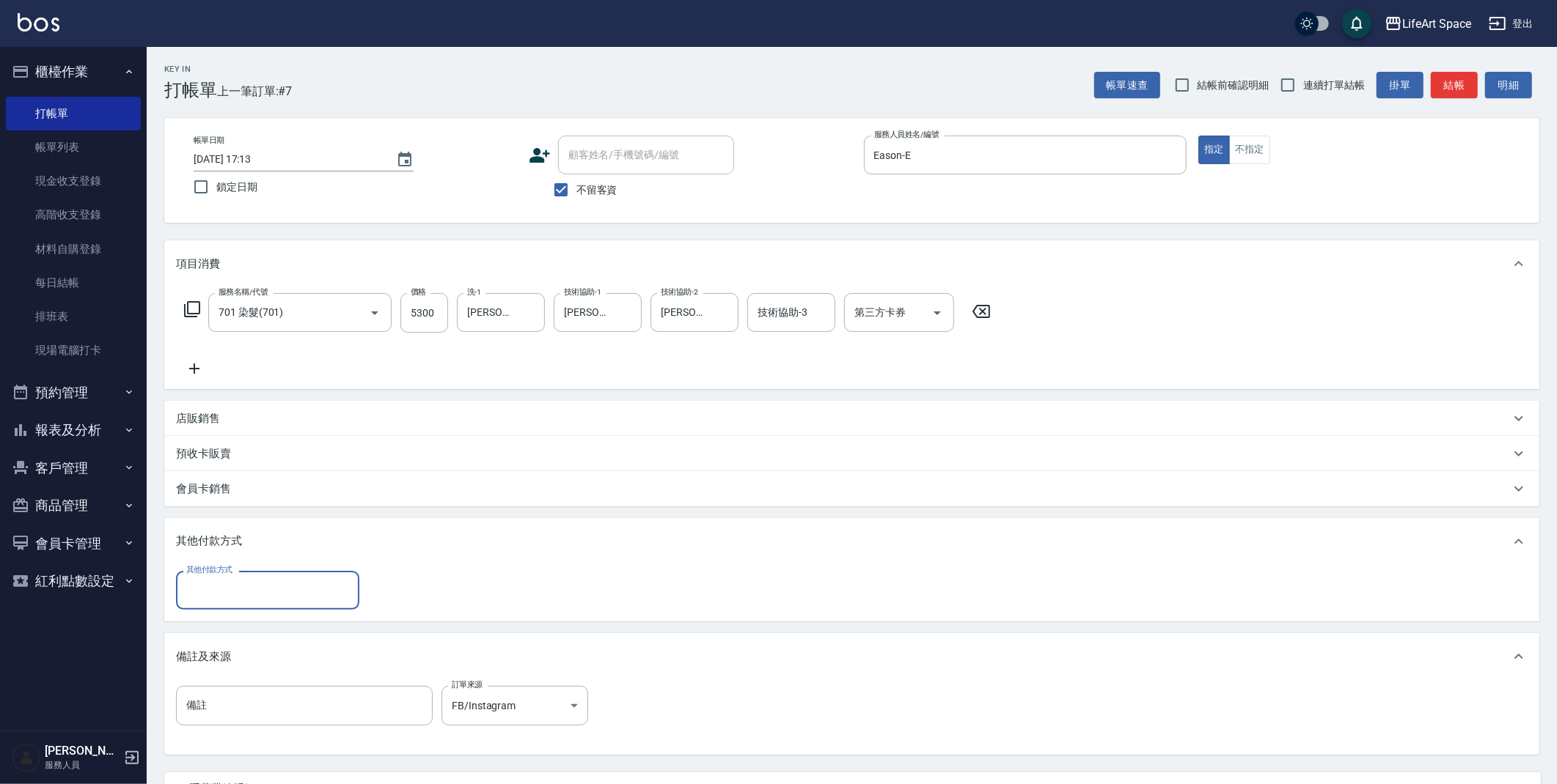
scroll to position [0, 0]
click at [252, 593] on input "其他付款方式" at bounding box center [268, 590] width 170 height 26
click at [240, 644] on span "Linepay" at bounding box center [267, 651] width 183 height 24
type input "Linepay"
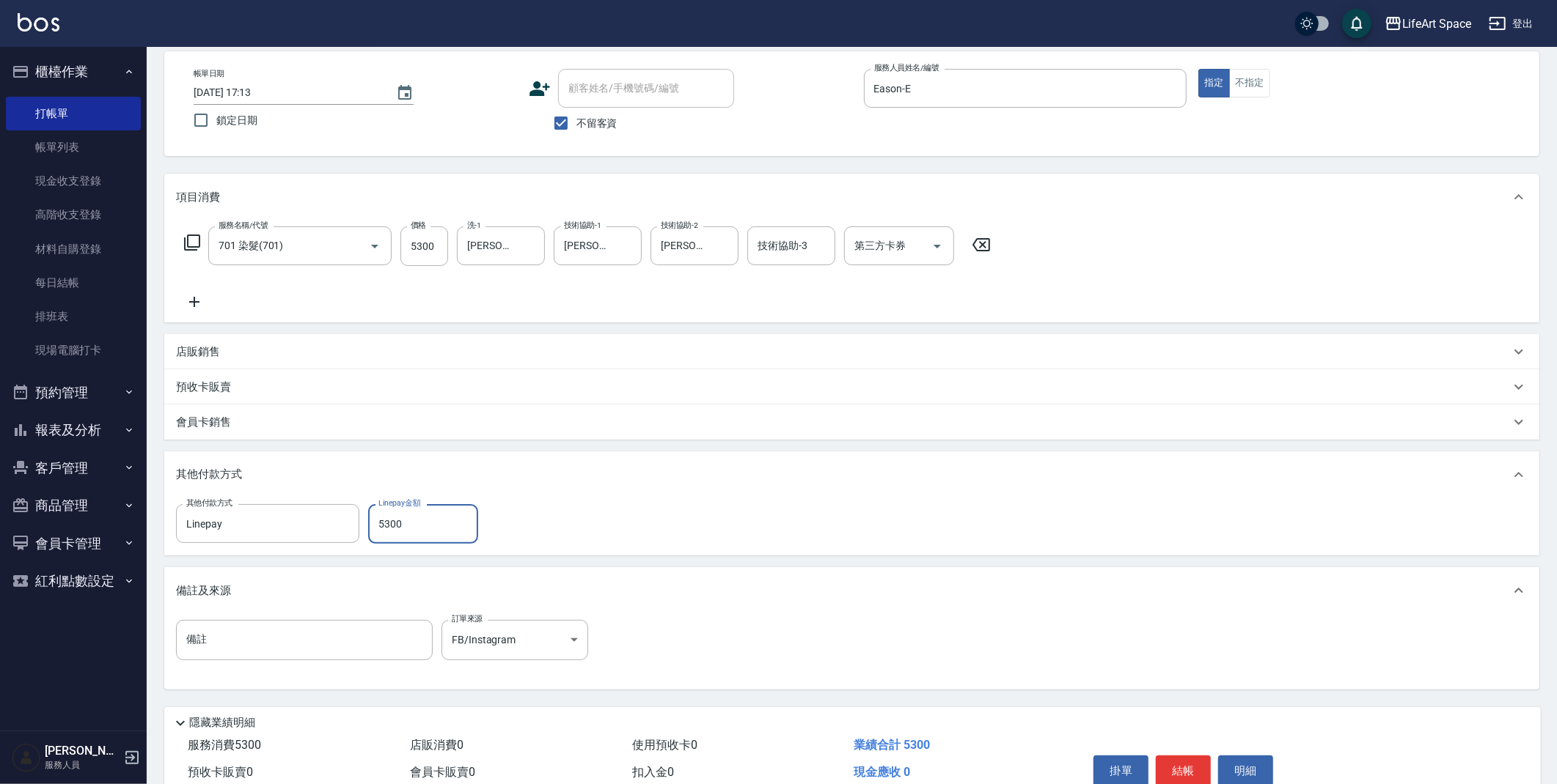
scroll to position [136, 0]
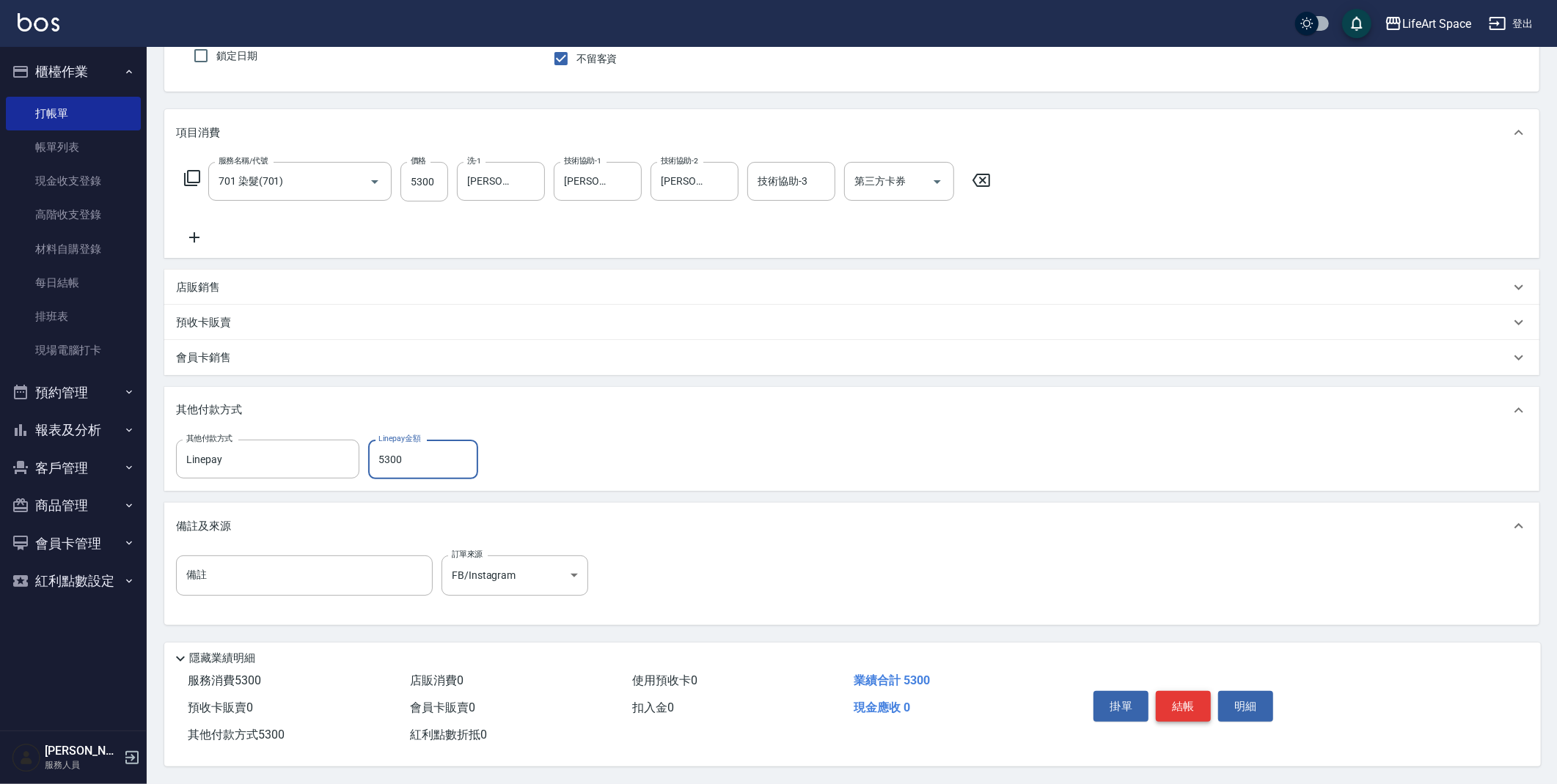
type input "5300"
click at [1181, 707] on button "結帳" at bounding box center [1182, 707] width 55 height 31
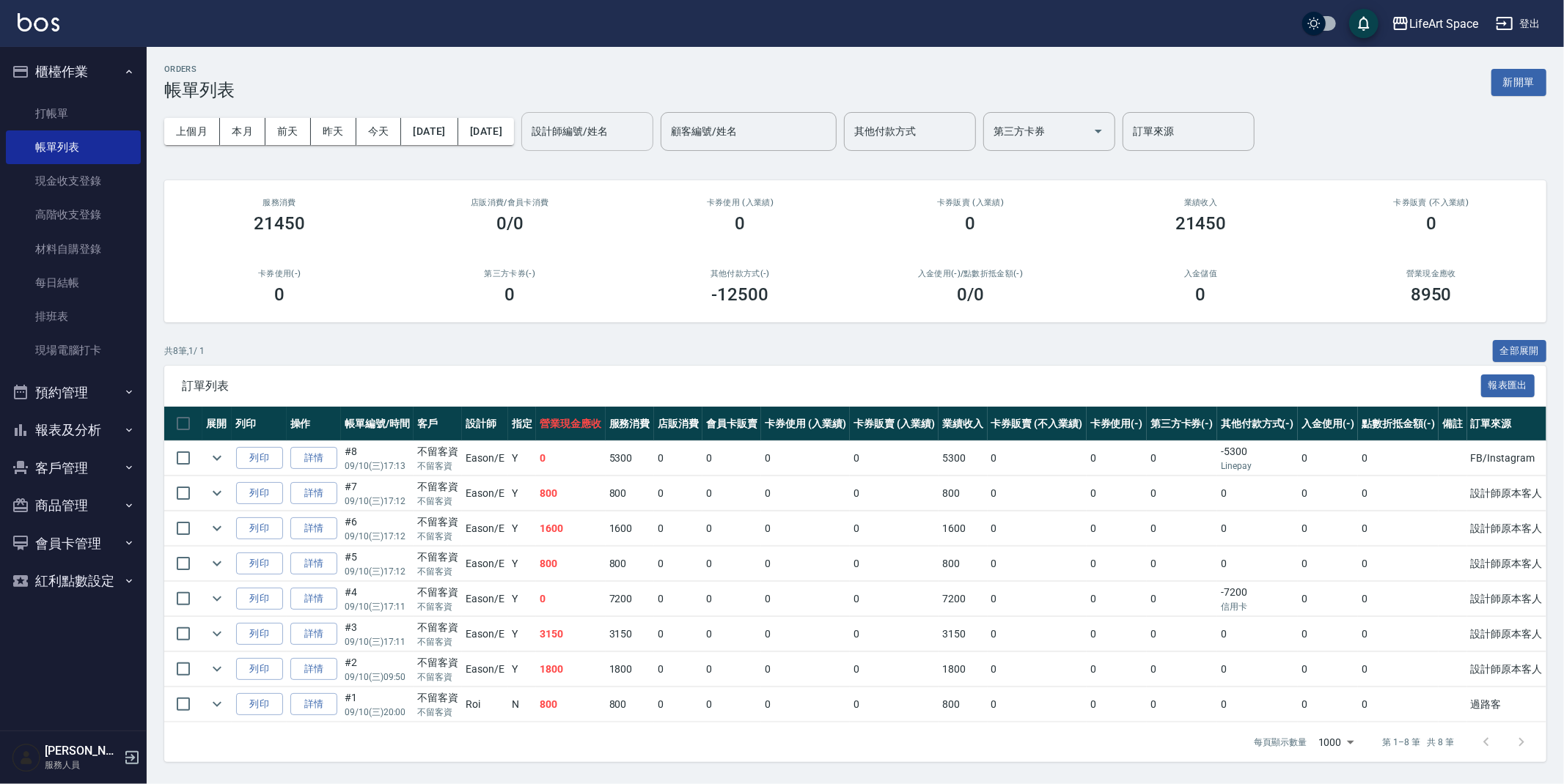
click at [636, 135] on input "設計師編號/姓名" at bounding box center [587, 132] width 119 height 26
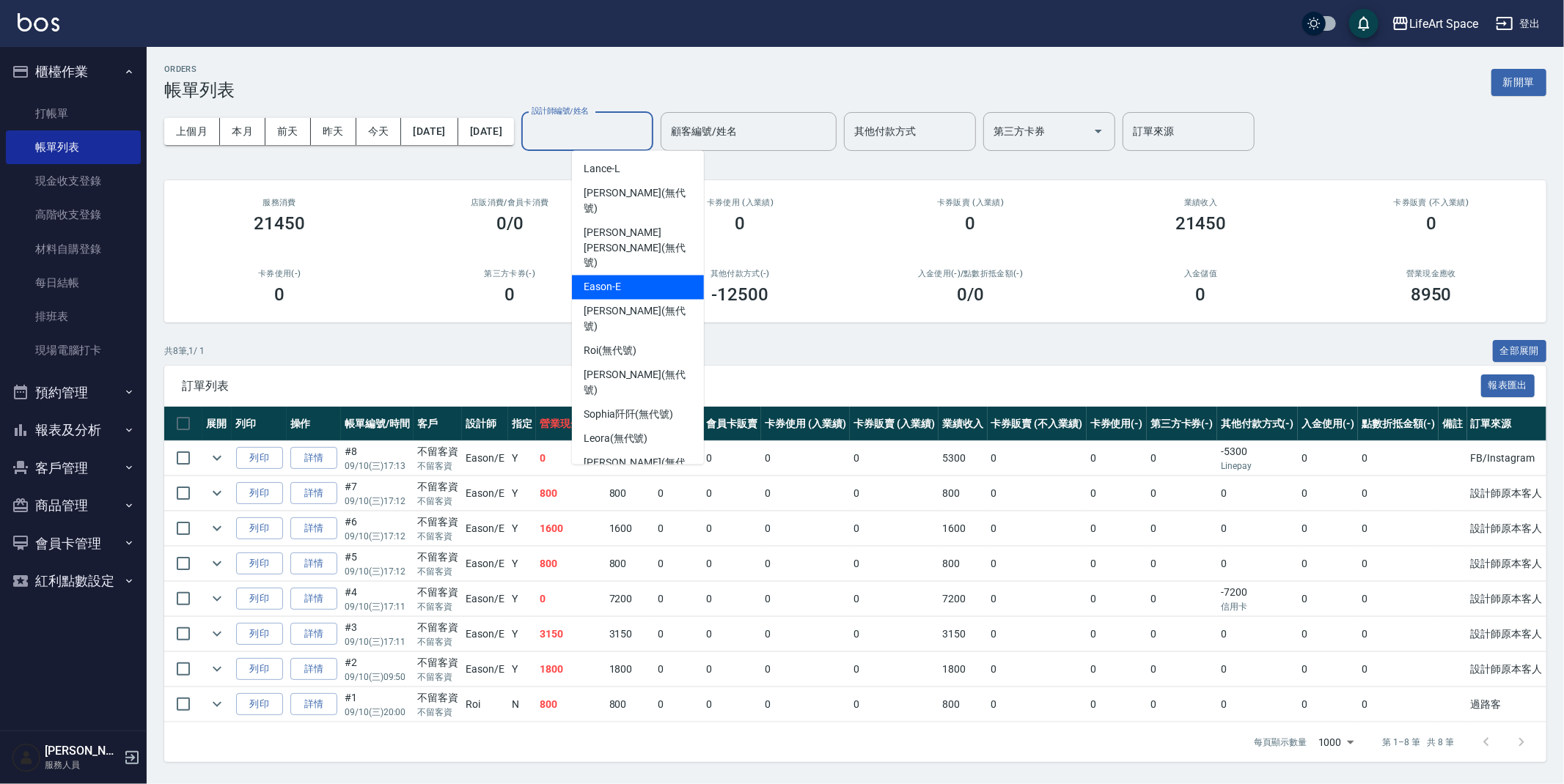
click at [652, 276] on div "Eason -E" at bounding box center [638, 287] width 132 height 24
type input "Eason-E"
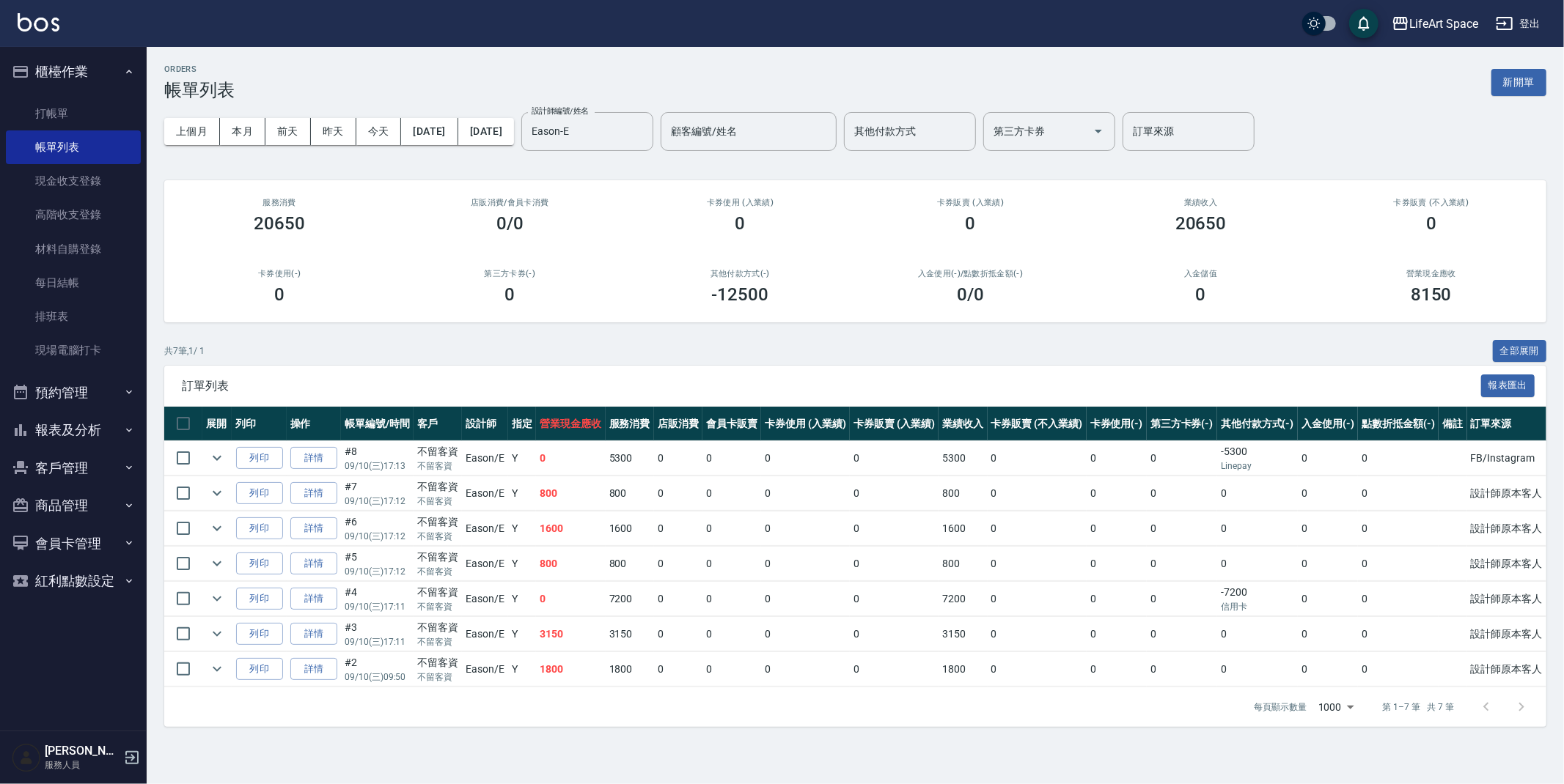
click at [476, 77] on div "ORDERS 帳單列表 新開單" at bounding box center [855, 82] width 1382 height 36
click at [78, 180] on link "現金收支登錄" at bounding box center [73, 181] width 135 height 34
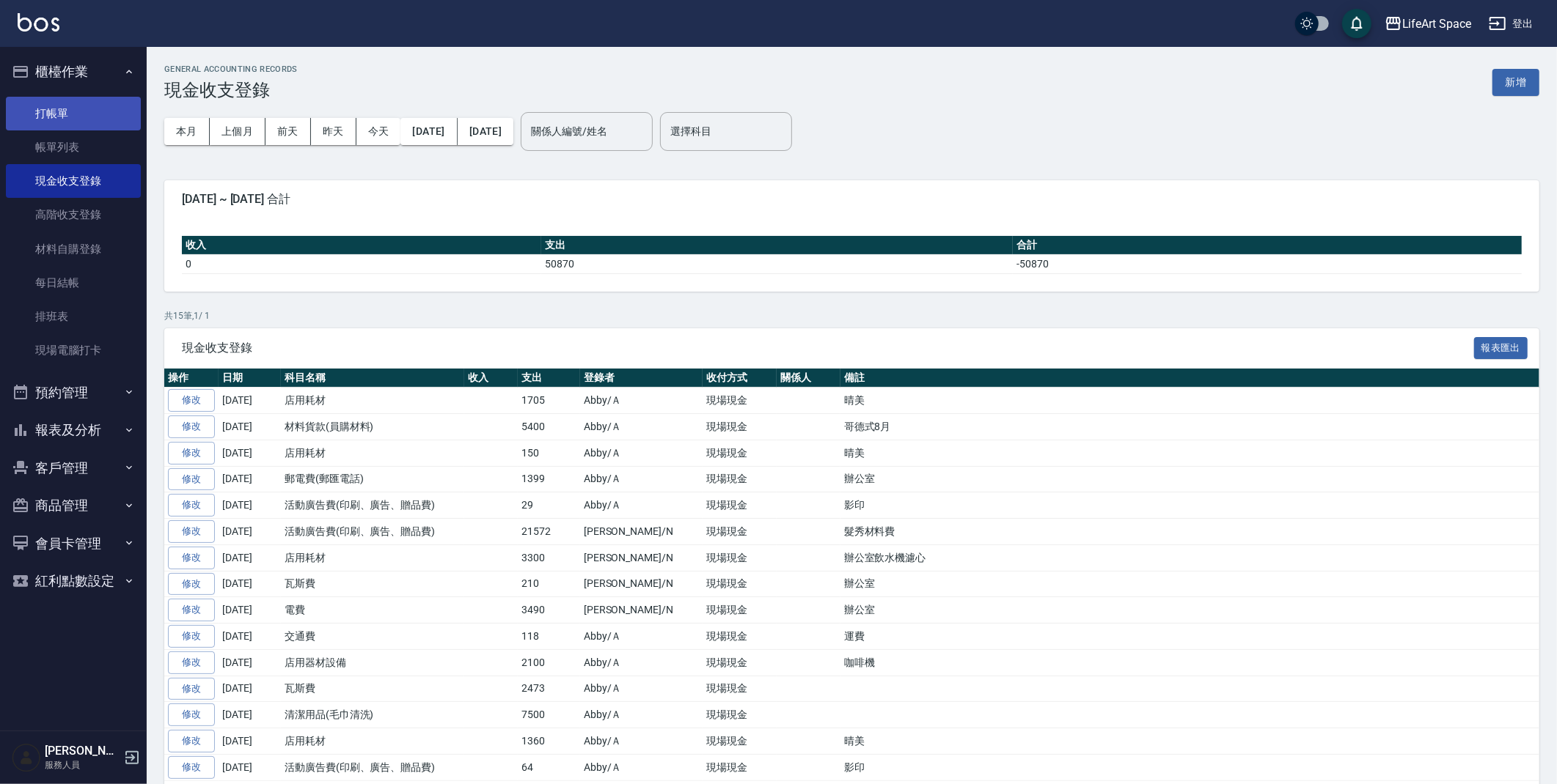
drag, startPoint x: 95, startPoint y: 102, endPoint x: 87, endPoint y: 106, distance: 8.9
click at [95, 102] on link "打帳單" at bounding box center [73, 113] width 135 height 34
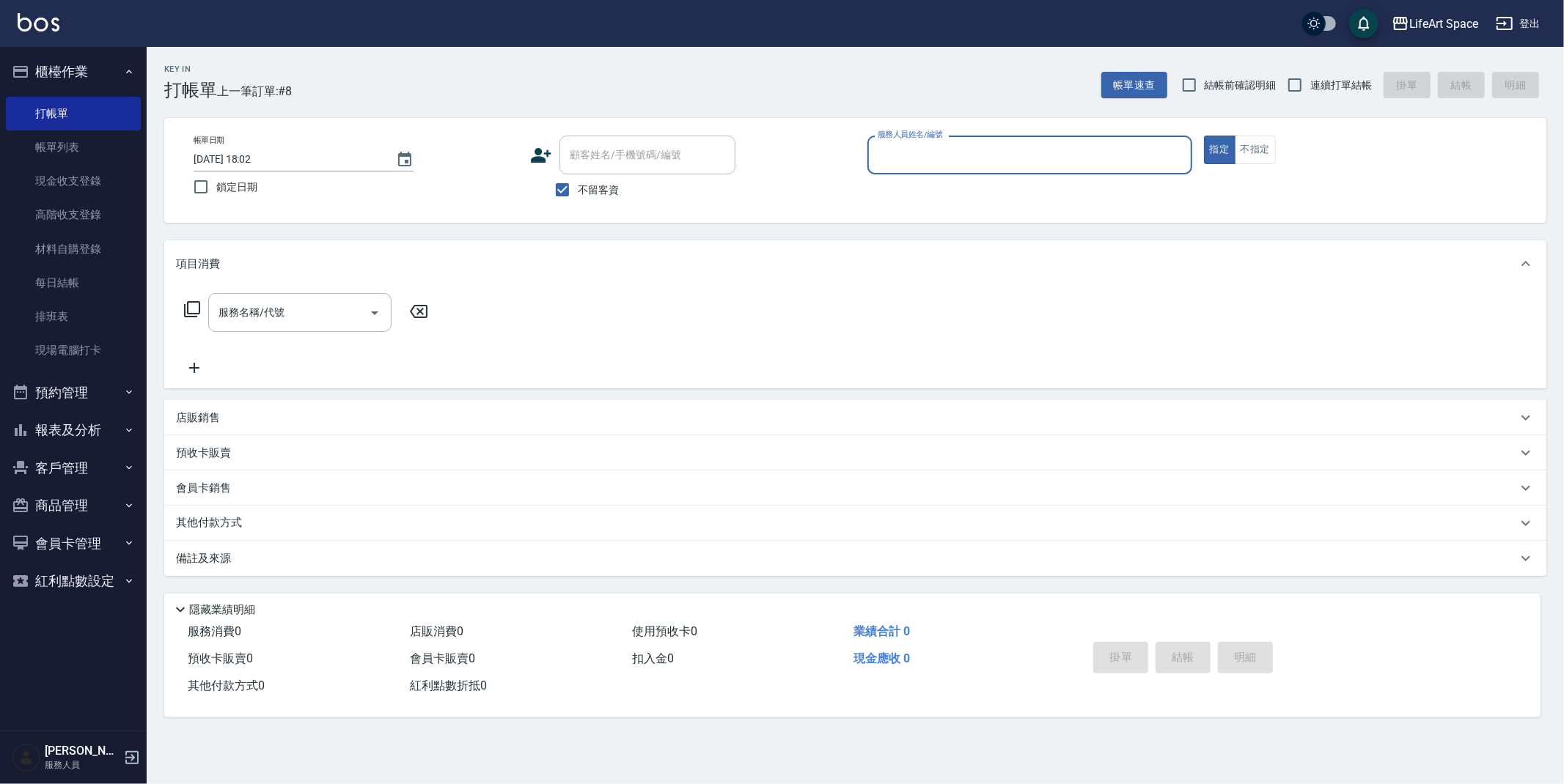
click at [1071, 153] on input "服務人員姓名/編號" at bounding box center [1030, 155] width 312 height 26
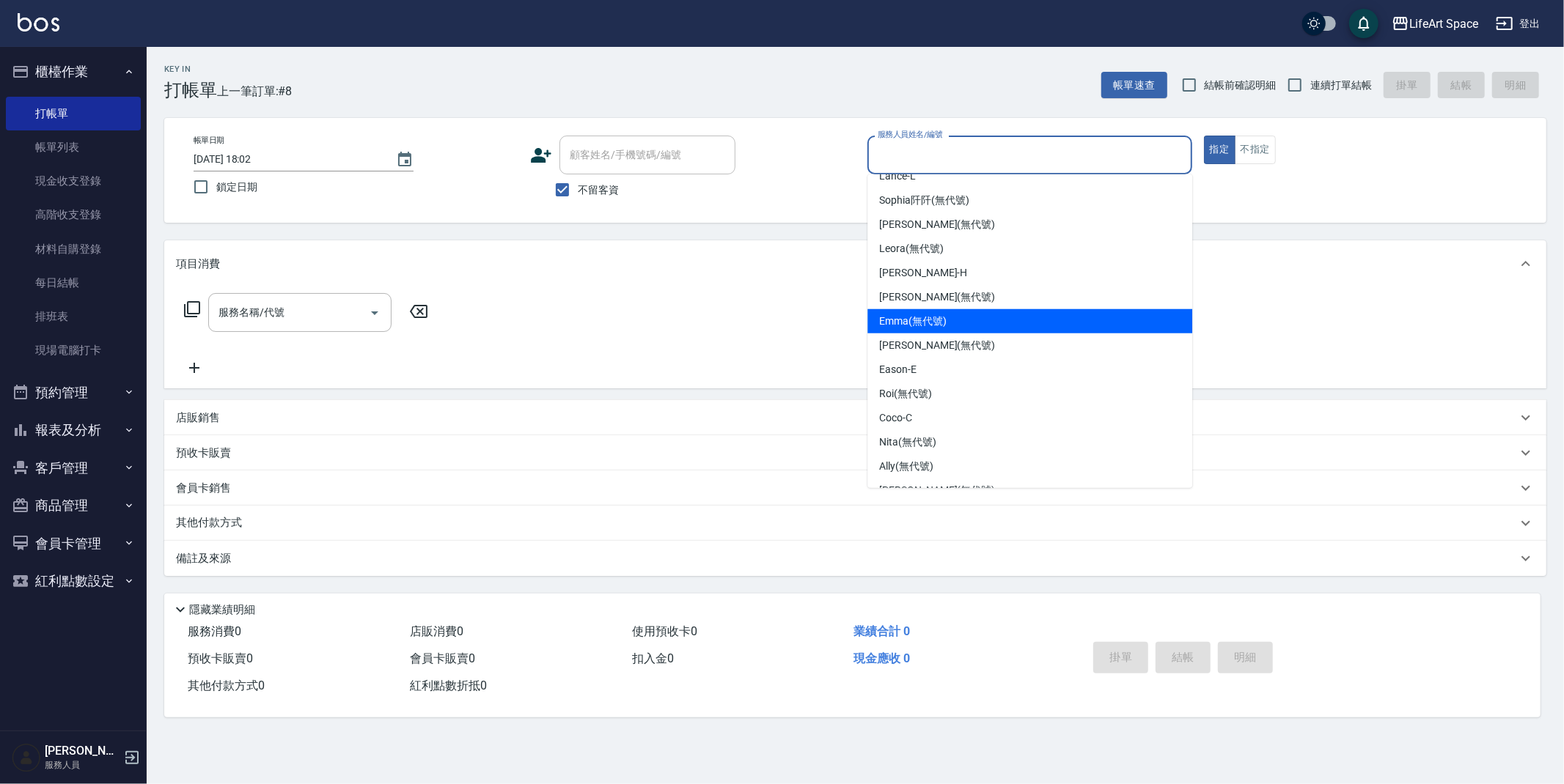
scroll to position [254, 0]
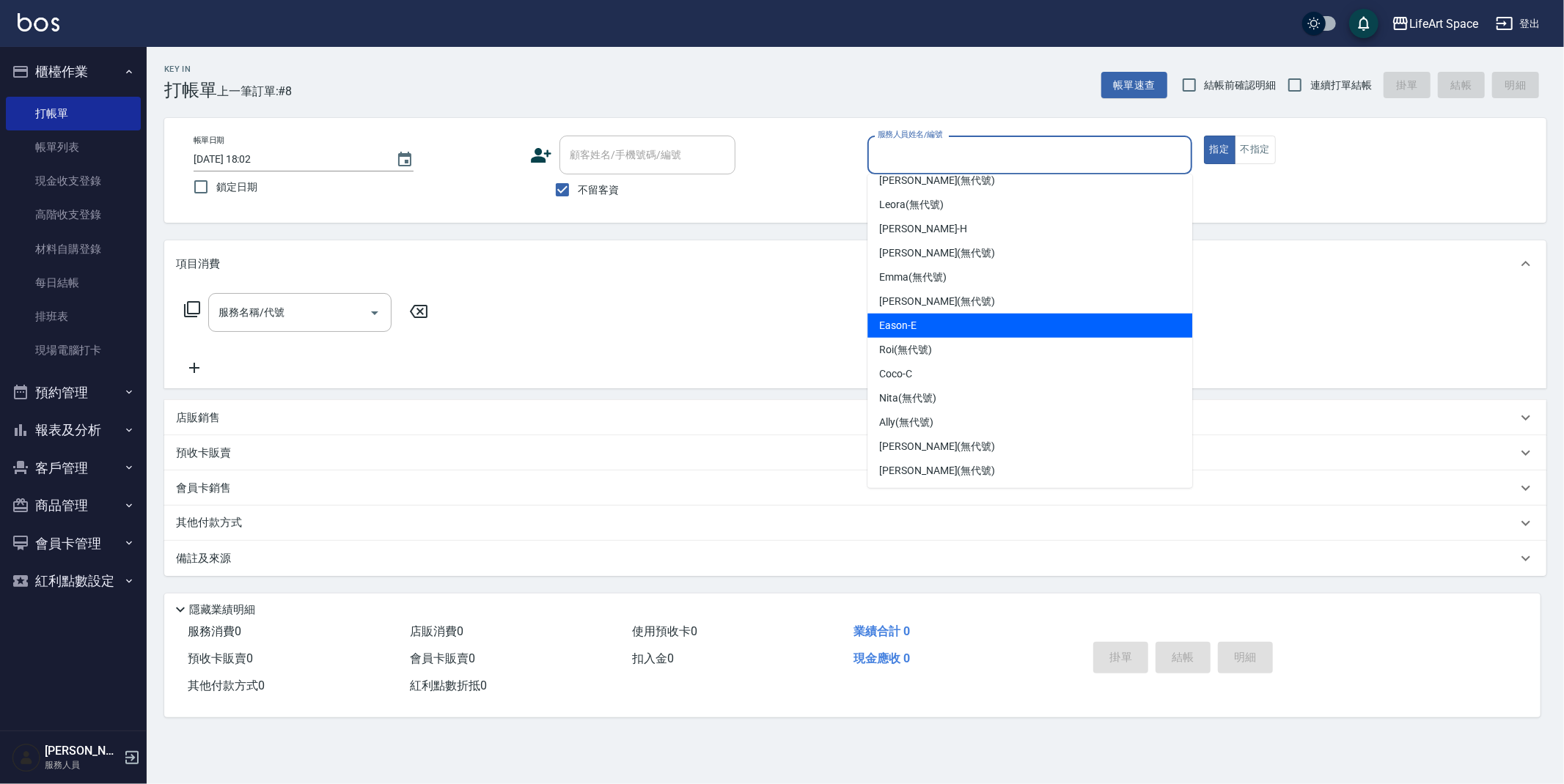
click at [899, 329] on span "Eason -E" at bounding box center [898, 326] width 38 height 15
type input "Eason-E"
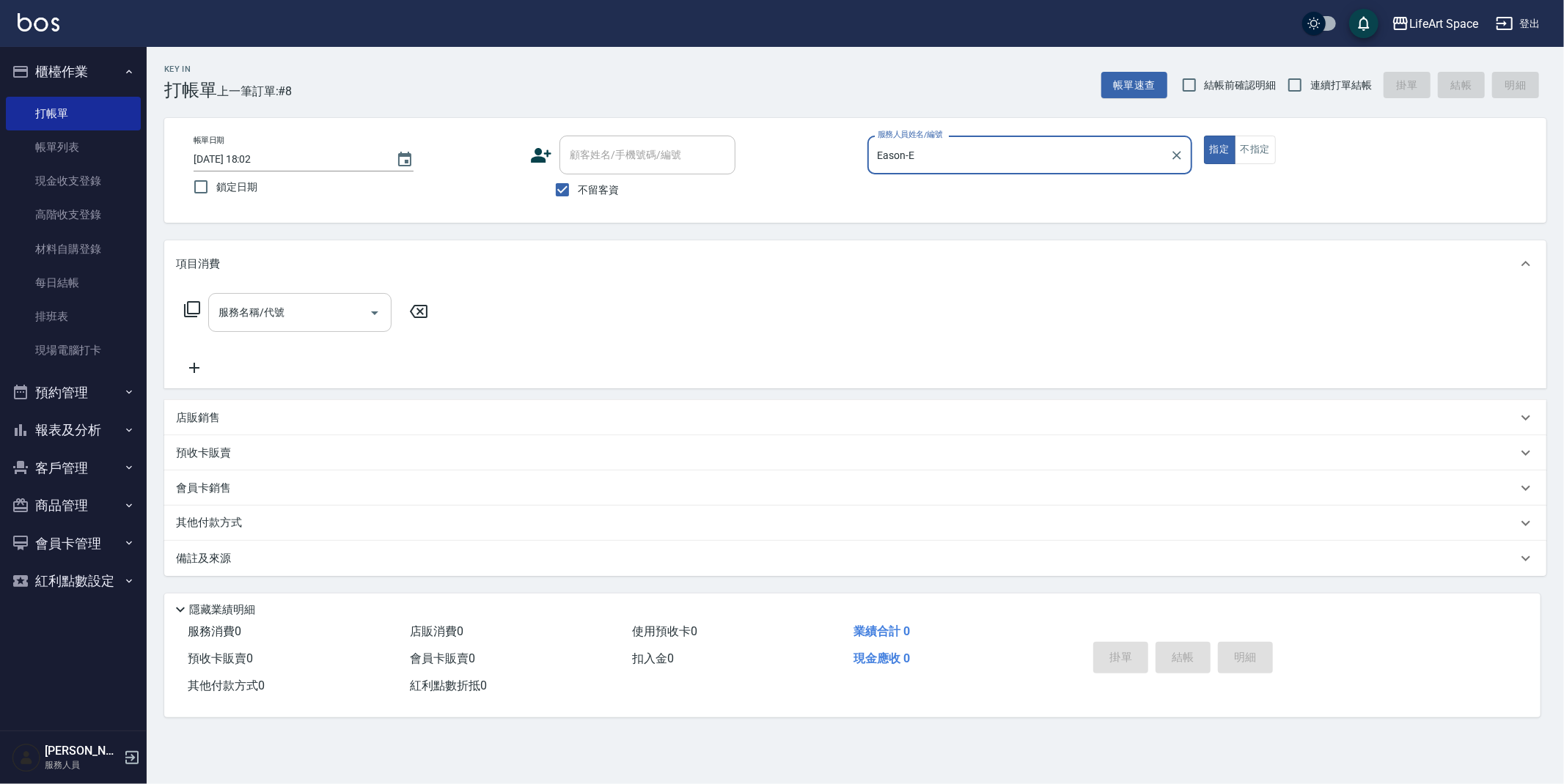
click at [291, 328] on div "服務名稱/代號" at bounding box center [299, 313] width 183 height 39
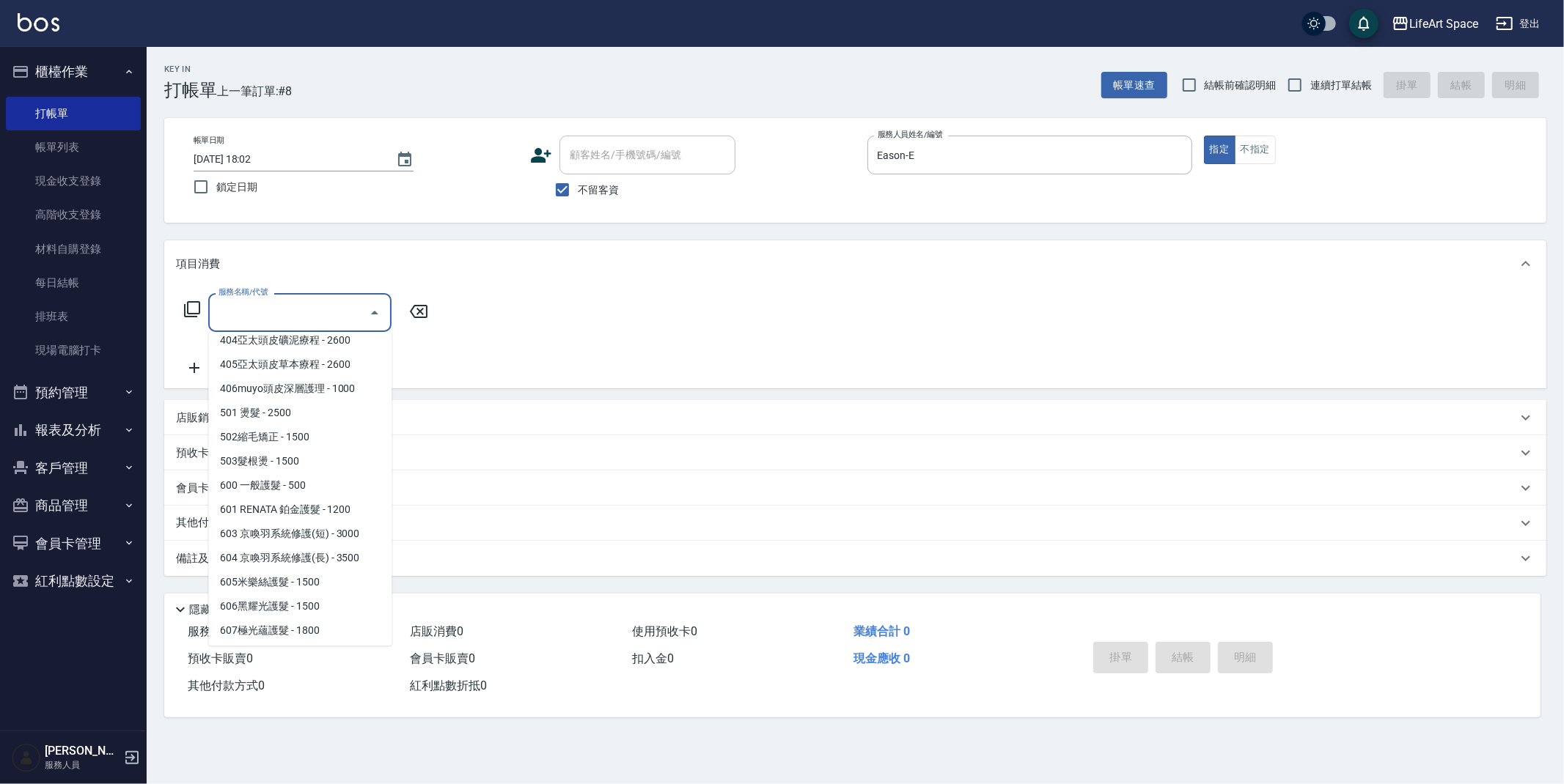
scroll to position [229, 0]
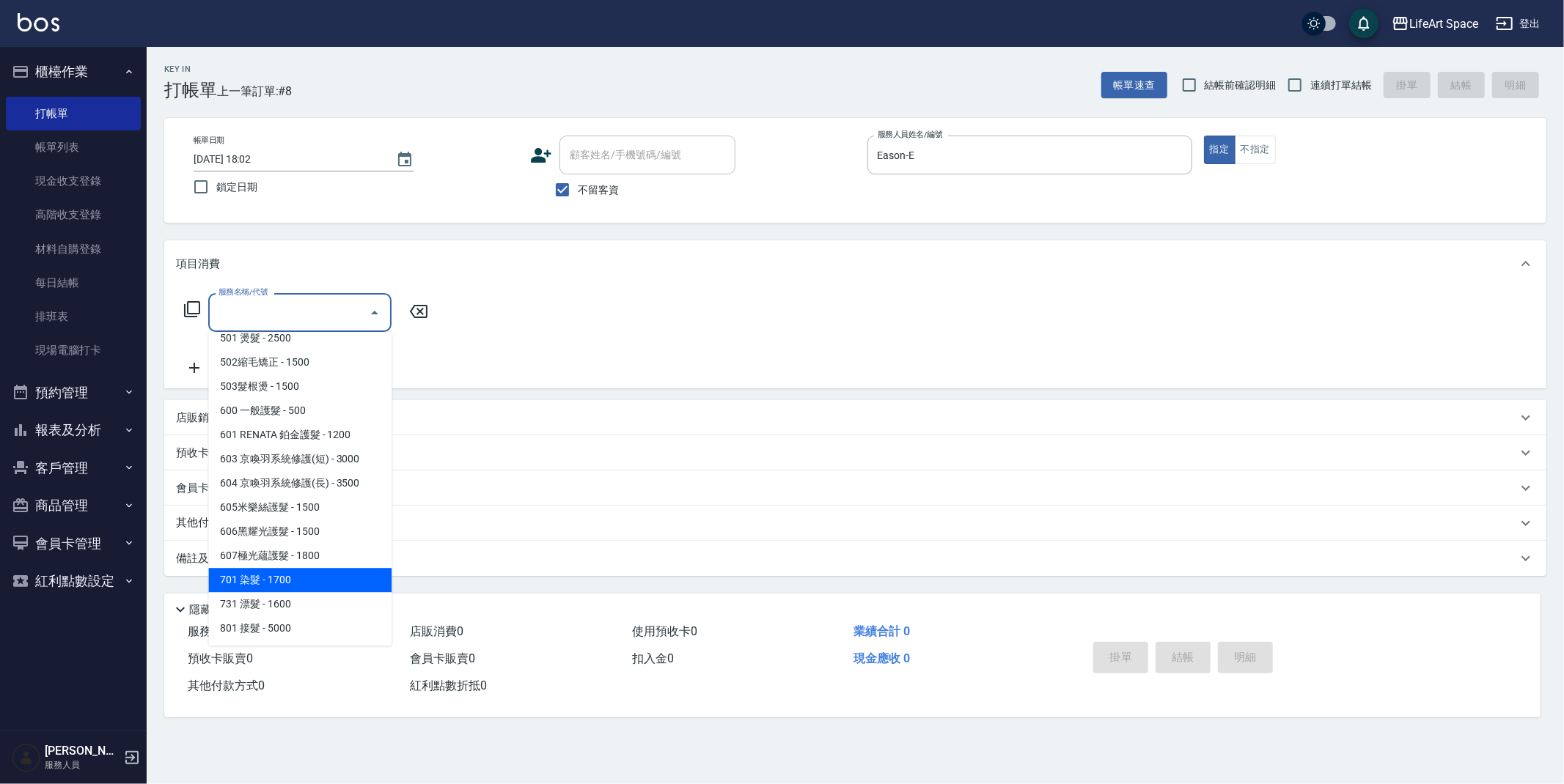
click at [304, 588] on span "701 染髮 - 1700" at bounding box center [299, 580] width 183 height 24
type input "701 染髮(701)"
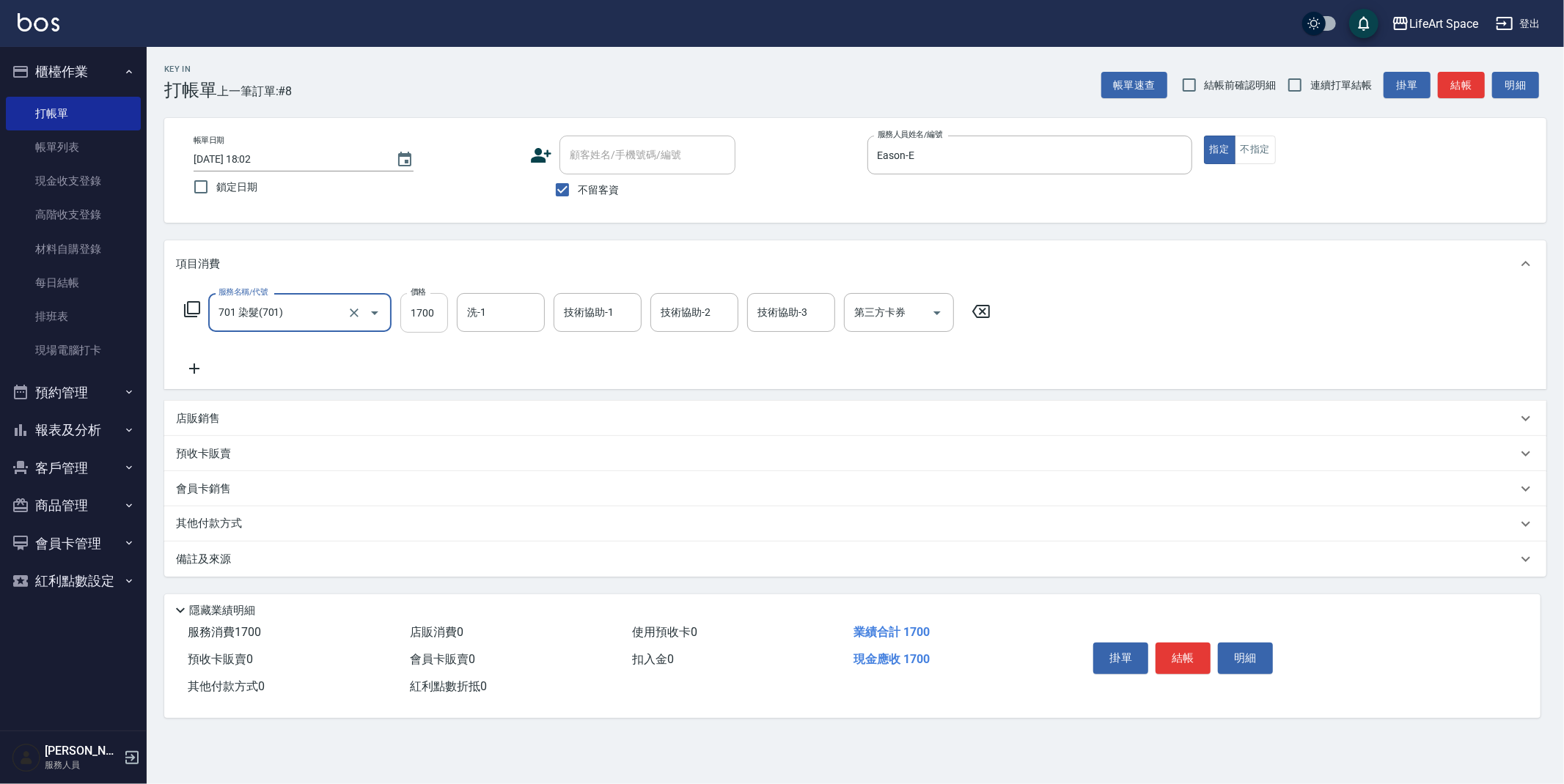
click at [427, 317] on input "1700" at bounding box center [423, 313] width 47 height 40
type input "6000"
click at [520, 317] on input "洗-1" at bounding box center [501, 313] width 75 height 26
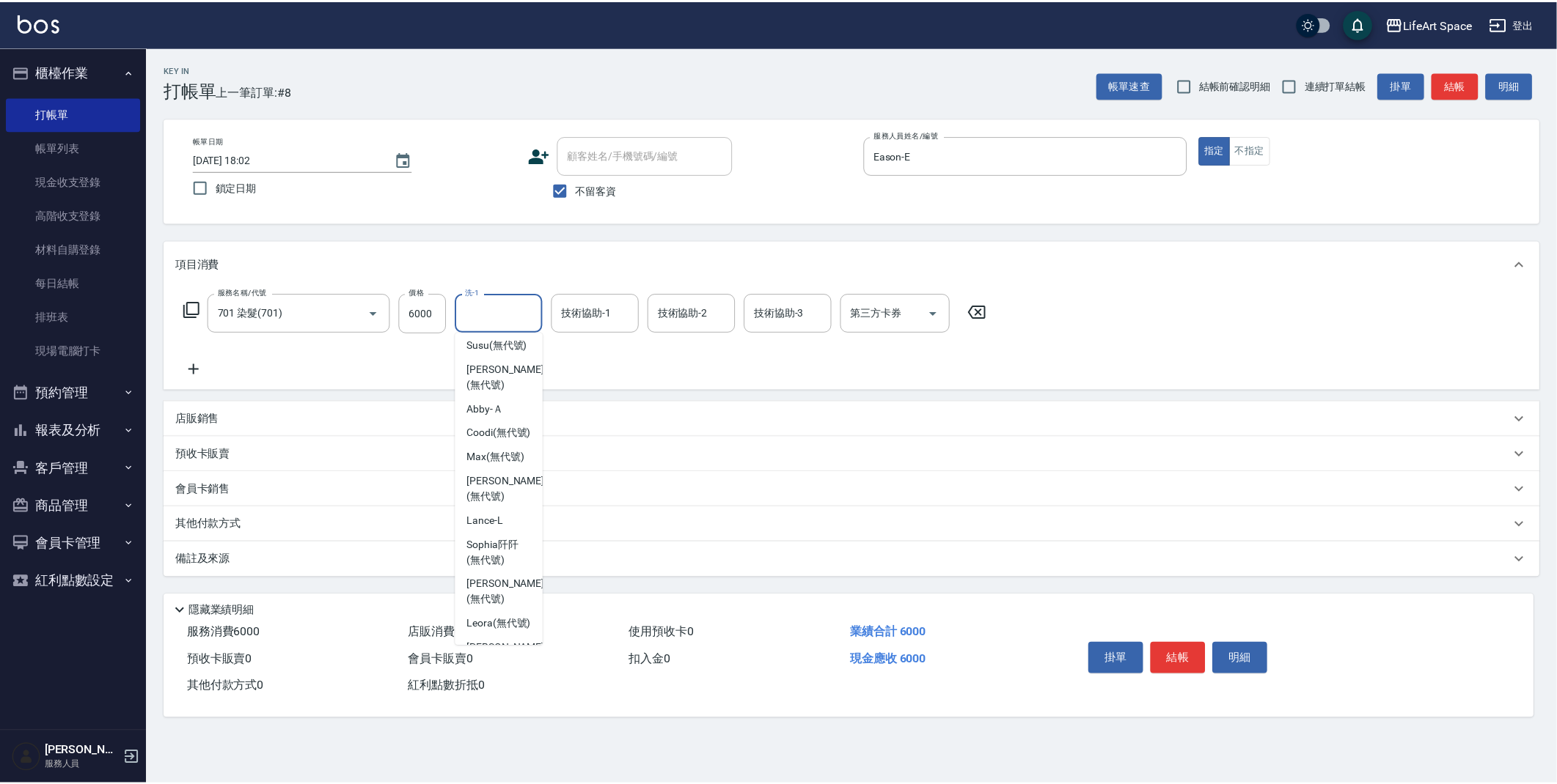
scroll to position [0, 0]
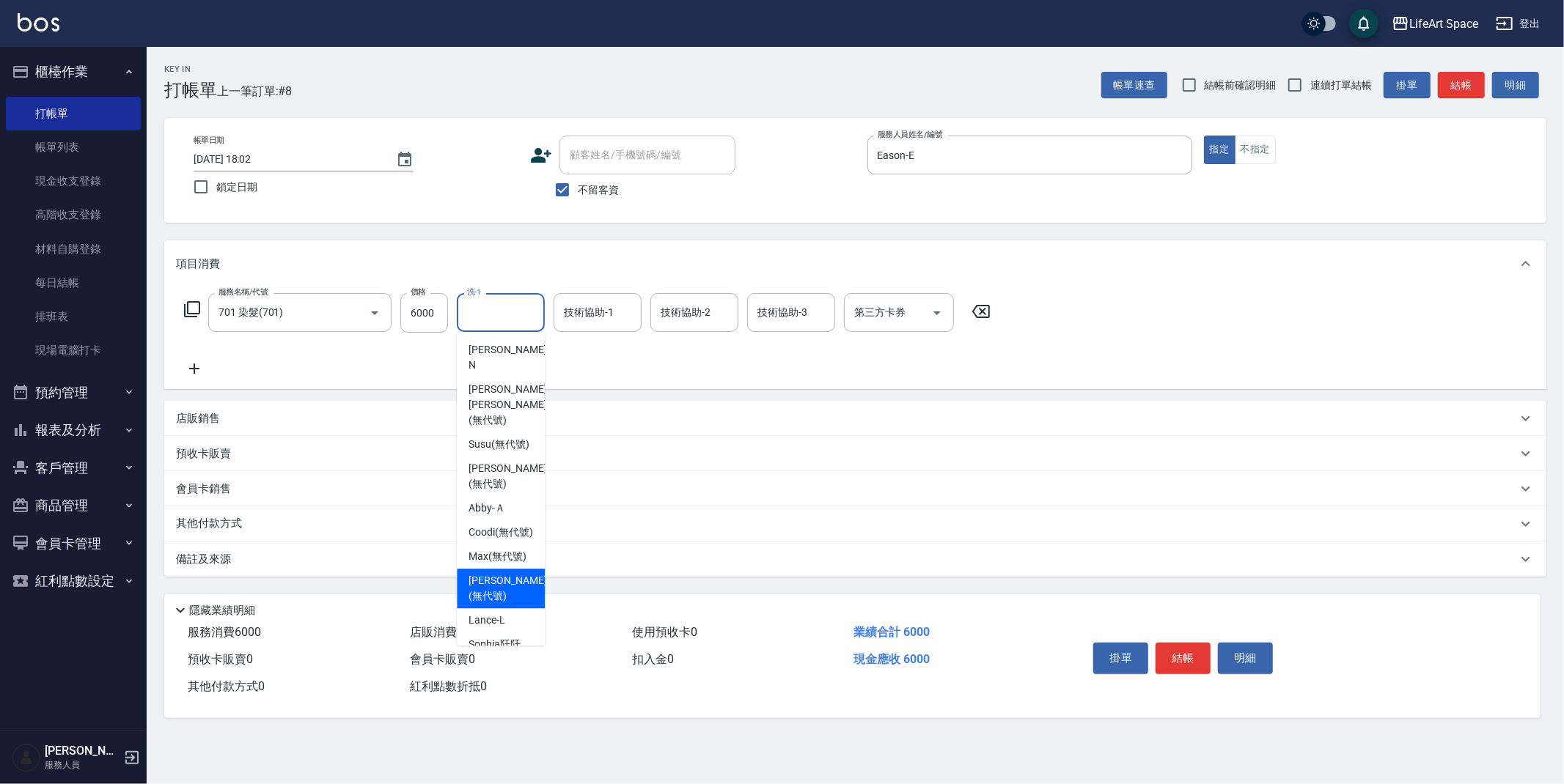
drag, startPoint x: 507, startPoint y: 600, endPoint x: 541, endPoint y: 491, distance: 114.2
click at [507, 599] on span "[PERSON_NAME] (無代號)" at bounding box center [507, 588] width 77 height 31
type input "[PERSON_NAME](無代號)"
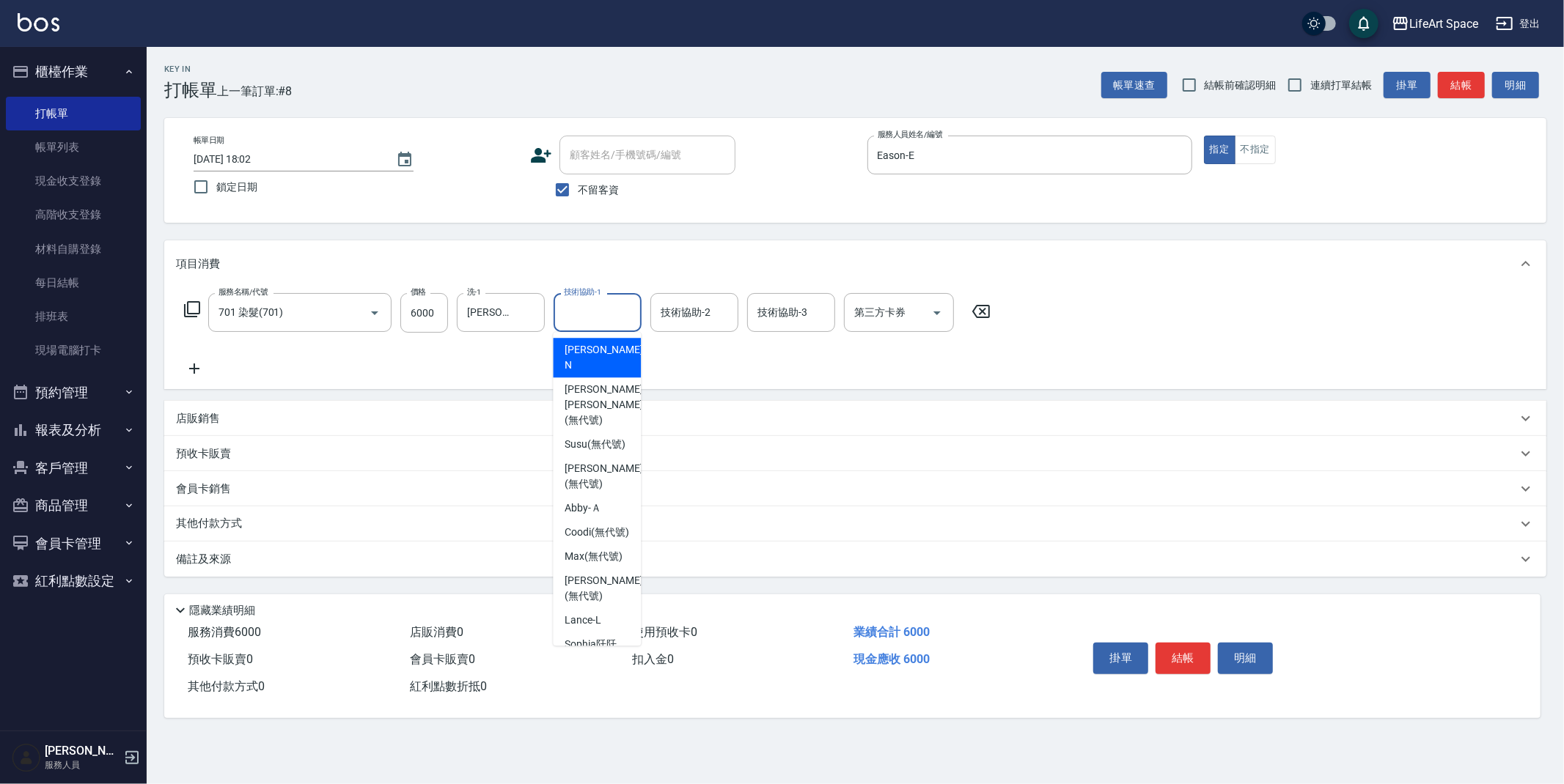
click at [609, 310] on div "技術協助-1 技術協助-1" at bounding box center [598, 313] width 88 height 39
click at [592, 587] on span "[PERSON_NAME] (無代號)" at bounding box center [603, 588] width 77 height 31
type input "[PERSON_NAME](無代號)"
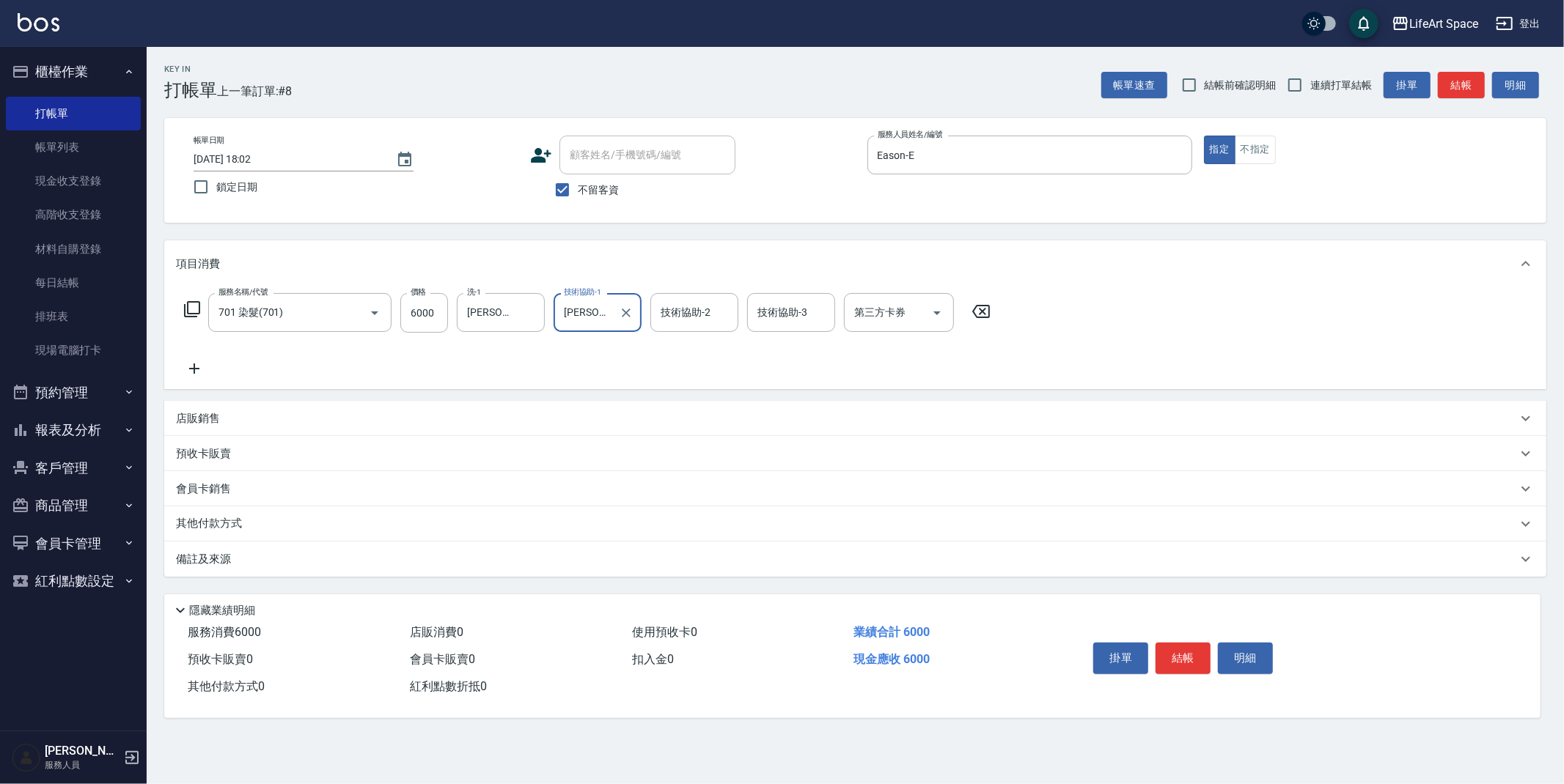
click at [440, 557] on div "備註及來源" at bounding box center [846, 559] width 1341 height 15
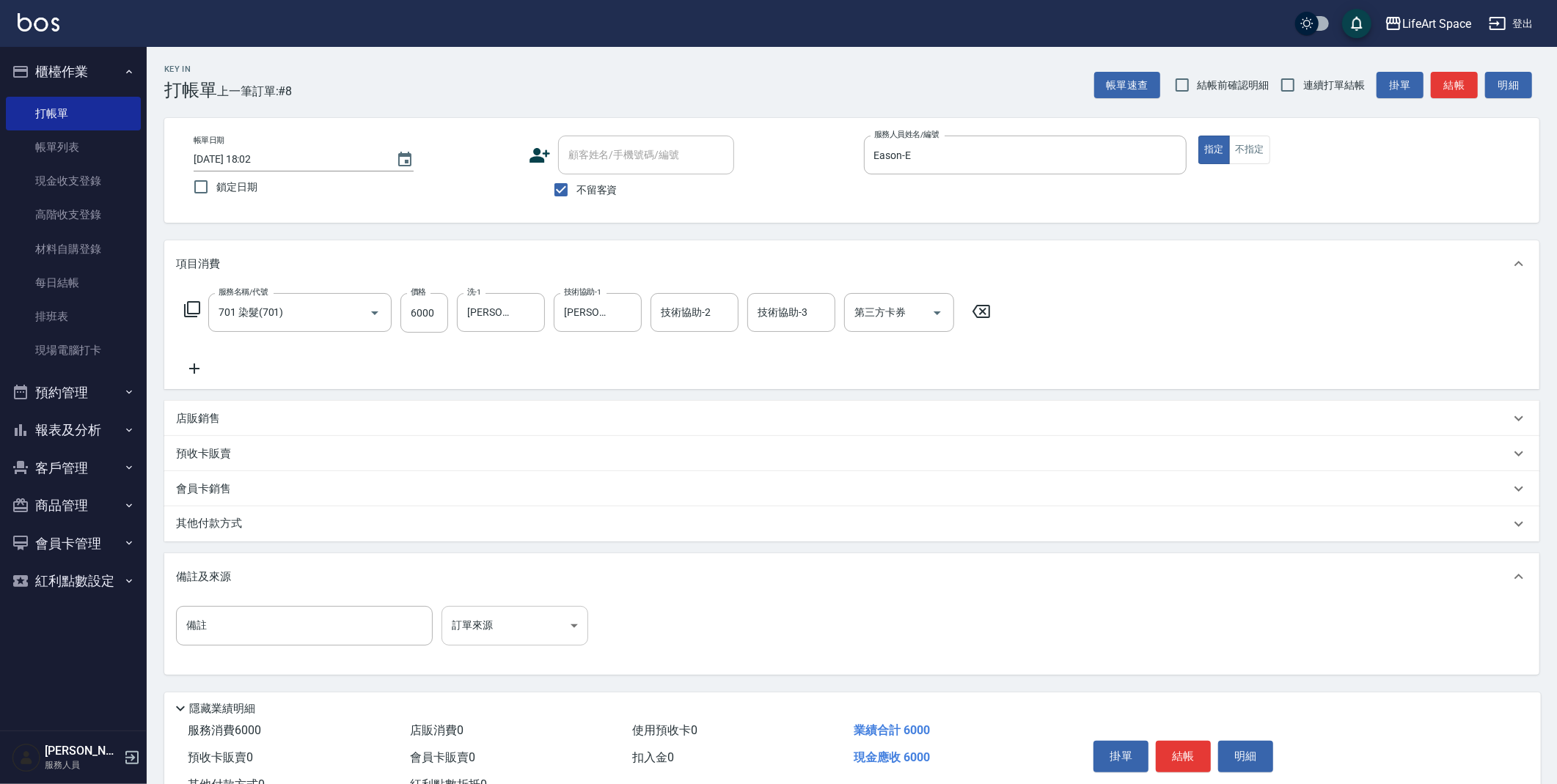
click at [543, 629] on body "LifeArt Space 登出 櫃檯作業 打帳單 帳單列表 現金收支登錄 高階收支登錄 材料自購登錄 每日結帳 排班表 現場電腦打卡 預約管理 預約管理 單…" at bounding box center [778, 417] width 1557 height 834
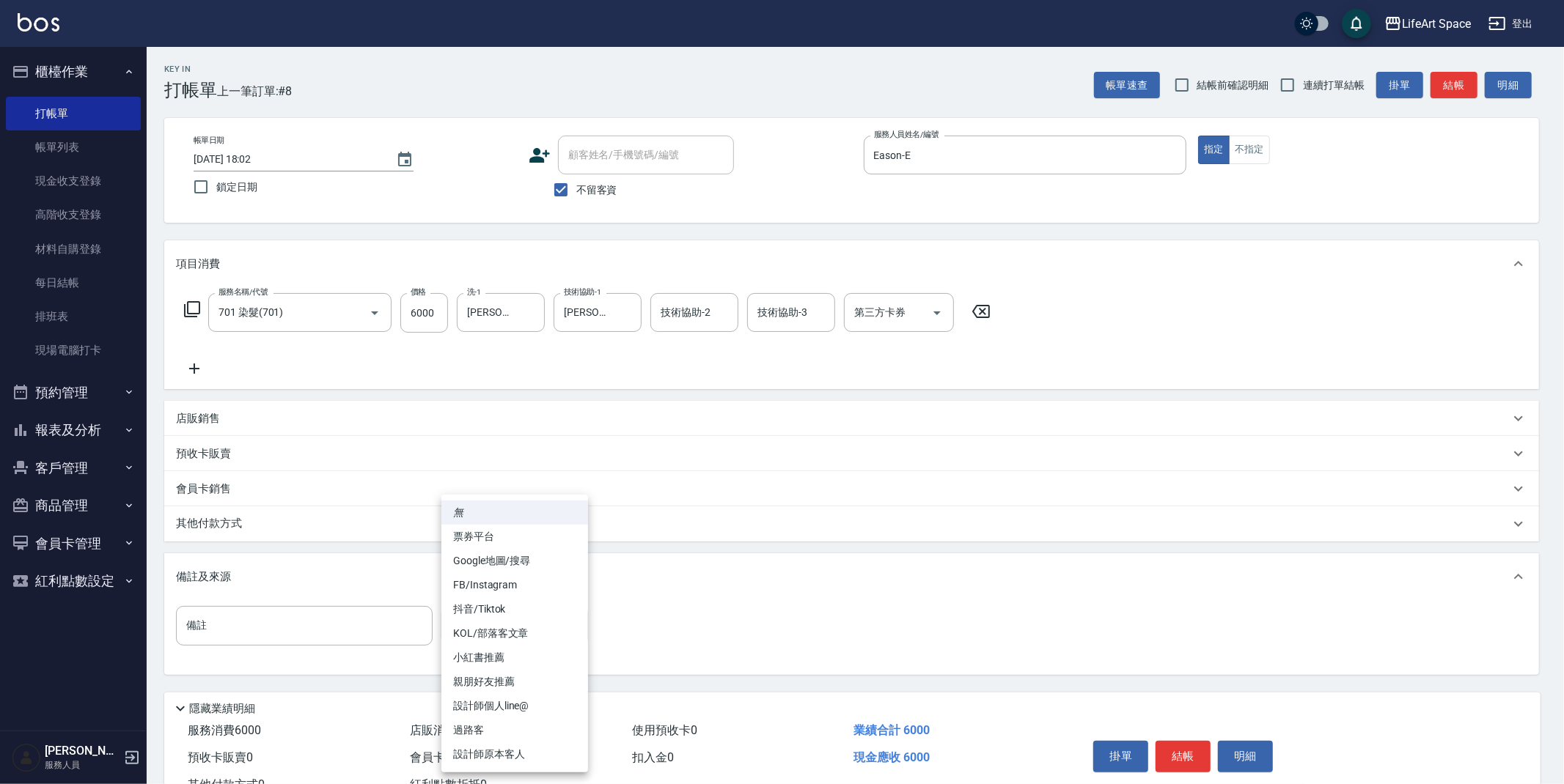
click at [484, 581] on li "FB/Instagram" at bounding box center [514, 585] width 146 height 24
type input "FB/Instagram"
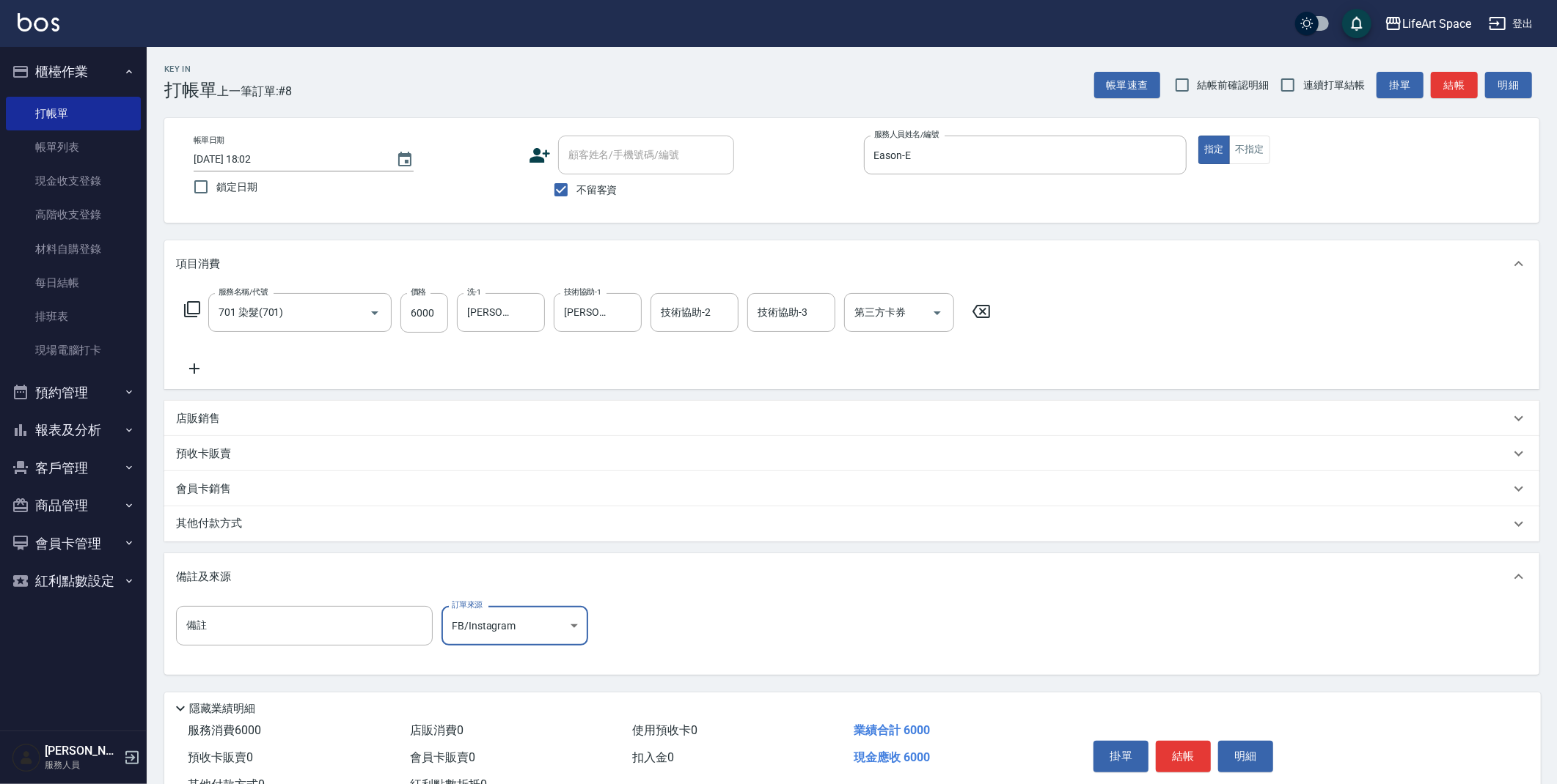
click at [225, 522] on p "其他付款方式" at bounding box center [213, 524] width 74 height 16
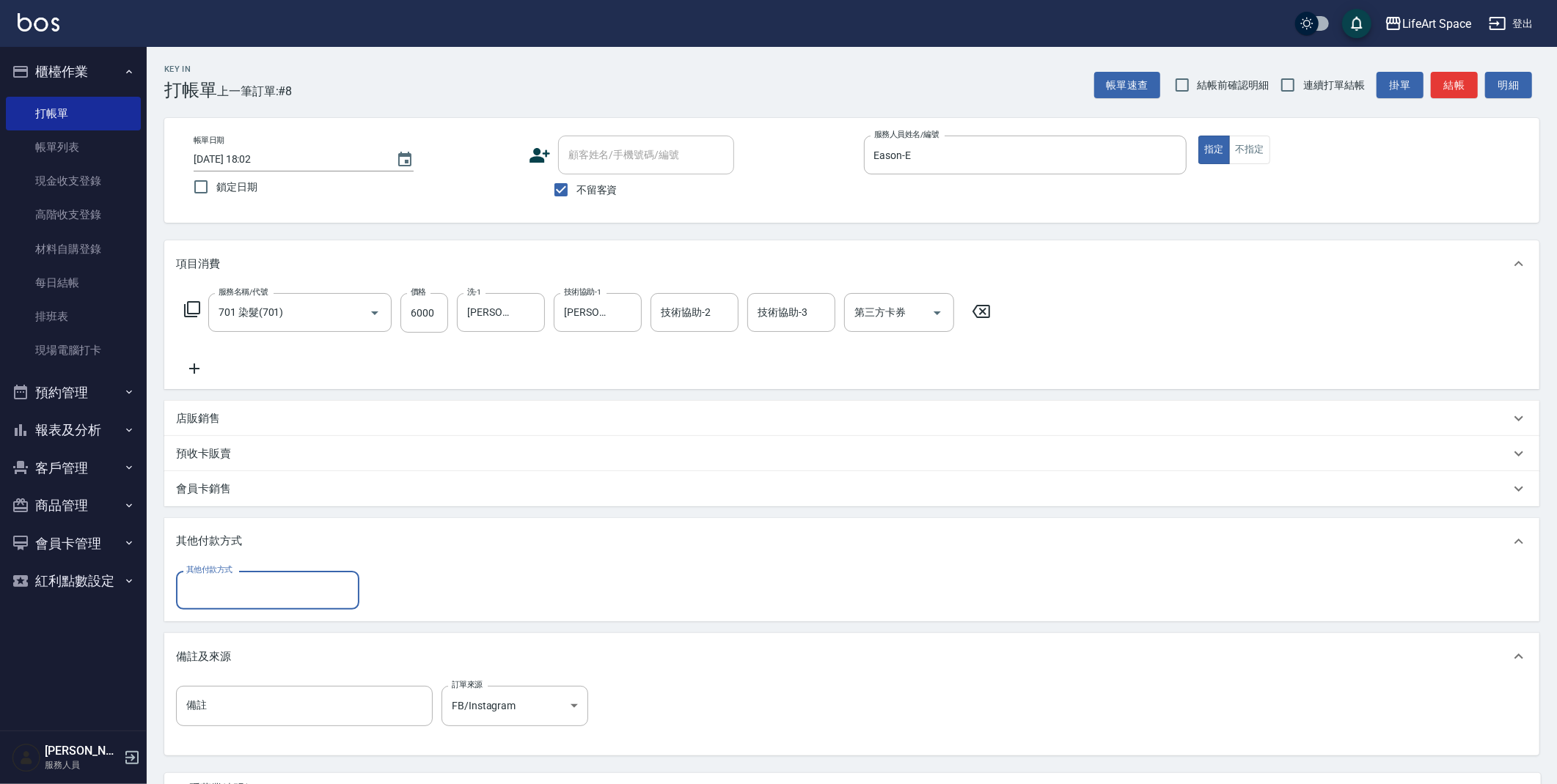
click at [246, 594] on input "其他付款方式" at bounding box center [268, 590] width 170 height 26
click at [230, 646] on span "Linepay" at bounding box center [267, 651] width 183 height 24
type input "Linepay"
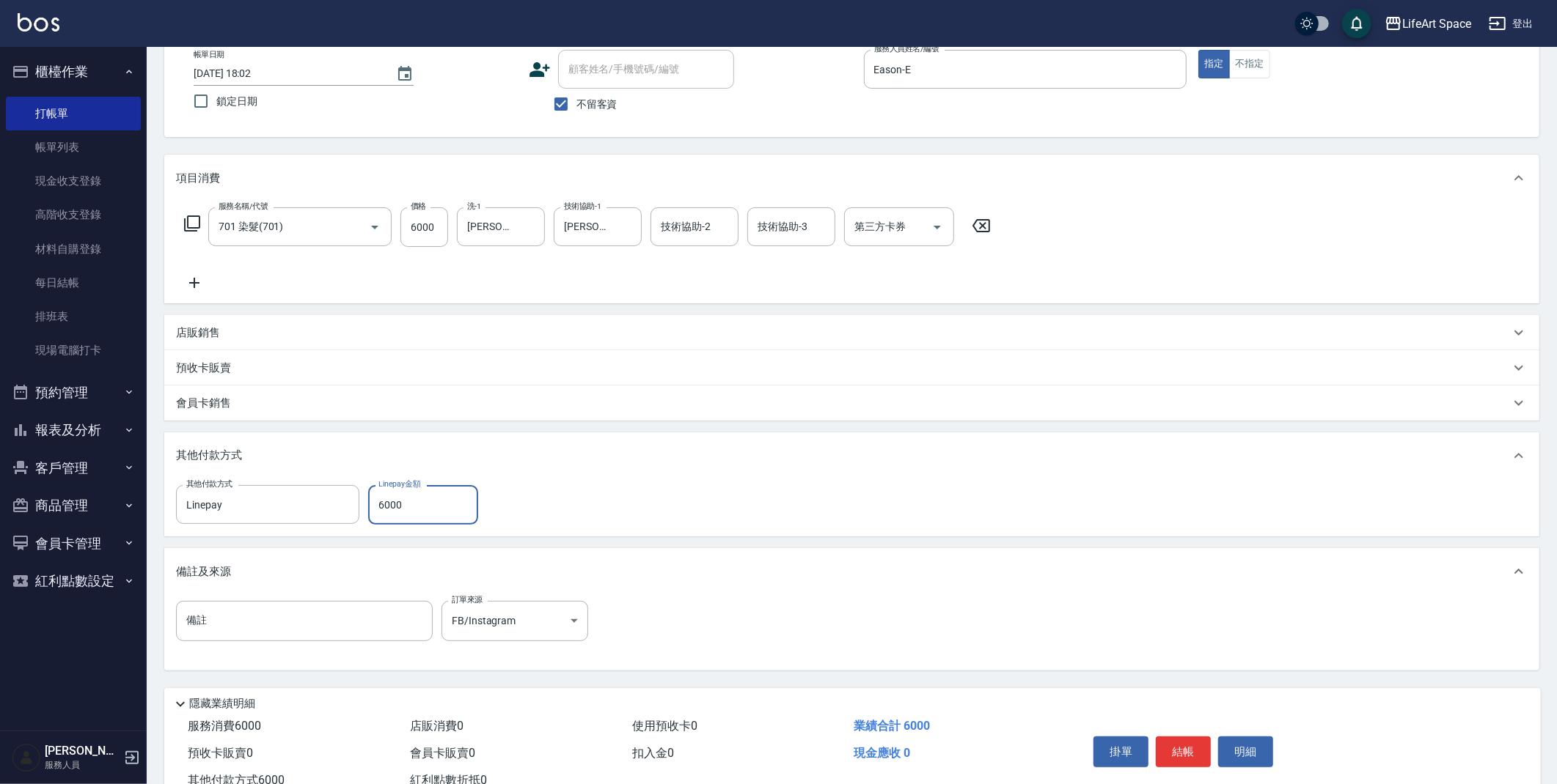
scroll to position [136, 0]
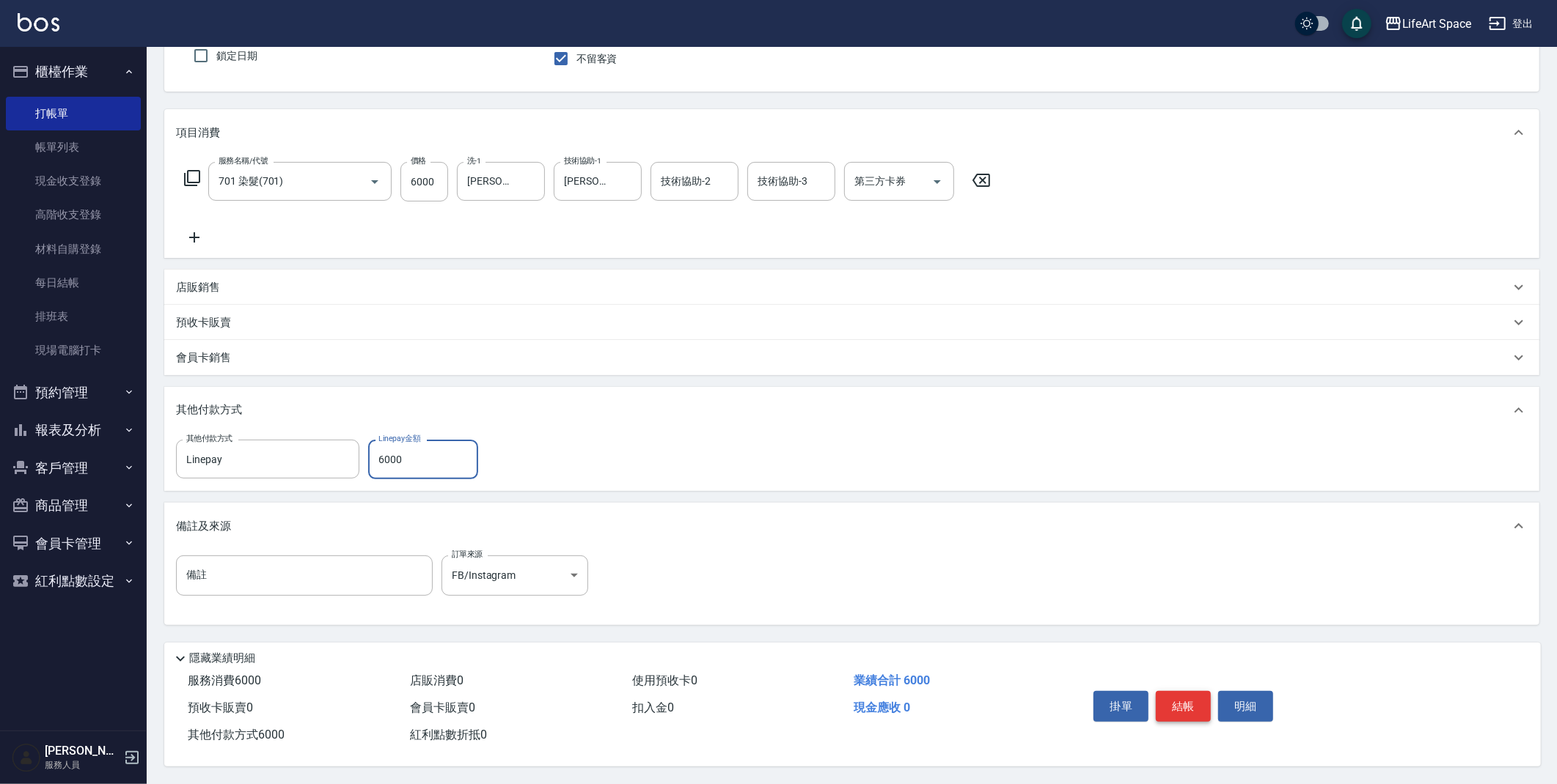
type input "6000"
click at [1193, 705] on button "結帳" at bounding box center [1182, 707] width 55 height 31
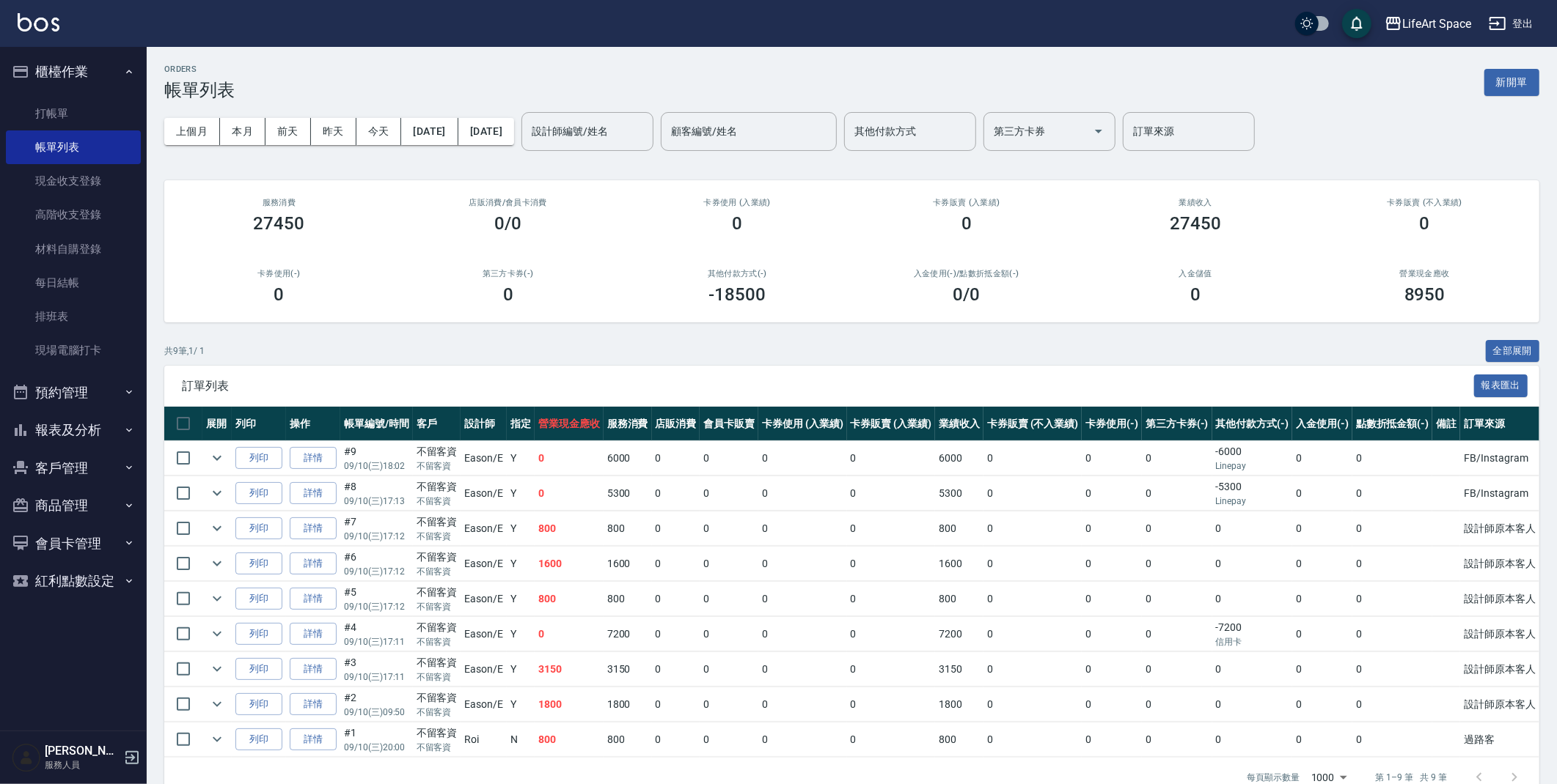
click at [95, 426] on button "報表及分析" at bounding box center [73, 430] width 135 height 38
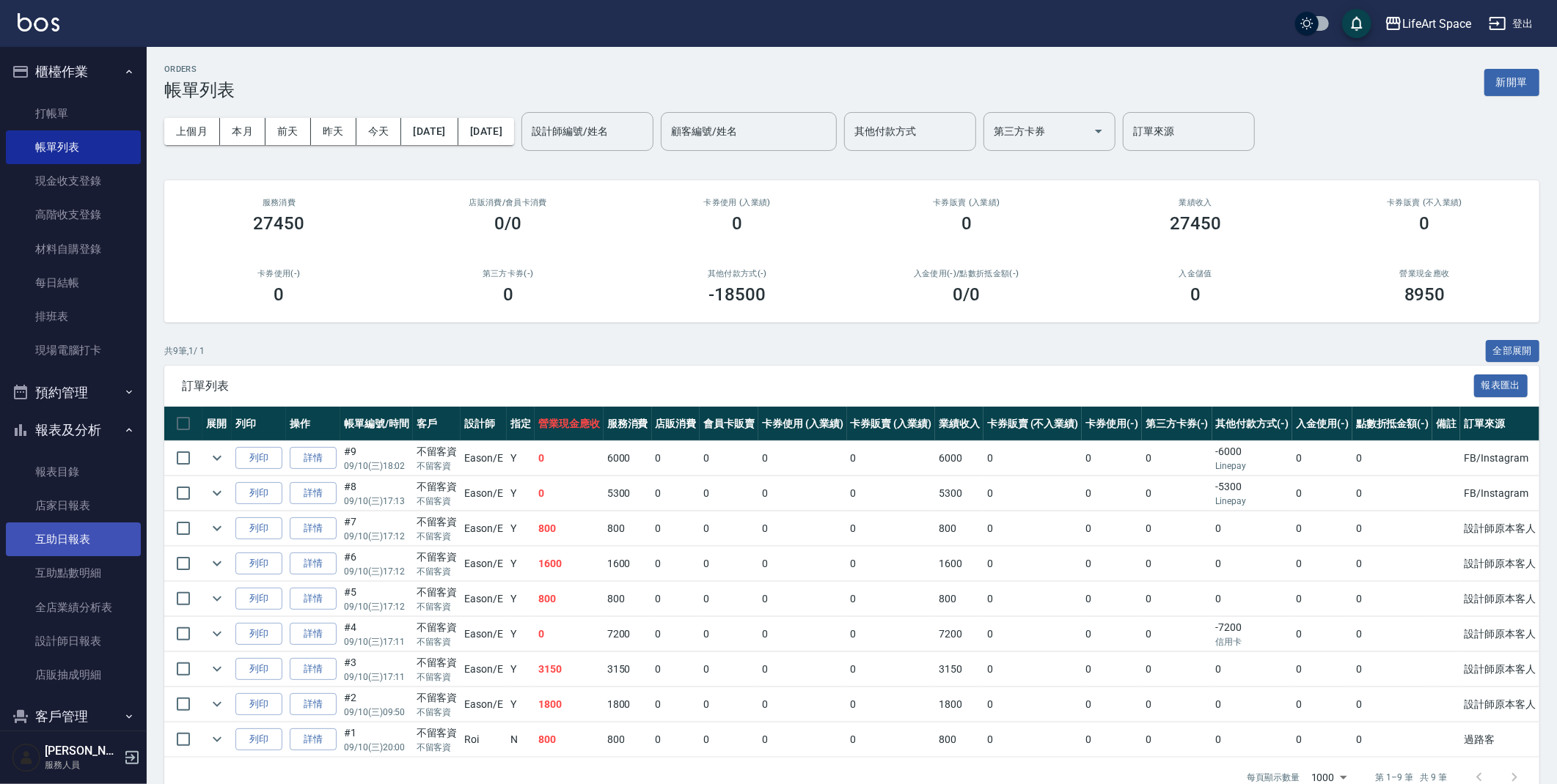
click at [95, 536] on link "互助日報表" at bounding box center [73, 539] width 135 height 34
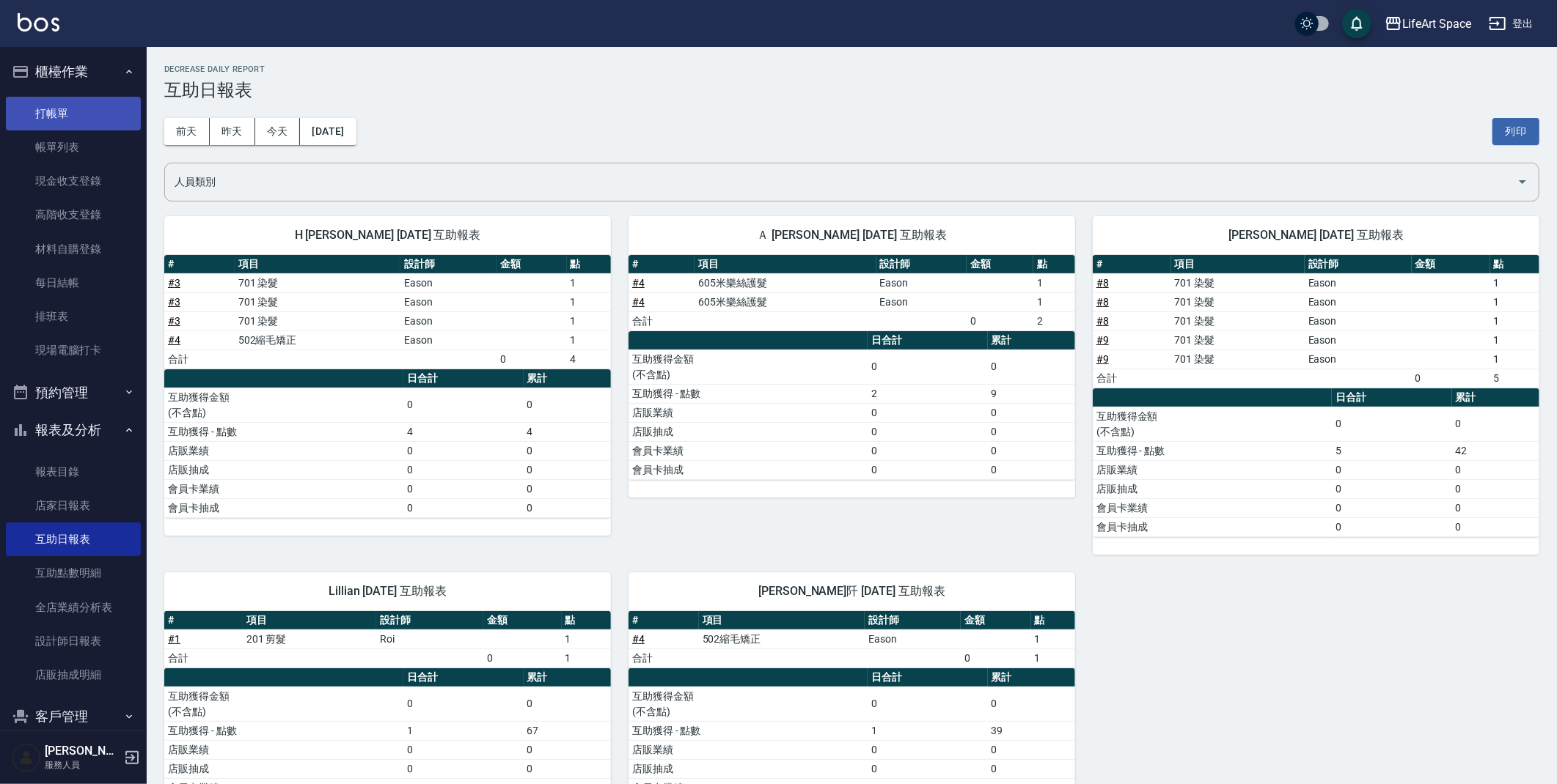
click at [49, 119] on link "打帳單" at bounding box center [73, 113] width 135 height 34
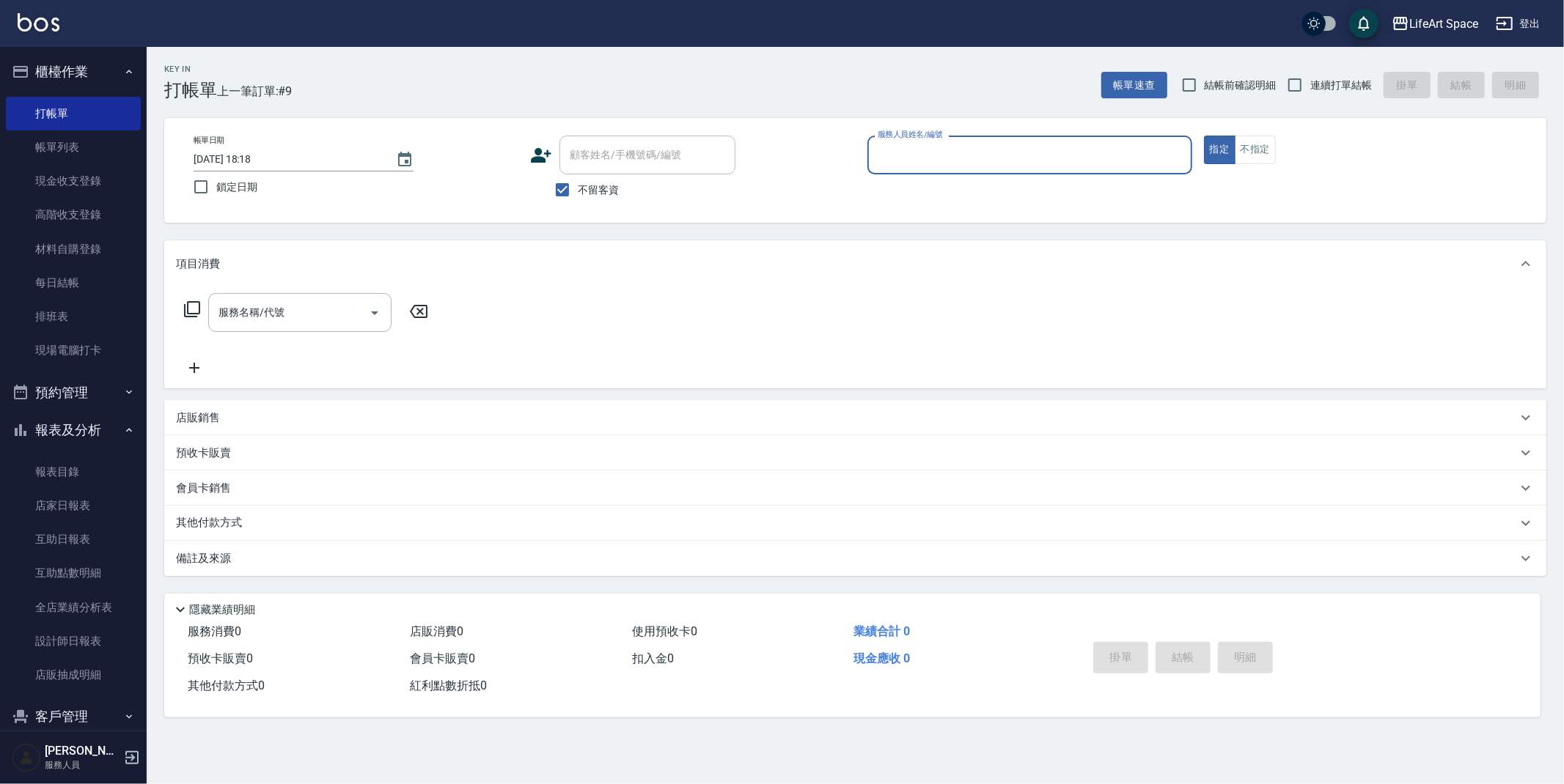
click at [88, 427] on button "報表及分析" at bounding box center [73, 430] width 135 height 38
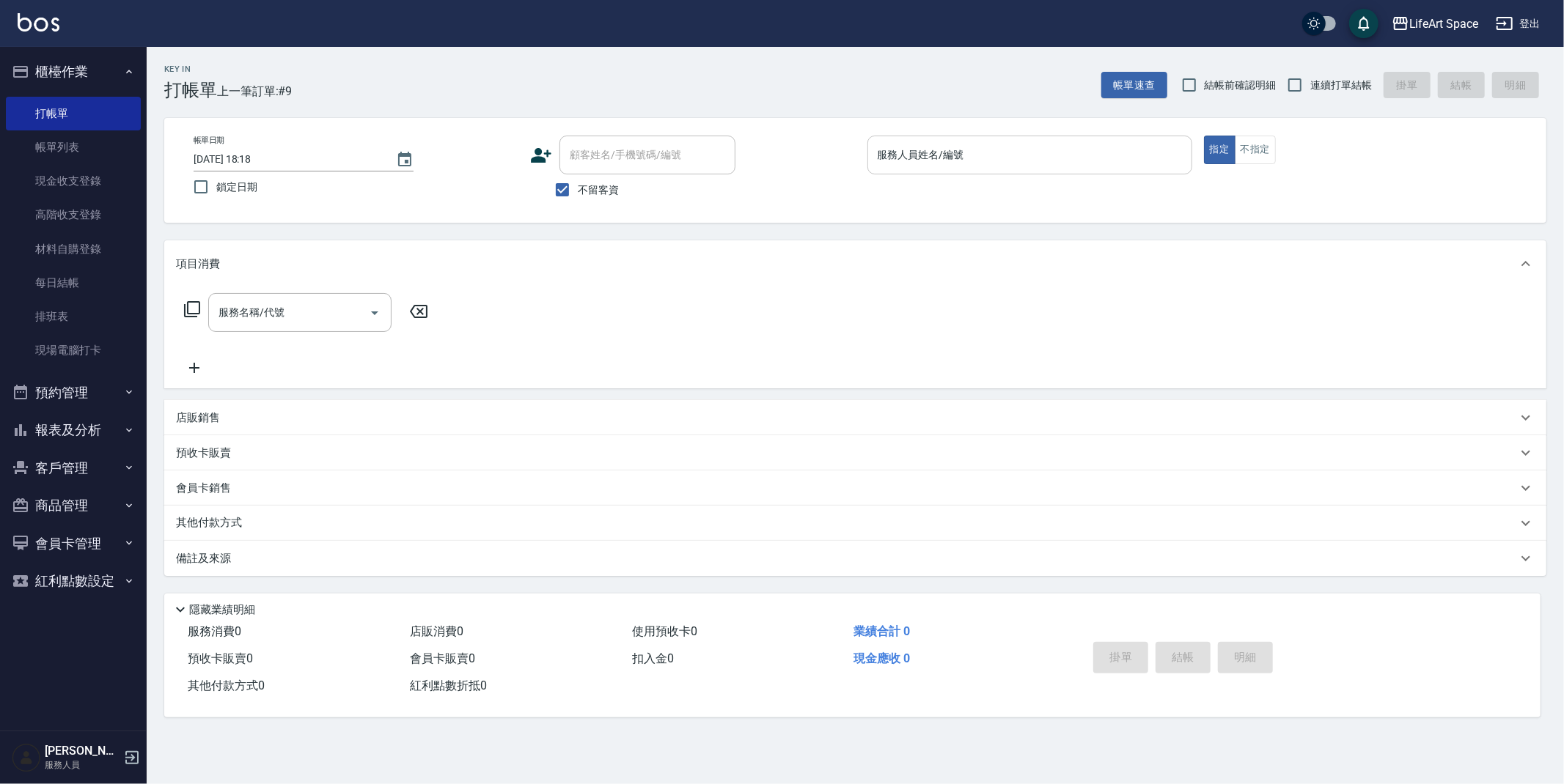
click at [1058, 162] on input "服務人員姓名/編號" at bounding box center [1030, 155] width 312 height 26
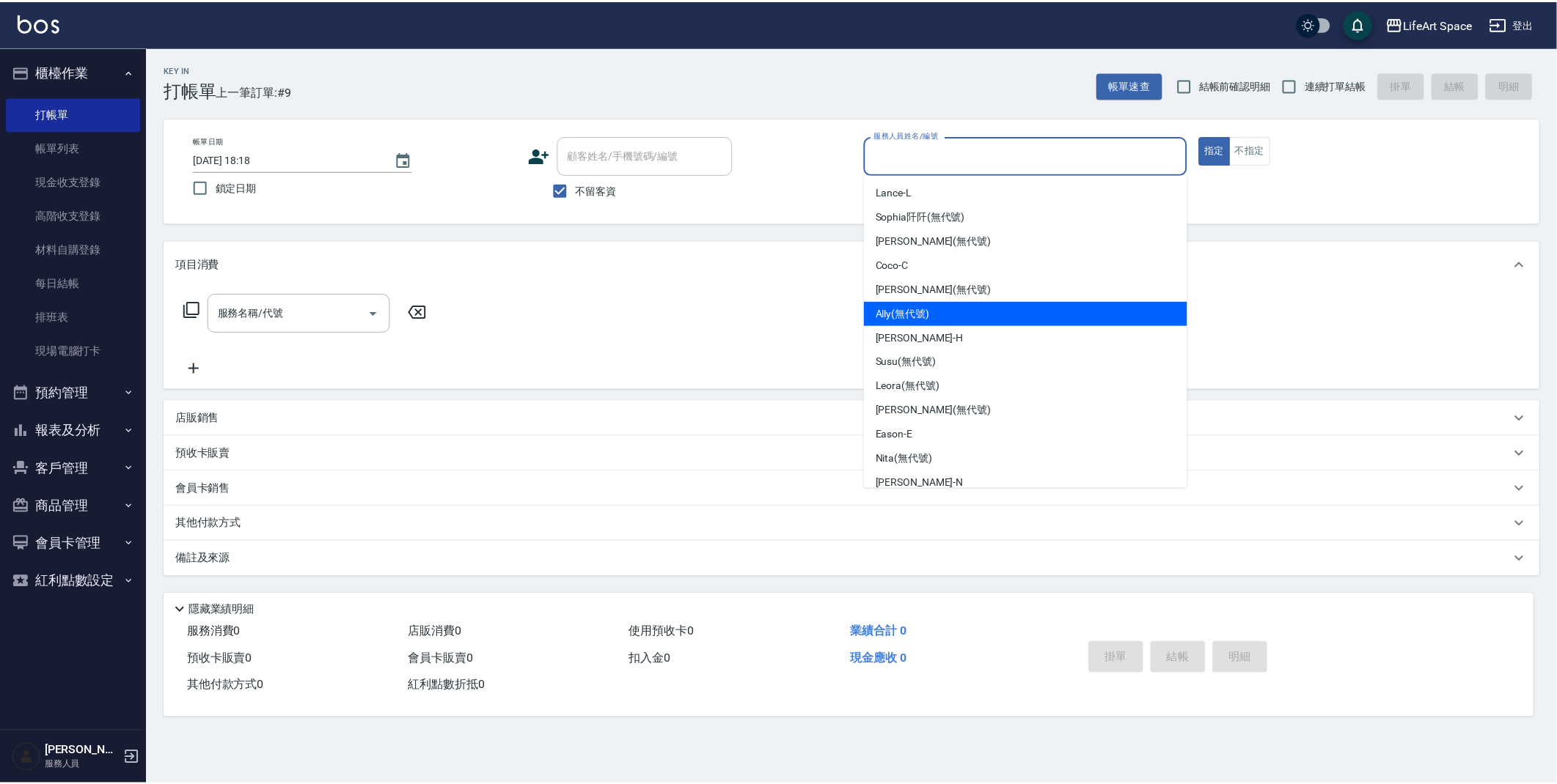
scroll to position [3, 0]
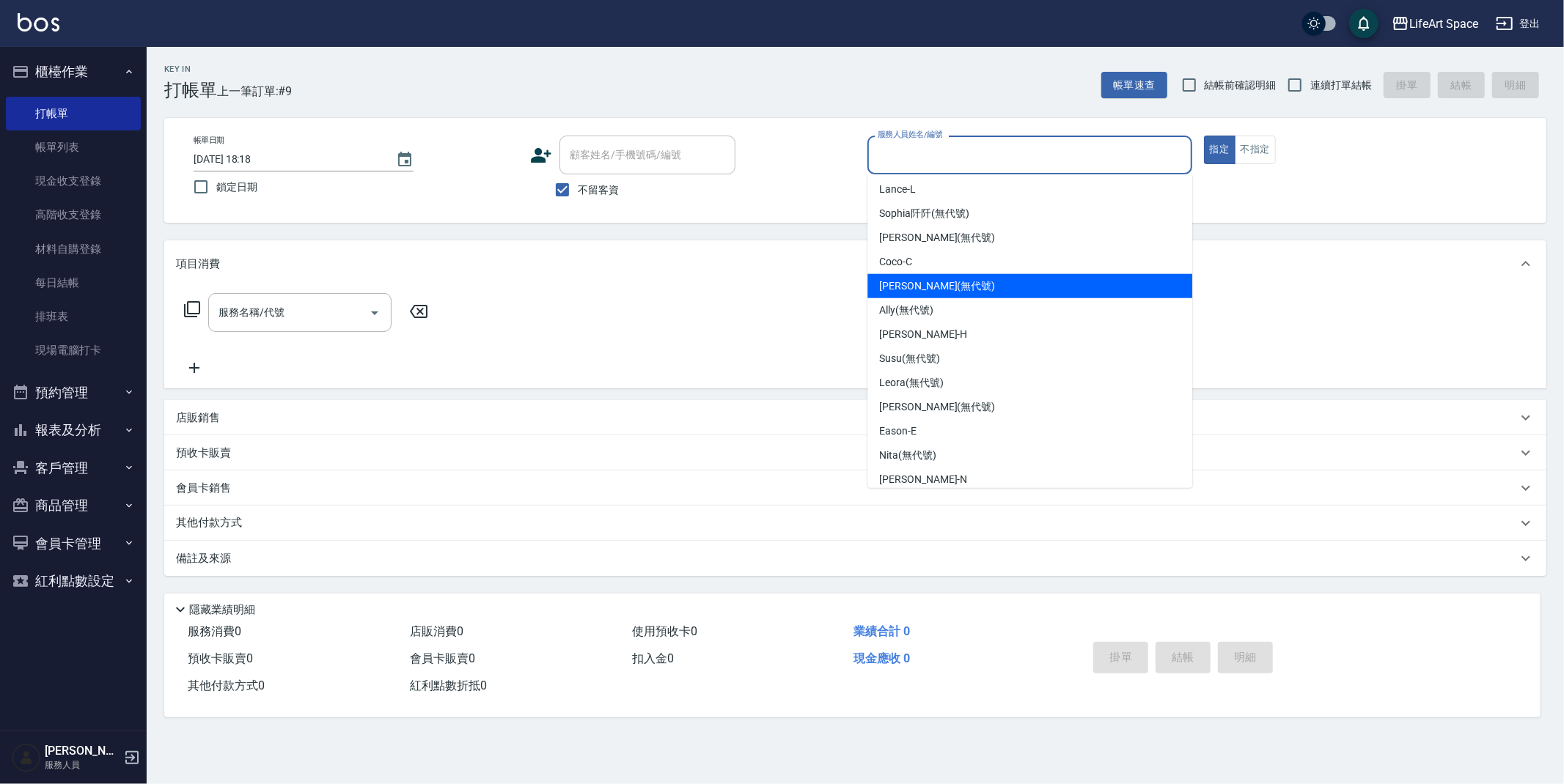
click at [932, 289] on span "[PERSON_NAME] (無代號)" at bounding box center [937, 286] width 116 height 15
type input "[PERSON_NAME](無代號)"
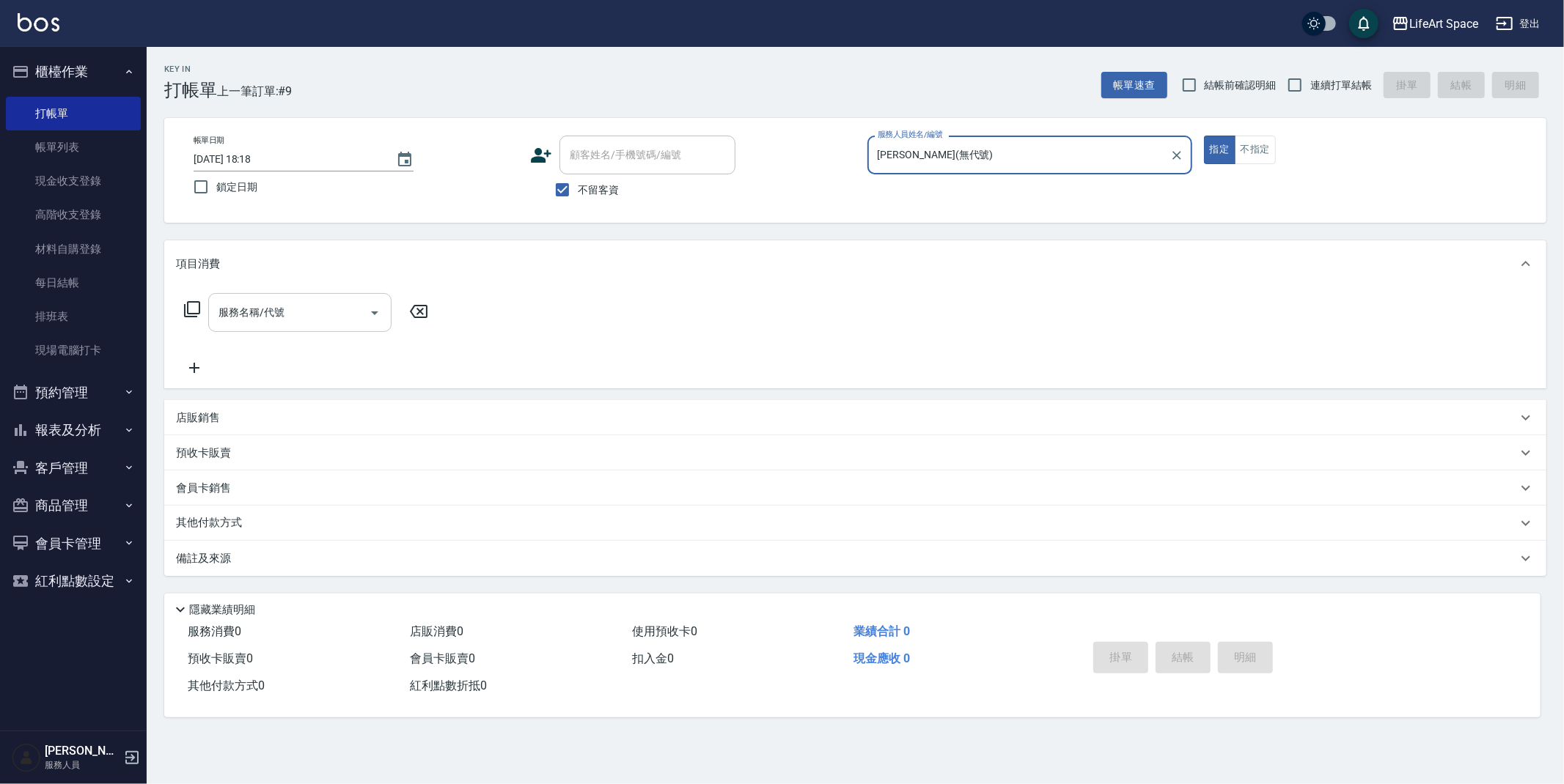
click at [358, 326] on div "服務名稱/代號" at bounding box center [299, 313] width 183 height 39
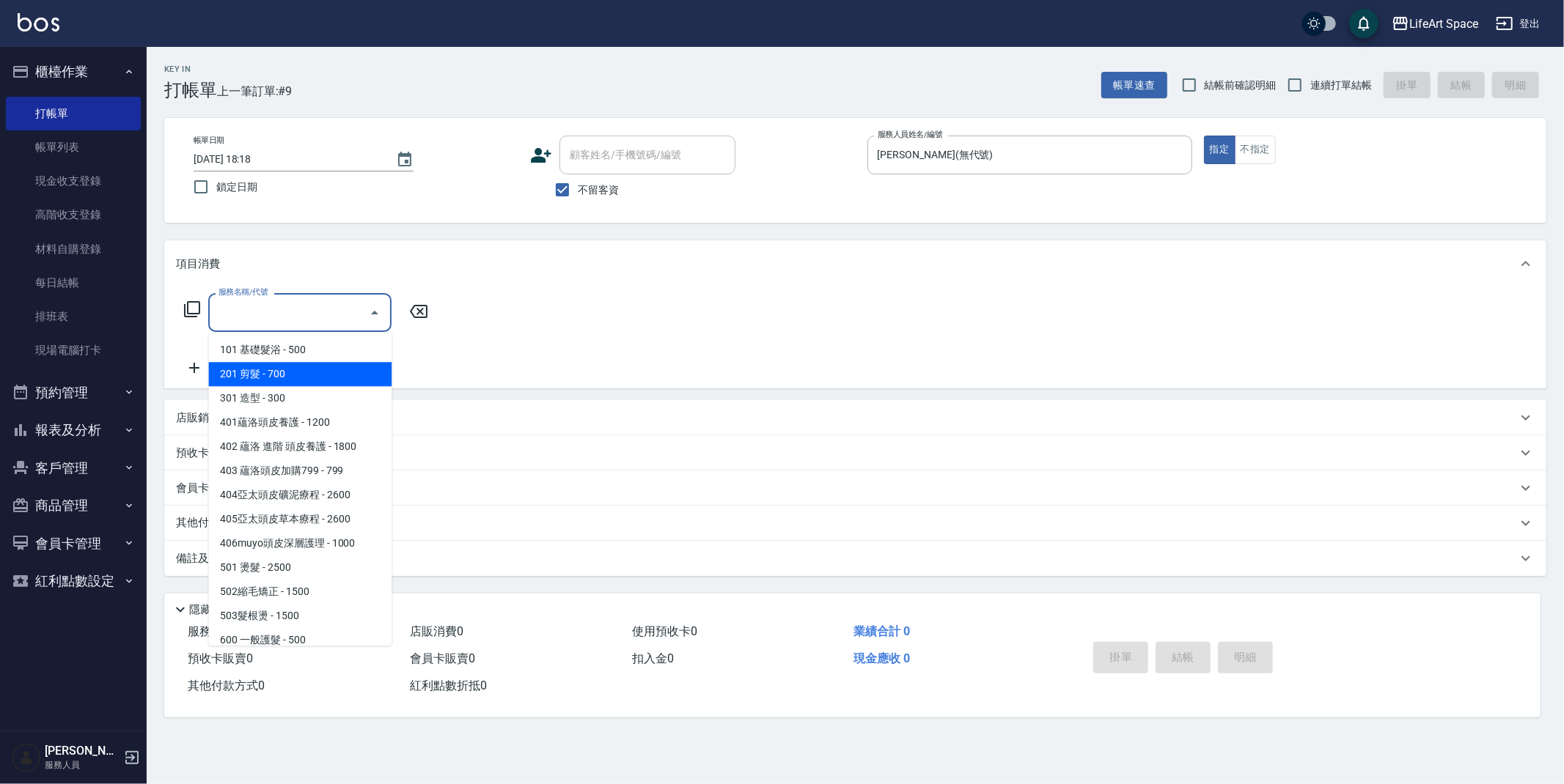
click at [346, 384] on span "201 剪髮 - 700" at bounding box center [299, 374] width 183 height 24
type input "201 剪髮(201)"
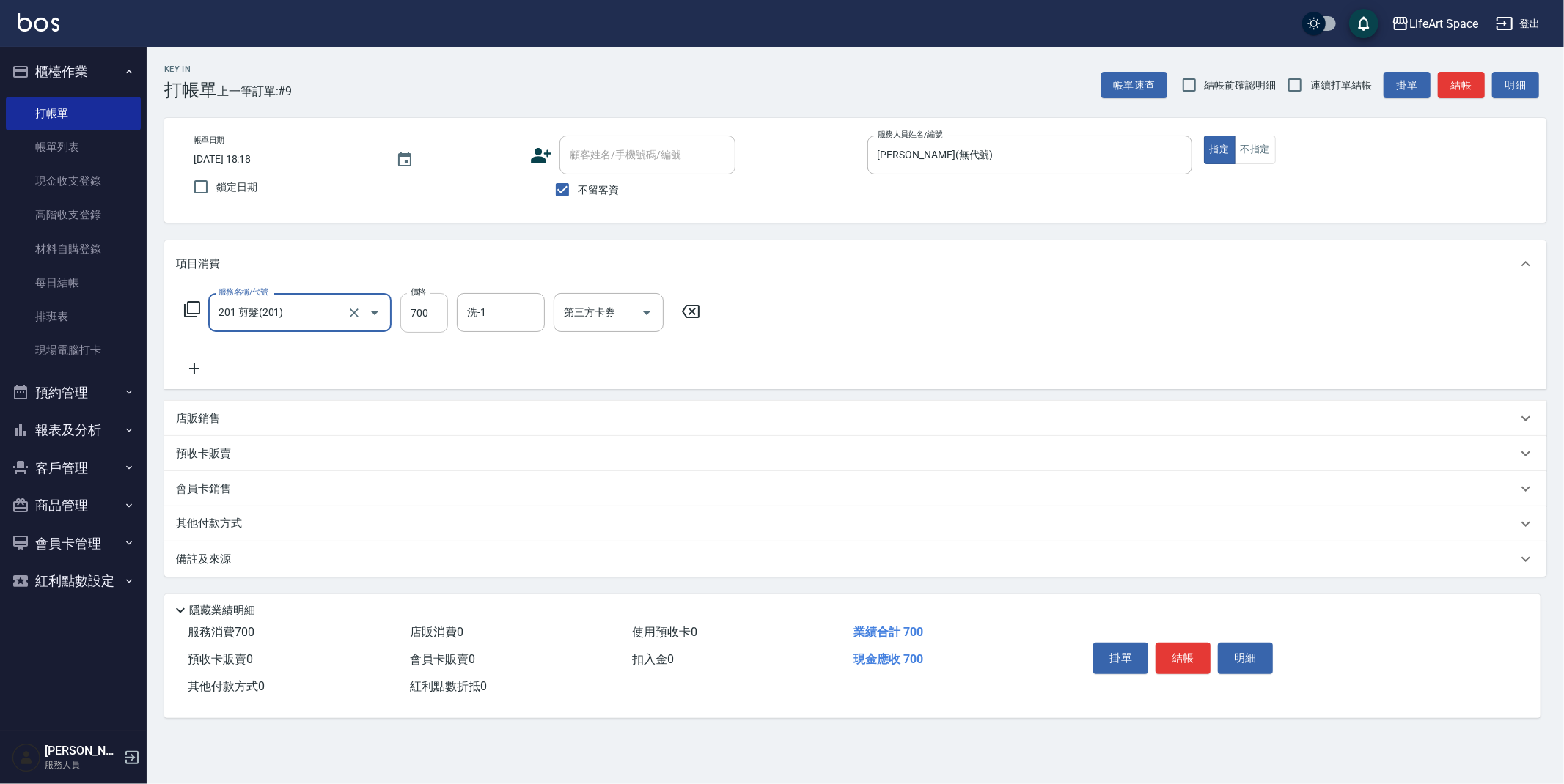
click at [437, 316] on input "700" at bounding box center [423, 313] width 47 height 40
type input "350"
click at [197, 367] on icon at bounding box center [195, 369] width 37 height 17
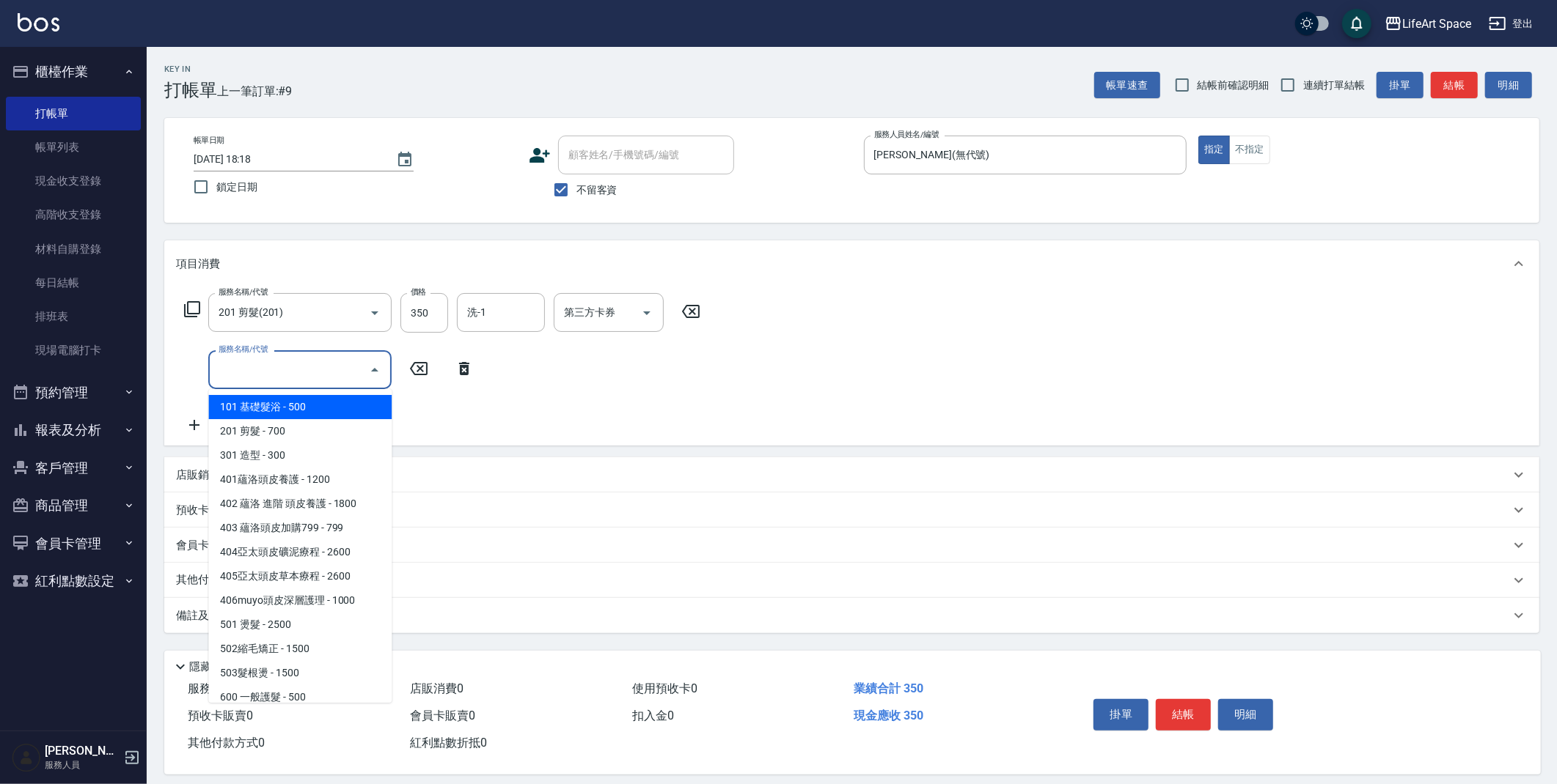
click at [243, 372] on input "服務名稱/代號" at bounding box center [289, 370] width 148 height 26
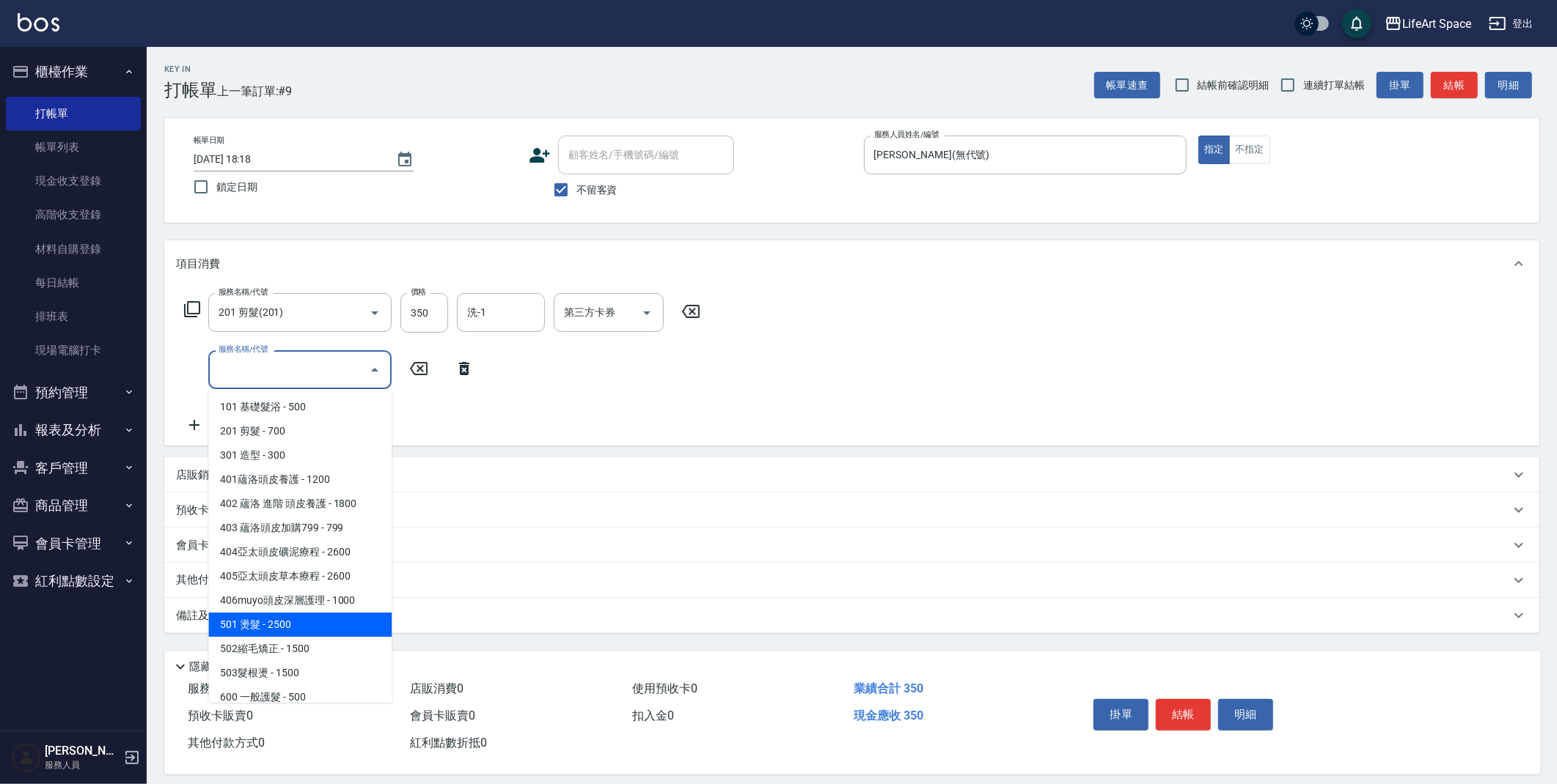
click at [294, 623] on span "501 燙髮 - 2500" at bounding box center [299, 624] width 183 height 24
type input "501 燙髮(501)"
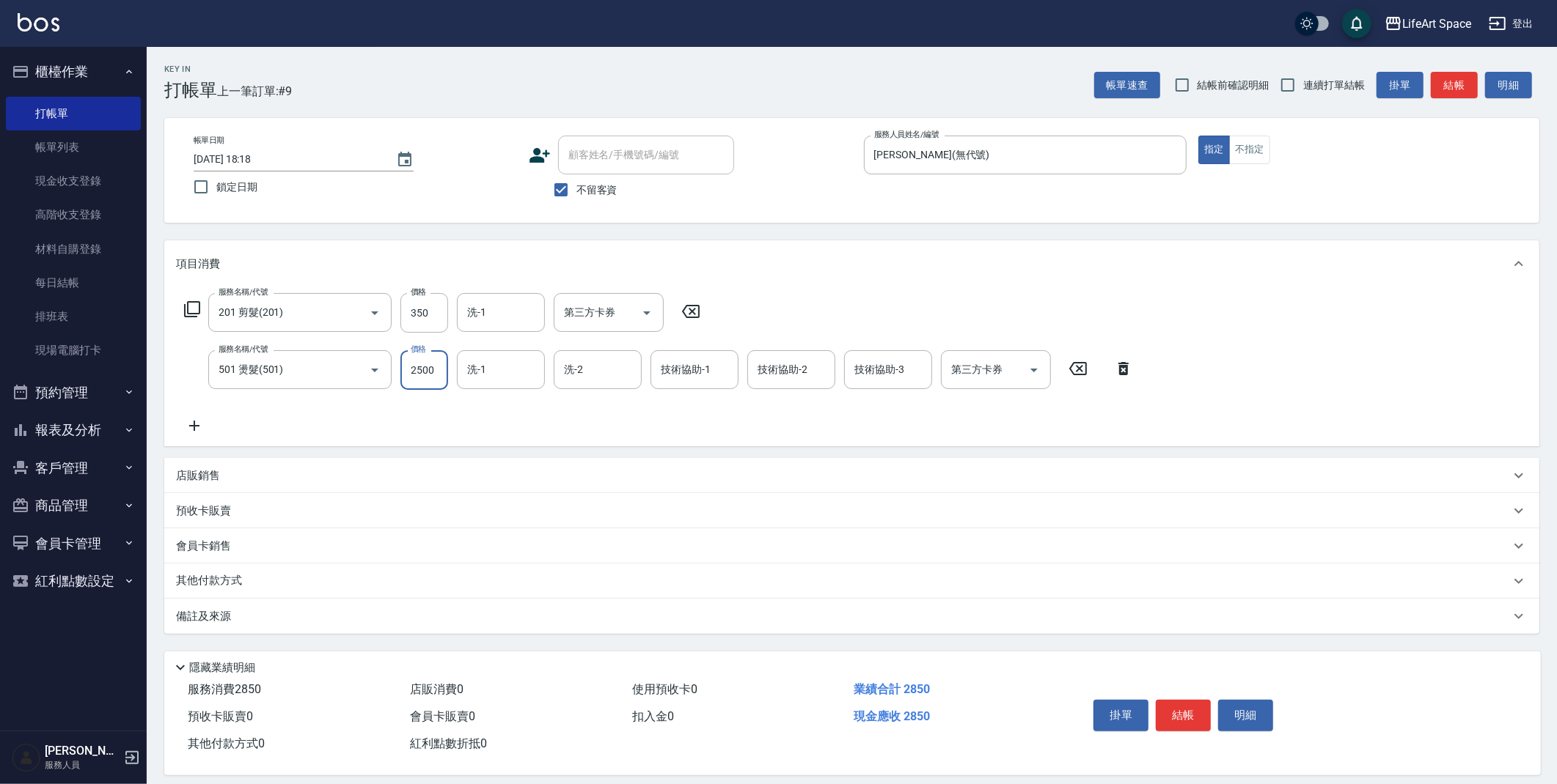
click at [434, 376] on input "2500" at bounding box center [423, 370] width 47 height 40
type input "2000"
click at [199, 618] on p "備註及來源" at bounding box center [203, 617] width 55 height 15
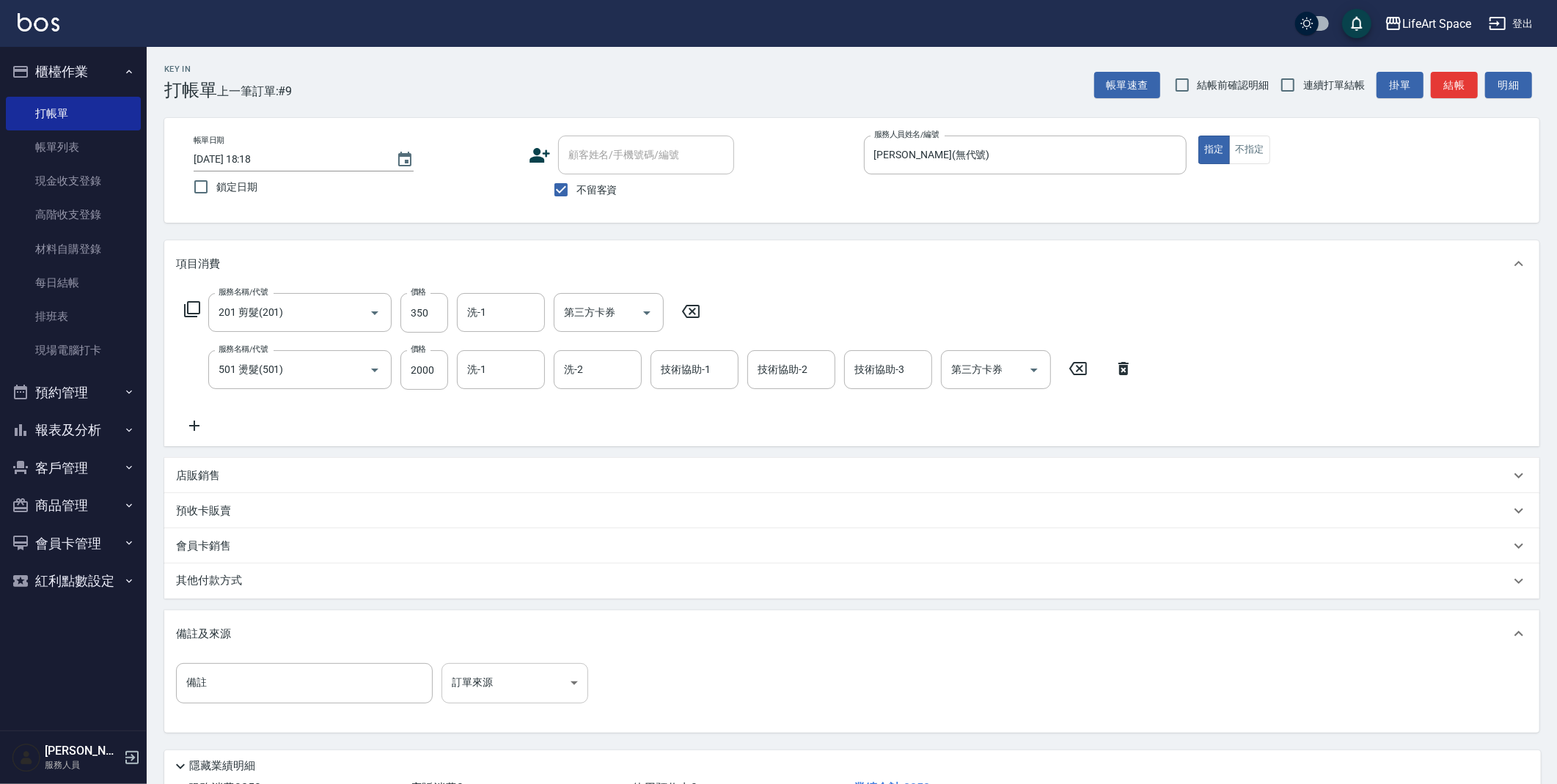
click at [455, 678] on body "LifeArt Space 登出 櫃檯作業 打帳單 帳單列表 現金收支登錄 高階收支登錄 材料自購登錄 每日結帳 排班表 現場電腦打卡 預約管理 預約管理 單…" at bounding box center [778, 446] width 1557 height 892
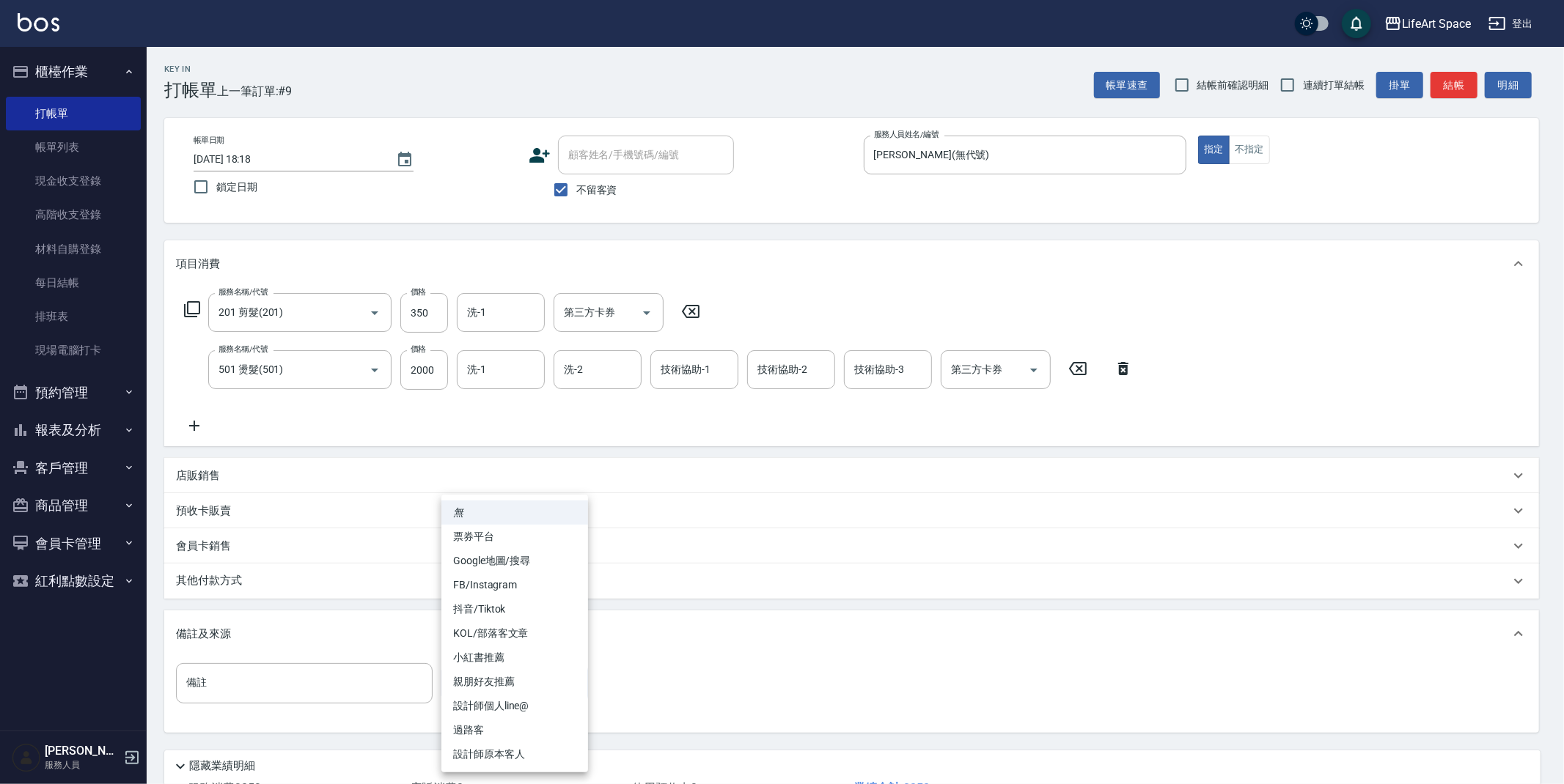
drag, startPoint x: 506, startPoint y: 589, endPoint x: 535, endPoint y: 599, distance: 30.7
click at [506, 589] on li "FB/Instagram" at bounding box center [514, 585] width 146 height 24
type input "FB/Instagram"
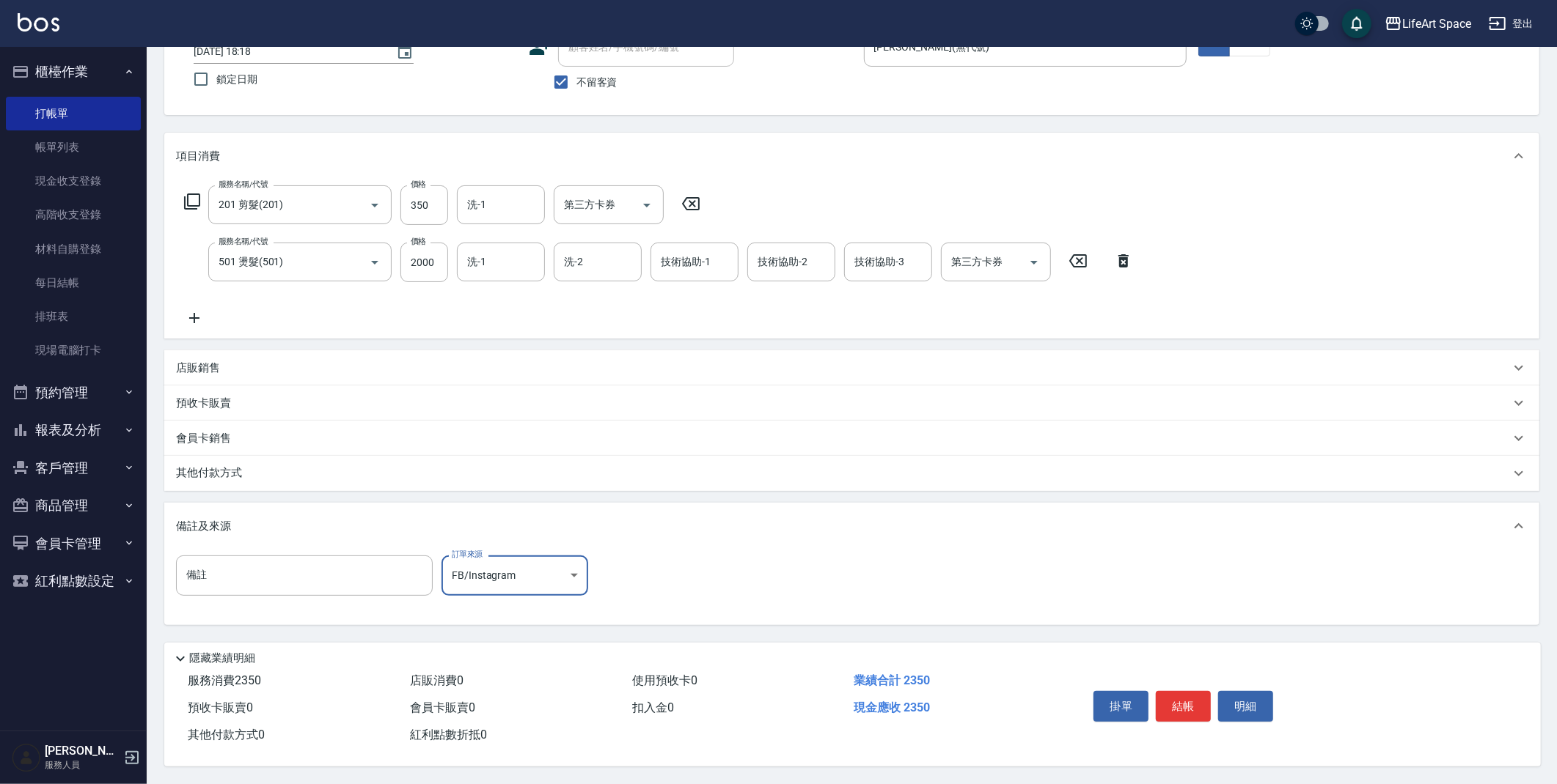
scroll to position [112, 0]
click at [1169, 693] on button "結帳" at bounding box center [1182, 707] width 55 height 31
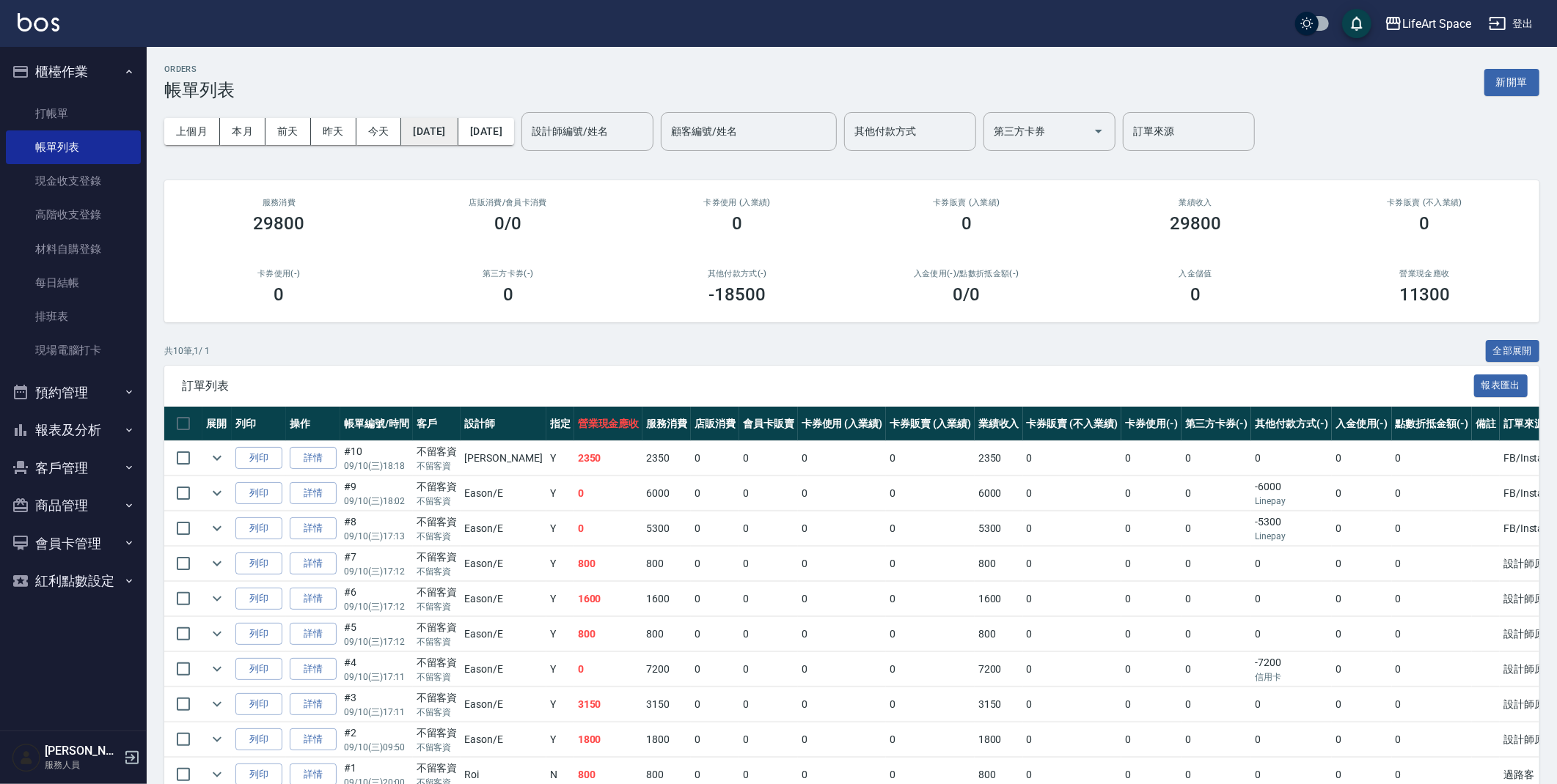
click at [455, 131] on button "[DATE]" at bounding box center [429, 132] width 56 height 27
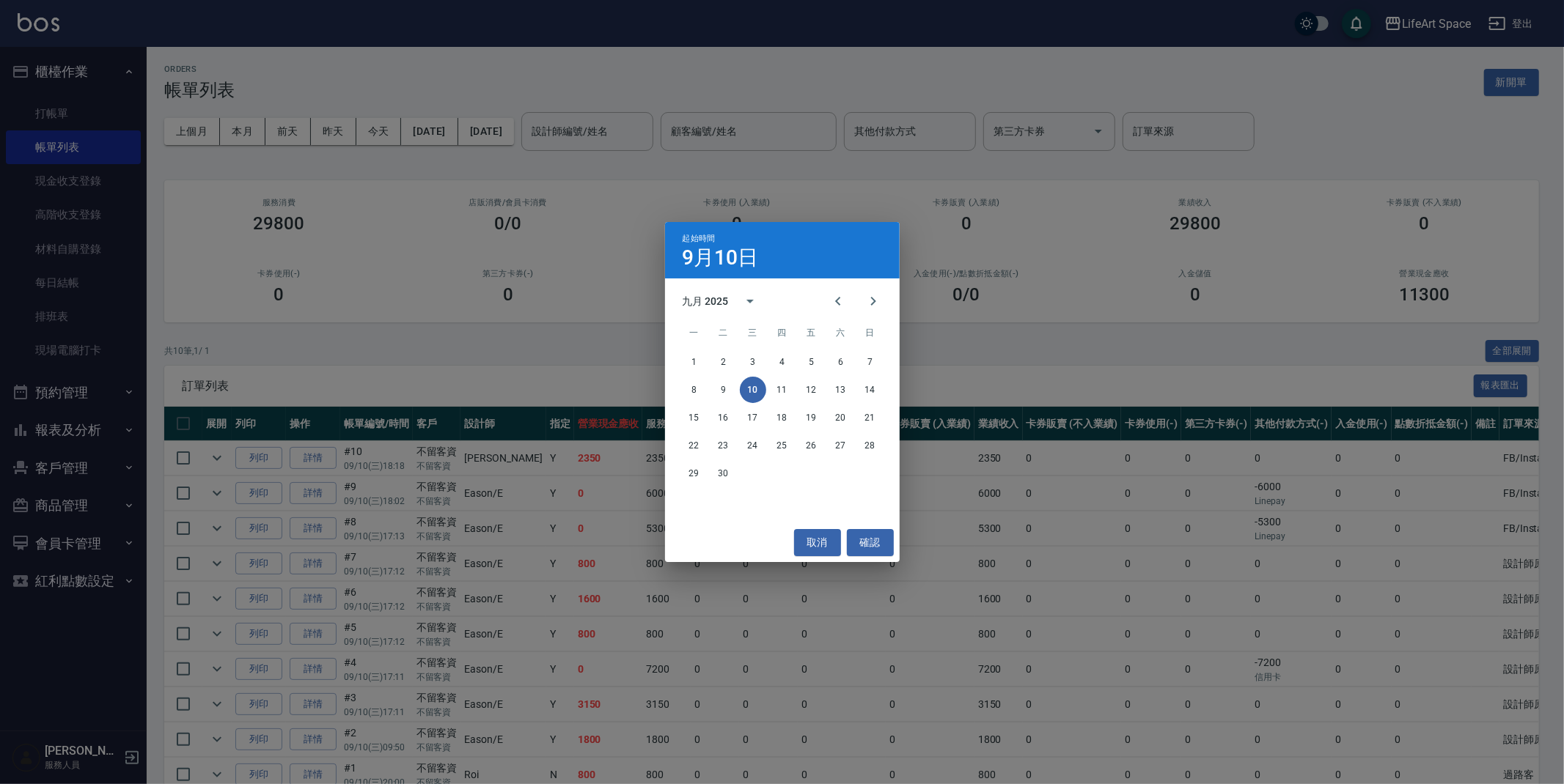
click at [544, 260] on div "起始時間 [DATE] 九月 2025 一 二 三 四 五 六 日 1 2 3 4 5 6 7 8 9 10 11 12 13 14 15 16 17 18 …" at bounding box center [782, 392] width 1564 height 784
